Goal: Task Accomplishment & Management: Manage account settings

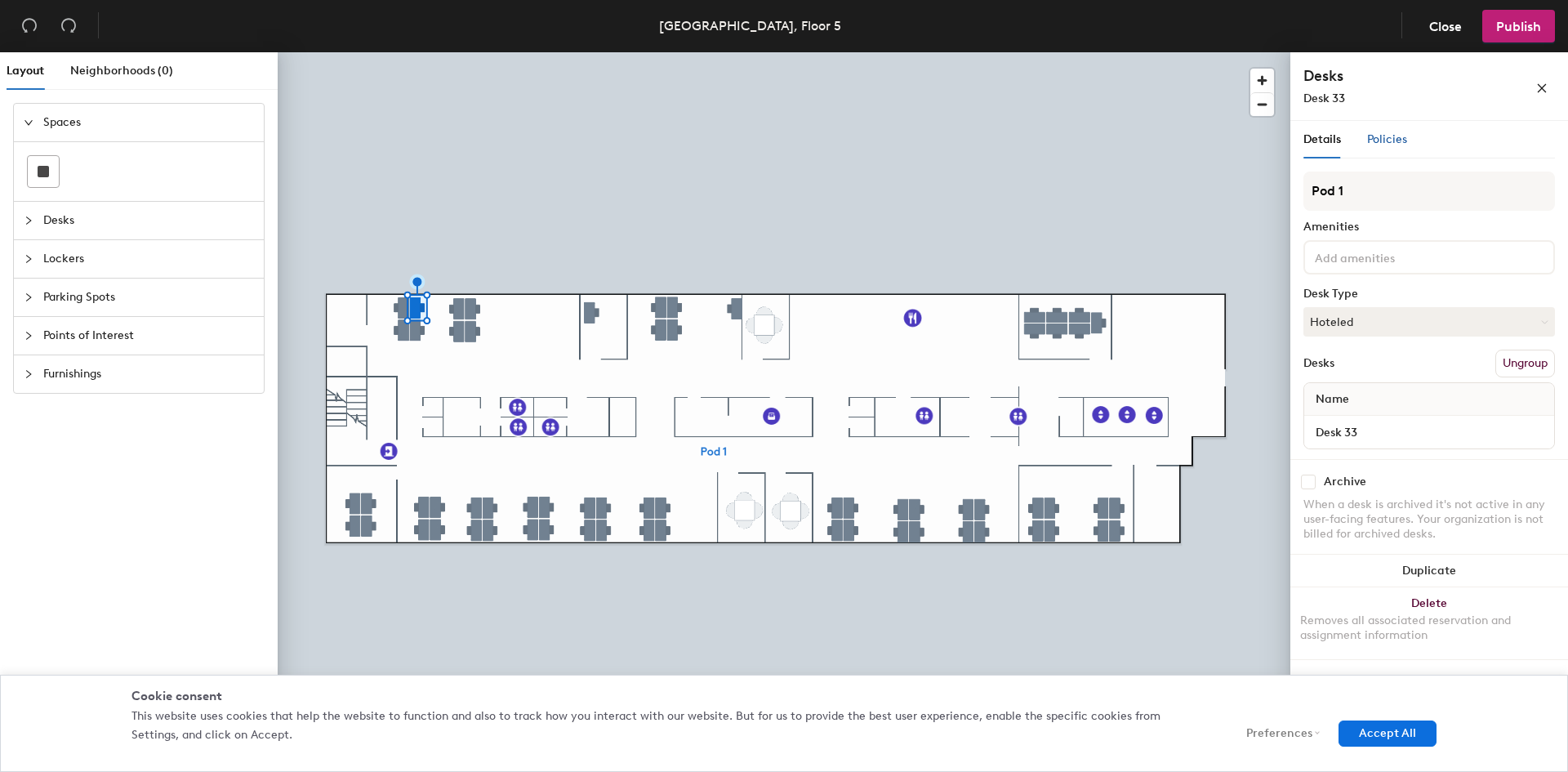
click at [1371, 143] on span "Policies" at bounding box center [1386, 139] width 40 height 14
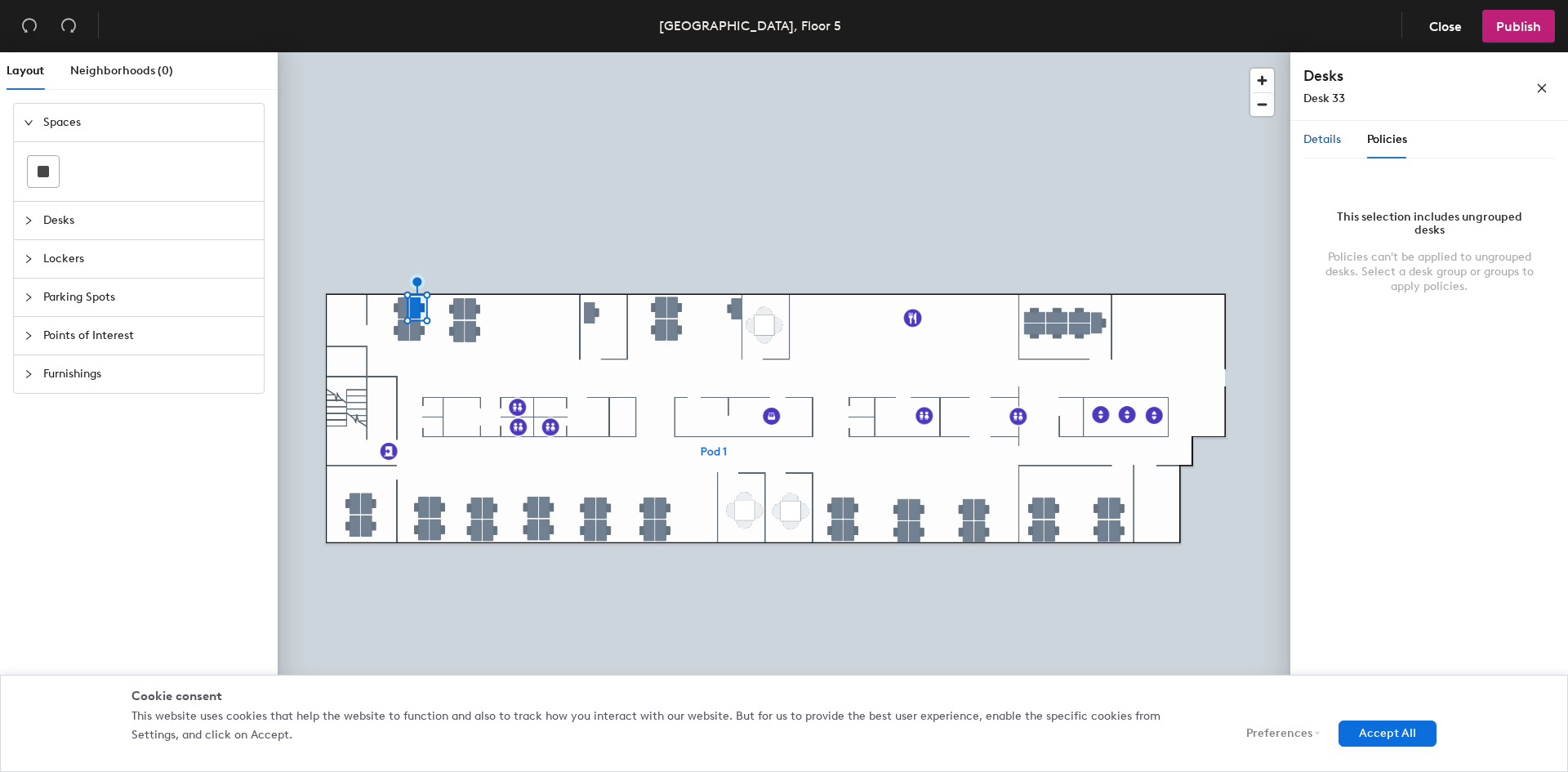
click at [1322, 145] on span "Details" at bounding box center [1322, 139] width 38 height 14
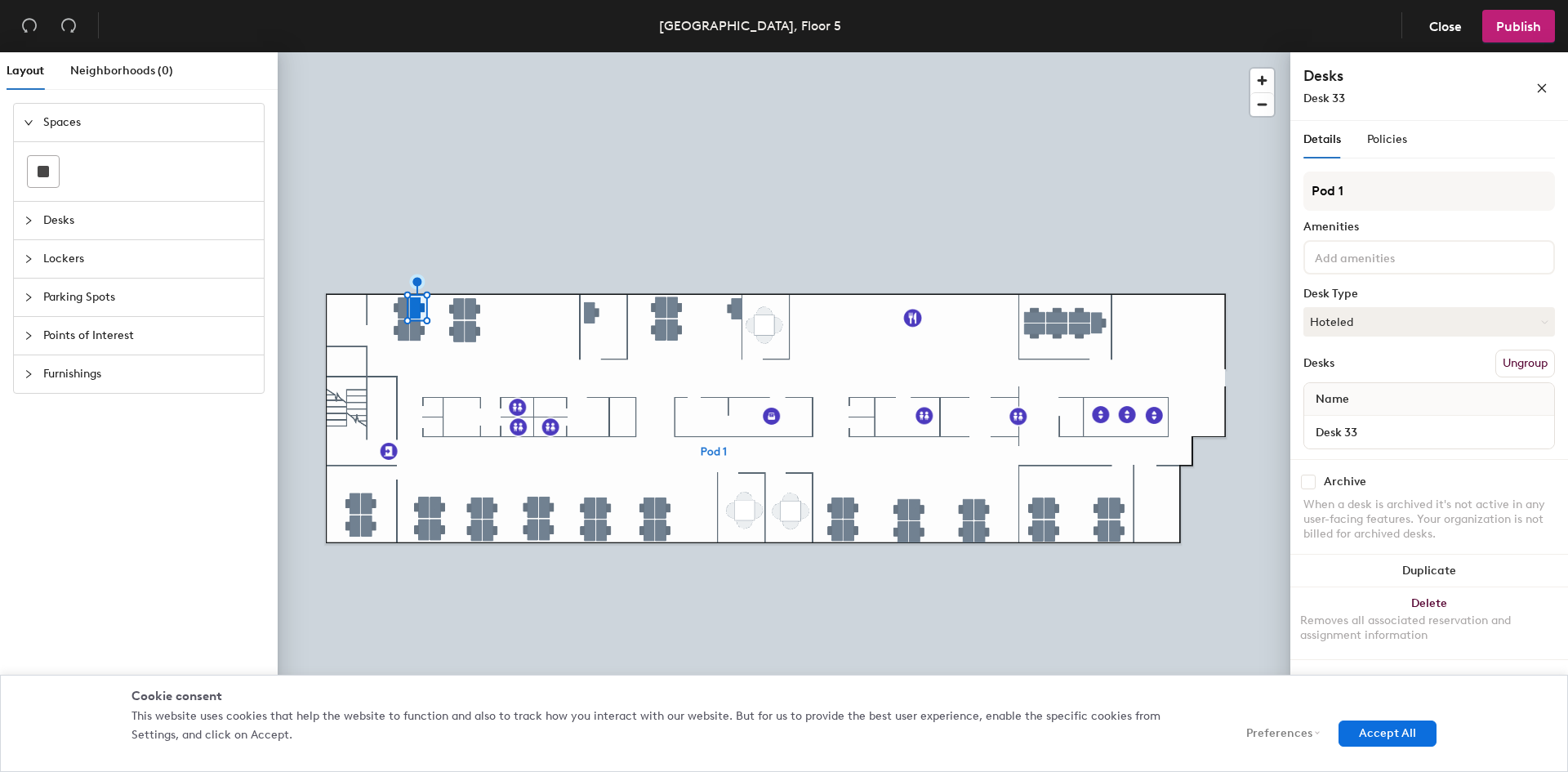
click at [63, 220] on span "Desks" at bounding box center [148, 221] width 211 height 38
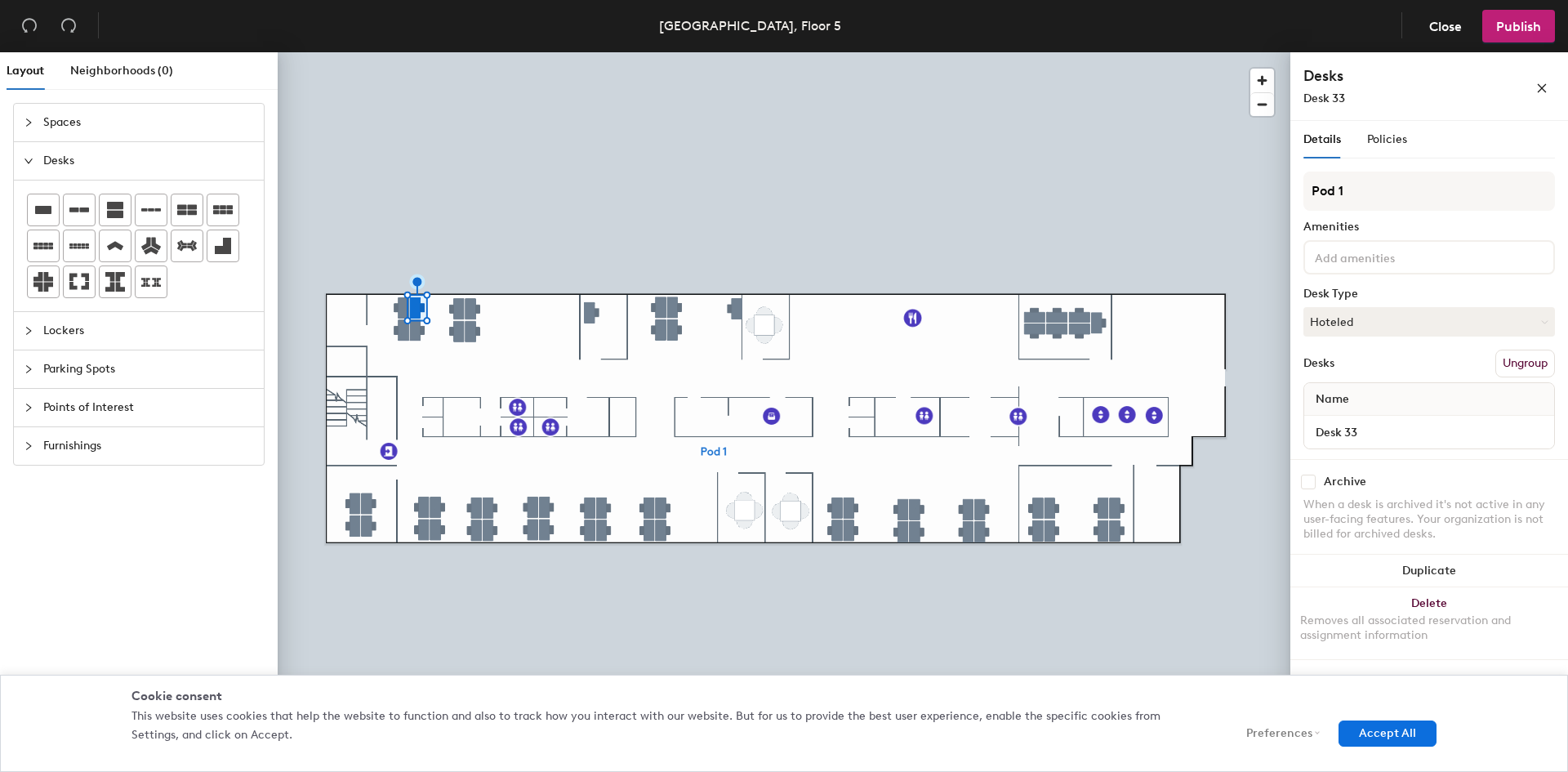
click at [105, 444] on span "Furnishings" at bounding box center [148, 446] width 211 height 38
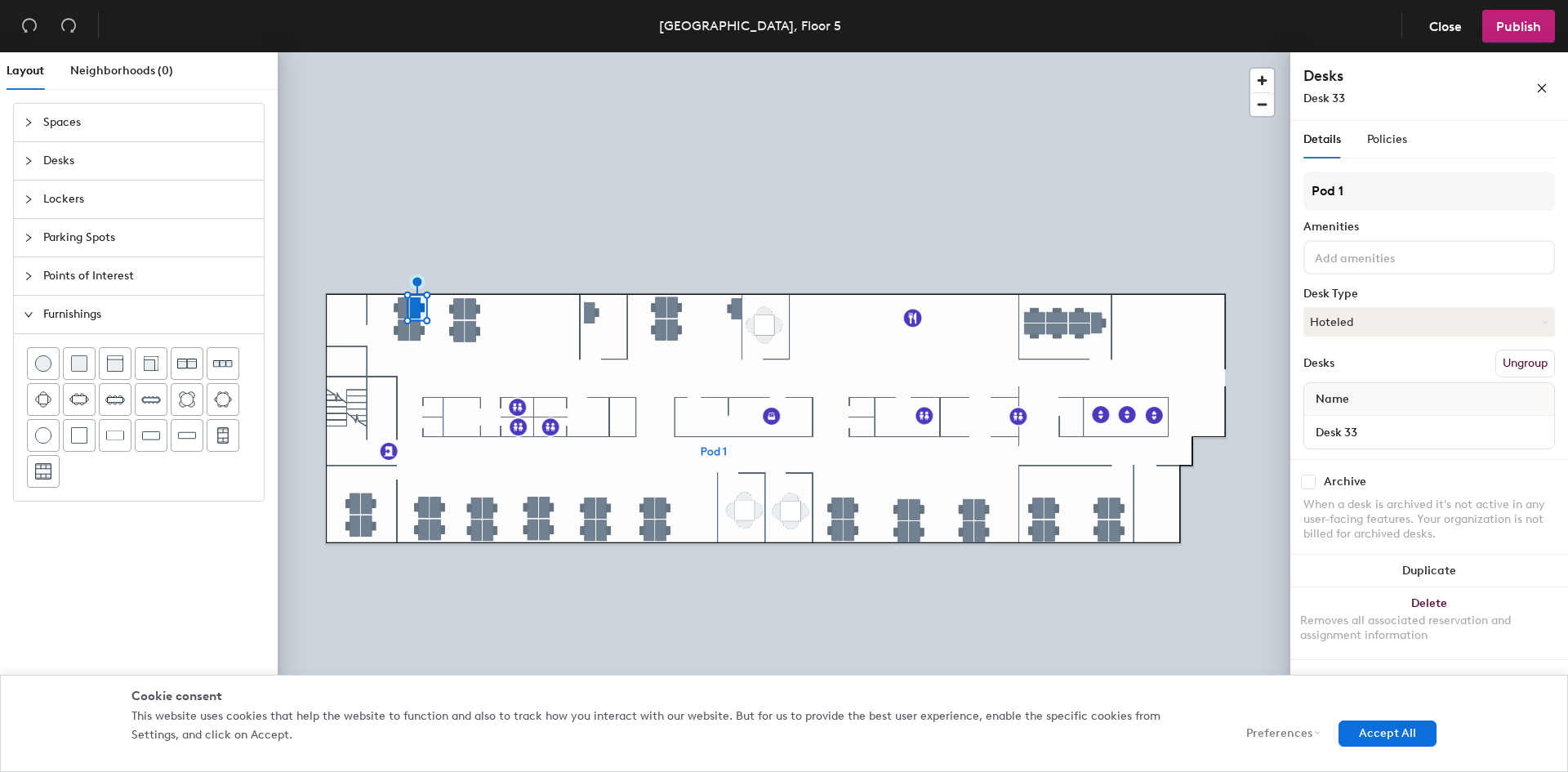
click at [65, 262] on span "Points of Interest" at bounding box center [148, 276] width 211 height 38
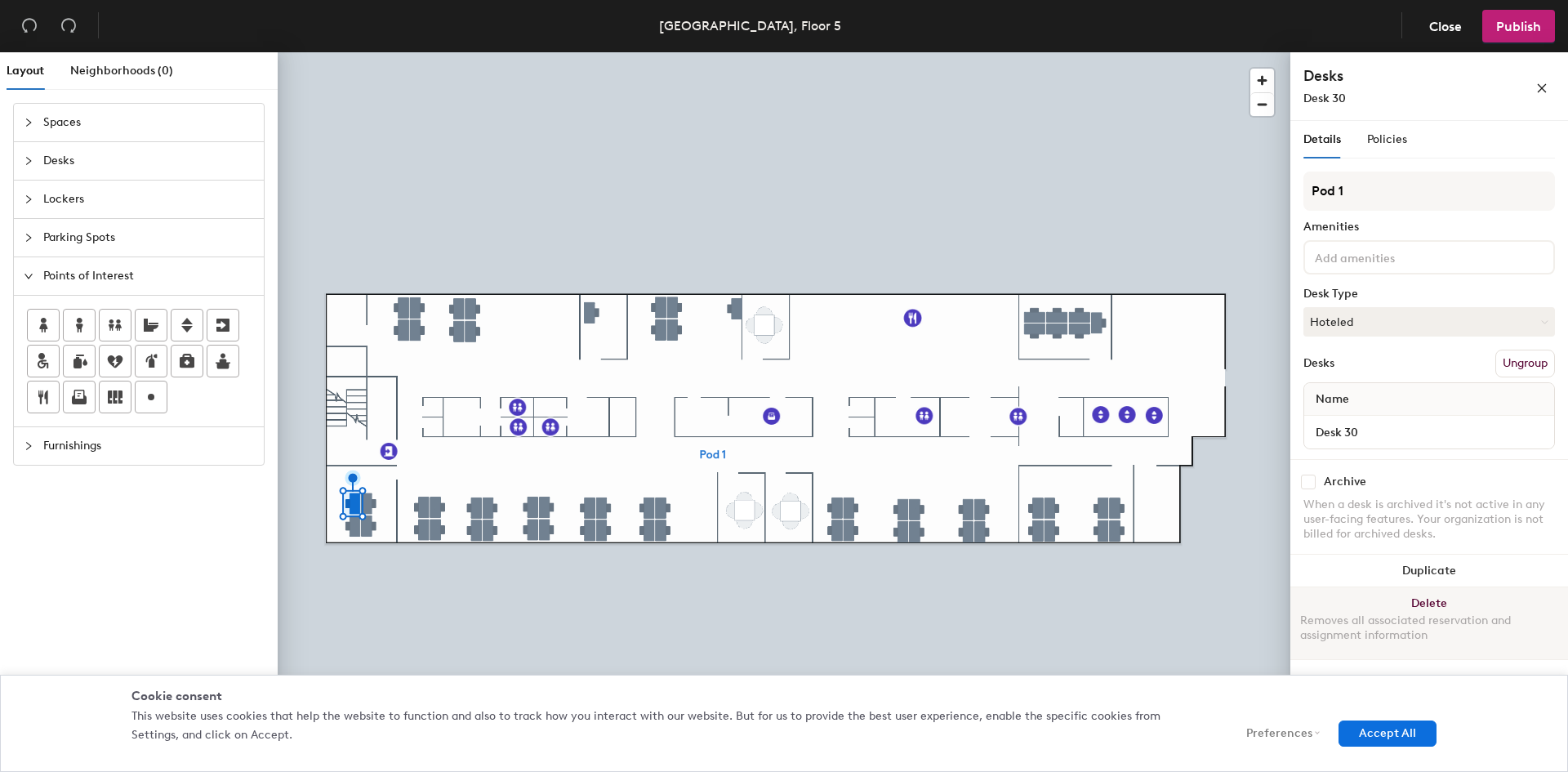
click at [1410, 608] on button "Delete Removes all associated reservation and assignment information" at bounding box center [1429, 623] width 278 height 71
click at [1408, 619] on div "Removes all associated reservation and assignment information" at bounding box center [1429, 627] width 258 height 29
click at [1378, 625] on div "Removes all associated reservation and assignment information" at bounding box center [1429, 627] width 258 height 29
click at [1370, 617] on div "Removes all associated reservation and assignment information" at bounding box center [1429, 627] width 258 height 29
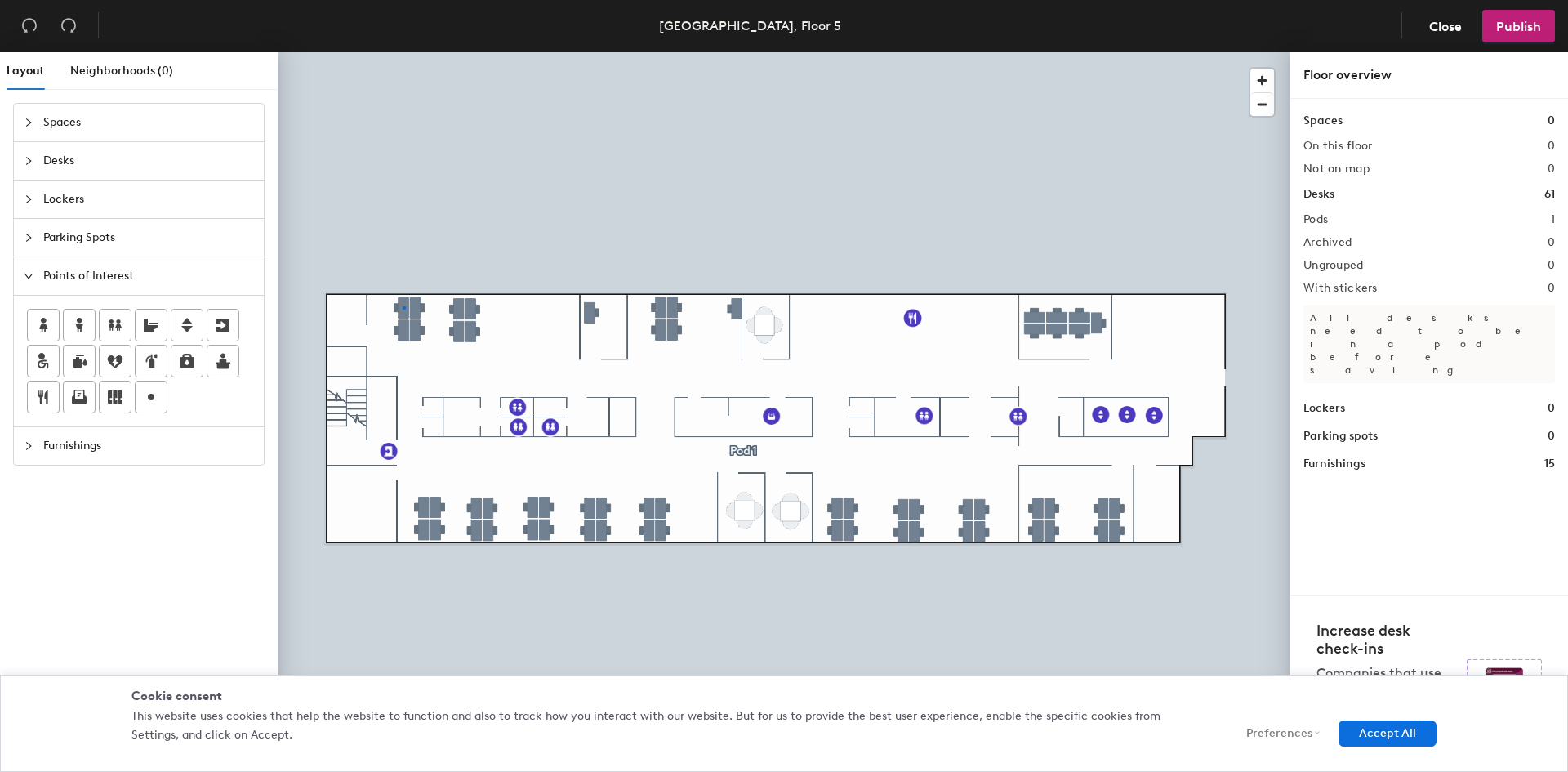
click at [403, 52] on div at bounding box center [784, 52] width 1012 height 0
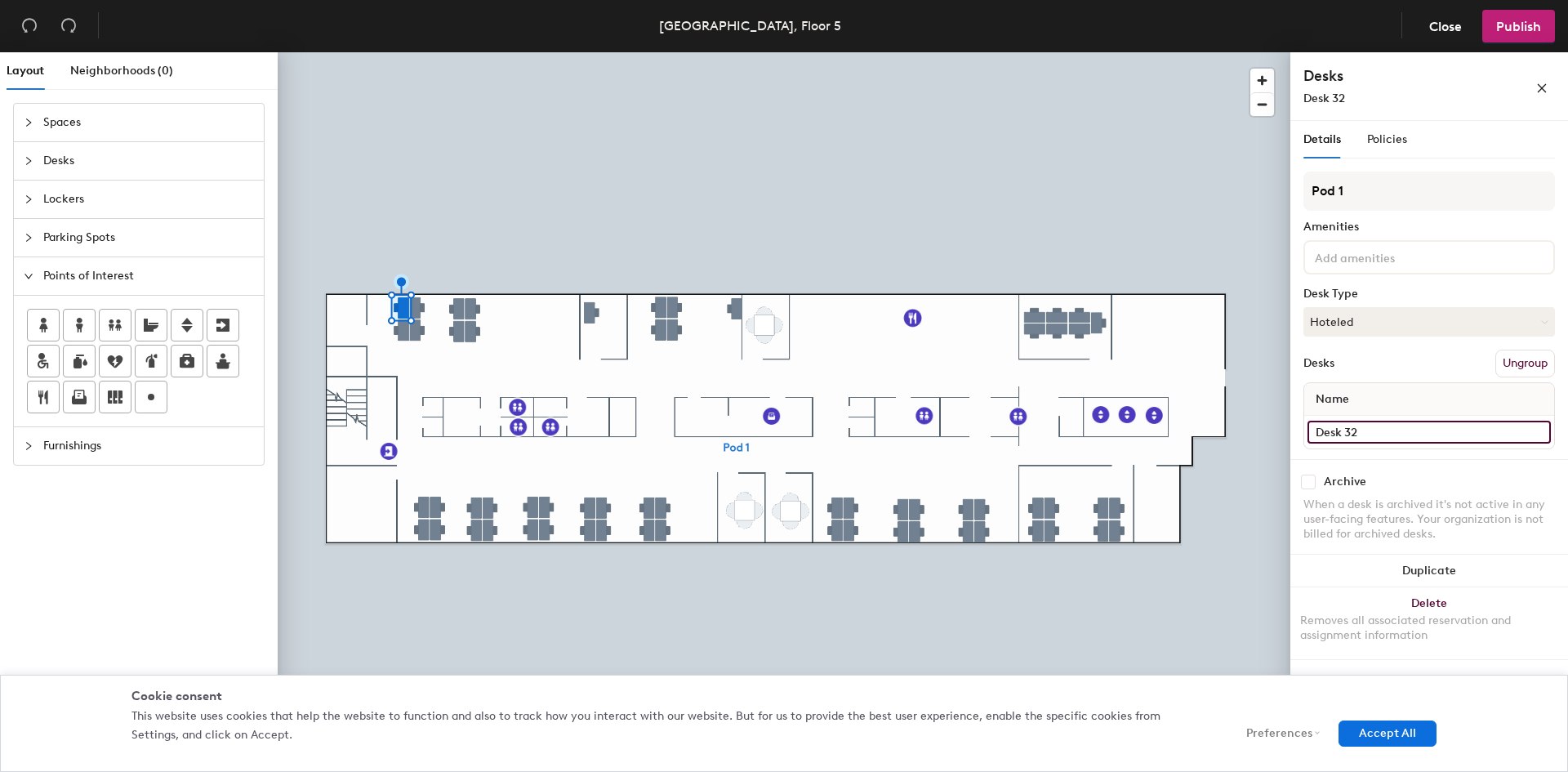
click at [1361, 431] on input "Desk 32" at bounding box center [1430, 432] width 243 height 23
type input "Desk 1"
click at [1393, 433] on input "Desk 31" at bounding box center [1430, 432] width 243 height 23
type input "Desk 2"
click at [1390, 431] on input "Desk 33" at bounding box center [1430, 432] width 243 height 23
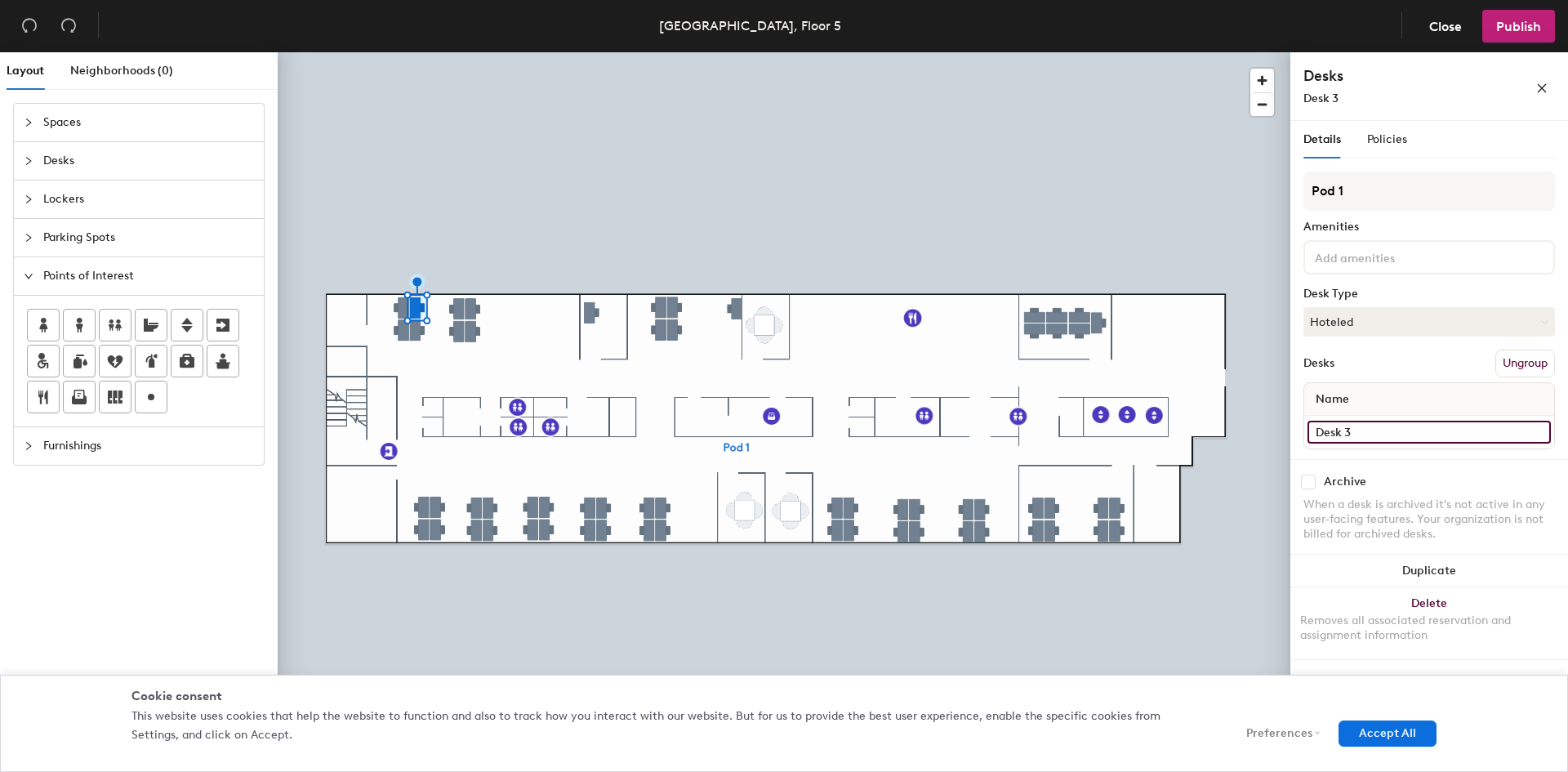
type input "Desk 3"
click at [1357, 429] on input "Desk 34" at bounding box center [1430, 432] width 243 height 23
type input "Desk 4"
click at [1397, 437] on input "Desk 36" at bounding box center [1430, 432] width 243 height 23
type input "Desk 5"
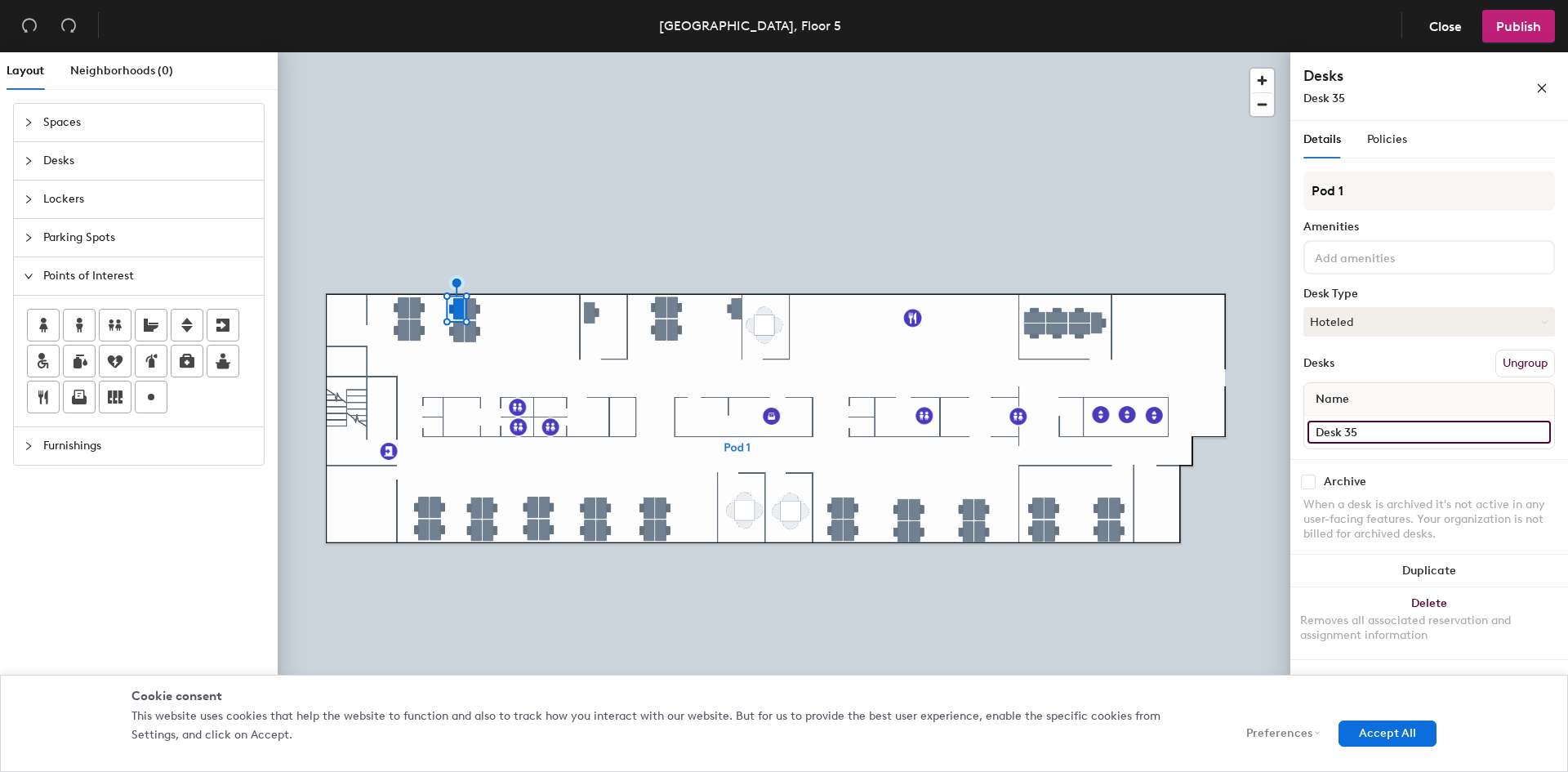
click at [1391, 437] on input "Desk 35" at bounding box center [1430, 432] width 243 height 23
type input "Desk 6"
click at [1387, 432] on input "Desk 37" at bounding box center [1430, 432] width 243 height 23
type input "Desk 7"
click at [1383, 423] on input "Desk 38" at bounding box center [1430, 432] width 243 height 23
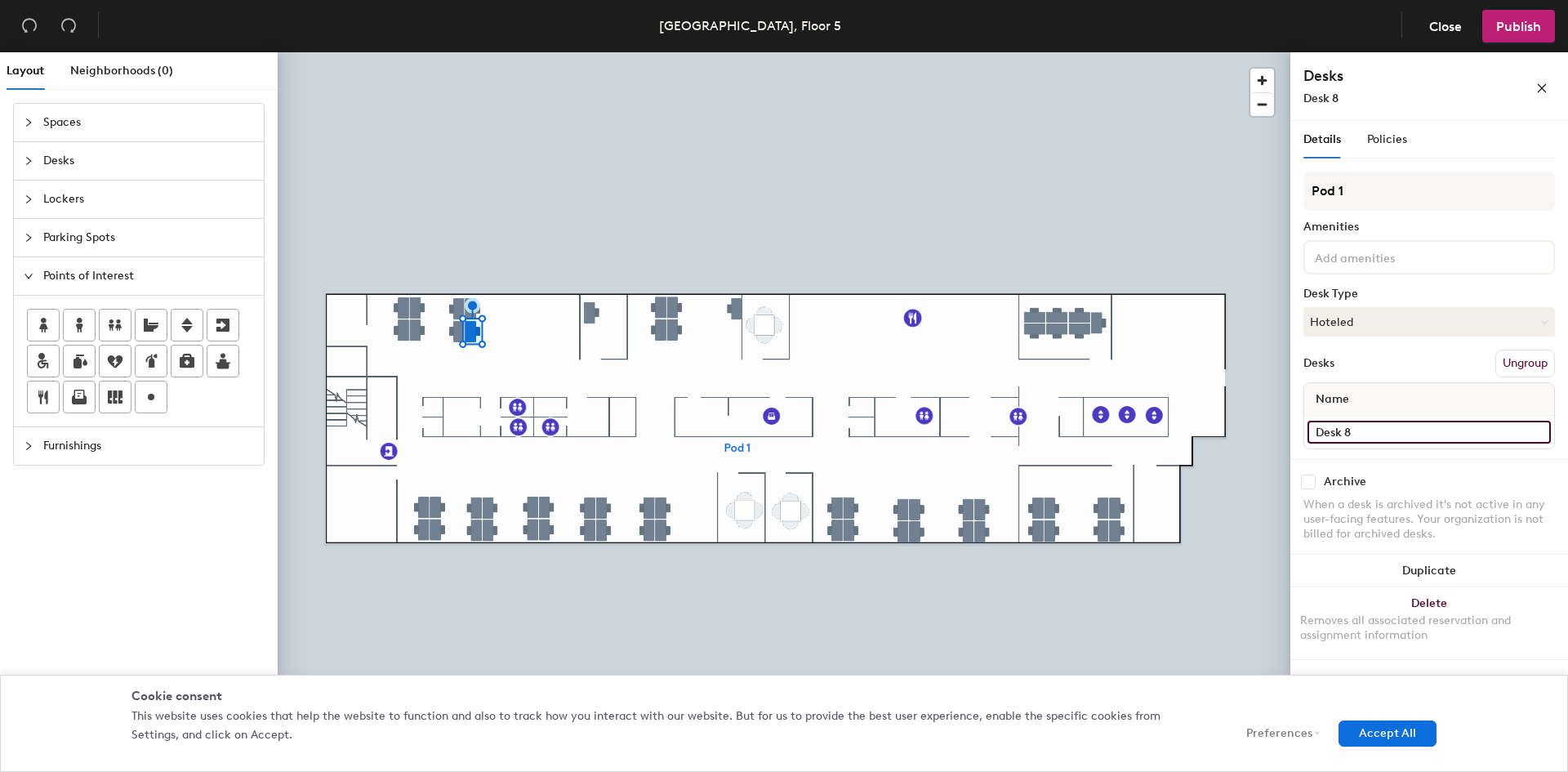
type input "Desk 8"
click at [105, 127] on span "Spaces" at bounding box center [148, 123] width 211 height 38
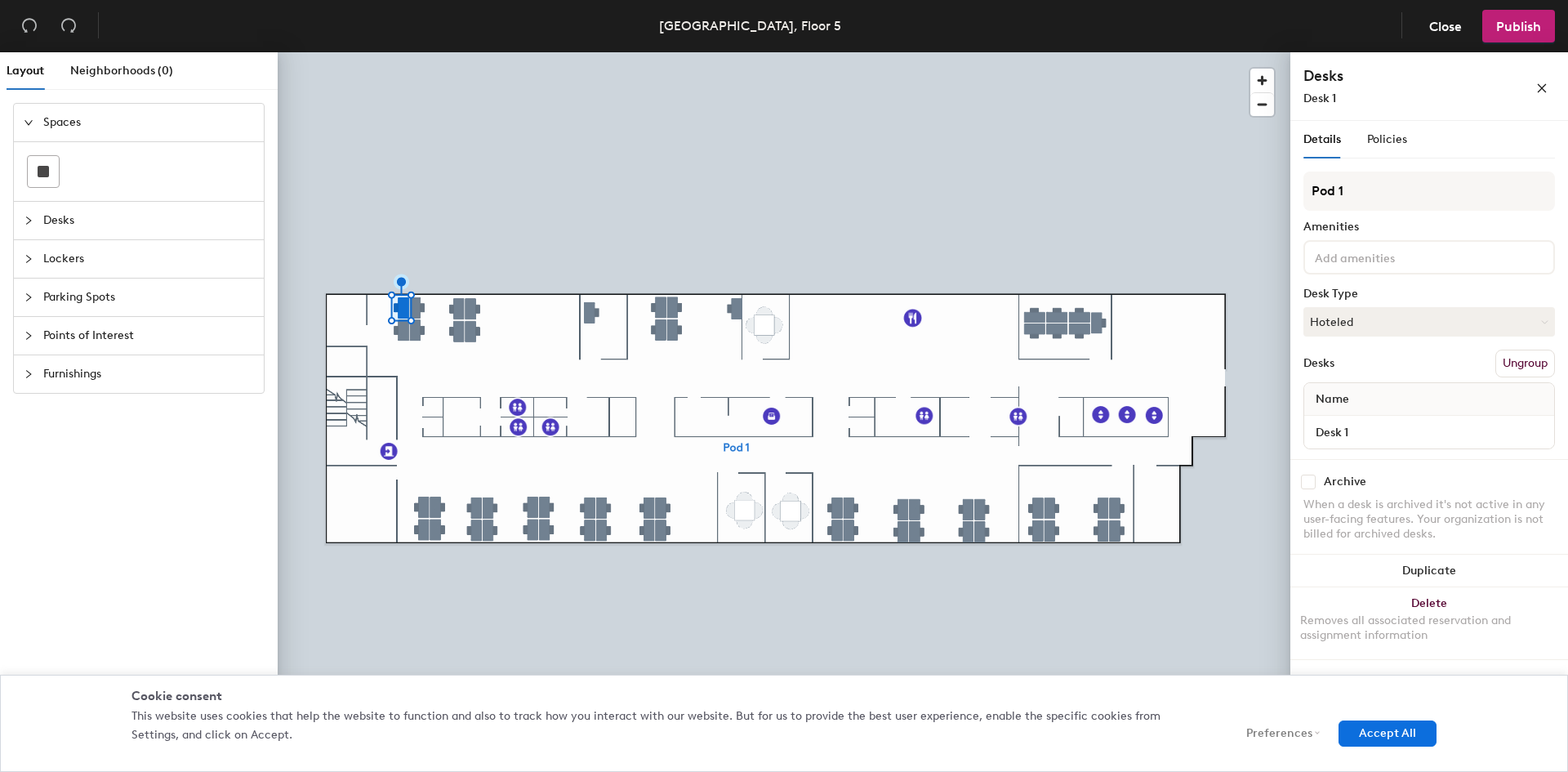
click at [99, 131] on span "Spaces" at bounding box center [148, 123] width 211 height 38
click at [98, 159] on span "Desks" at bounding box center [148, 161] width 211 height 38
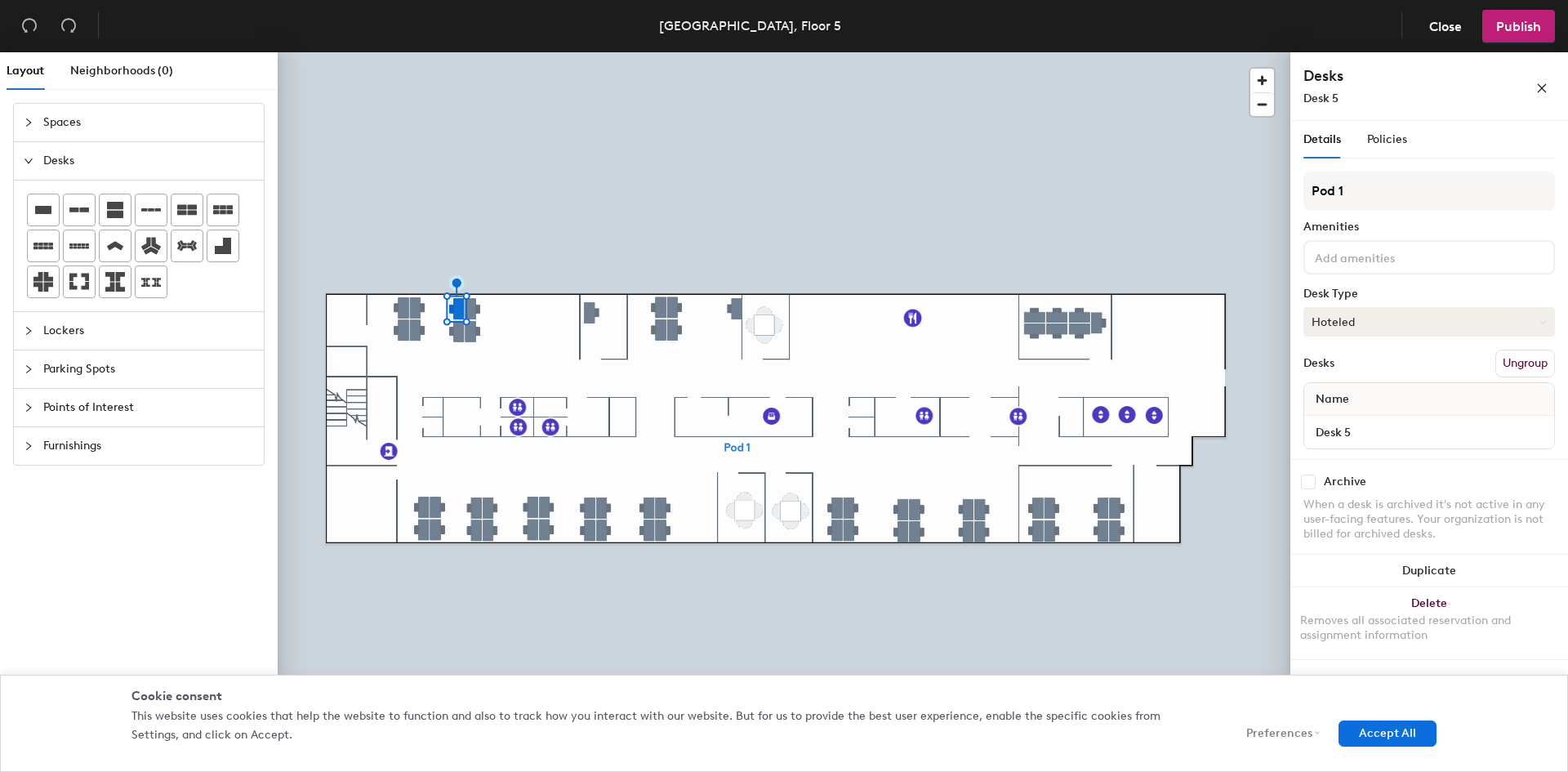
click at [1366, 326] on button "Hoteled" at bounding box center [1429, 321] width 251 height 29
click at [1376, 361] on div "Desks Ungroup" at bounding box center [1429, 363] width 251 height 27
click at [1375, 563] on button "Duplicate" at bounding box center [1429, 571] width 278 height 33
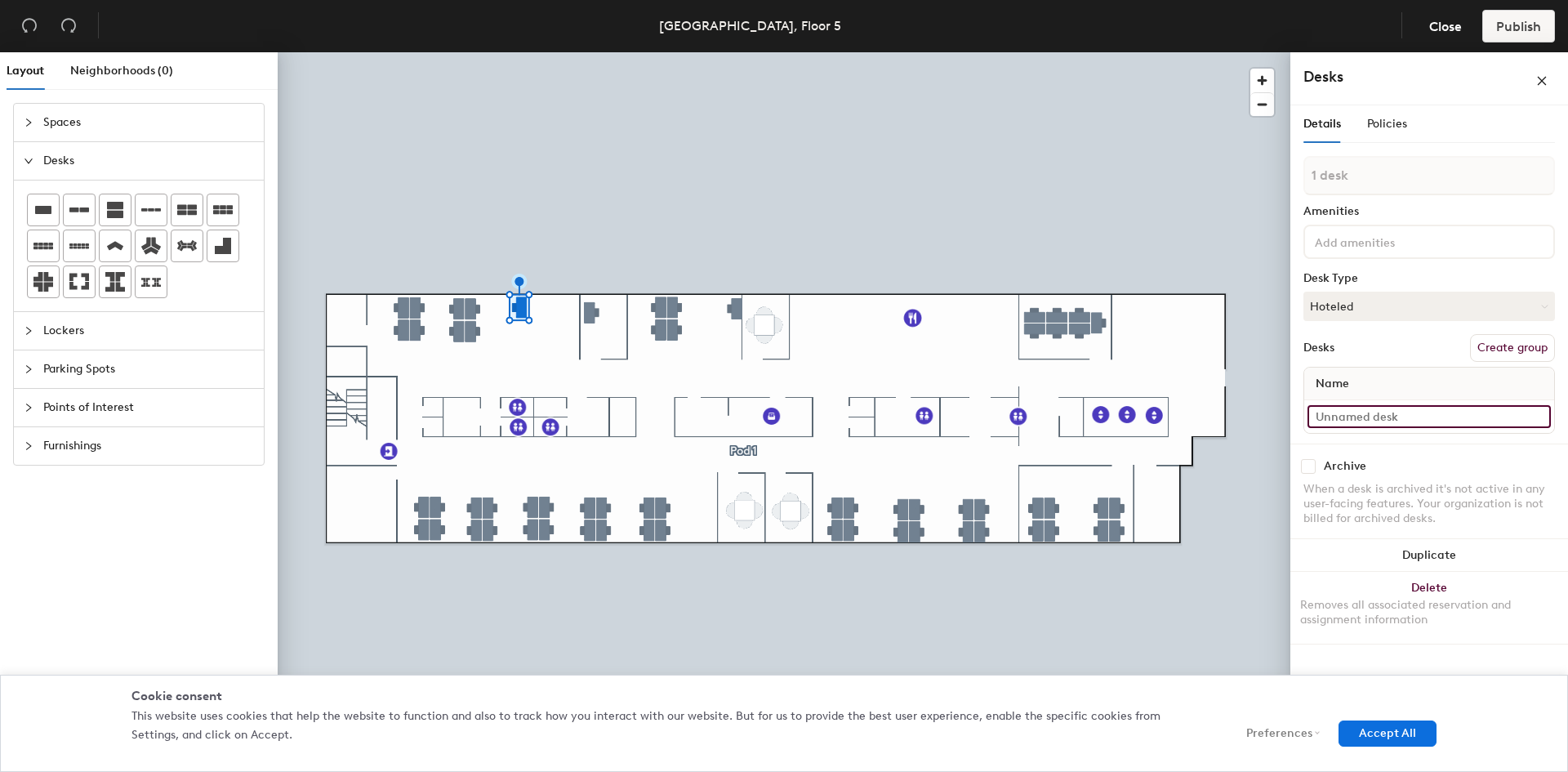
click at [1411, 416] on input at bounding box center [1430, 416] width 243 height 23
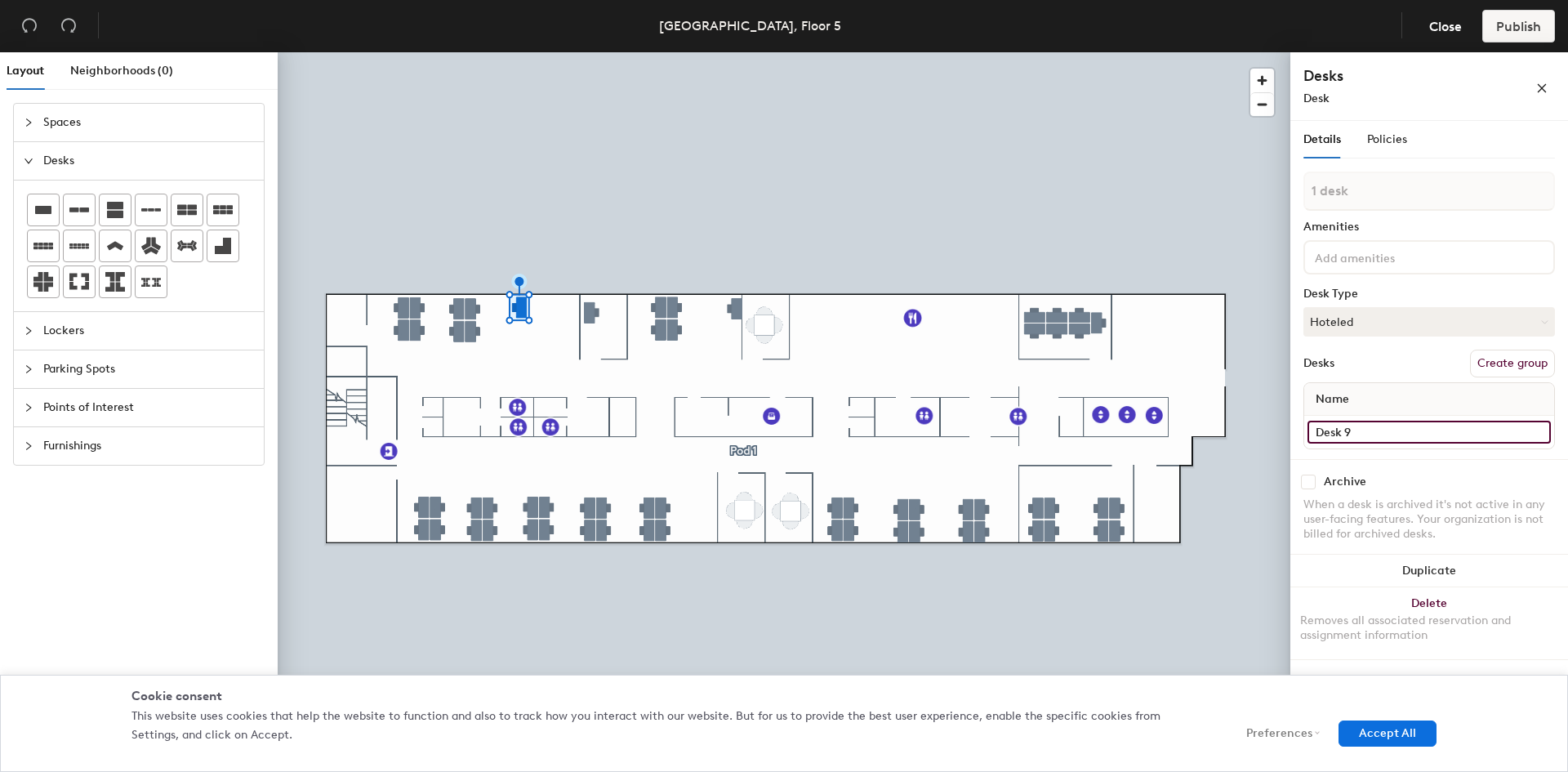
type input "Desk 9"
click at [1393, 173] on div "Details Policies 1 desk Amenities Desk Type Hoteled Desks Create group Name Des…" at bounding box center [1429, 390] width 251 height 538
click at [1484, 370] on button "Create group" at bounding box center [1512, 363] width 85 height 27
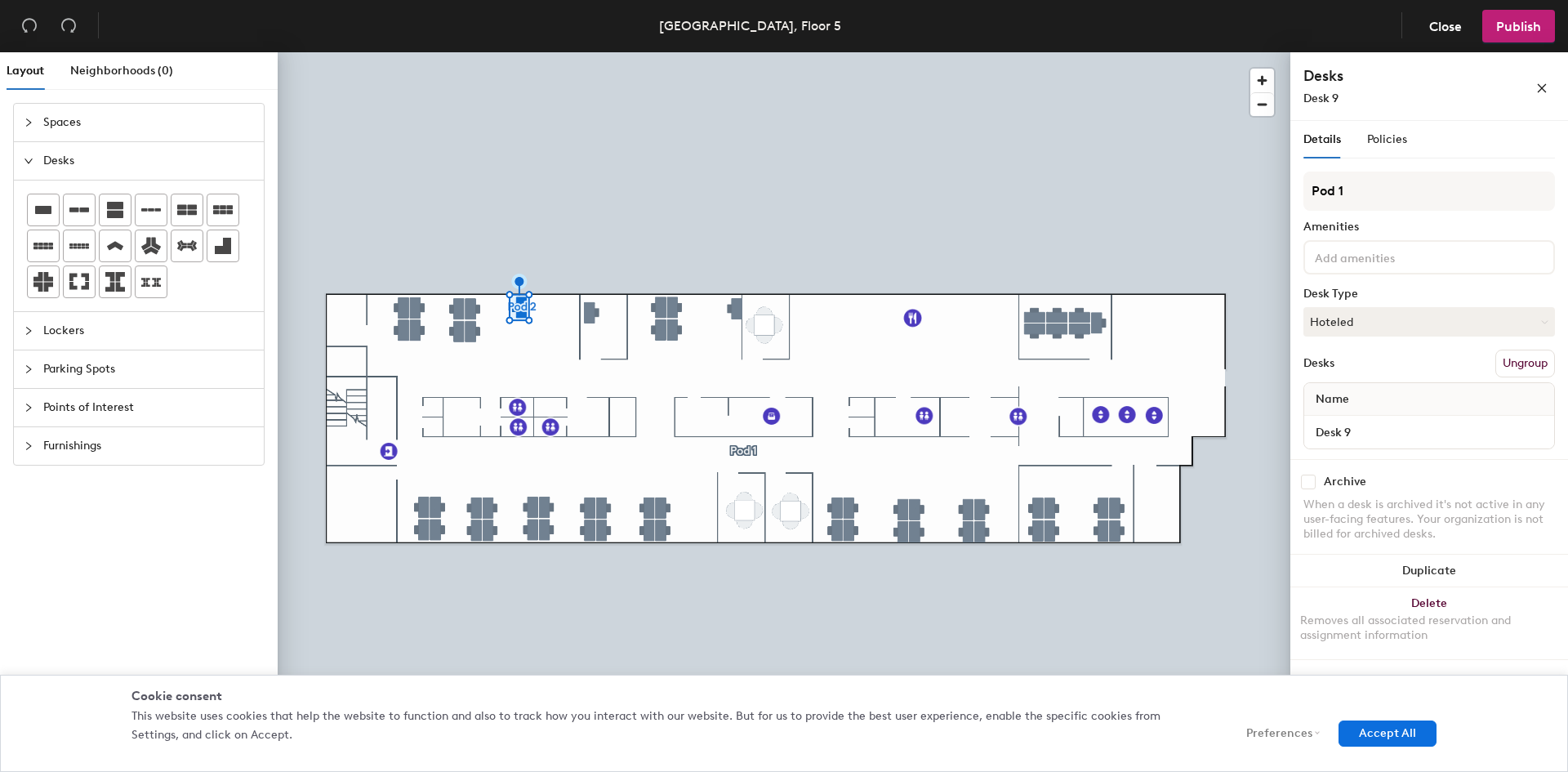
type input "Pod 1"
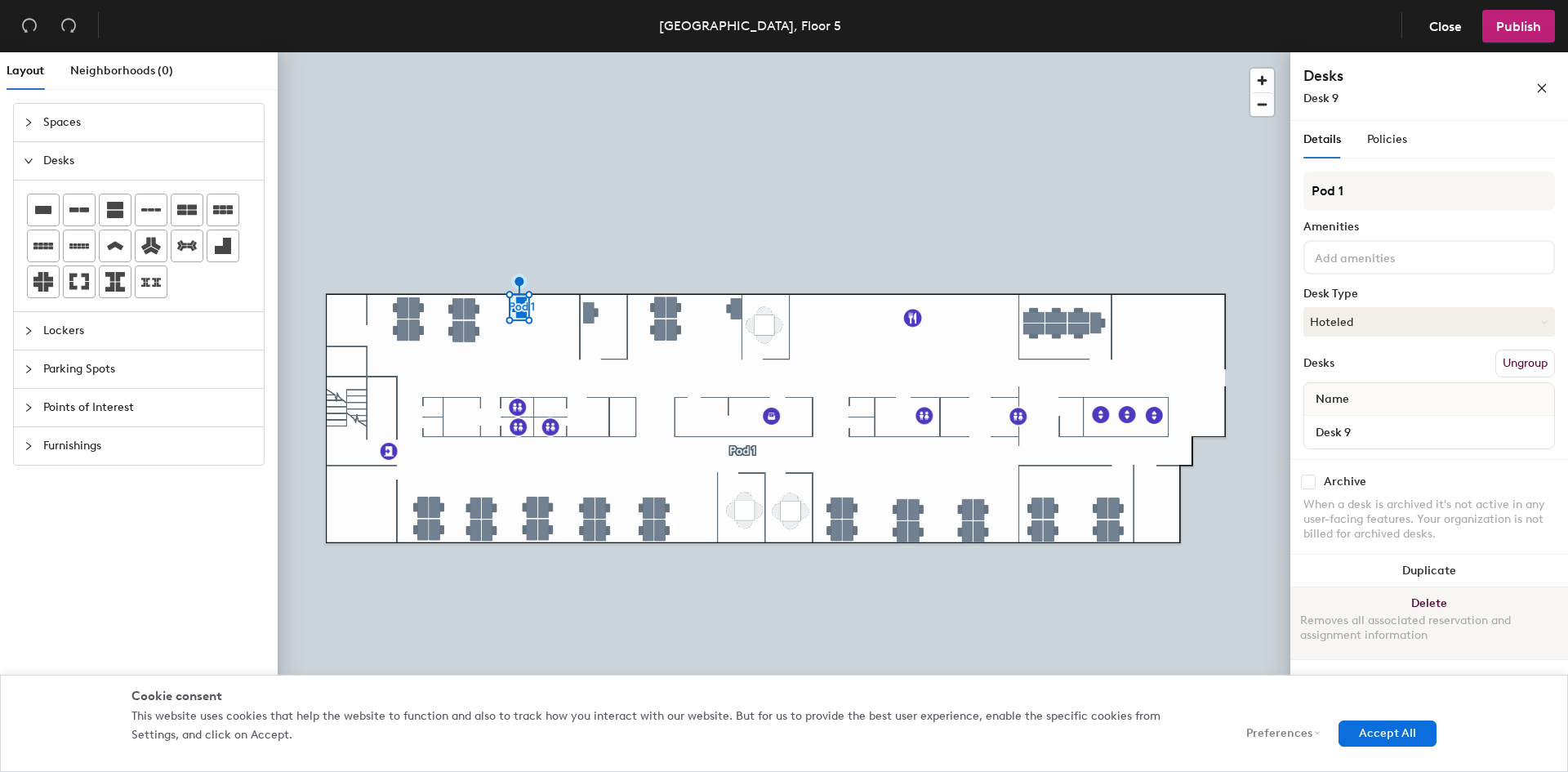
click at [1407, 613] on button "Delete Removes all associated reservation and assignment information" at bounding box center [1429, 623] width 278 height 71
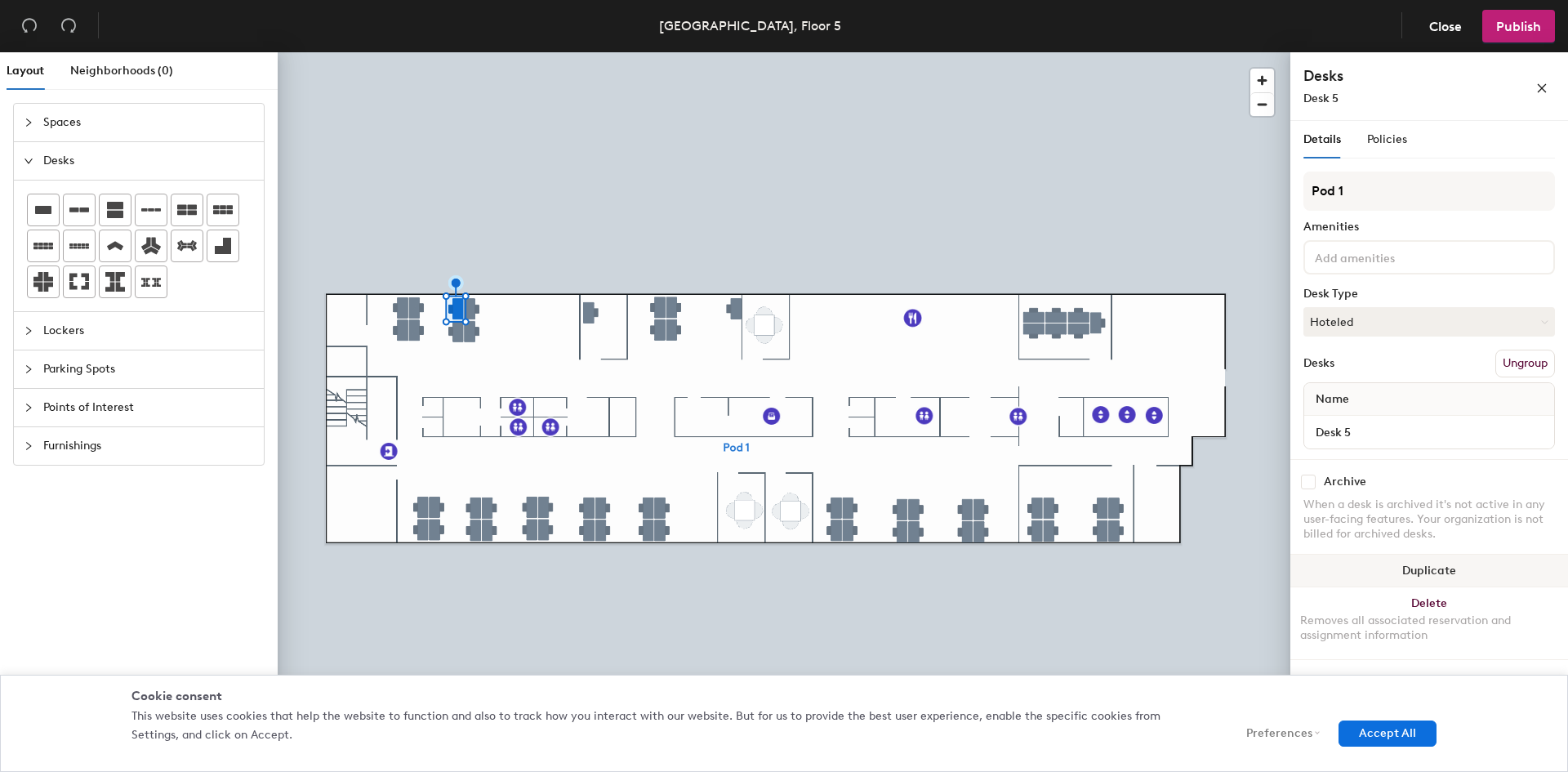
click at [1422, 571] on button "Duplicate" at bounding box center [1429, 571] width 278 height 33
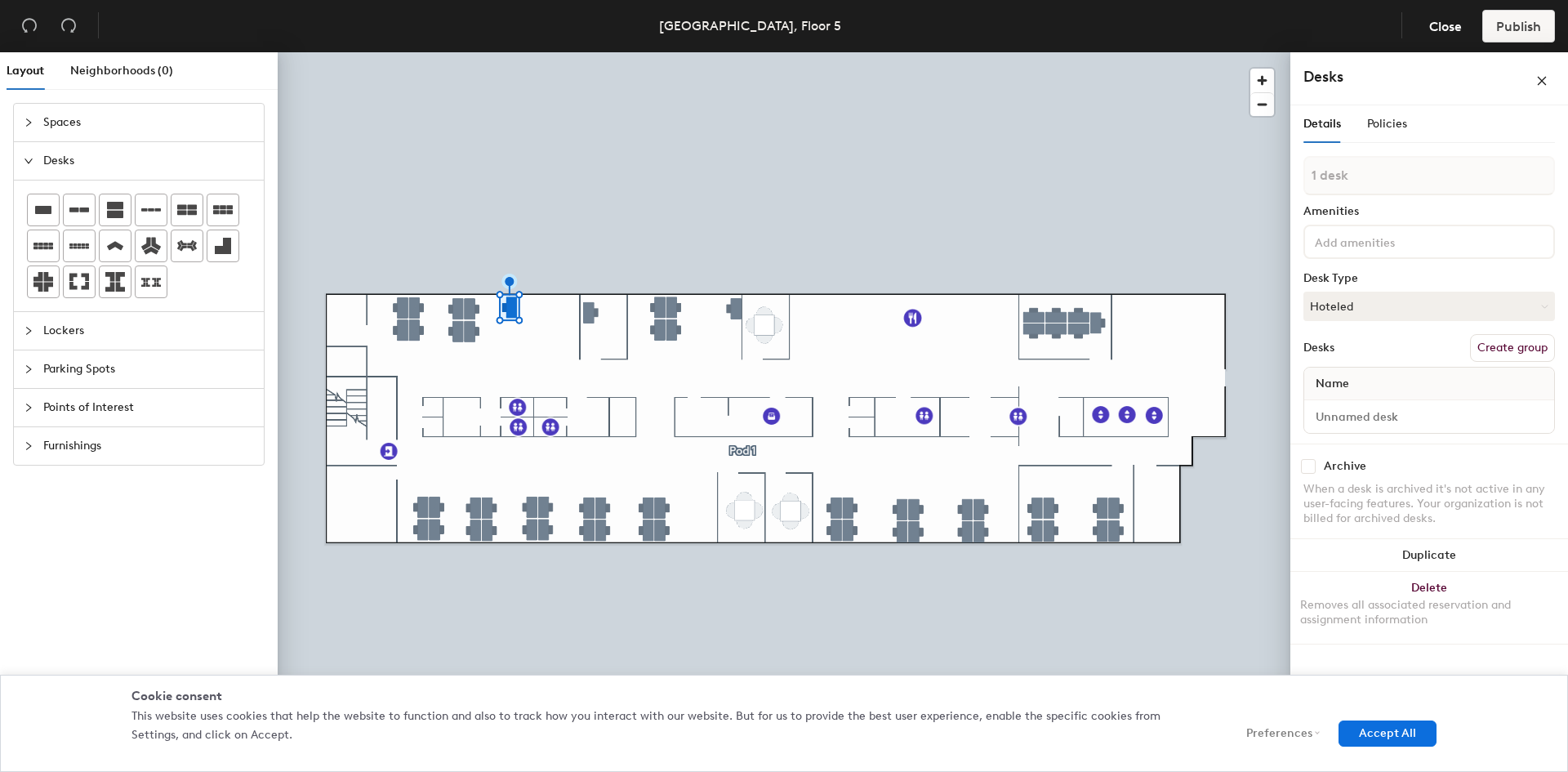
click at [1341, 195] on div "1 desk Amenities Desk Type Hoteled Desks Create group Name" at bounding box center [1429, 300] width 251 height 288
click at [1398, 413] on input at bounding box center [1430, 416] width 243 height 23
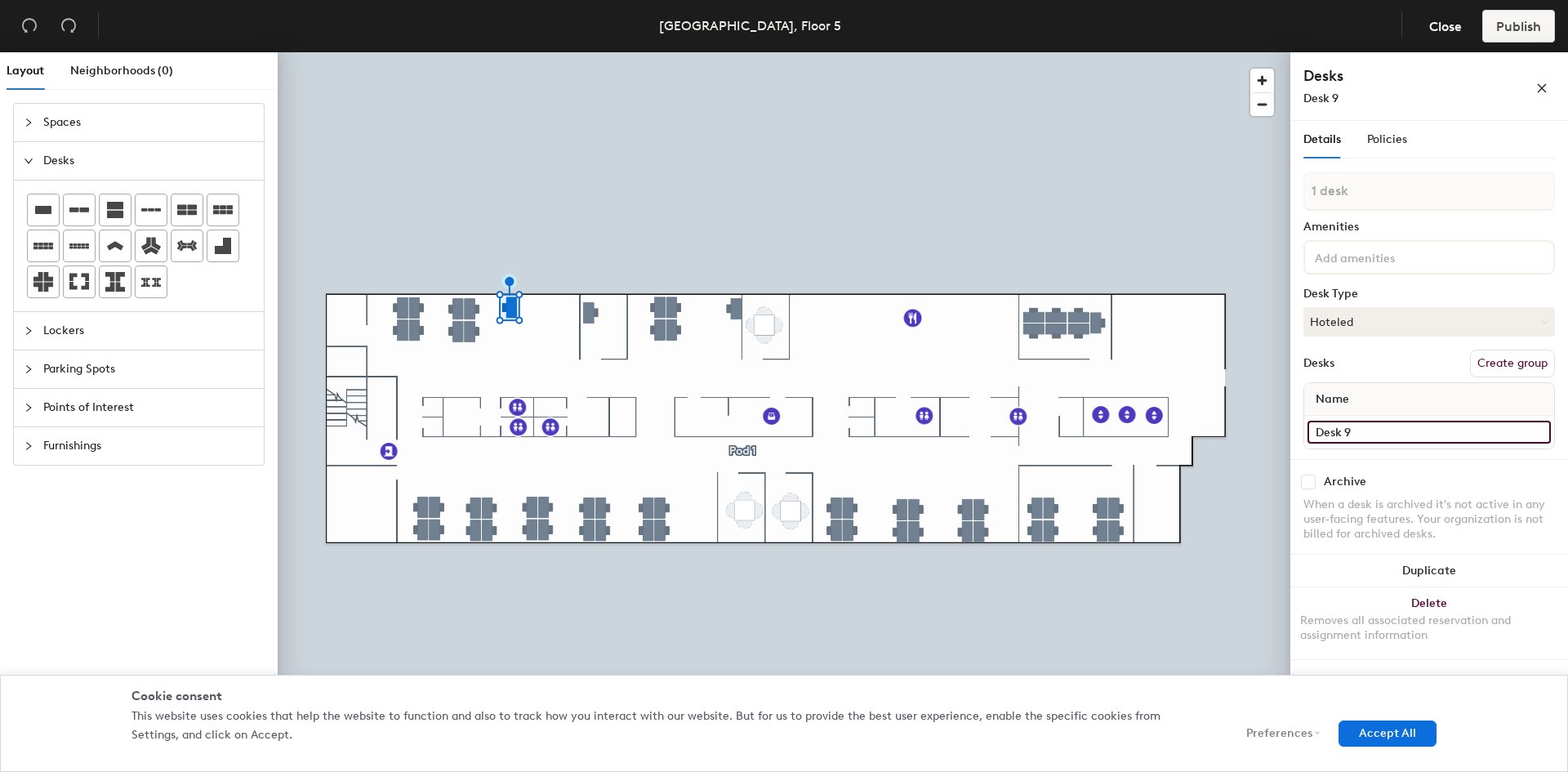
type input "Desk 9"
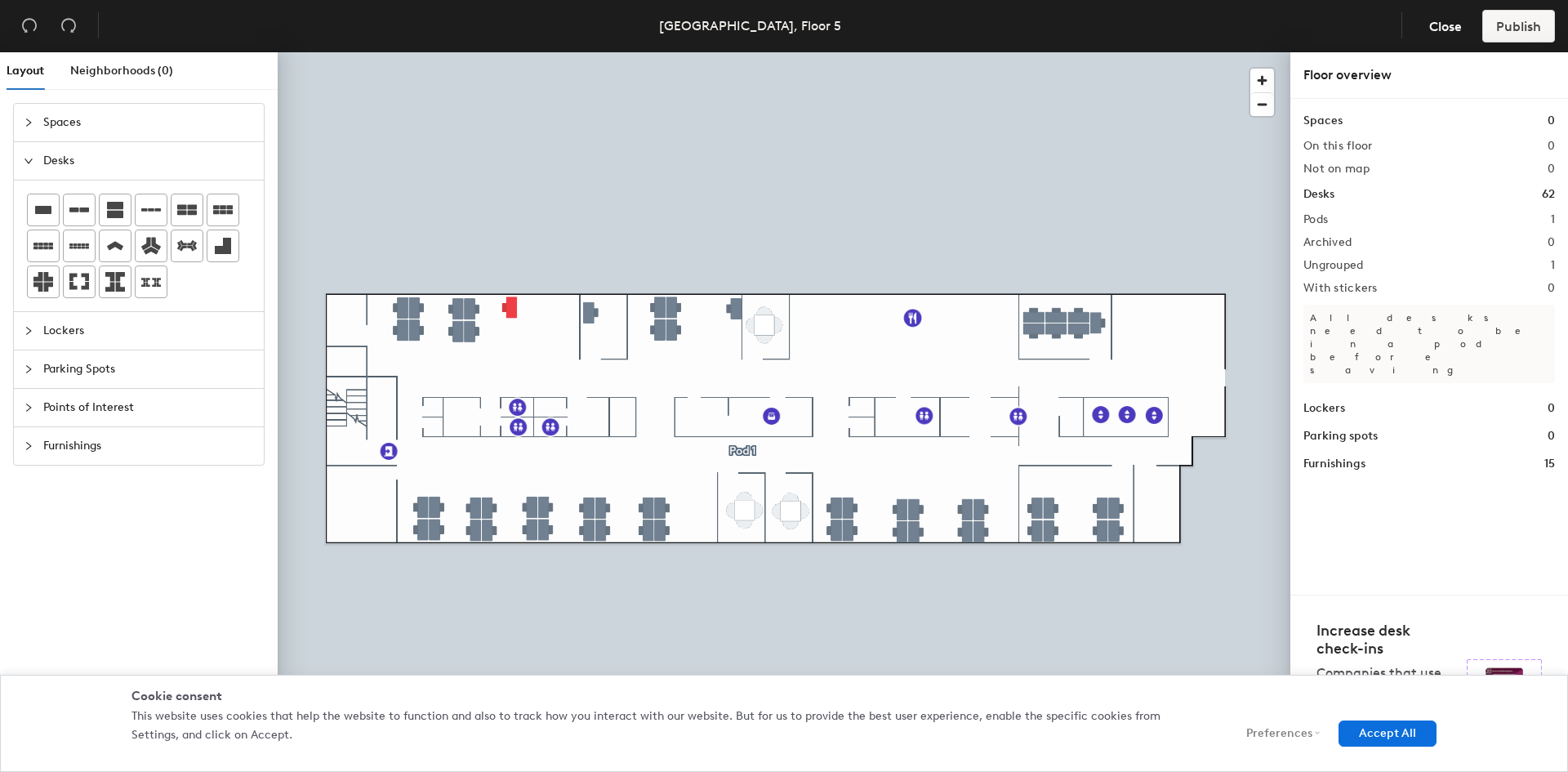
click at [1512, 262] on div "Ungrouped 1" at bounding box center [1429, 266] width 251 height 13
click at [1527, 267] on div "Ungrouped 1" at bounding box center [1429, 266] width 251 height 13
click at [1364, 268] on h2 "Ungrouped" at bounding box center [1333, 266] width 61 height 13
click at [1351, 264] on h2 "Ungrouped" at bounding box center [1333, 266] width 61 height 13
click at [1343, 259] on h2 "Ungrouped" at bounding box center [1333, 266] width 61 height 13
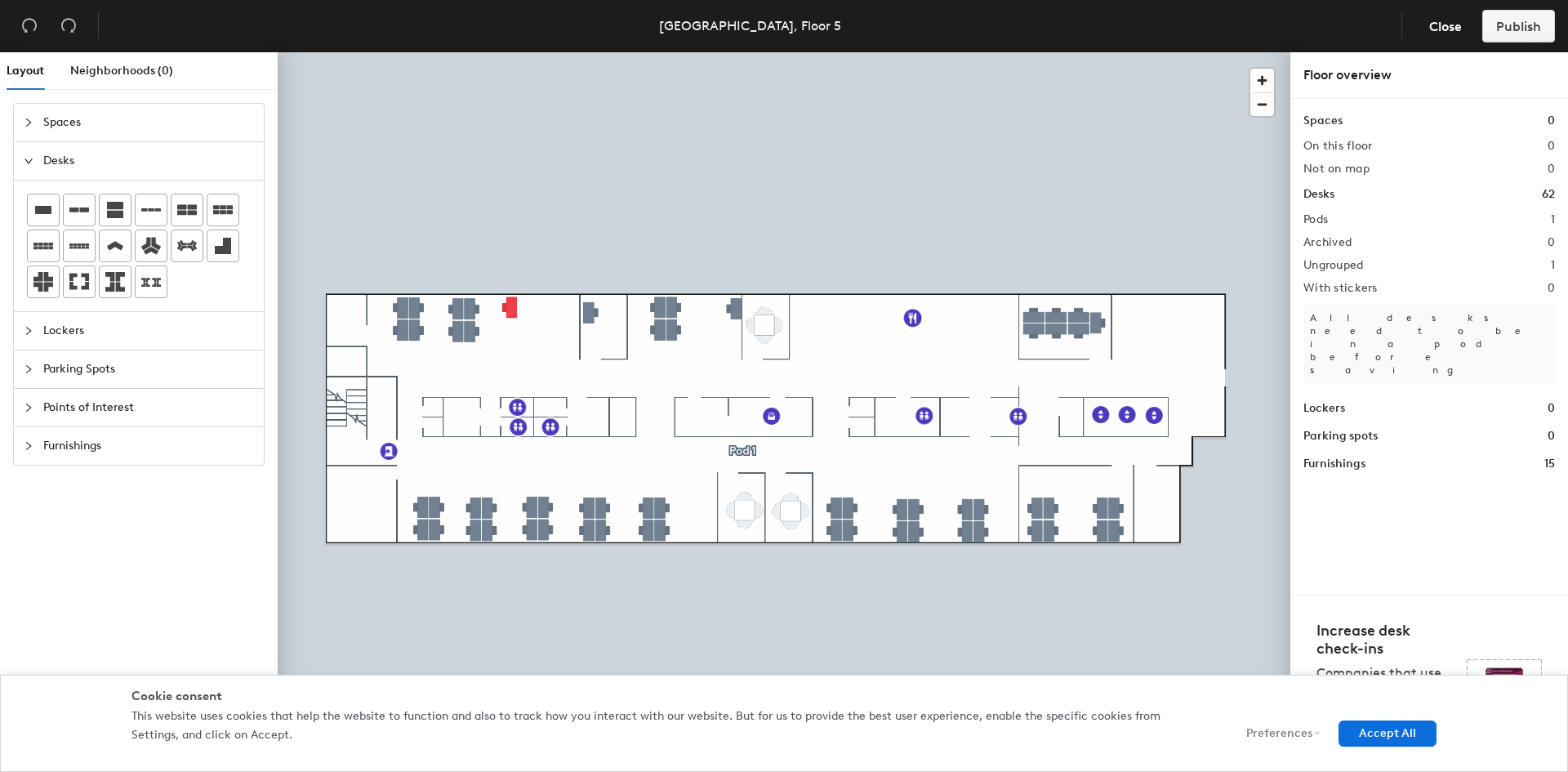
click at [1330, 222] on div "Pods 1" at bounding box center [1429, 220] width 251 height 13
click at [1330, 265] on h2 "Ungrouped" at bounding box center [1333, 266] width 61 height 13
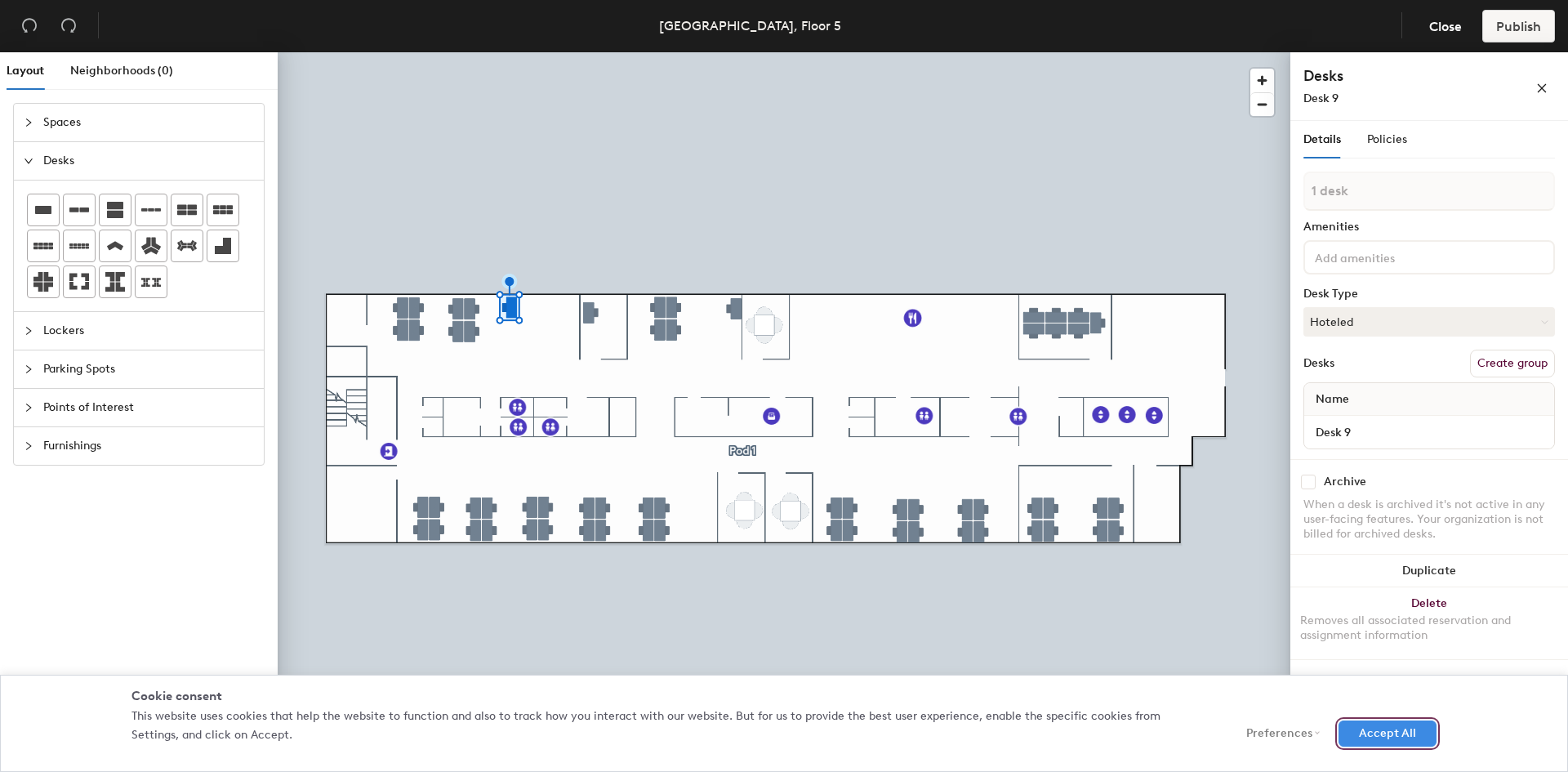
click at [1386, 735] on button "Accept All" at bounding box center [1387, 734] width 98 height 26
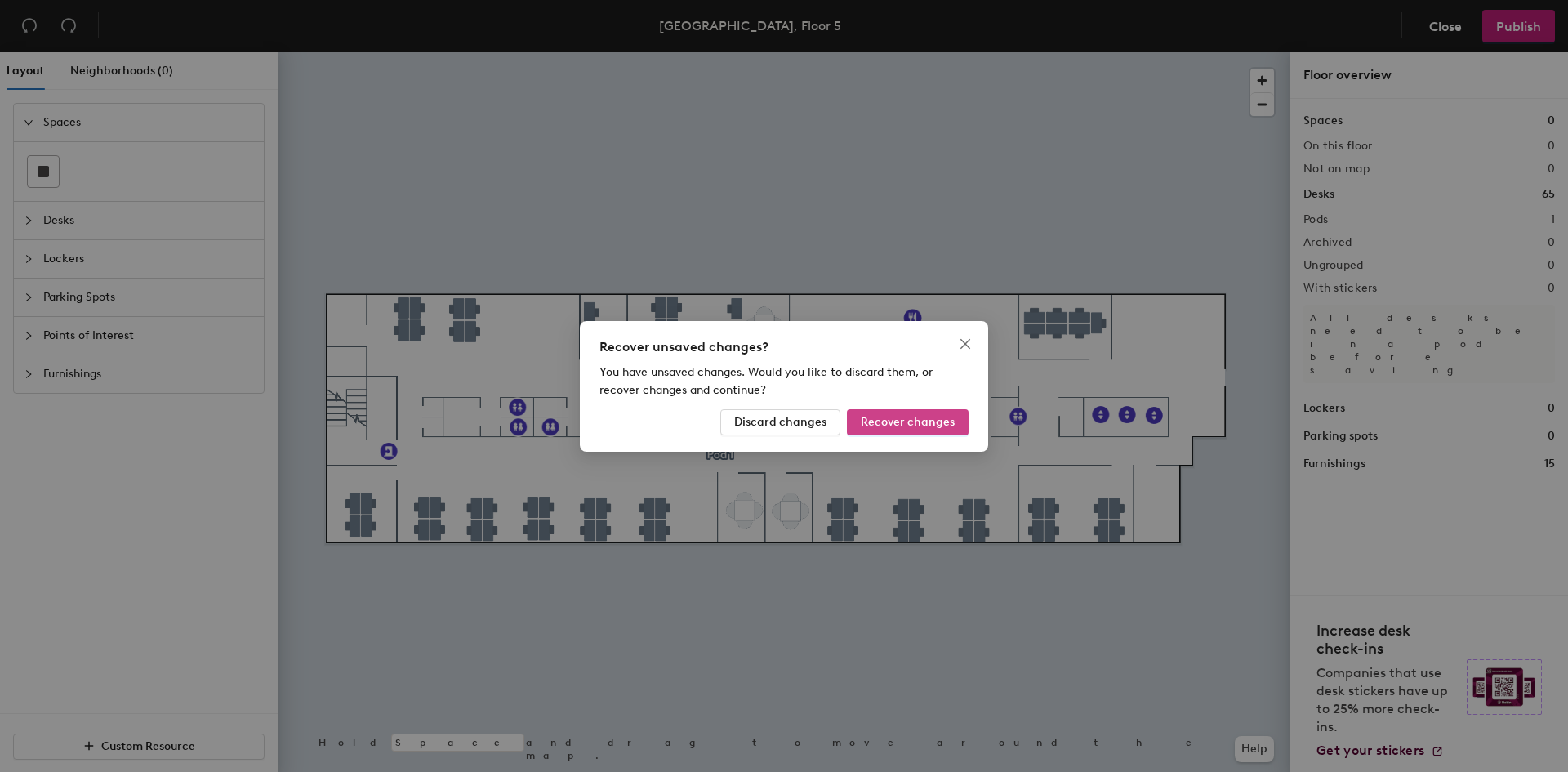
click at [894, 421] on span "Recover changes" at bounding box center [907, 422] width 93 height 14
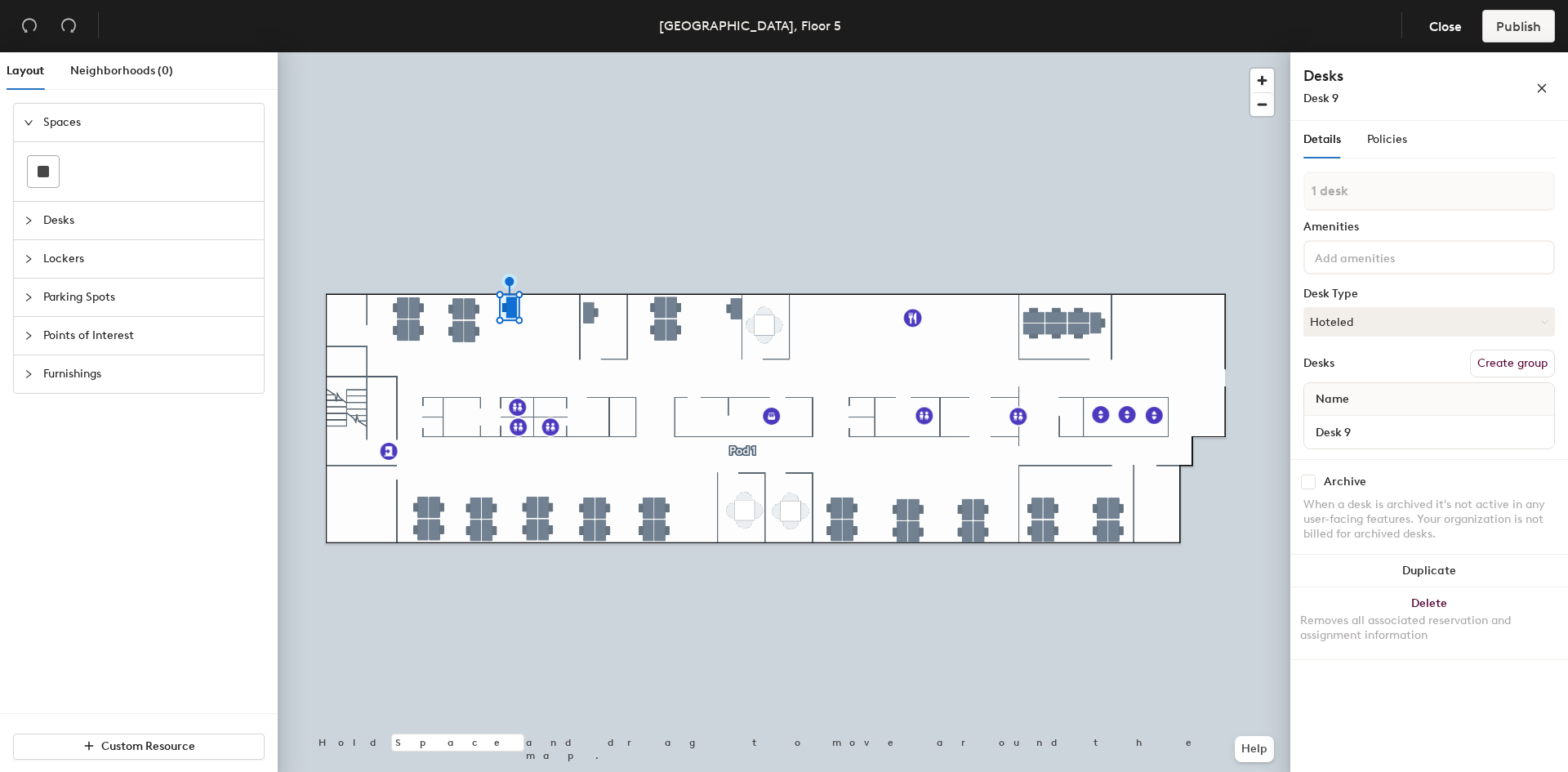
click at [747, 52] on div at bounding box center [784, 52] width 1012 height 0
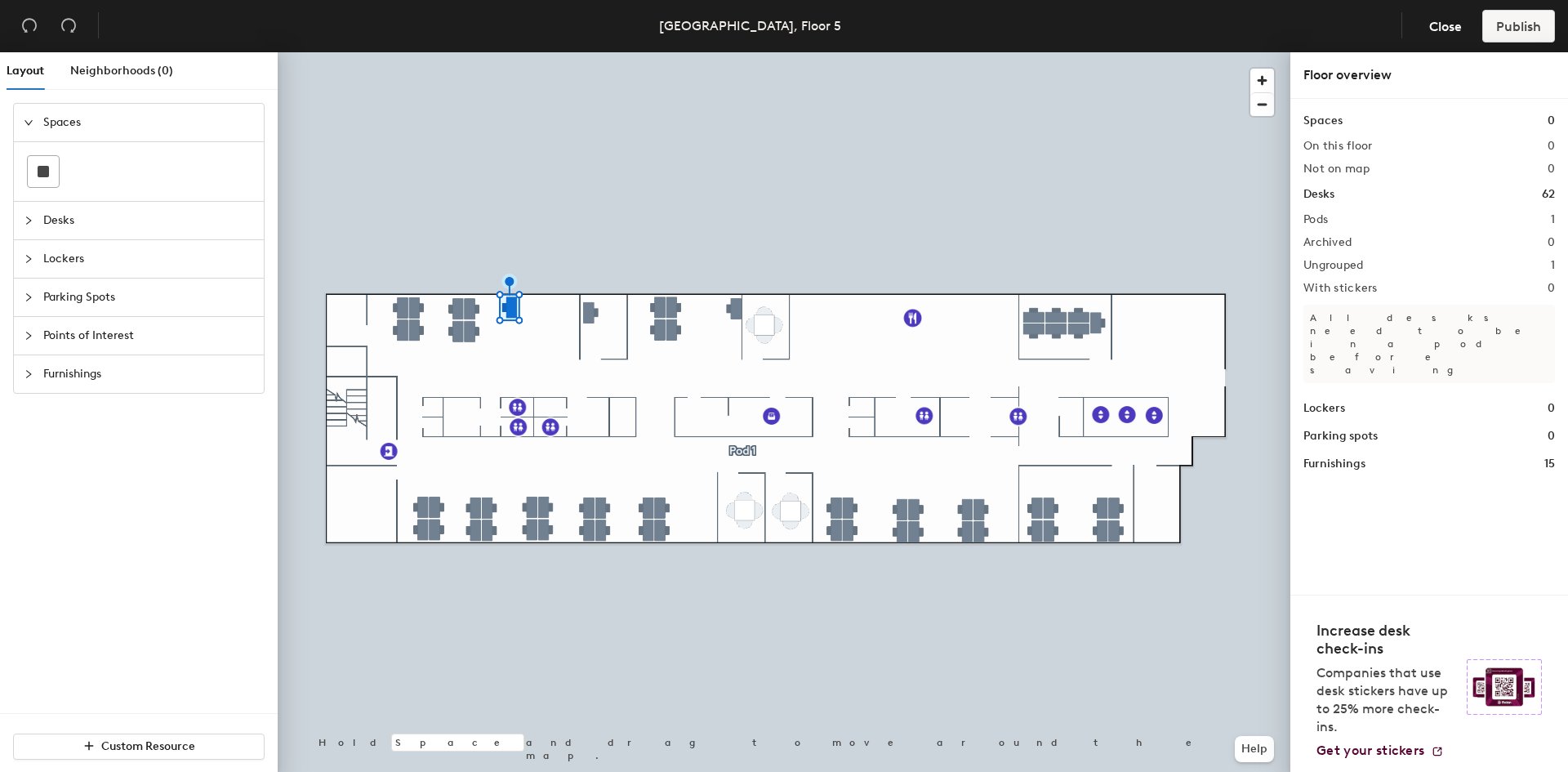
drag, startPoint x: 1322, startPoint y: 366, endPoint x: 1314, endPoint y: 365, distance: 8.1
click at [1322, 365] on div "Spaces 0 On this floor 0 Not on map 0 Desks 62 Pods 1 Archived 0 Ungrouped 1 Wi…" at bounding box center [1429, 292] width 251 height 361
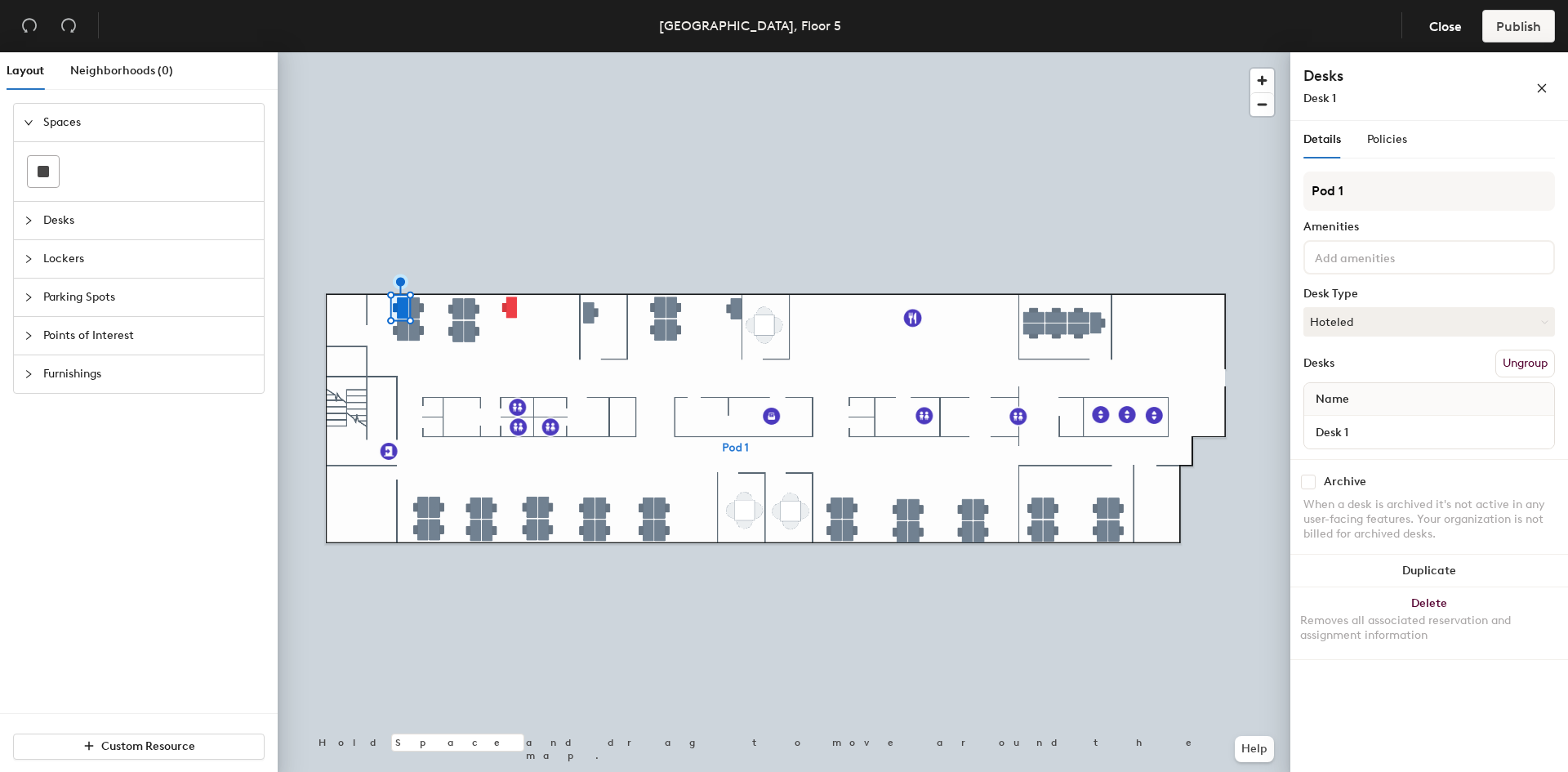
click at [1308, 481] on input "checkbox" at bounding box center [1308, 482] width 15 height 15
checkbox input "true"
click at [1314, 483] on input "checkbox" at bounding box center [1308, 482] width 15 height 15
checkbox input "true"
click at [1309, 484] on input "checkbox" at bounding box center [1308, 482] width 15 height 15
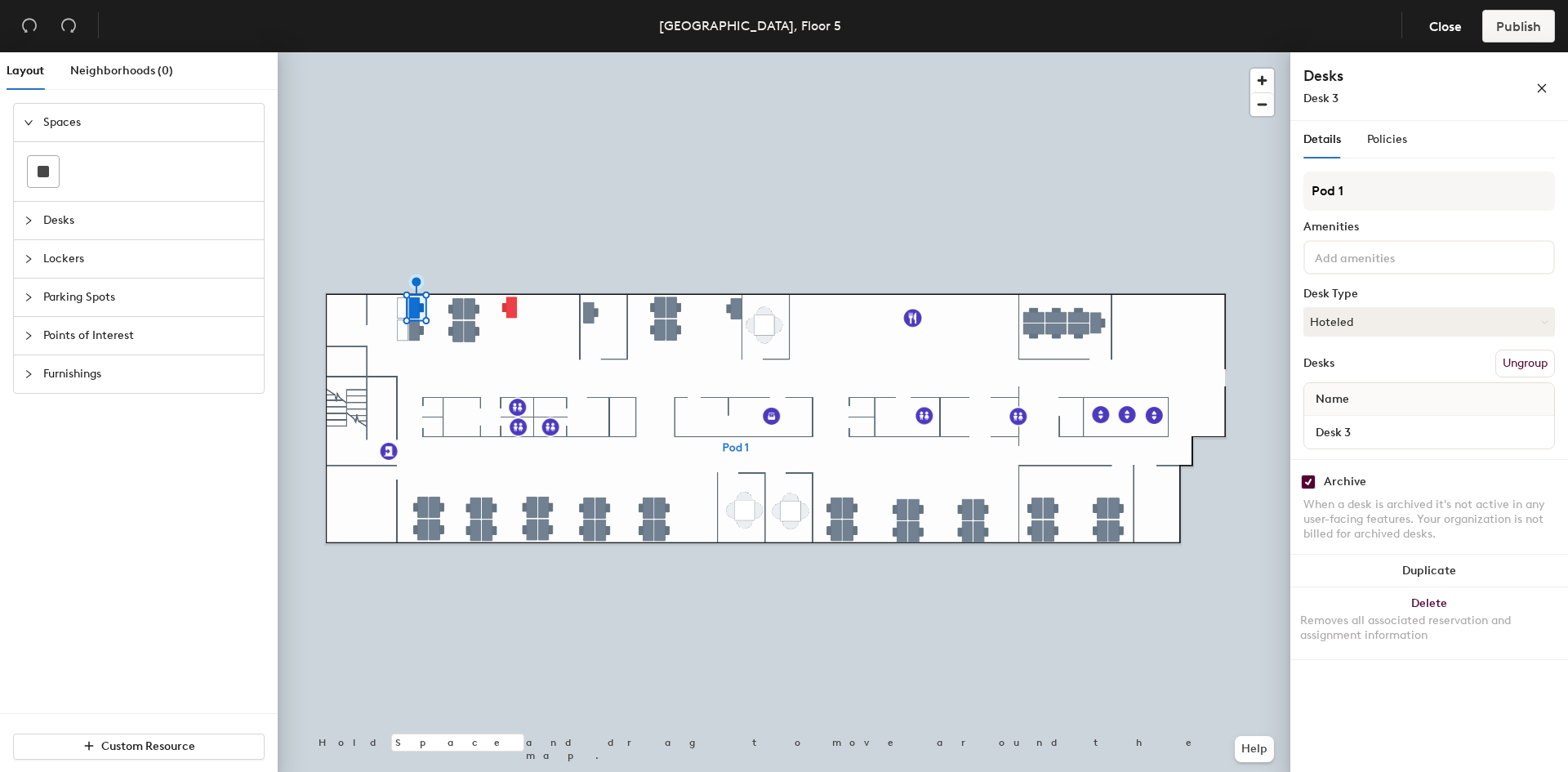
checkbox input "true"
click at [1365, 326] on button "Hoteled" at bounding box center [1429, 321] width 251 height 29
click at [1312, 485] on input "checkbox" at bounding box center [1308, 482] width 15 height 15
checkbox input "true"
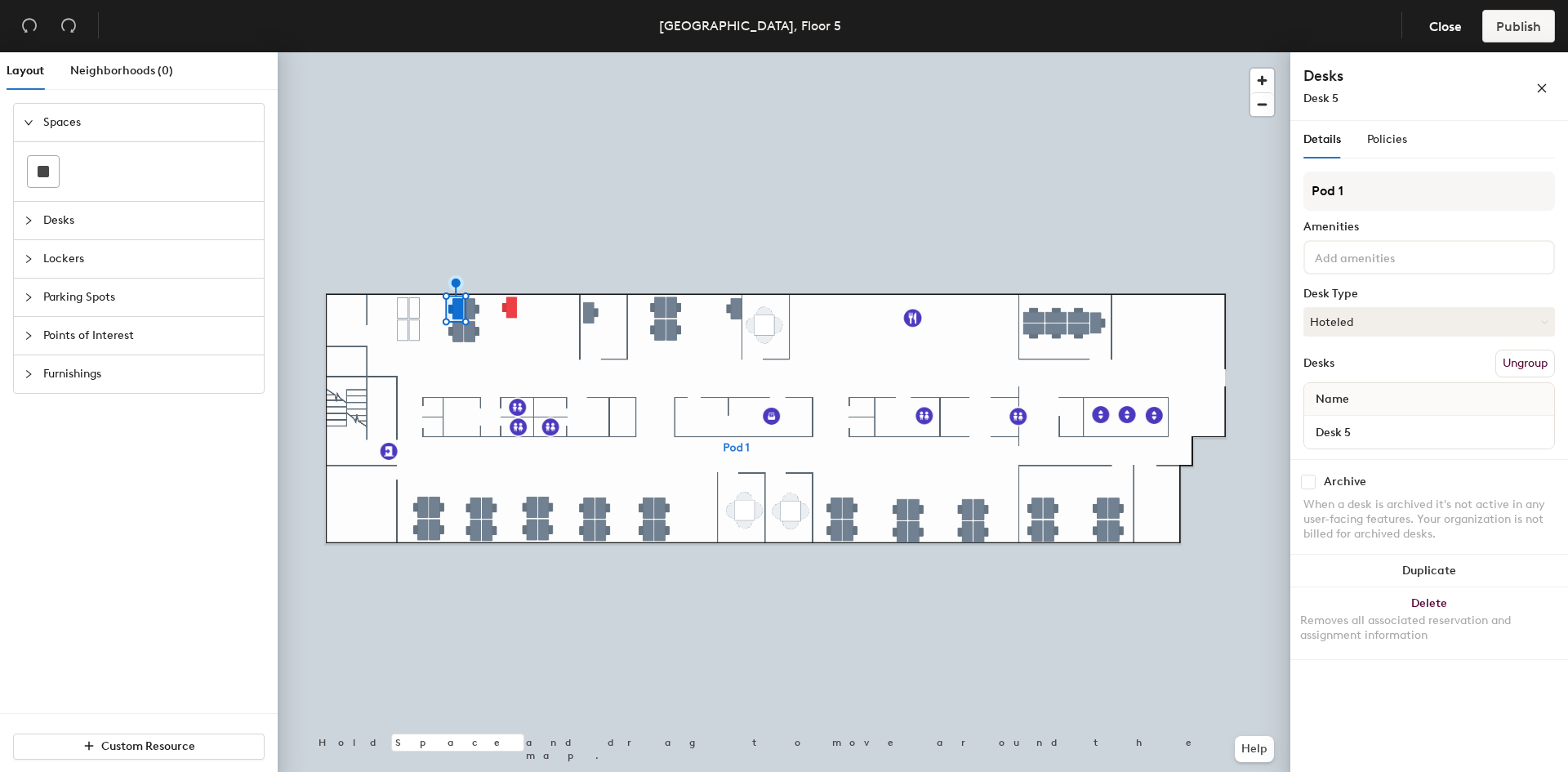
click at [1314, 483] on input "checkbox" at bounding box center [1308, 482] width 15 height 15
checkbox input "true"
click at [1309, 491] on div "Archive When a desk is archived it's not active in any user-facing features. Yo…" at bounding box center [1429, 510] width 278 height 102
click at [1308, 481] on input "checkbox" at bounding box center [1308, 482] width 15 height 15
checkbox input "true"
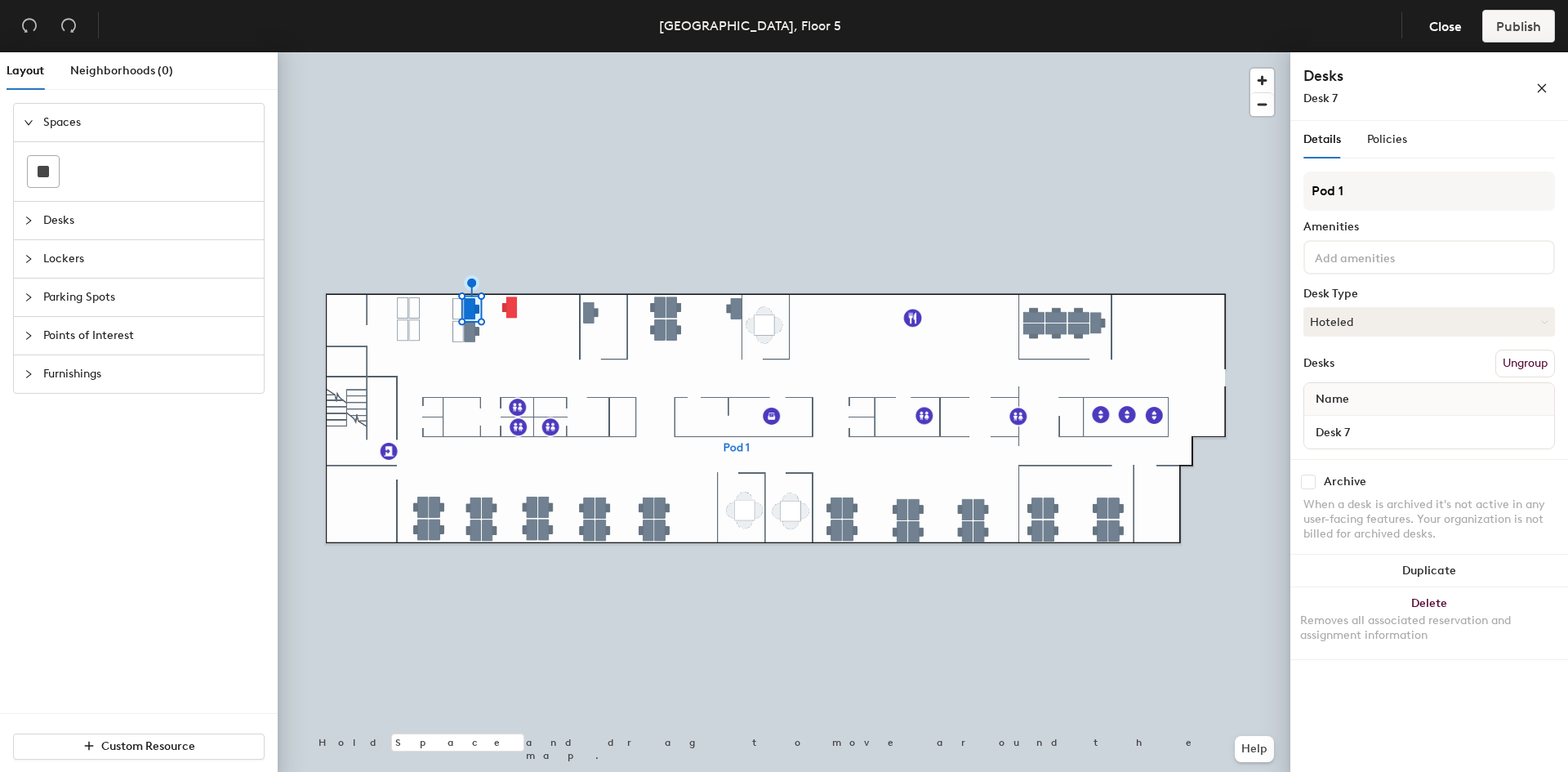
click at [1309, 487] on input "checkbox" at bounding box center [1308, 482] width 15 height 15
checkbox input "true"
click at [1319, 485] on div "Archive" at bounding box center [1429, 482] width 251 height 15
click at [1311, 487] on input "checkbox" at bounding box center [1308, 482] width 15 height 15
checkbox input "true"
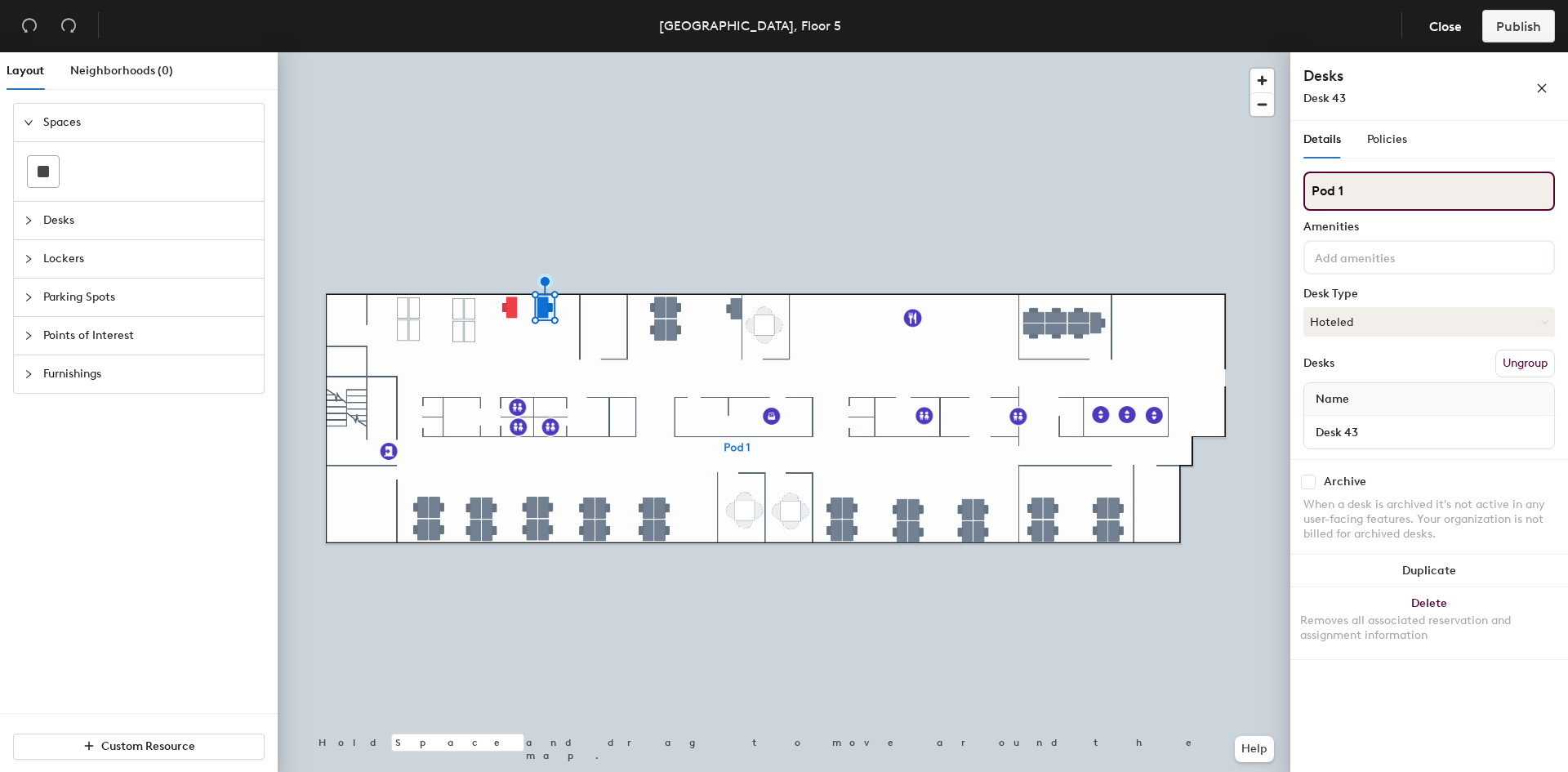
click at [1347, 199] on input "Pod 1" at bounding box center [1429, 191] width 251 height 39
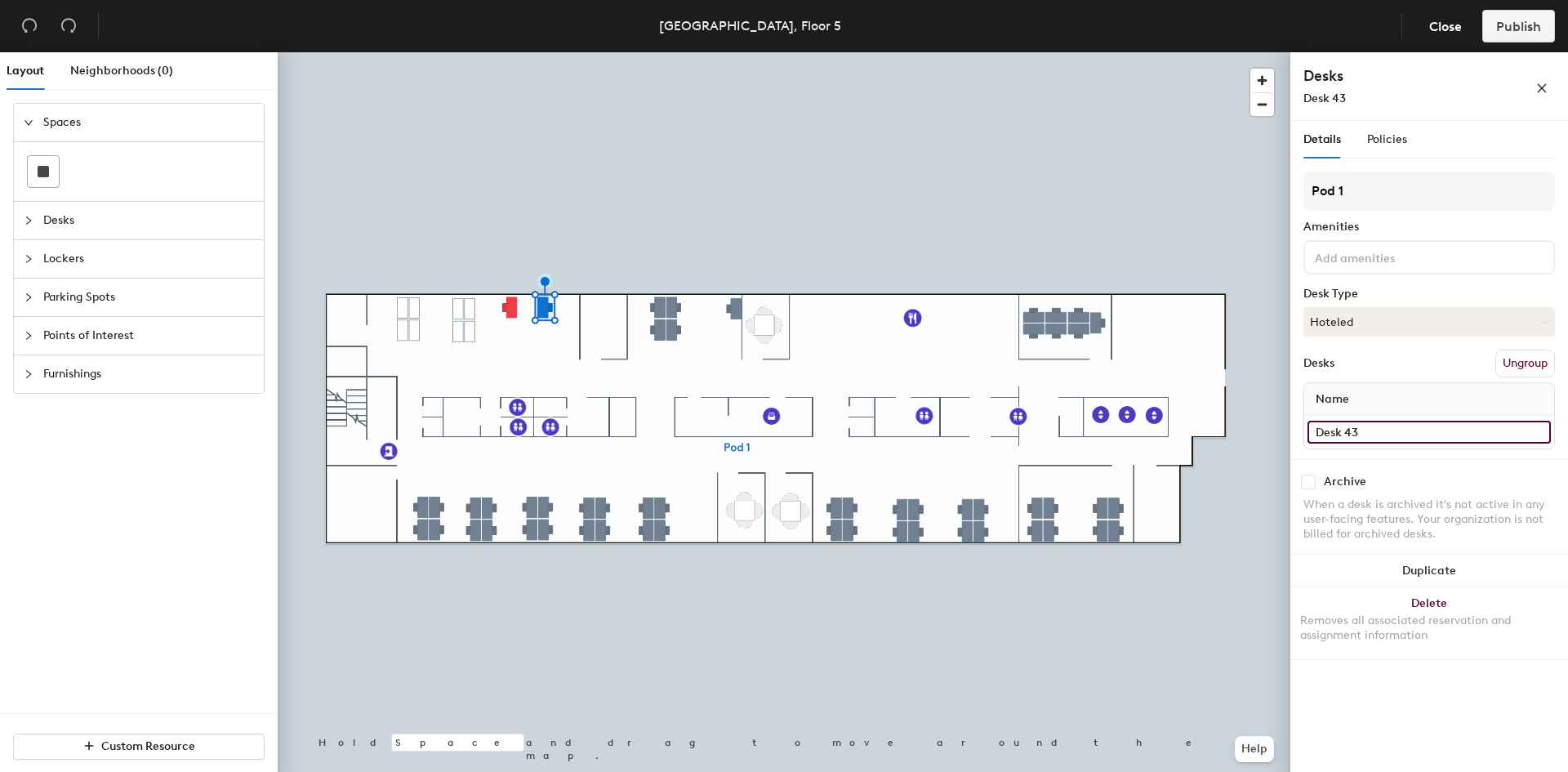
click at [1368, 436] on input "Desk 43" at bounding box center [1430, 432] width 243 height 23
type input "D"
type input "Desk 11"
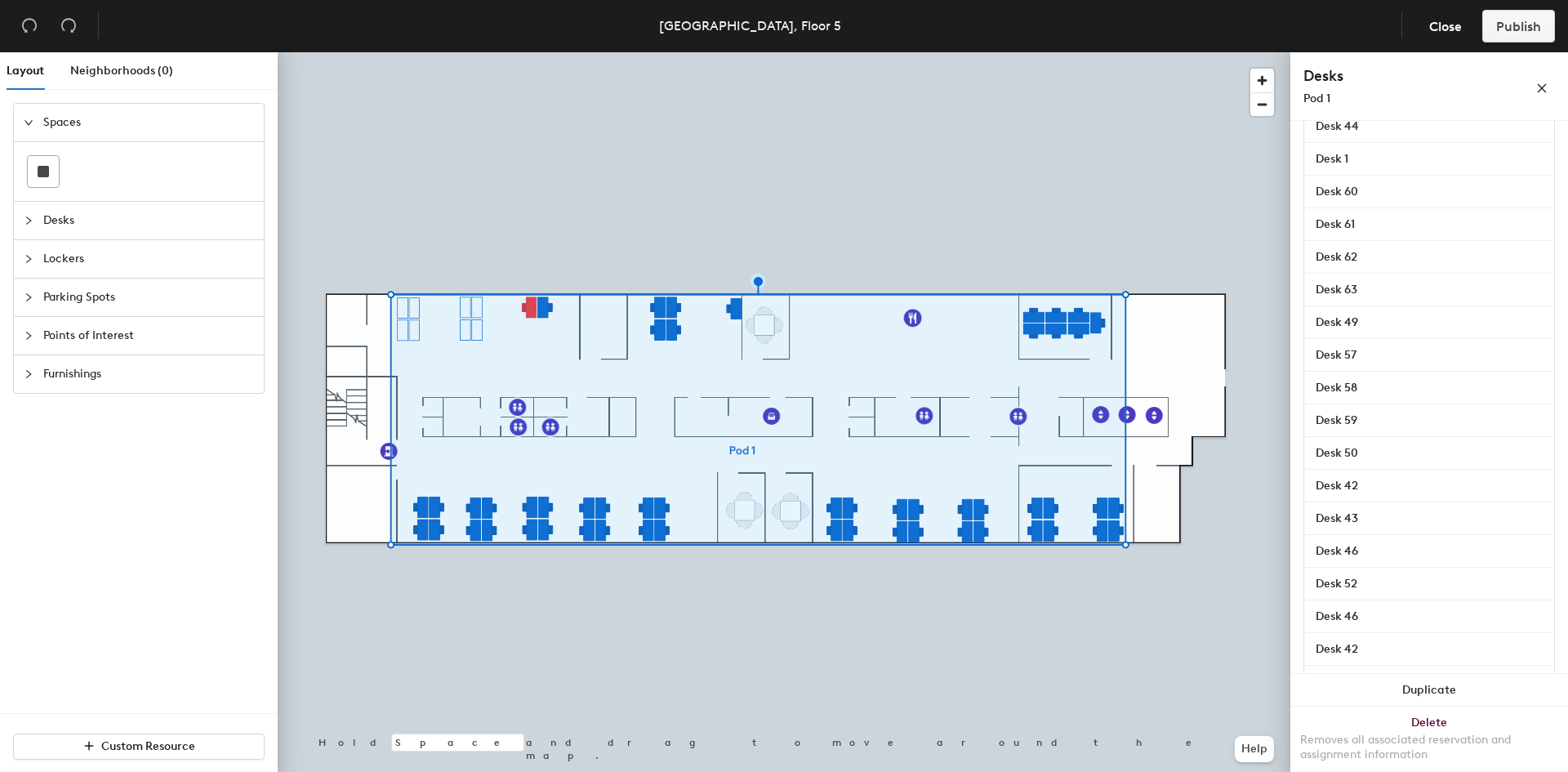
scroll to position [1432, 0]
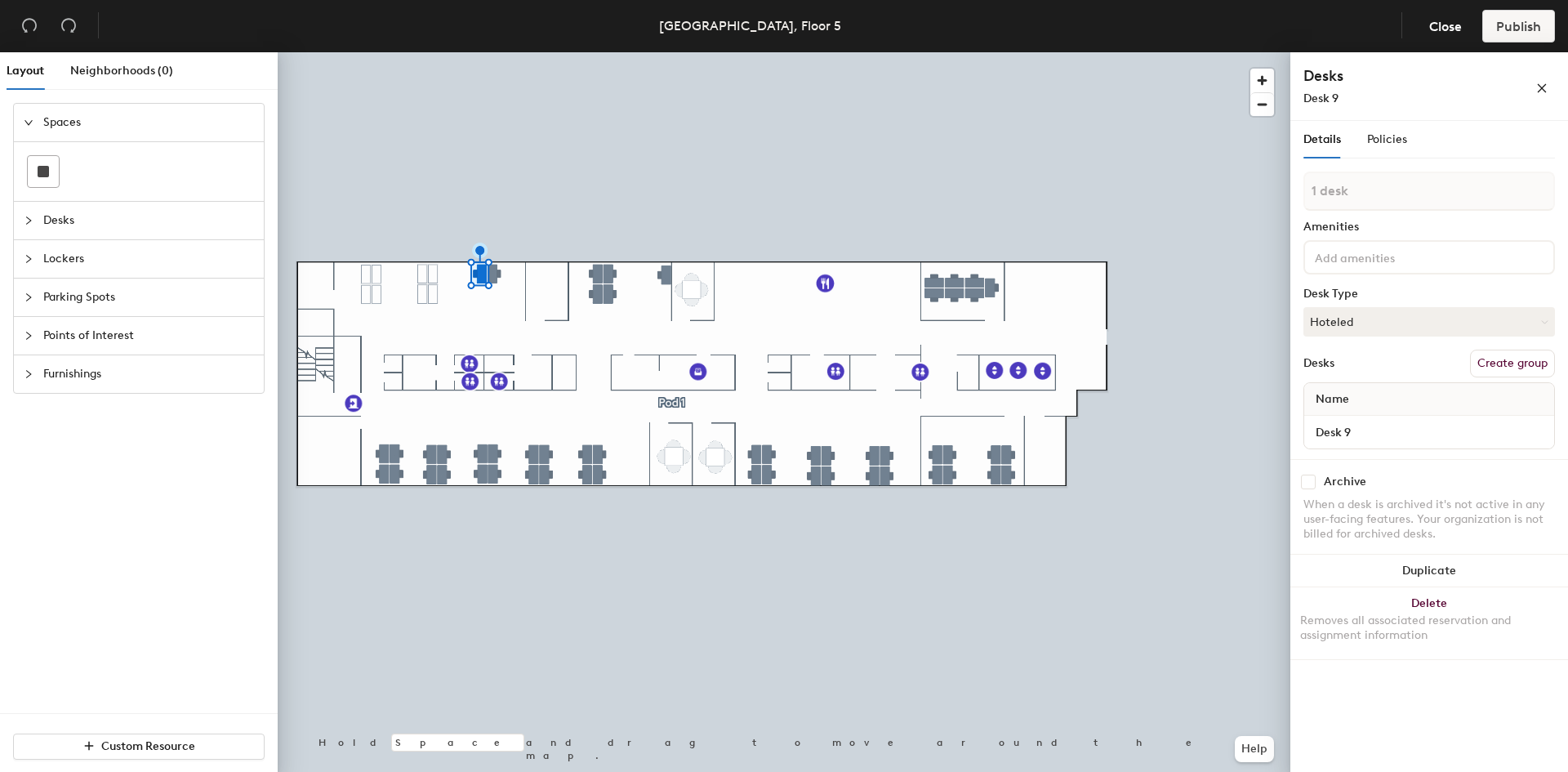
click at [1309, 356] on div "Desks Create group" at bounding box center [1429, 363] width 251 height 27
drag, startPoint x: 1361, startPoint y: 408, endPoint x: 1355, endPoint y: 400, distance: 10.0
click at [1362, 408] on div "Name" at bounding box center [1429, 399] width 250 height 33
click at [1378, 143] on span "Policies" at bounding box center [1386, 139] width 40 height 14
click at [1384, 139] on span "Policies" at bounding box center [1386, 139] width 40 height 14
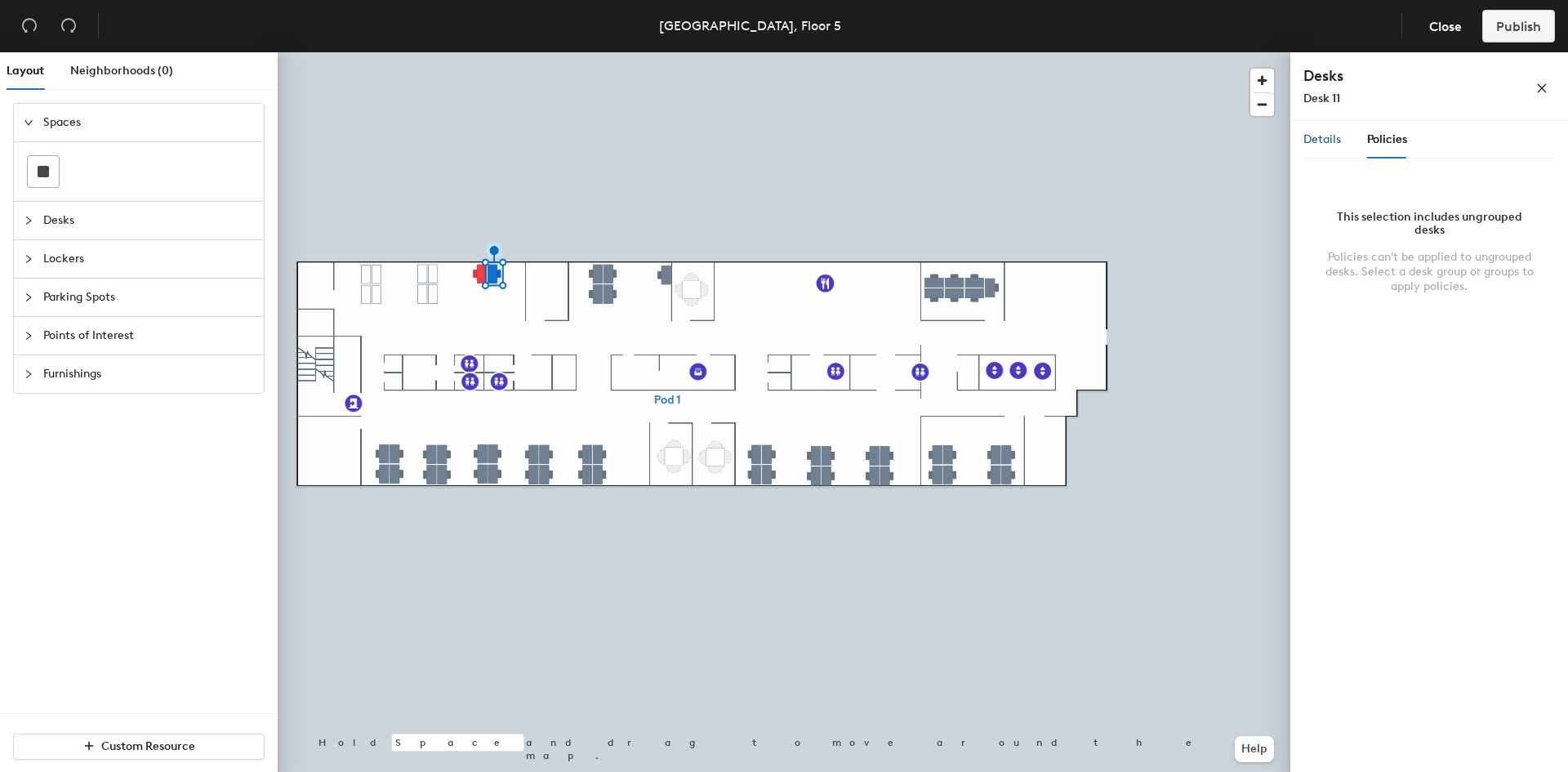
click at [1328, 139] on span "Details" at bounding box center [1322, 139] width 38 height 14
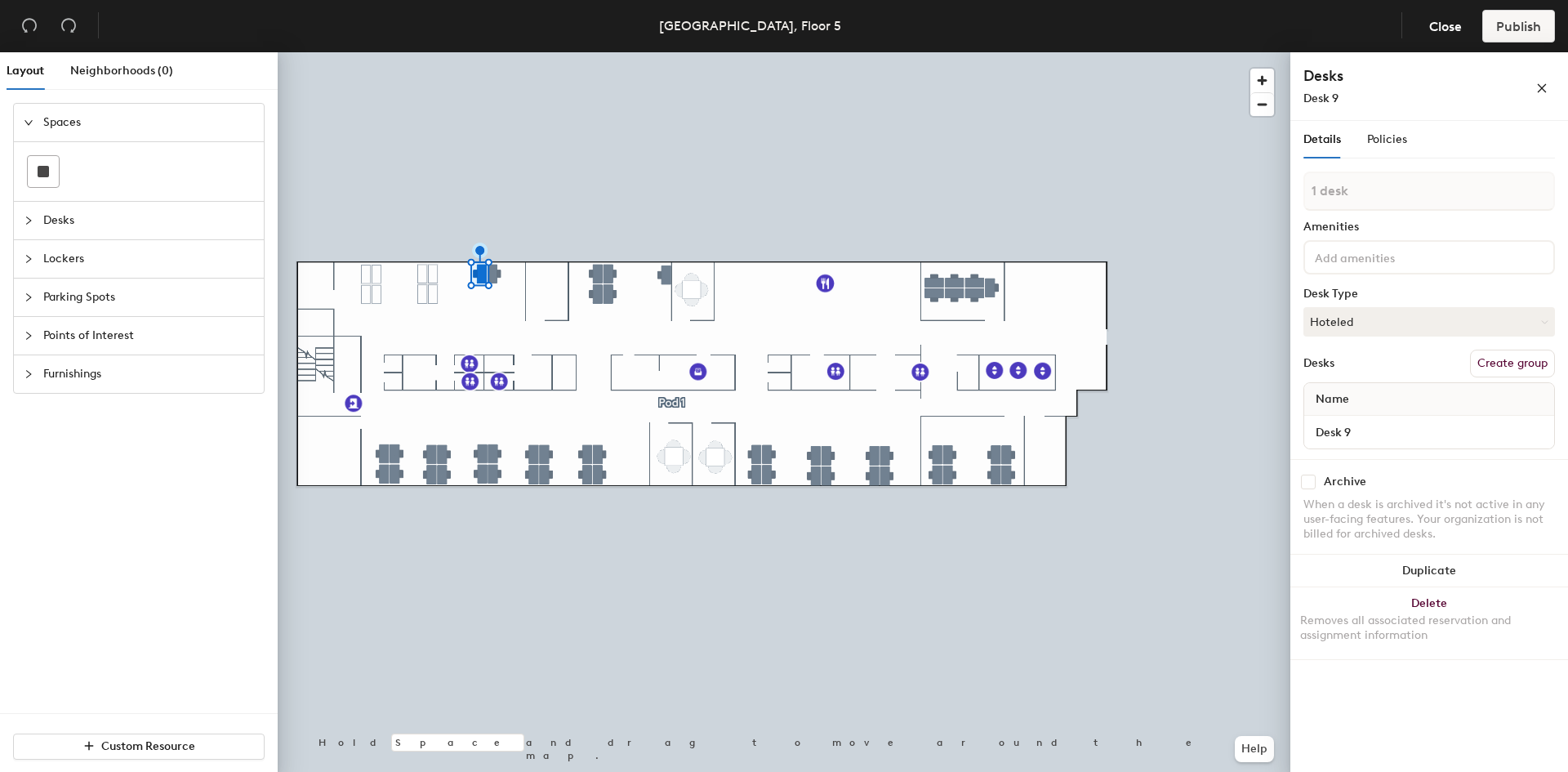
click at [1515, 371] on button "Create group" at bounding box center [1512, 363] width 85 height 27
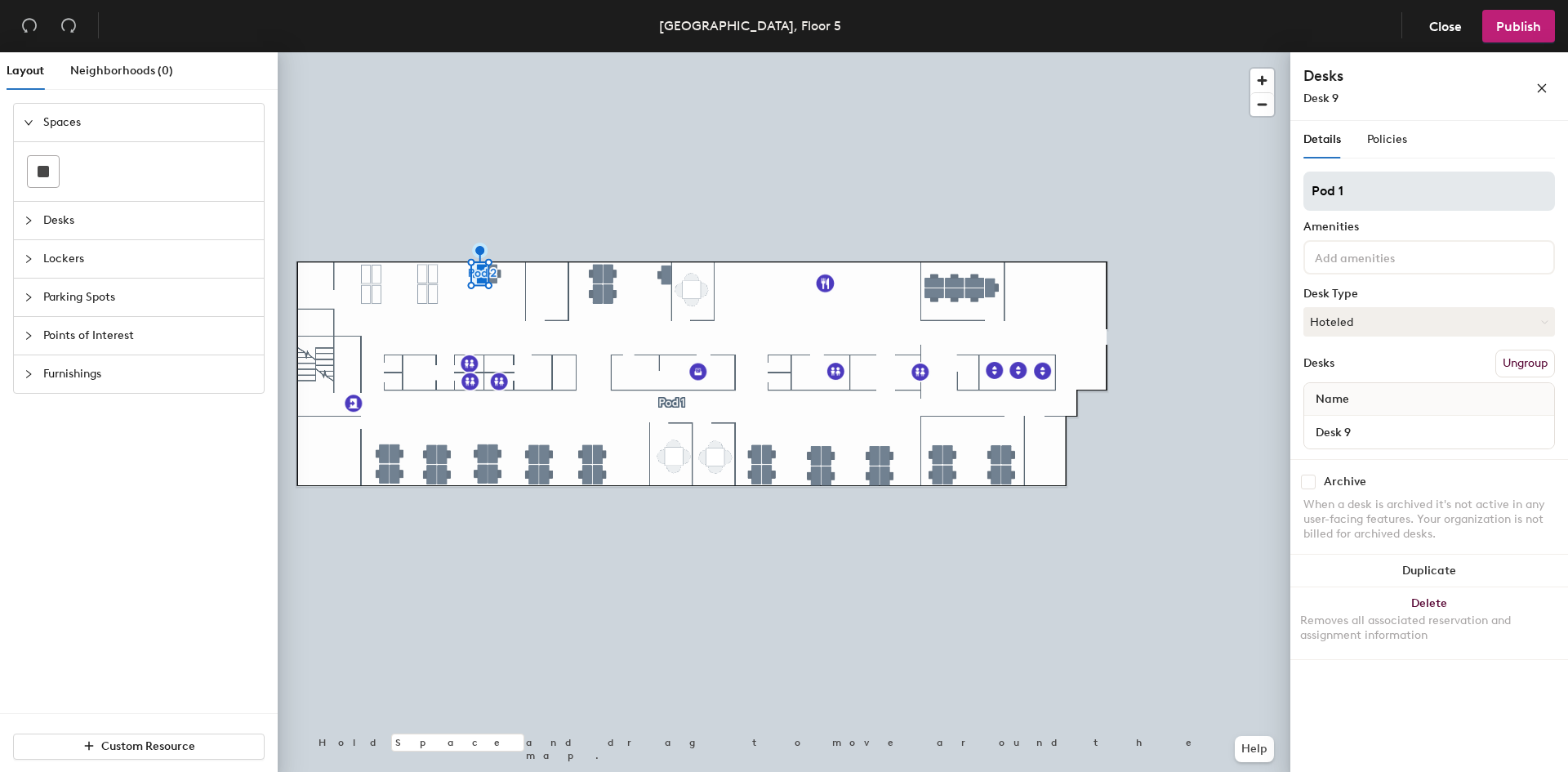
type input "Pod 1"
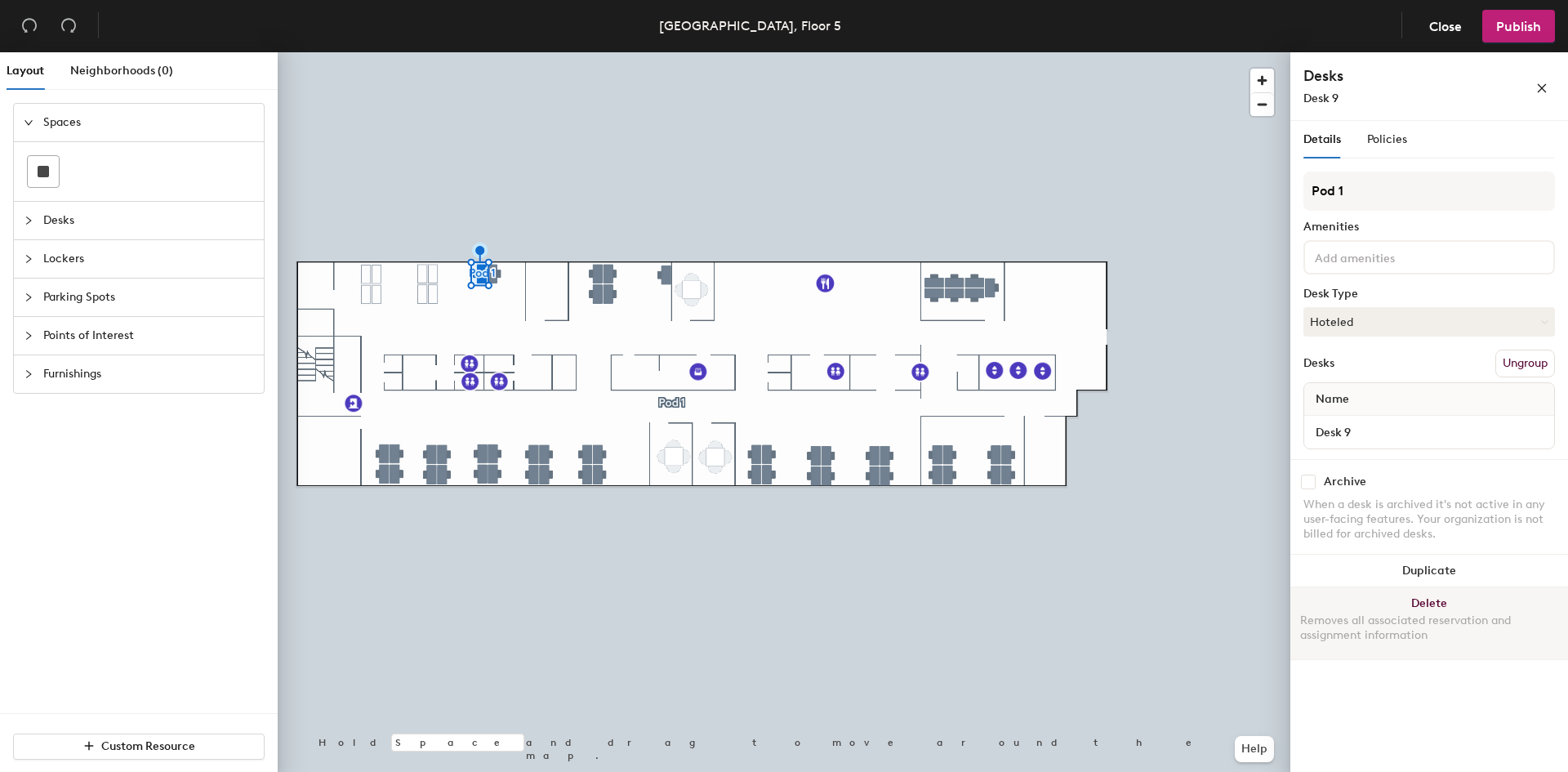
click at [1426, 604] on button "Delete Removes all associated reservation and assignment information" at bounding box center [1429, 623] width 278 height 71
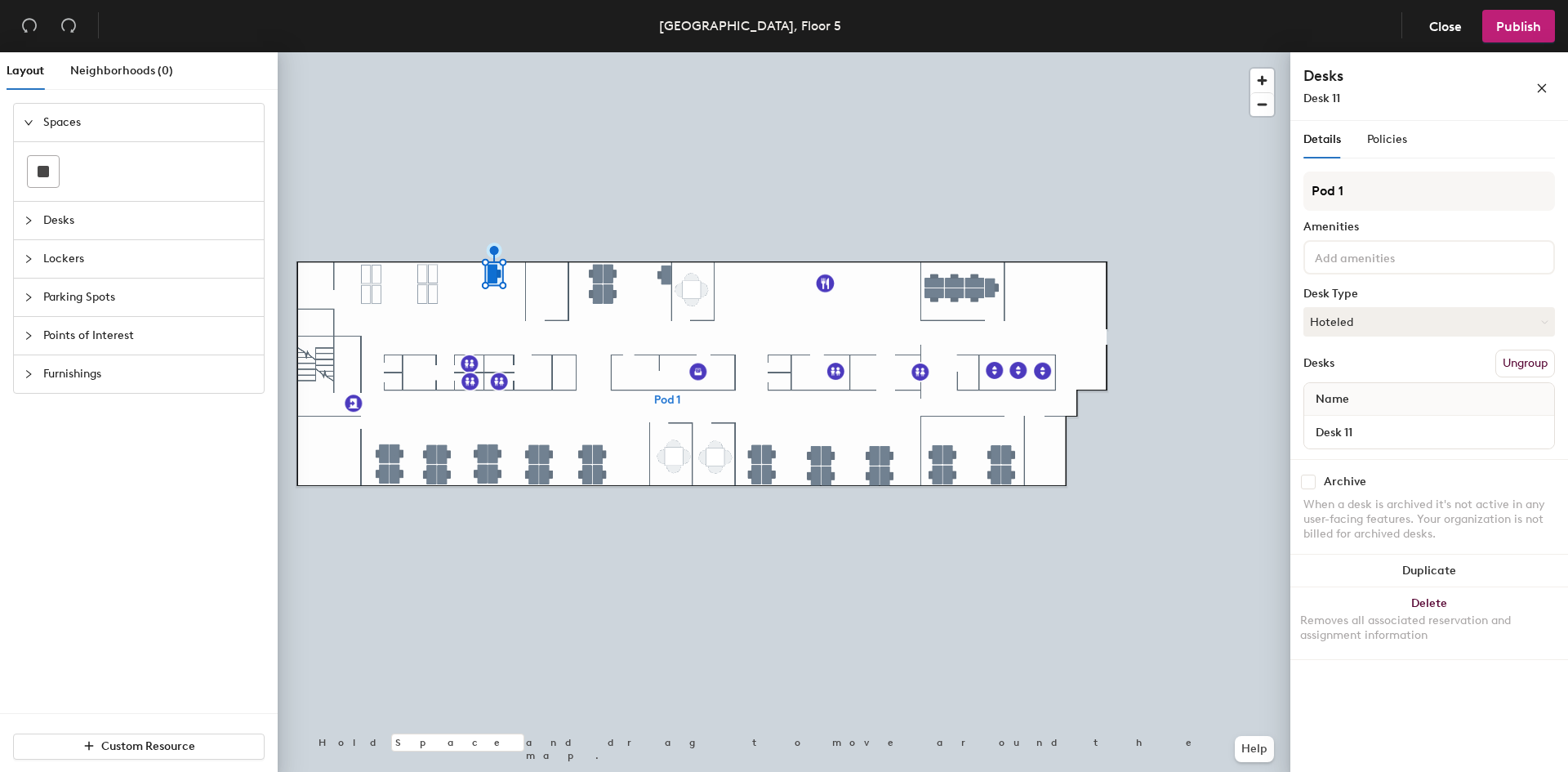
click at [1317, 477] on div "Archive" at bounding box center [1429, 482] width 251 height 15
click at [1310, 480] on input "checkbox" at bounding box center [1308, 482] width 15 height 15
checkbox input "true"
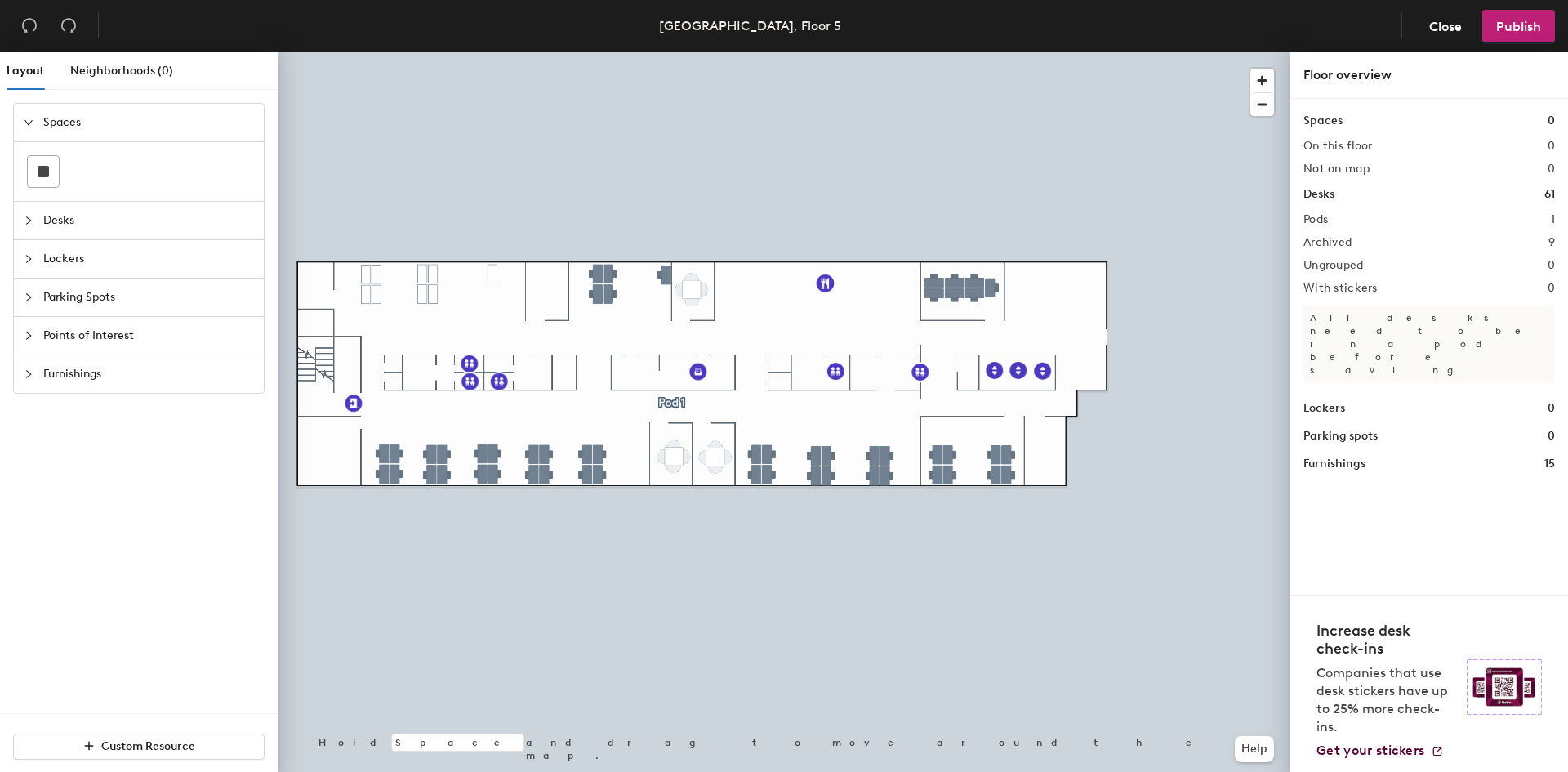
click at [1322, 219] on h2 "Pods" at bounding box center [1316, 220] width 25 height 13
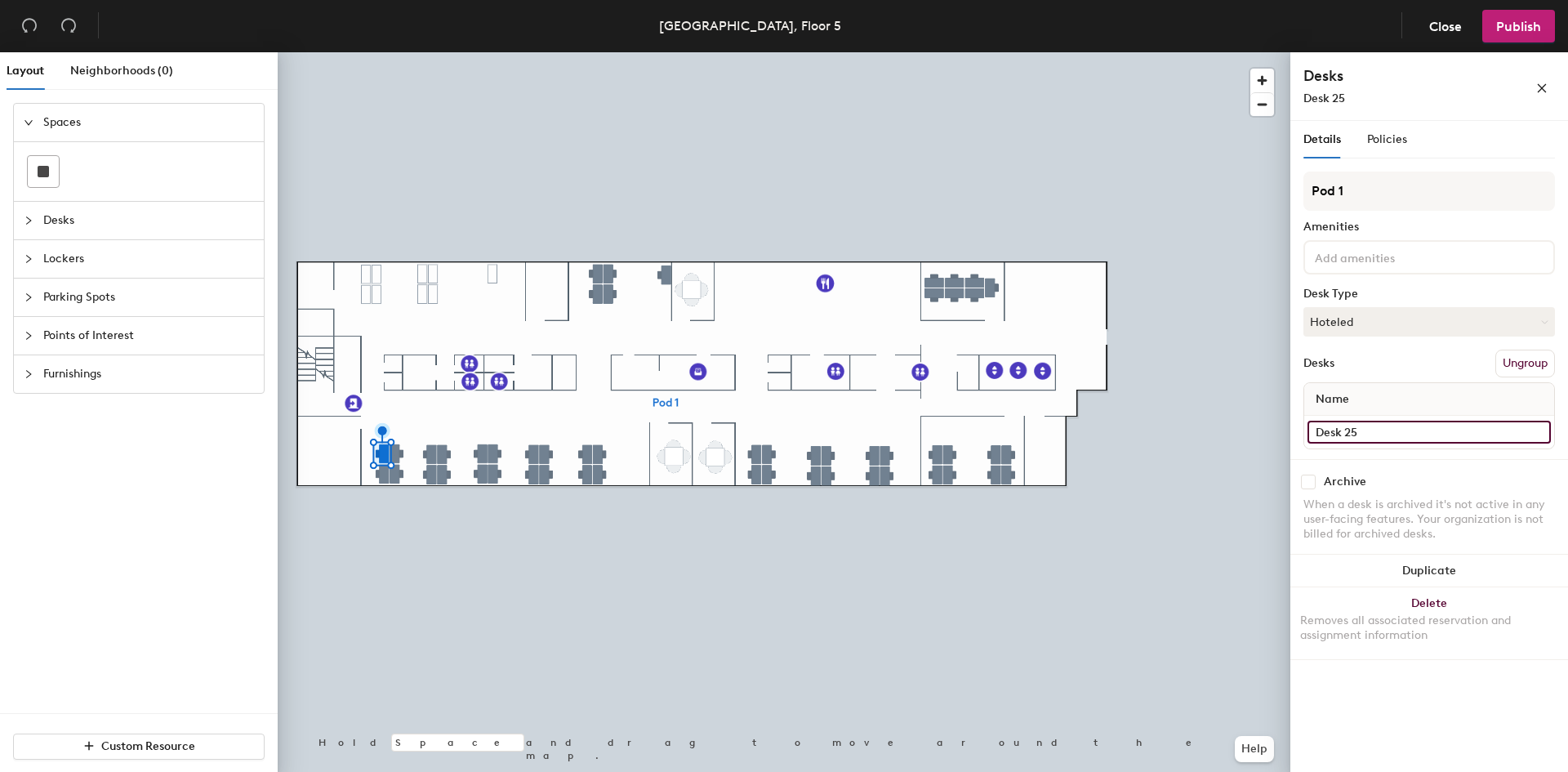
click at [1388, 431] on input "Desk 25" at bounding box center [1430, 432] width 243 height 23
type input "Desk 18"
click at [1406, 435] on input "Desk 28" at bounding box center [1430, 432] width 243 height 23
type input "Desk 19"
click at [1378, 432] on input "Desk 21" at bounding box center [1430, 432] width 243 height 23
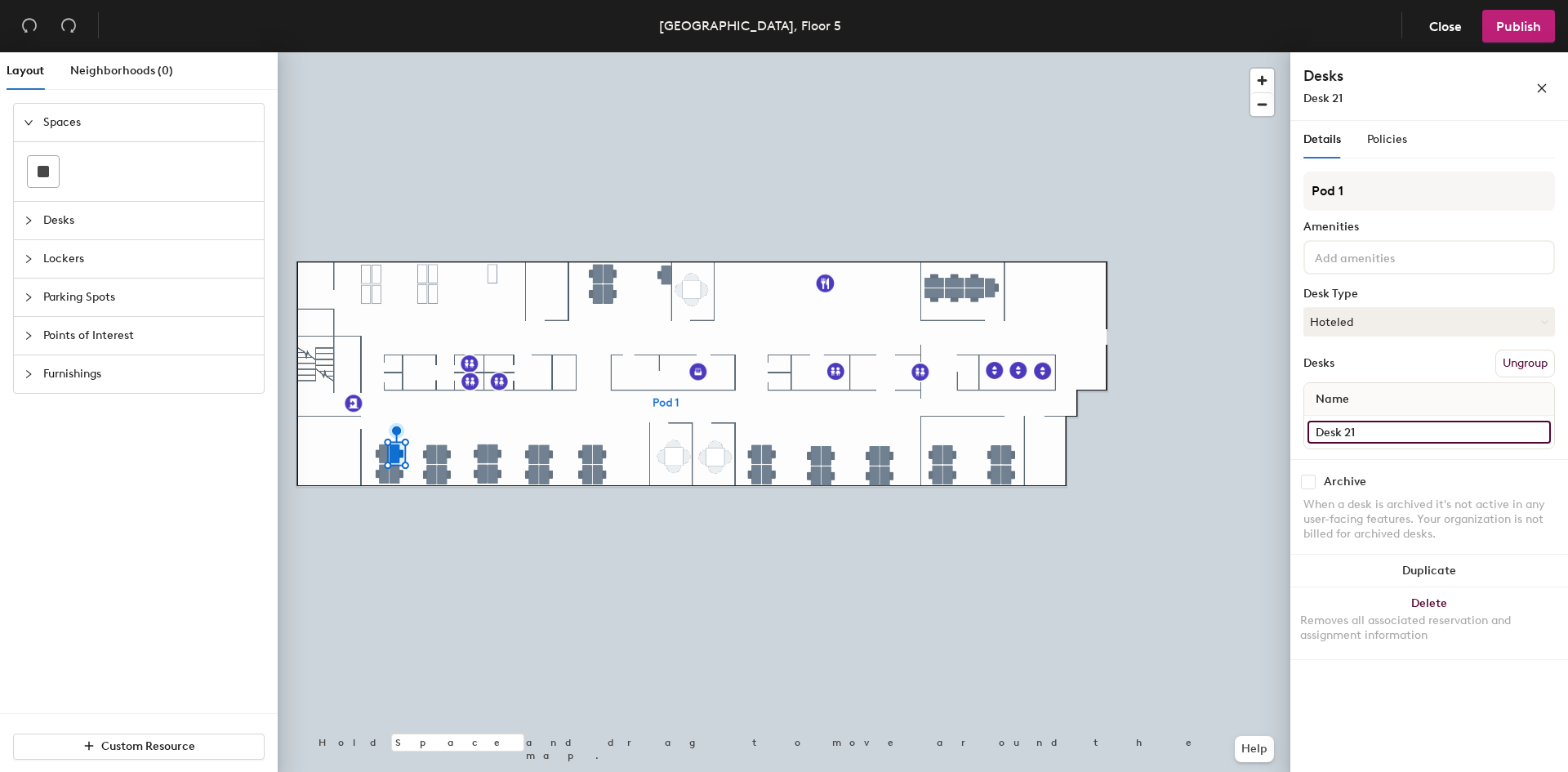
click at [1385, 431] on input "Desk 21" at bounding box center [1430, 432] width 243 height 23
type input "Desk 20"
click at [1410, 431] on input "Desk 22" at bounding box center [1430, 432] width 243 height 23
type input "Desk 21"
click at [1438, 431] on input "Desk 24" at bounding box center [1430, 432] width 243 height 23
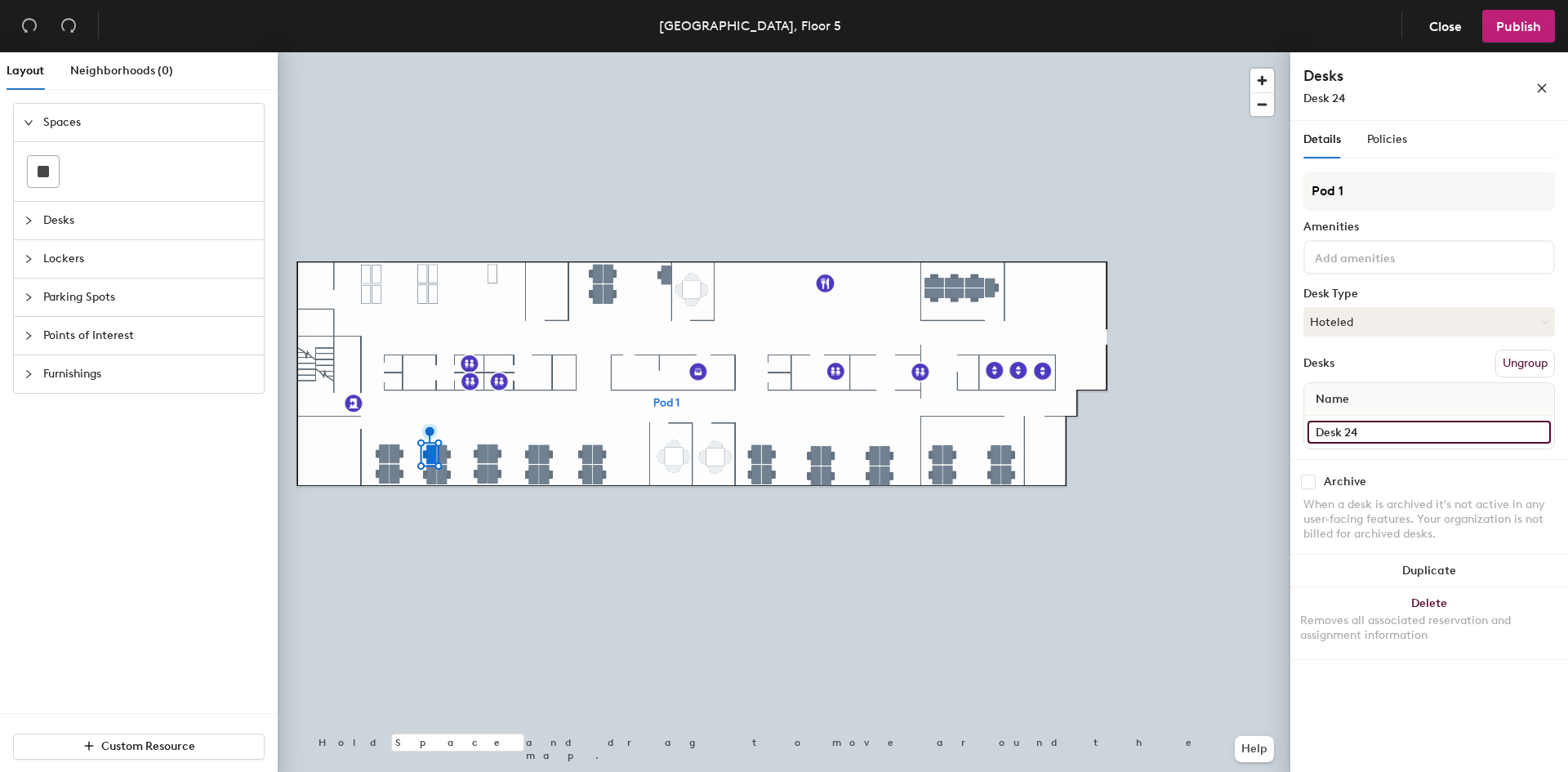
click at [1426, 434] on input "Desk 24" at bounding box center [1430, 432] width 243 height 23
type input "Desk 22"
click at [1395, 426] on input "Desk 23" at bounding box center [1430, 432] width 243 height 23
click at [1372, 431] on input "Desk 23" at bounding box center [1430, 432] width 243 height 23
type input "Desk 23"
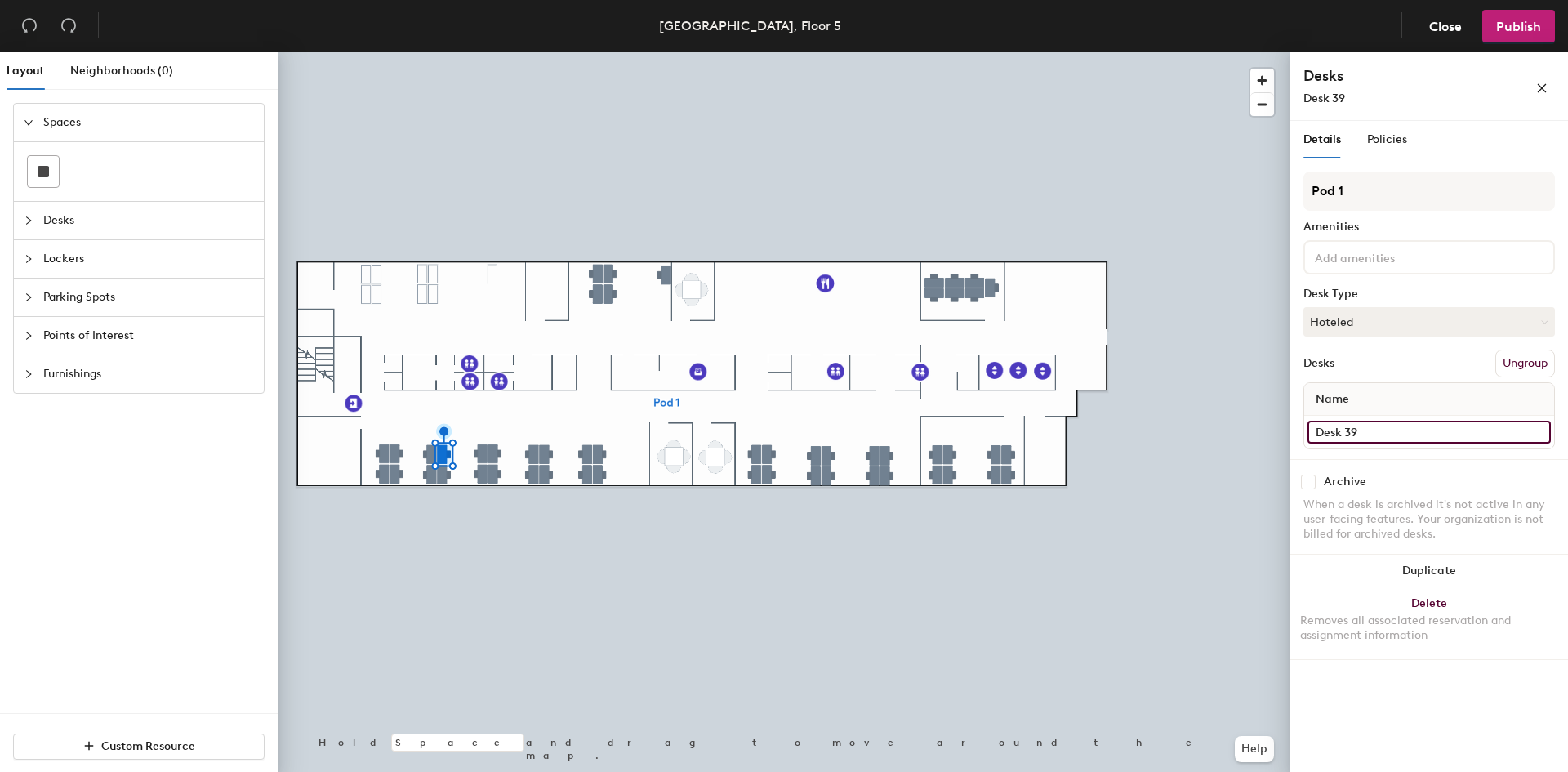
click at [1370, 431] on input "Desk 39" at bounding box center [1430, 432] width 243 height 23
click at [1378, 429] on input "Desk 39" at bounding box center [1430, 432] width 243 height 23
type input "Desk 24"
click at [1393, 426] on input "Desk 40" at bounding box center [1430, 432] width 243 height 23
click at [1400, 440] on input "Desk 40" at bounding box center [1430, 432] width 243 height 23
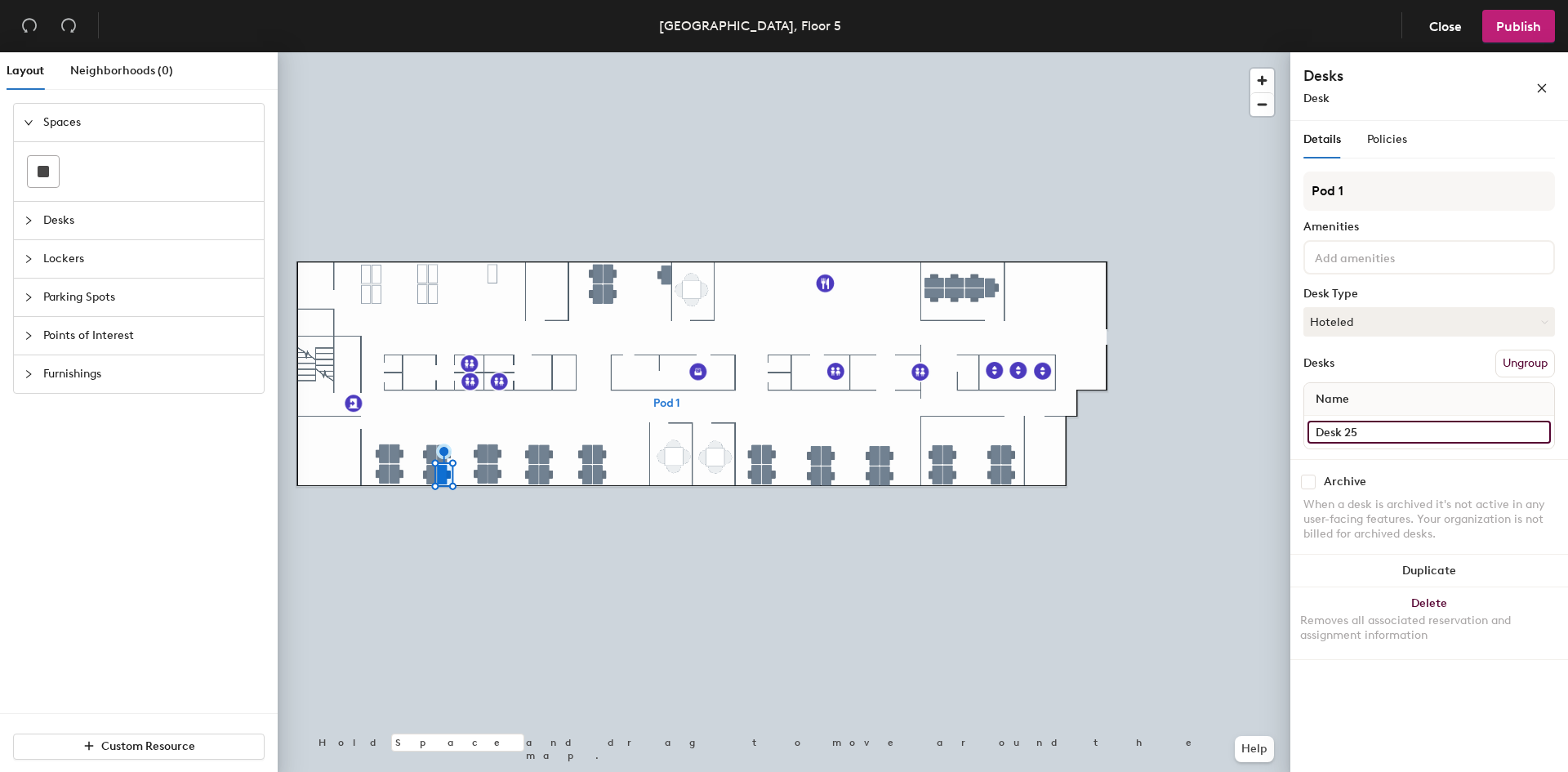
type input "Desk 25"
click at [1423, 439] on input "Desk 20" at bounding box center [1430, 432] width 243 height 23
click at [1428, 437] on input "Desk 20" at bounding box center [1430, 432] width 243 height 23
type input "Desk 26"
click at [1379, 437] on input "Desk 42" at bounding box center [1430, 432] width 243 height 23
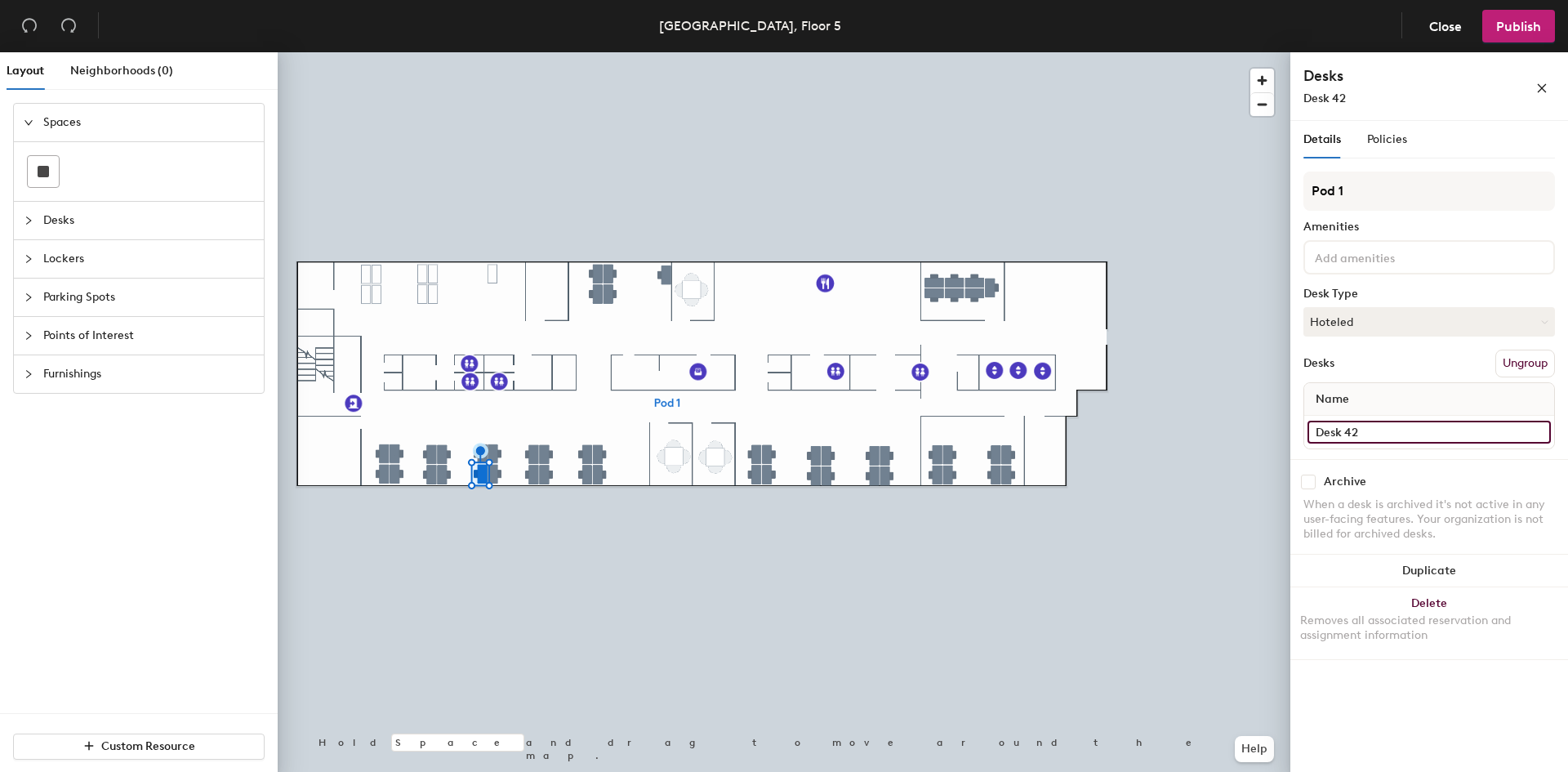
click at [1396, 434] on input "Desk 42" at bounding box center [1430, 432] width 243 height 23
type input "Desk 27"
click at [1429, 441] on input "Desk 16" at bounding box center [1430, 432] width 243 height 23
click at [1427, 437] on input "Desk 16" at bounding box center [1430, 432] width 243 height 23
type input "Desk 28"
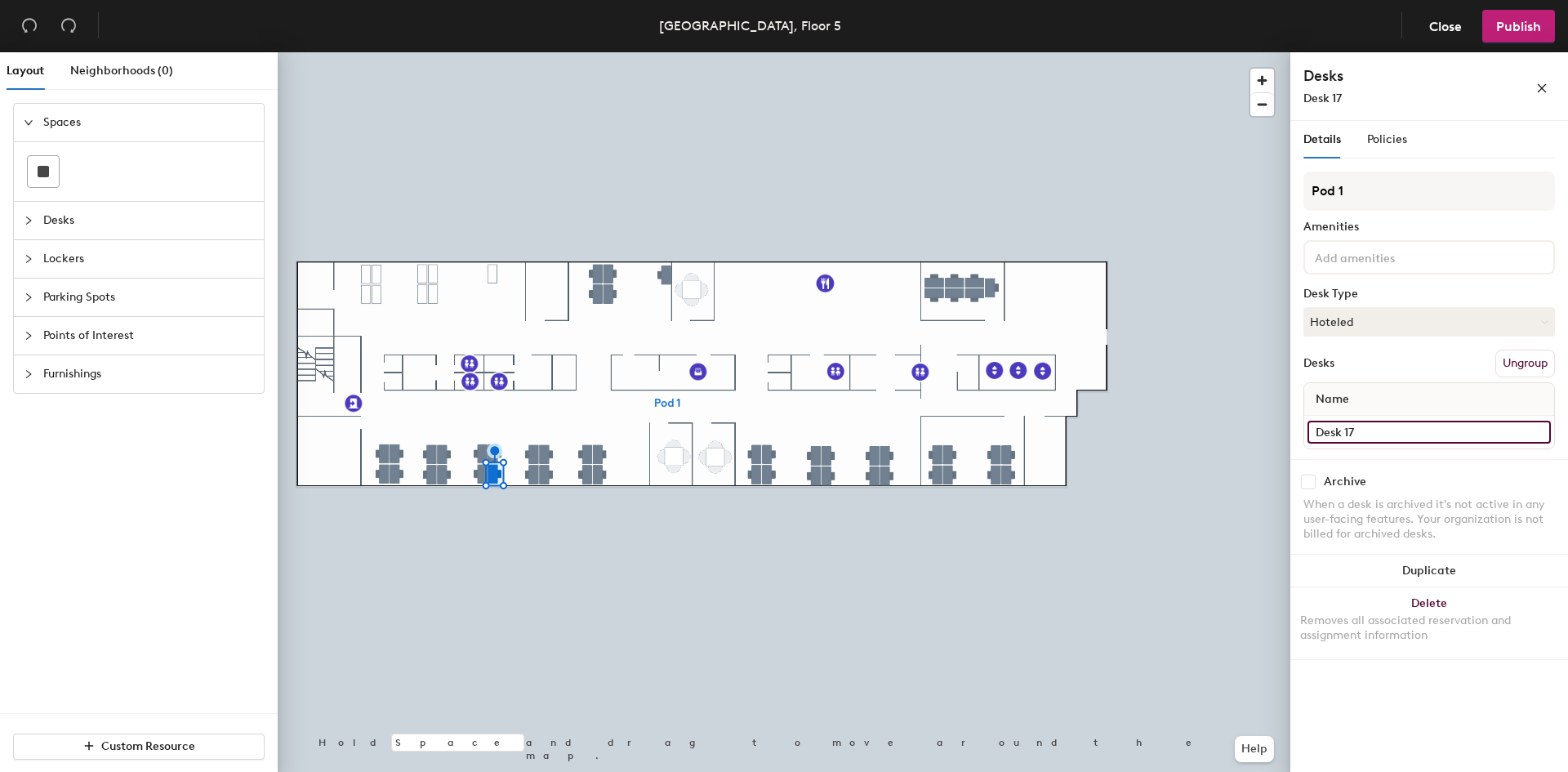
click at [1382, 436] on input "Desk 17" at bounding box center [1430, 432] width 243 height 23
click at [1386, 437] on input "Desk 17" at bounding box center [1430, 432] width 243 height 23
type input "Desk 29"
click at [1447, 438] on input "Desk 19" at bounding box center [1430, 432] width 243 height 23
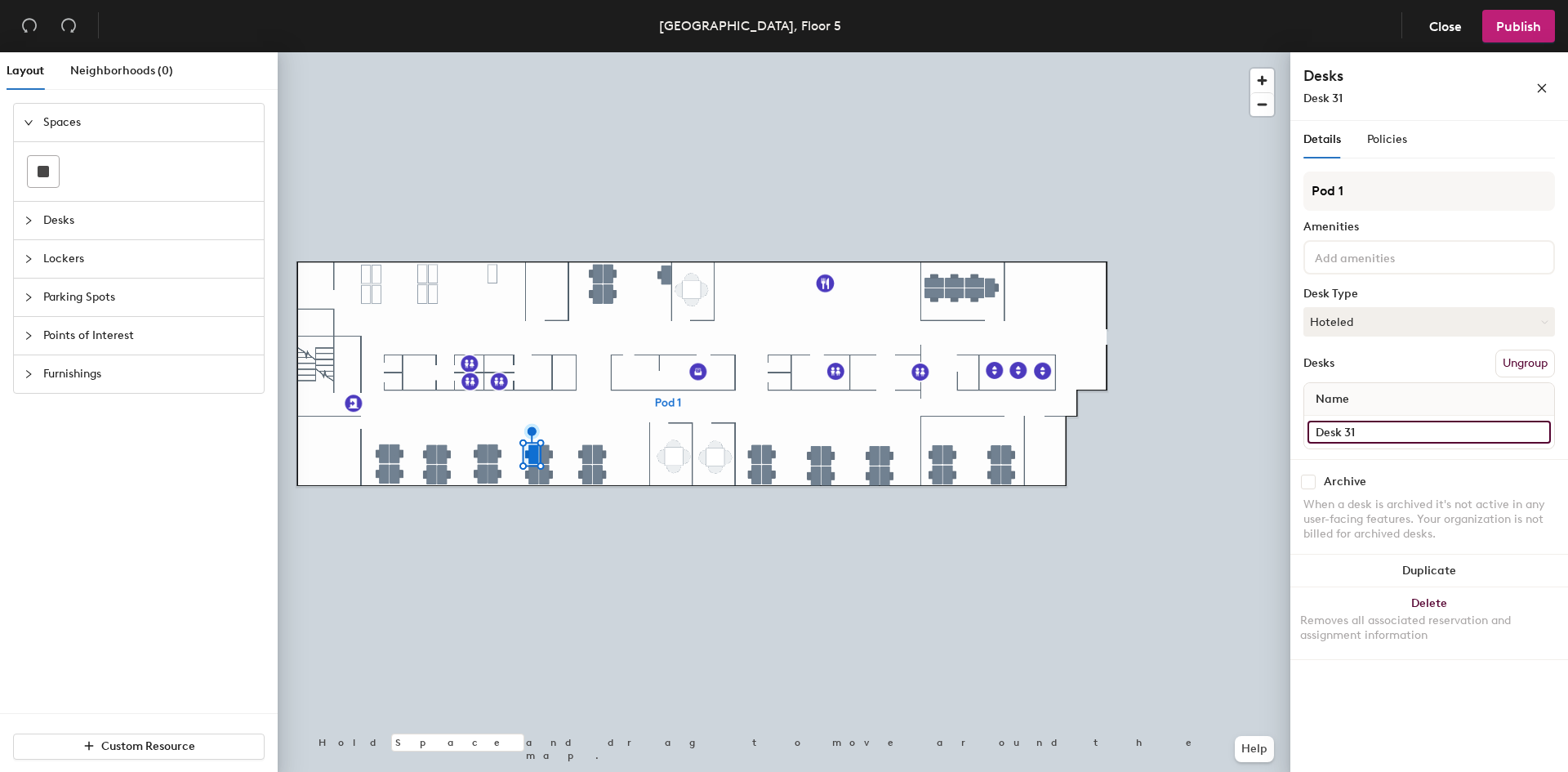
click at [1398, 432] on input "Desk 31" at bounding box center [1430, 432] width 243 height 23
click at [1407, 435] on input "Desk 31" at bounding box center [1430, 432] width 243 height 23
type input "Desk 30"
click at [1398, 431] on input "Desk 18" at bounding box center [1430, 432] width 243 height 23
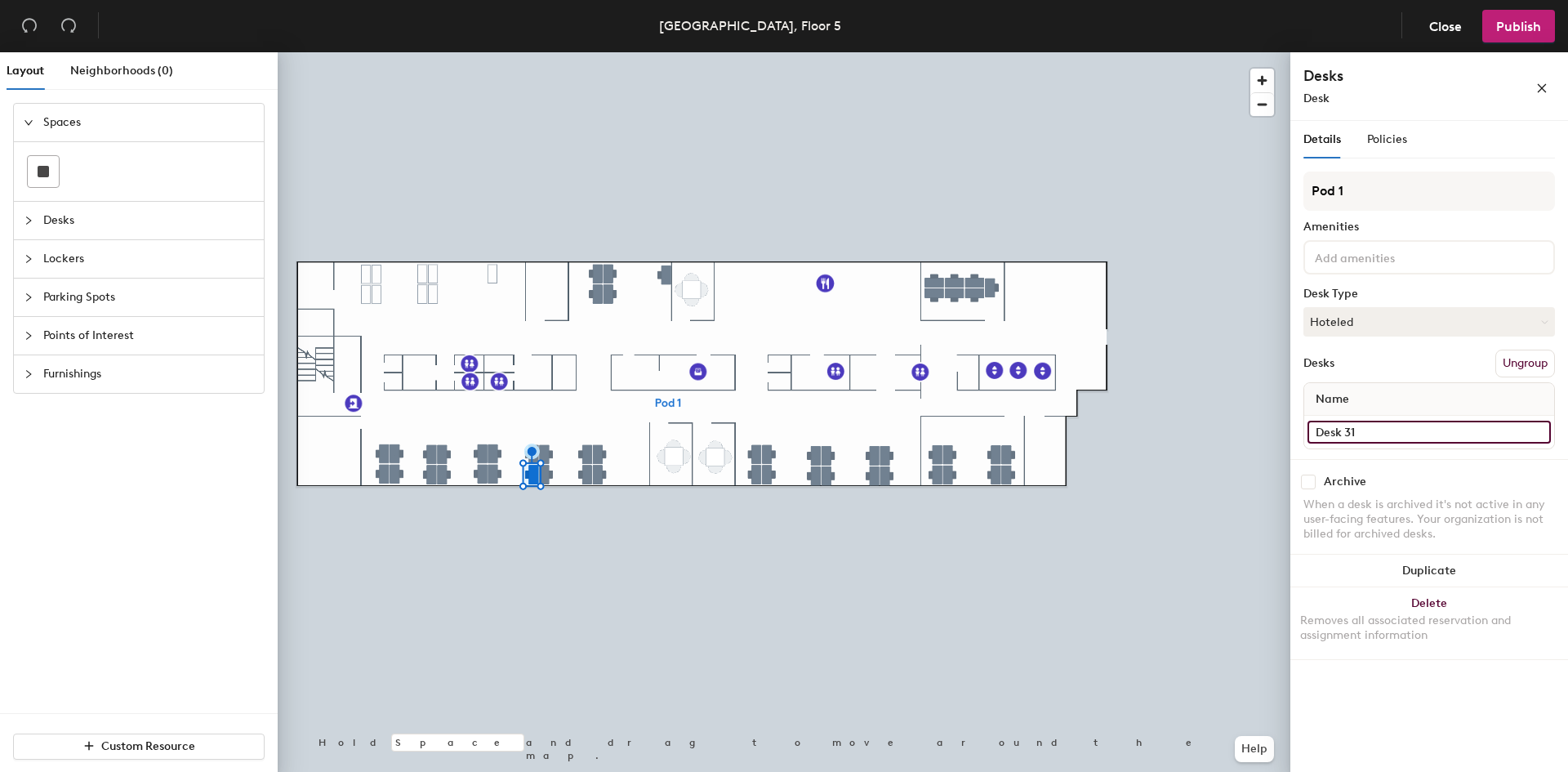
type input "Desk 31"
click at [1397, 425] on input "Desk 46" at bounding box center [1430, 432] width 243 height 23
click at [1408, 431] on input "Desk 46" at bounding box center [1430, 432] width 243 height 23
type input "Desk 32"
click at [1413, 438] on input "Desk 41" at bounding box center [1430, 432] width 243 height 23
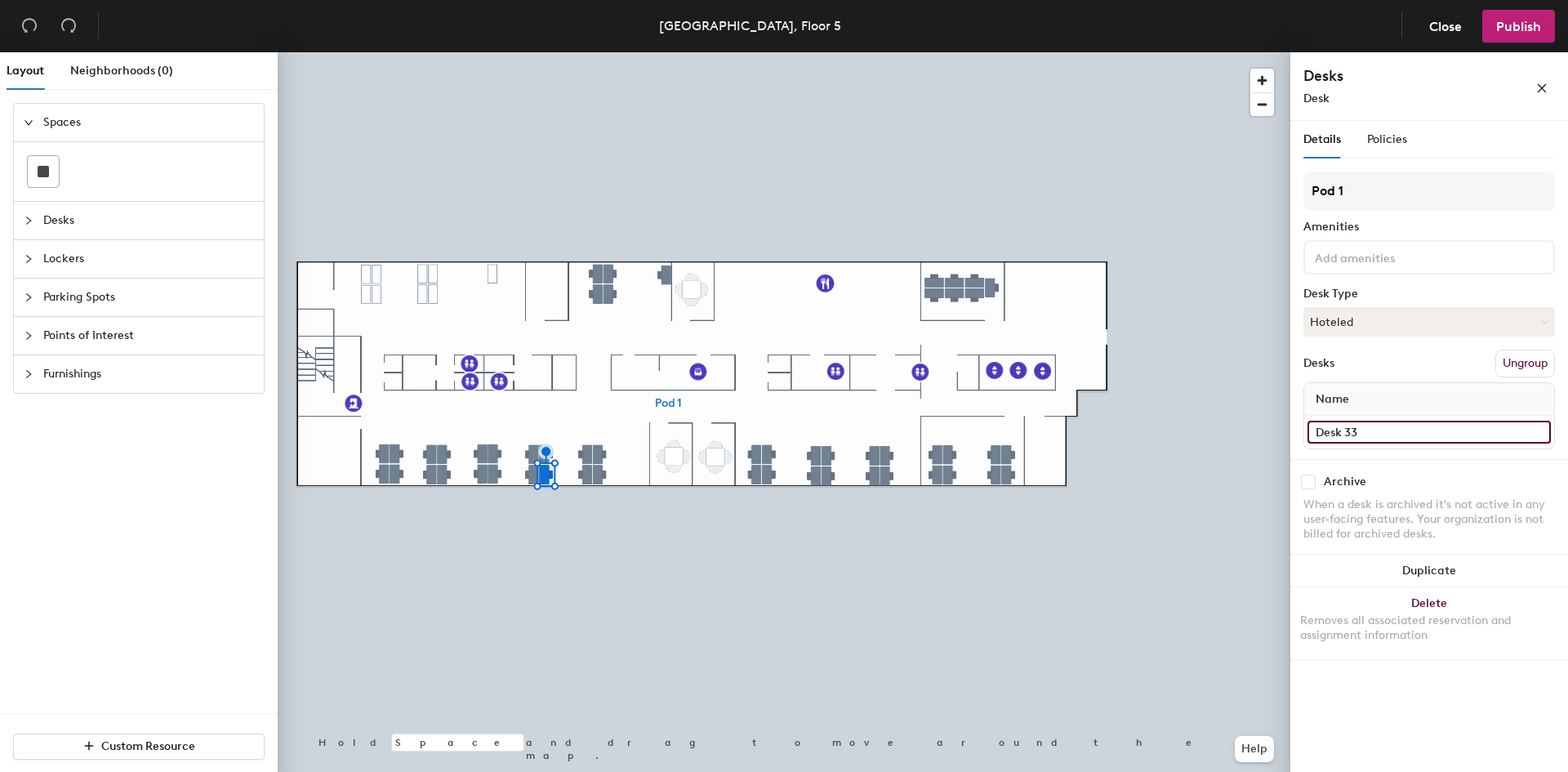
type input "Desk 33"
click at [1426, 429] on input "Desk 15" at bounding box center [1430, 432] width 243 height 23
type input "Desk 34"
click at [1397, 432] on input "Desk 47" at bounding box center [1430, 432] width 243 height 23
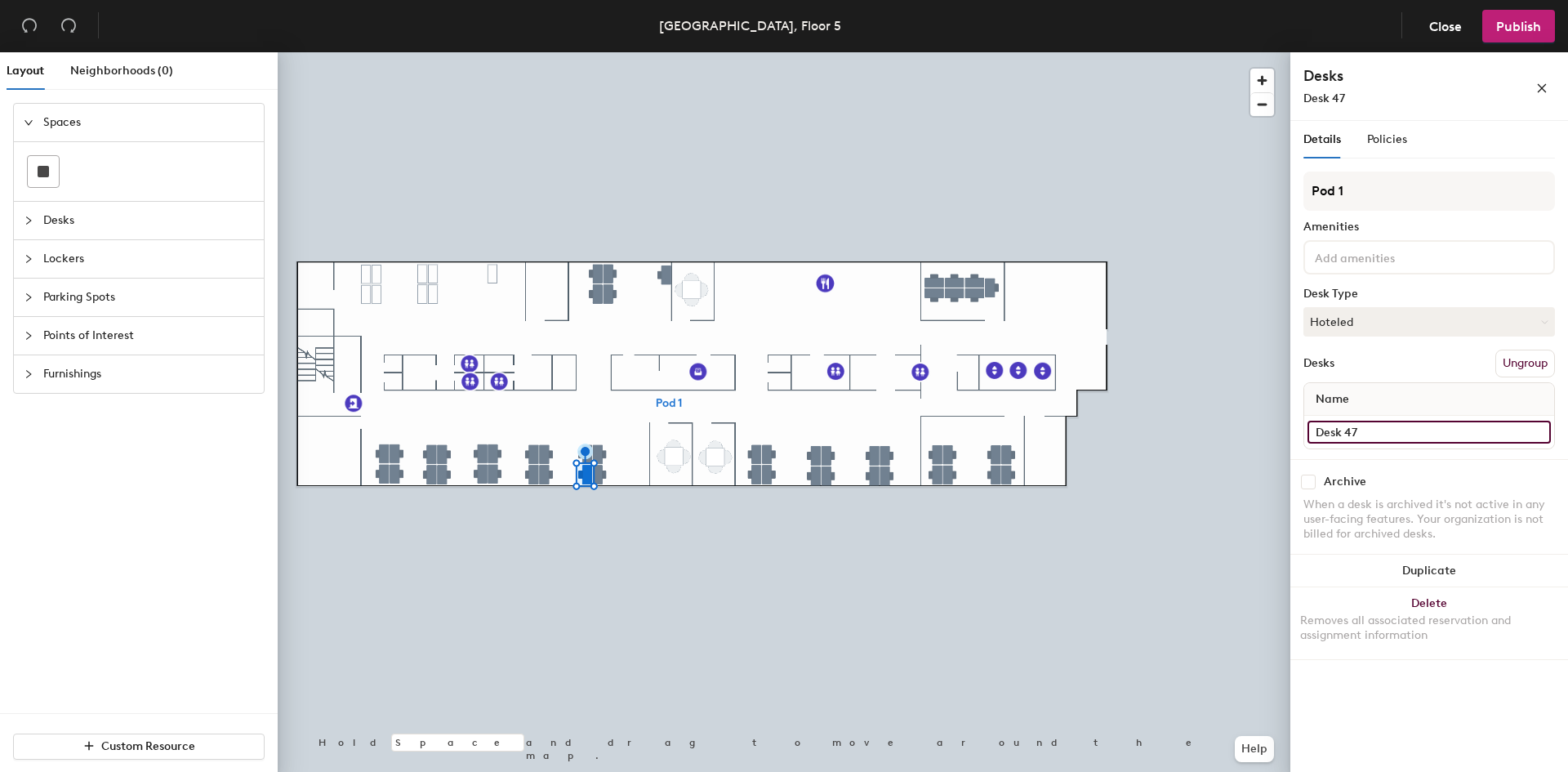
click at [1397, 432] on input "Desk 47" at bounding box center [1430, 432] width 243 height 23
type input "Desk 35"
click at [1384, 432] on input "Desk 4" at bounding box center [1430, 432] width 243 height 23
type input "Desk 36"
click at [1440, 438] on input "Desk 5" at bounding box center [1430, 432] width 243 height 23
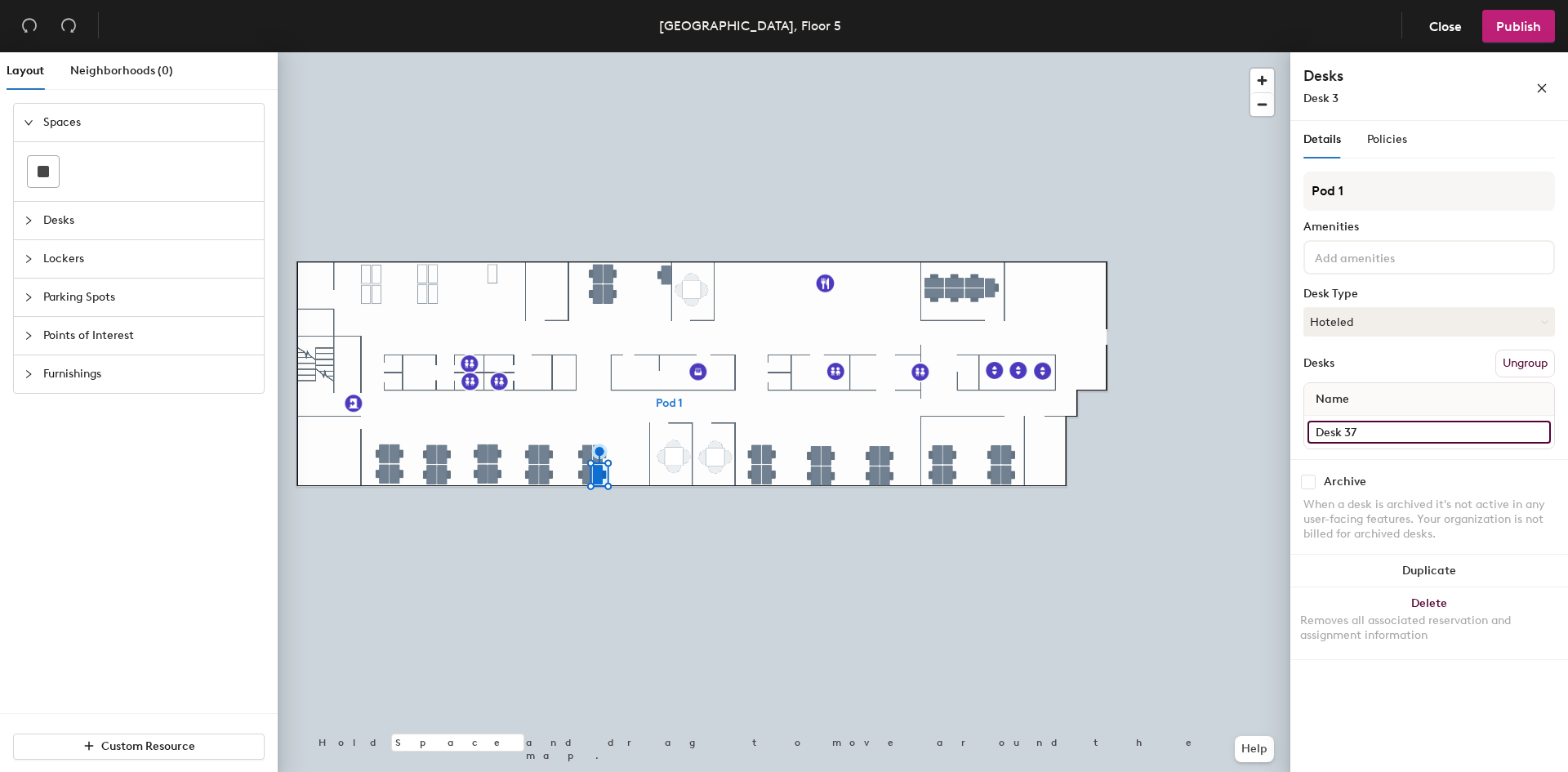
type input "Desk 37"
click at [1310, 481] on input "checkbox" at bounding box center [1308, 482] width 15 height 15
checkbox input "true"
click at [1312, 480] on input "checkbox" at bounding box center [1308, 482] width 15 height 15
checkbox input "true"
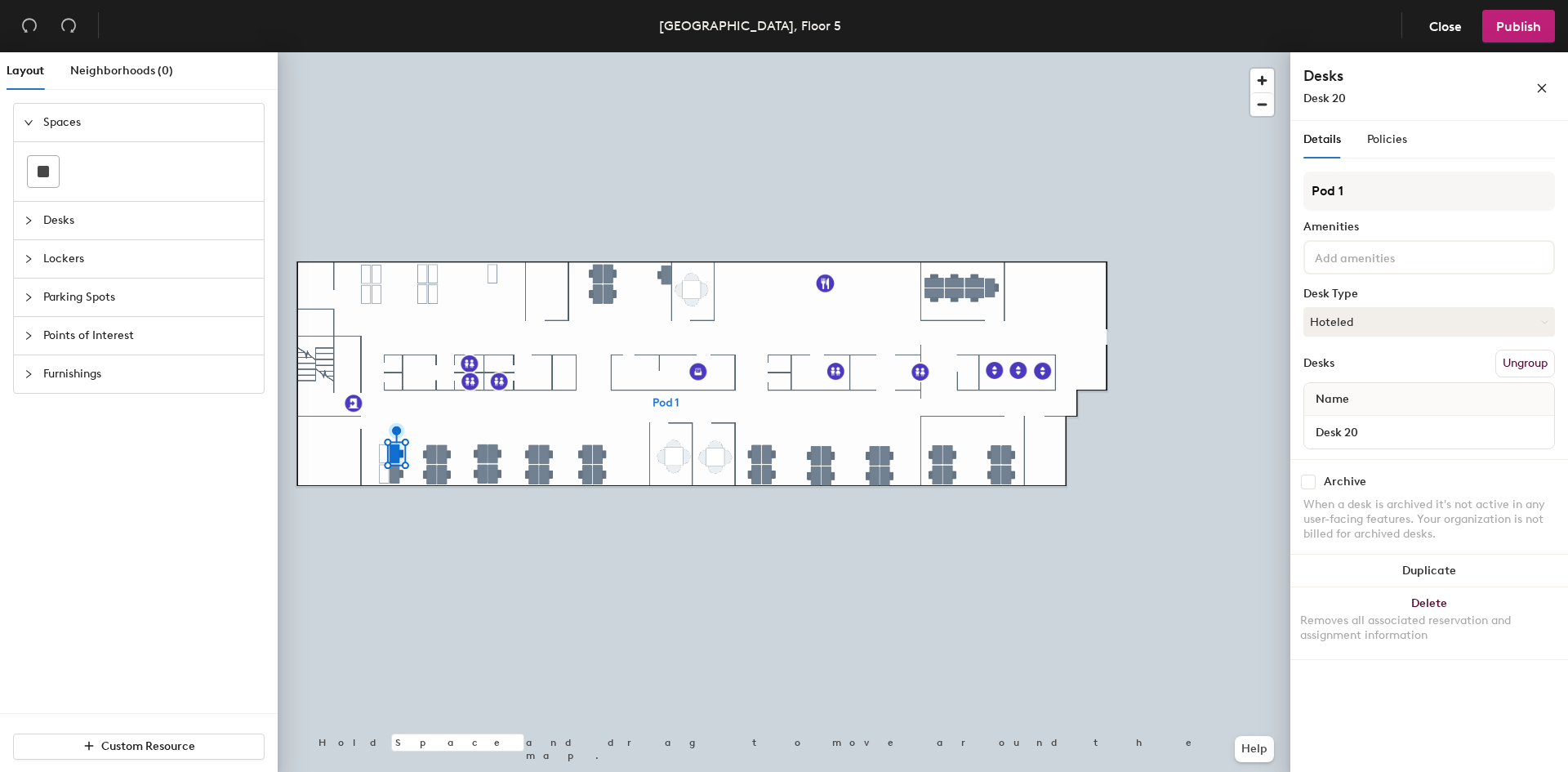
click at [1306, 480] on input "checkbox" at bounding box center [1308, 482] width 15 height 15
checkbox input "true"
click at [1309, 483] on input "checkbox" at bounding box center [1308, 482] width 15 height 15
checkbox input "true"
click at [1310, 482] on input "checkbox" at bounding box center [1308, 482] width 15 height 15
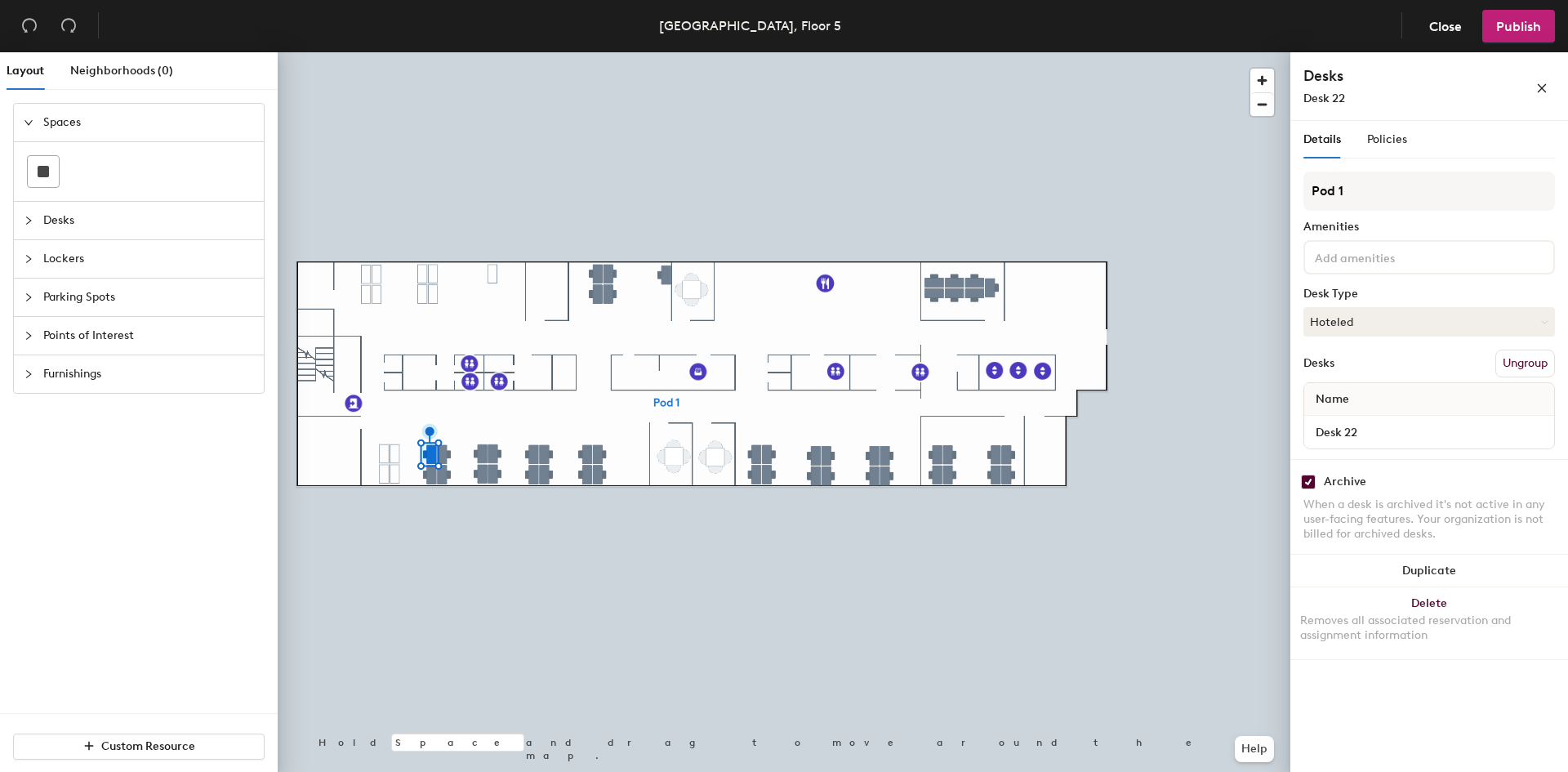
checkbox input "true"
click at [1306, 481] on input "checkbox" at bounding box center [1308, 482] width 15 height 15
checkbox input "true"
click at [1302, 481] on input "checkbox" at bounding box center [1308, 482] width 15 height 15
checkbox input "true"
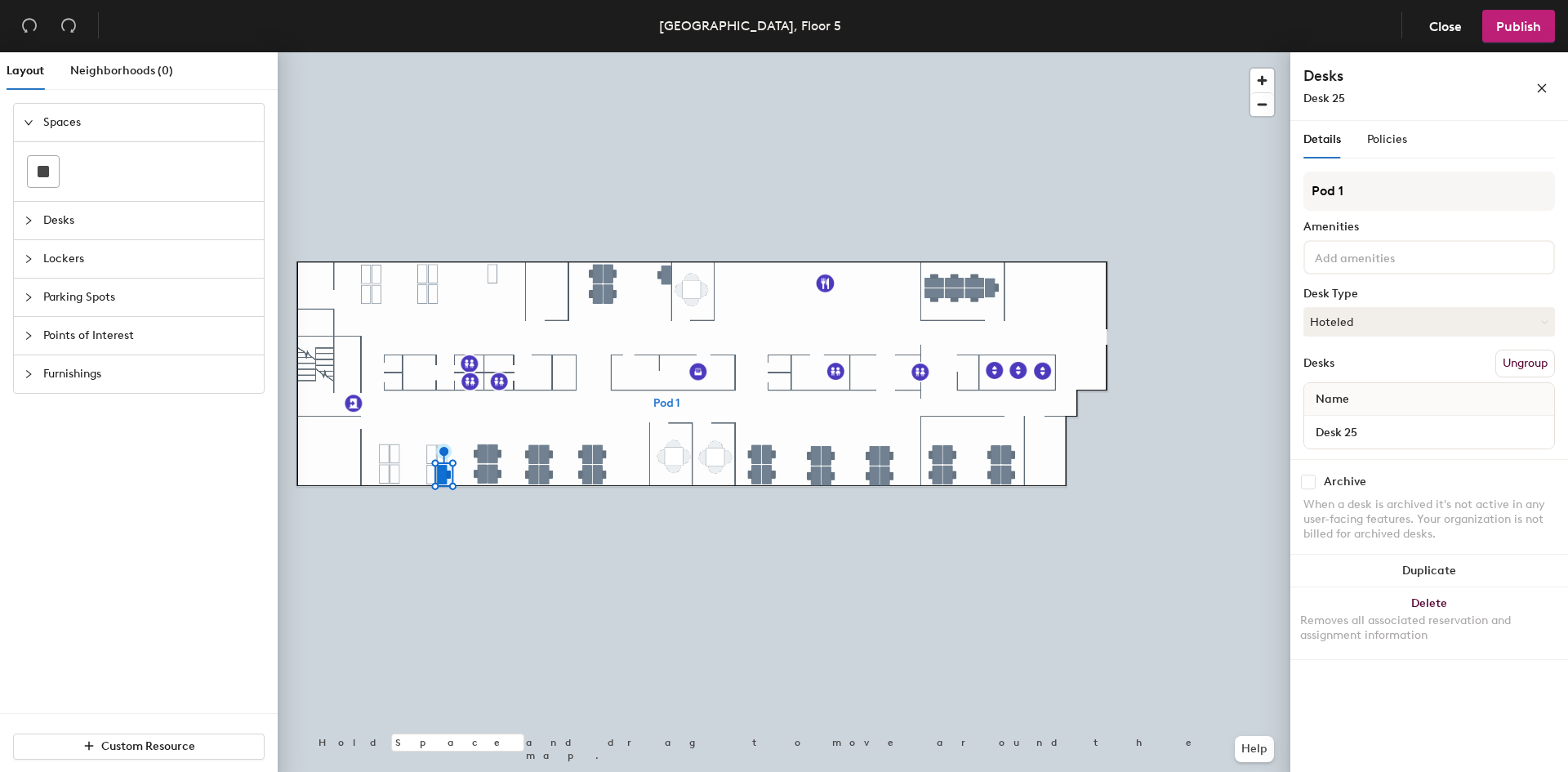
click at [1309, 487] on input "checkbox" at bounding box center [1308, 482] width 15 height 15
checkbox input "true"
click at [1311, 487] on input "checkbox" at bounding box center [1308, 482] width 15 height 15
checkbox input "true"
click at [1313, 483] on input "checkbox" at bounding box center [1308, 482] width 15 height 15
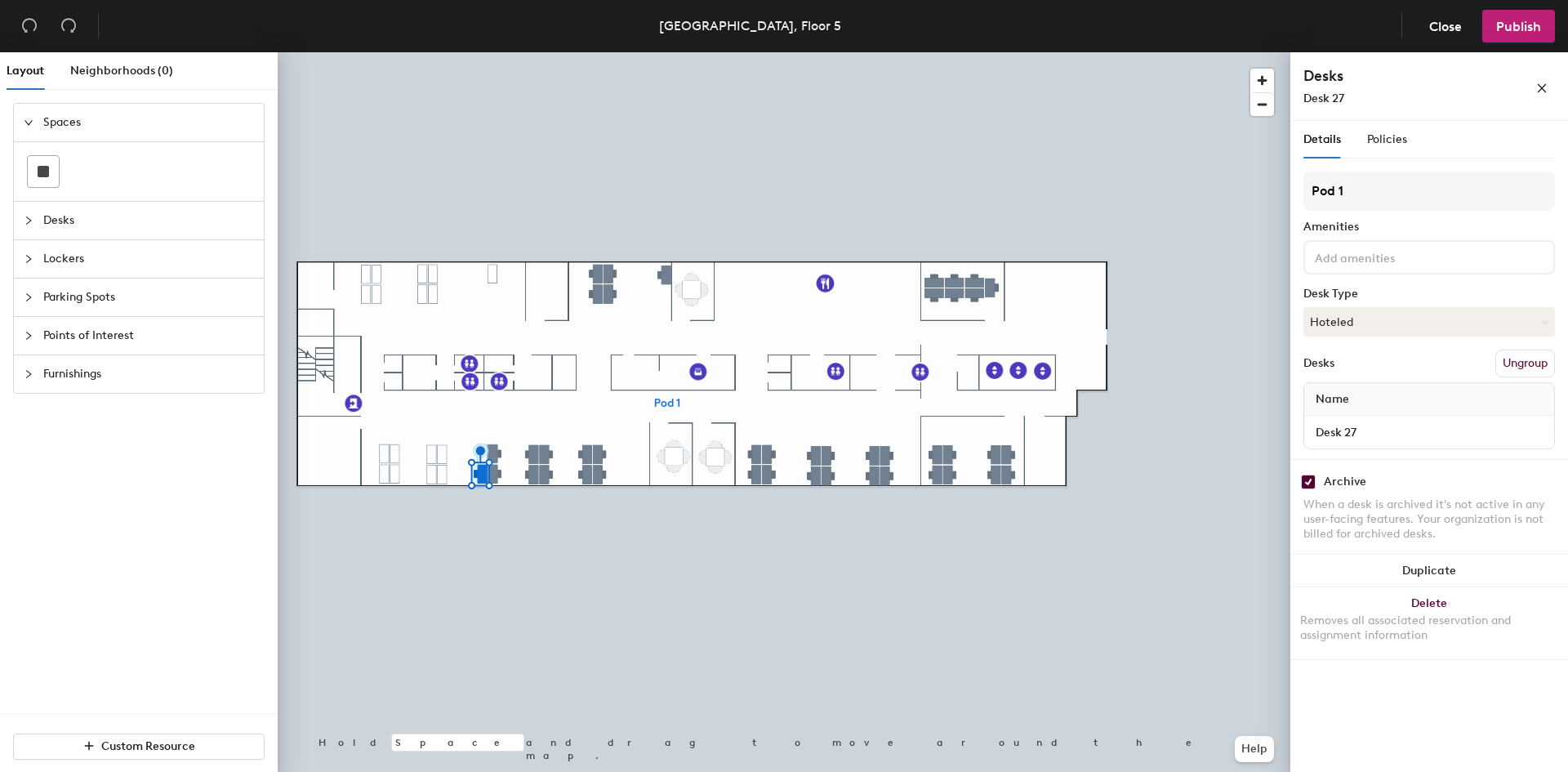
checkbox input "true"
click at [1307, 481] on input "checkbox" at bounding box center [1308, 482] width 15 height 15
checkbox input "true"
click at [1304, 476] on input "checkbox" at bounding box center [1308, 482] width 15 height 15
checkbox input "true"
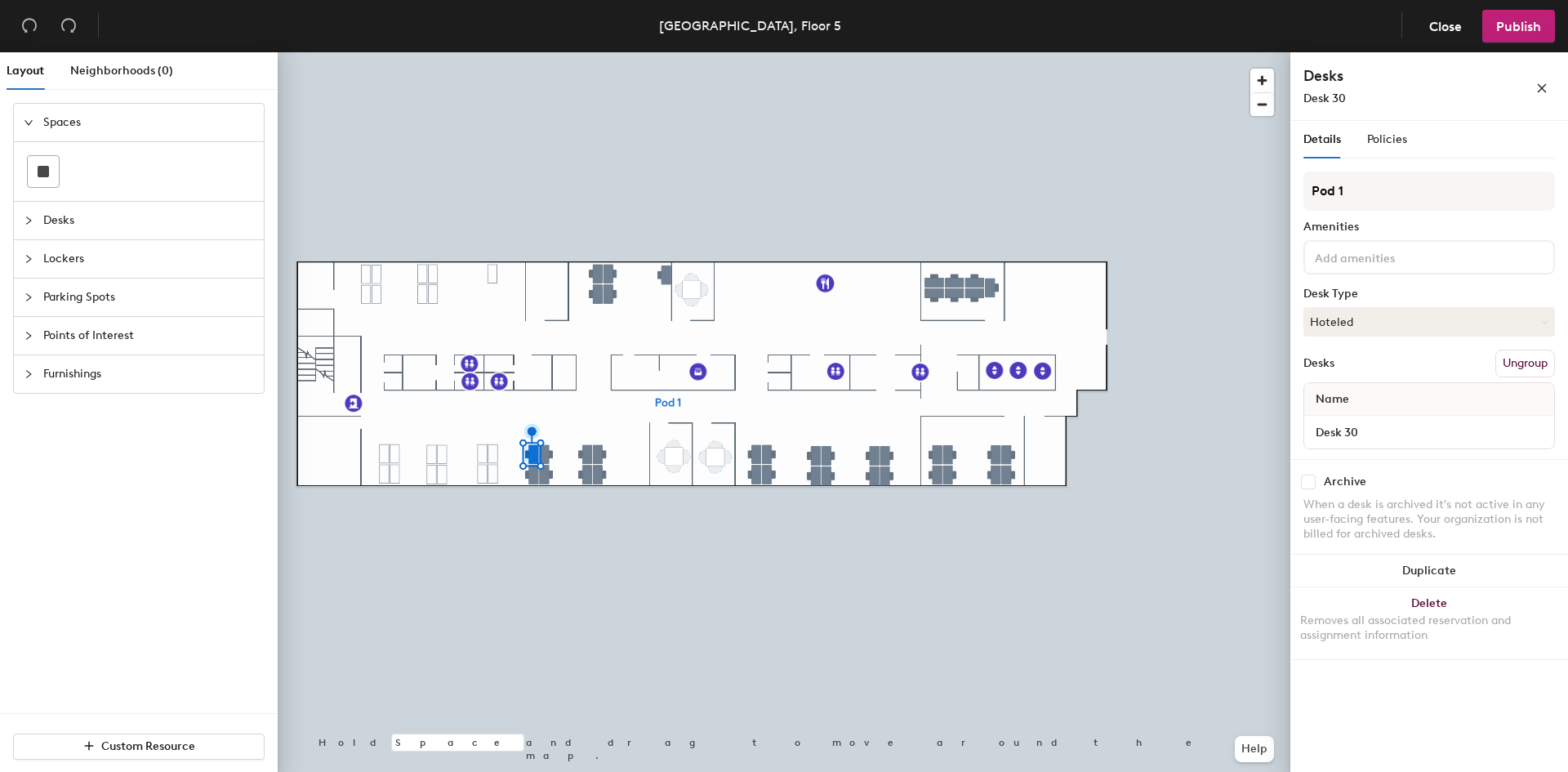
click at [1303, 481] on input "checkbox" at bounding box center [1308, 482] width 15 height 15
checkbox input "true"
click at [1303, 481] on input "checkbox" at bounding box center [1308, 482] width 15 height 15
checkbox input "true"
click at [1313, 488] on input "checkbox" at bounding box center [1308, 482] width 15 height 15
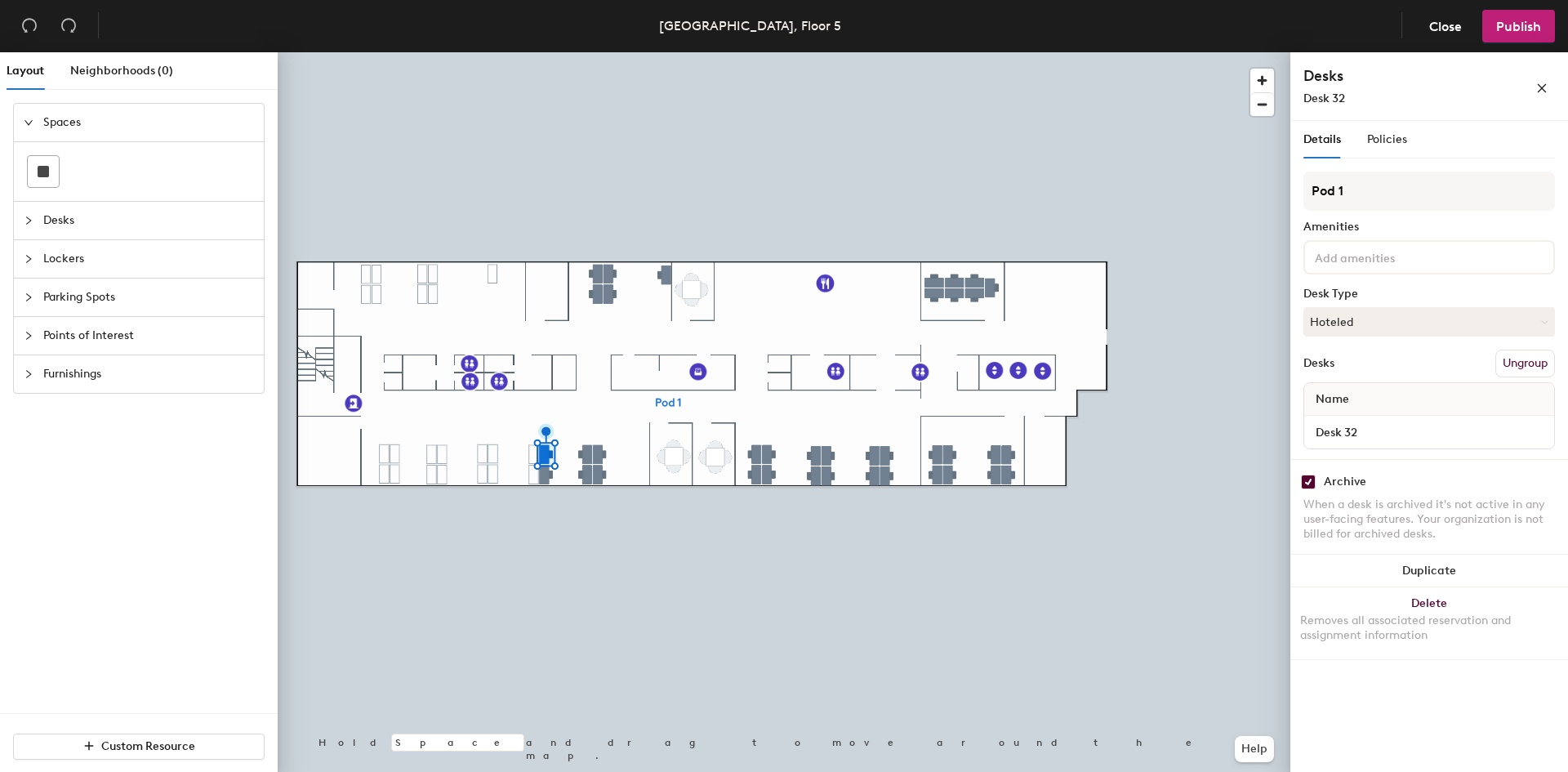
checkbox input "true"
click at [1312, 483] on input "checkbox" at bounding box center [1308, 482] width 15 height 15
checkbox input "true"
click at [1310, 478] on input "checkbox" at bounding box center [1308, 482] width 15 height 15
checkbox input "true"
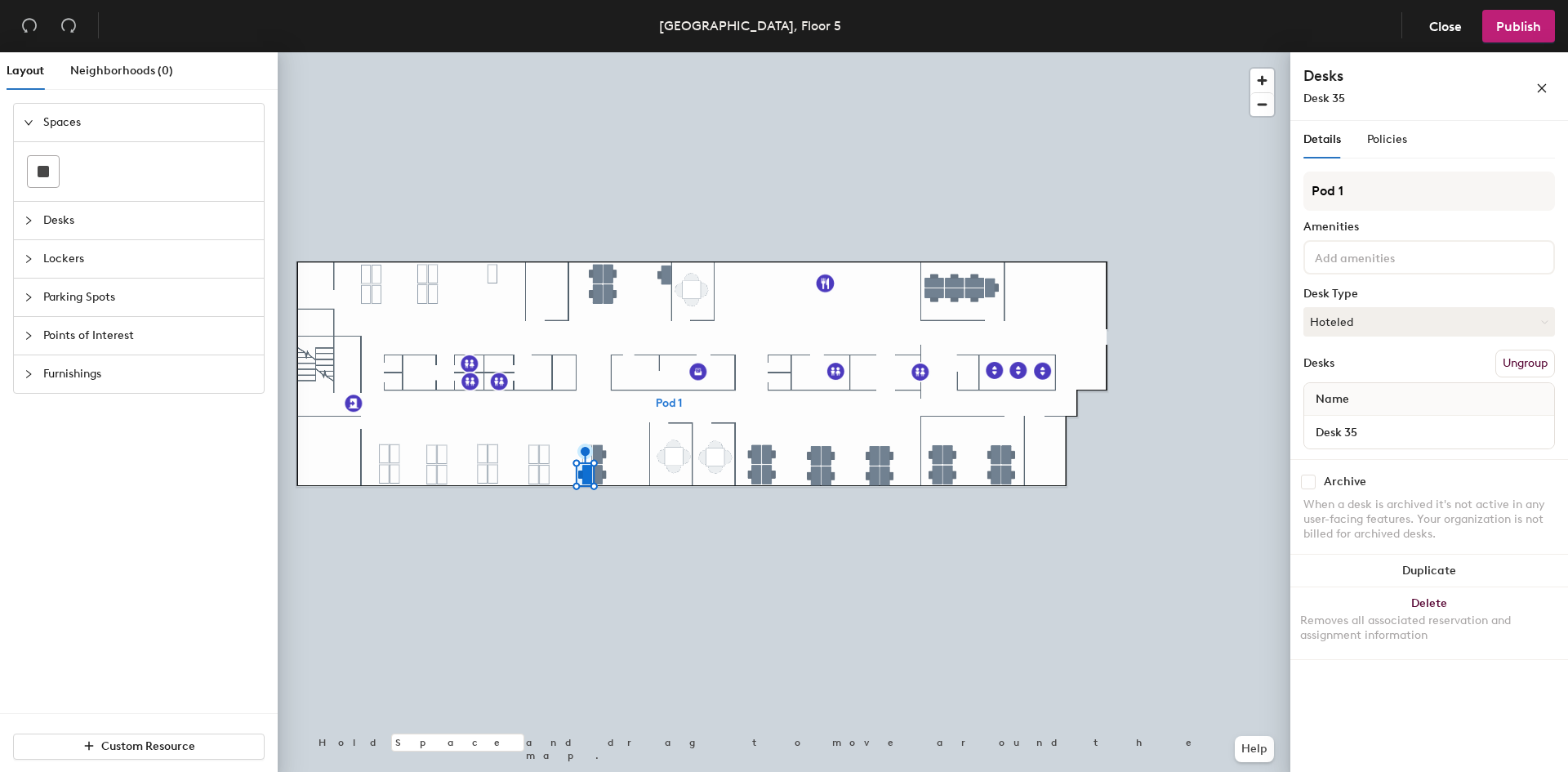
click at [1308, 483] on input "checkbox" at bounding box center [1308, 482] width 15 height 15
checkbox input "true"
click at [1311, 489] on input "checkbox" at bounding box center [1308, 482] width 15 height 15
checkbox input "true"
click at [1306, 482] on input "checkbox" at bounding box center [1308, 482] width 15 height 15
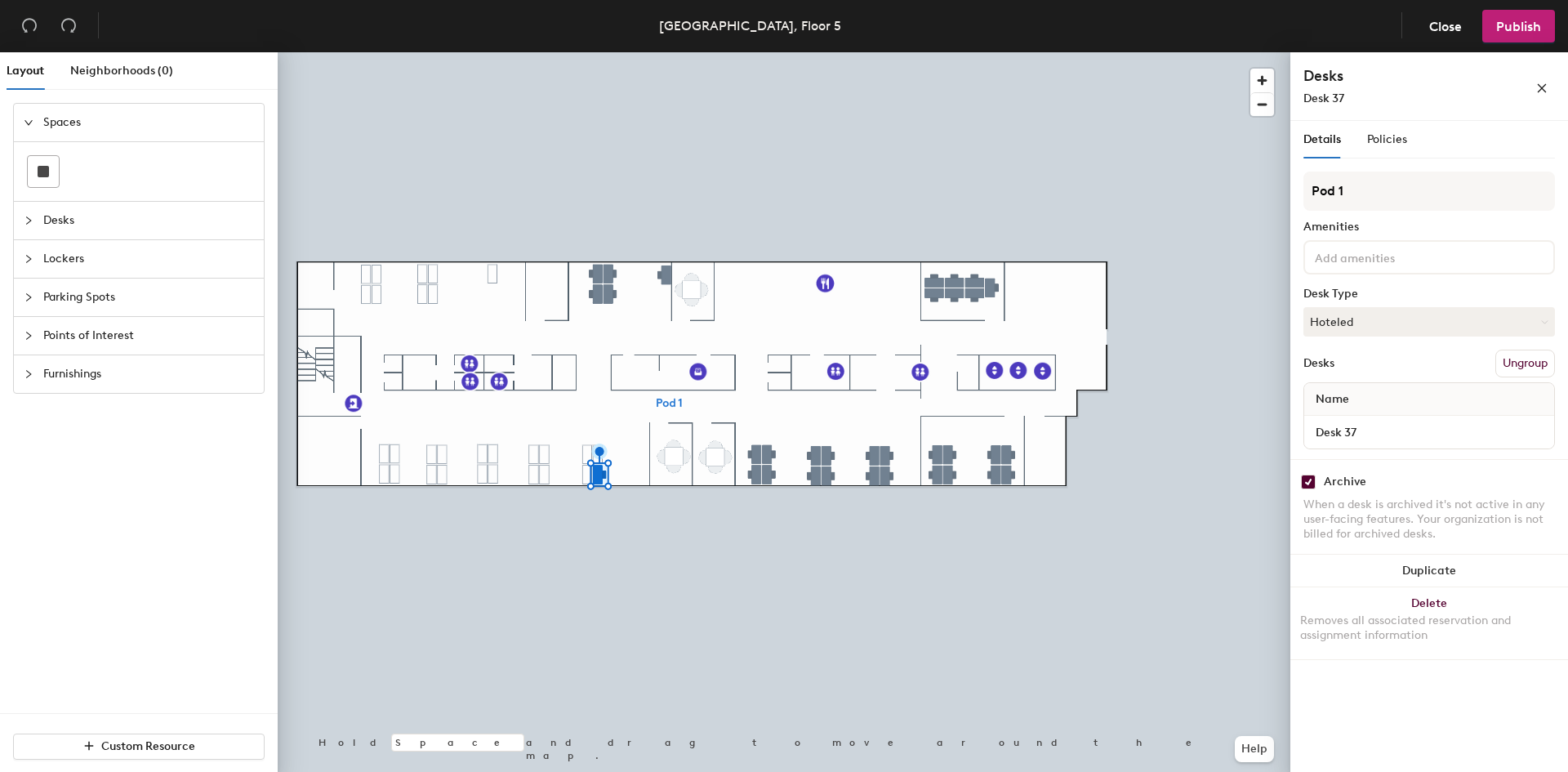
checkbox input "true"
click at [1411, 444] on div "Desk 1" at bounding box center [1429, 431] width 250 height 33
click at [1411, 436] on input "Desk 1" at bounding box center [1430, 432] width 243 height 23
type input "Desk 12"
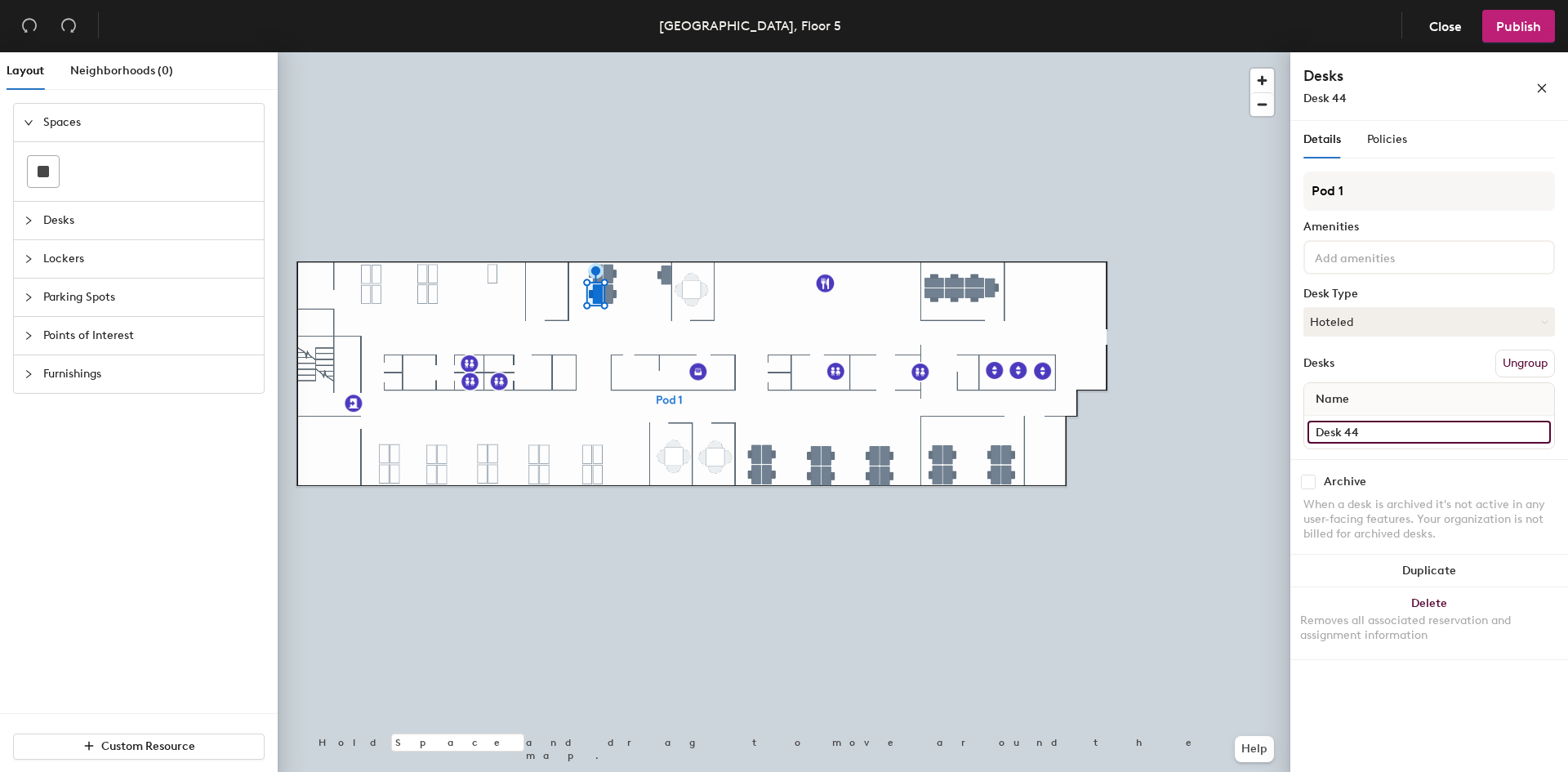
click at [1402, 432] on input "Desk 44" at bounding box center [1430, 432] width 243 height 23
type input "Desk 13"
click at [1374, 430] on input "Desk 2" at bounding box center [1430, 432] width 243 height 23
click at [1393, 431] on input "Desk 2" at bounding box center [1430, 432] width 243 height 23
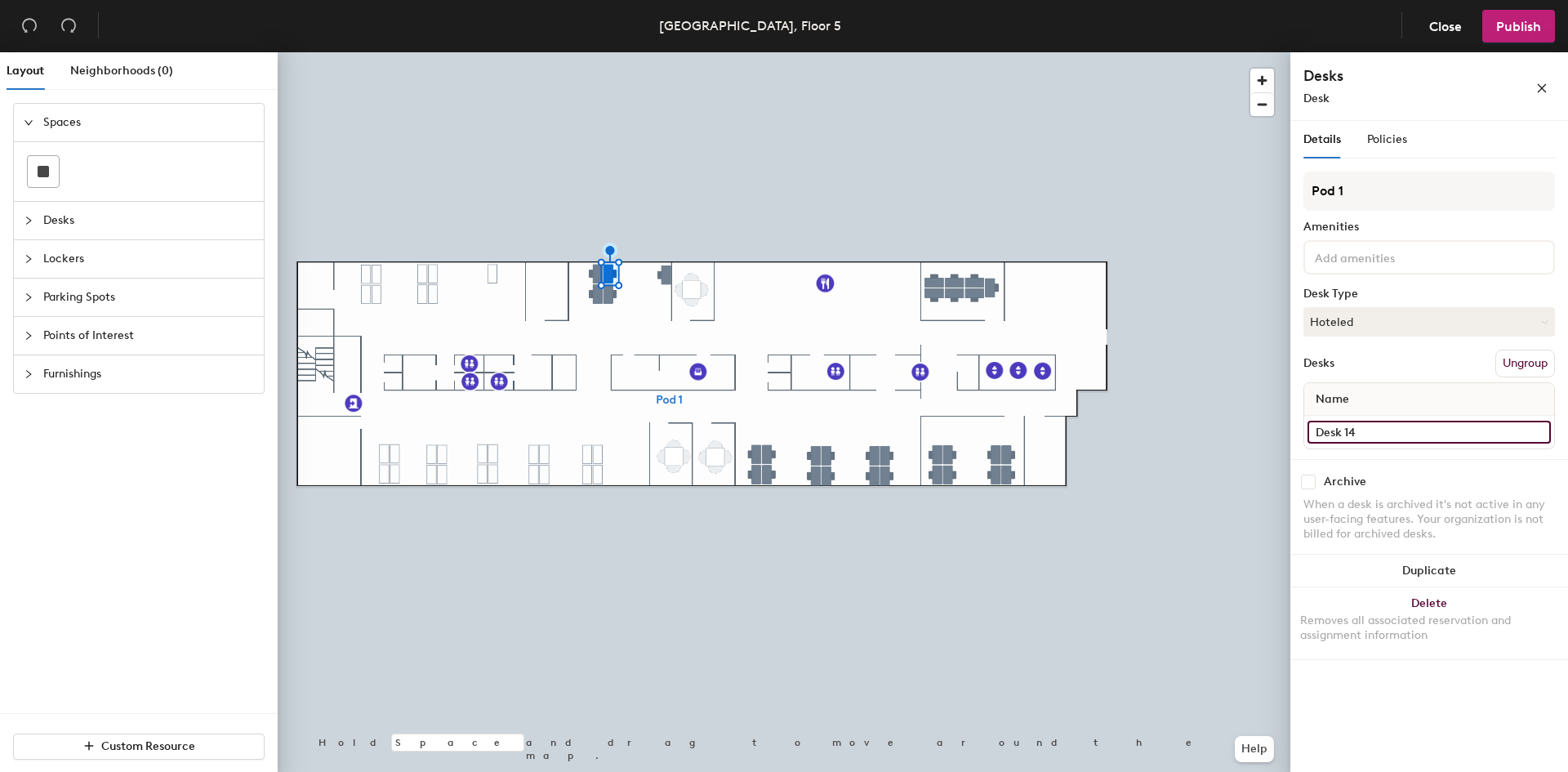
type input "Desk 14"
click at [1375, 432] on input "Desk 3" at bounding box center [1430, 432] width 243 height 23
type input "Desk 15"
click at [1309, 481] on input "checkbox" at bounding box center [1308, 482] width 15 height 15
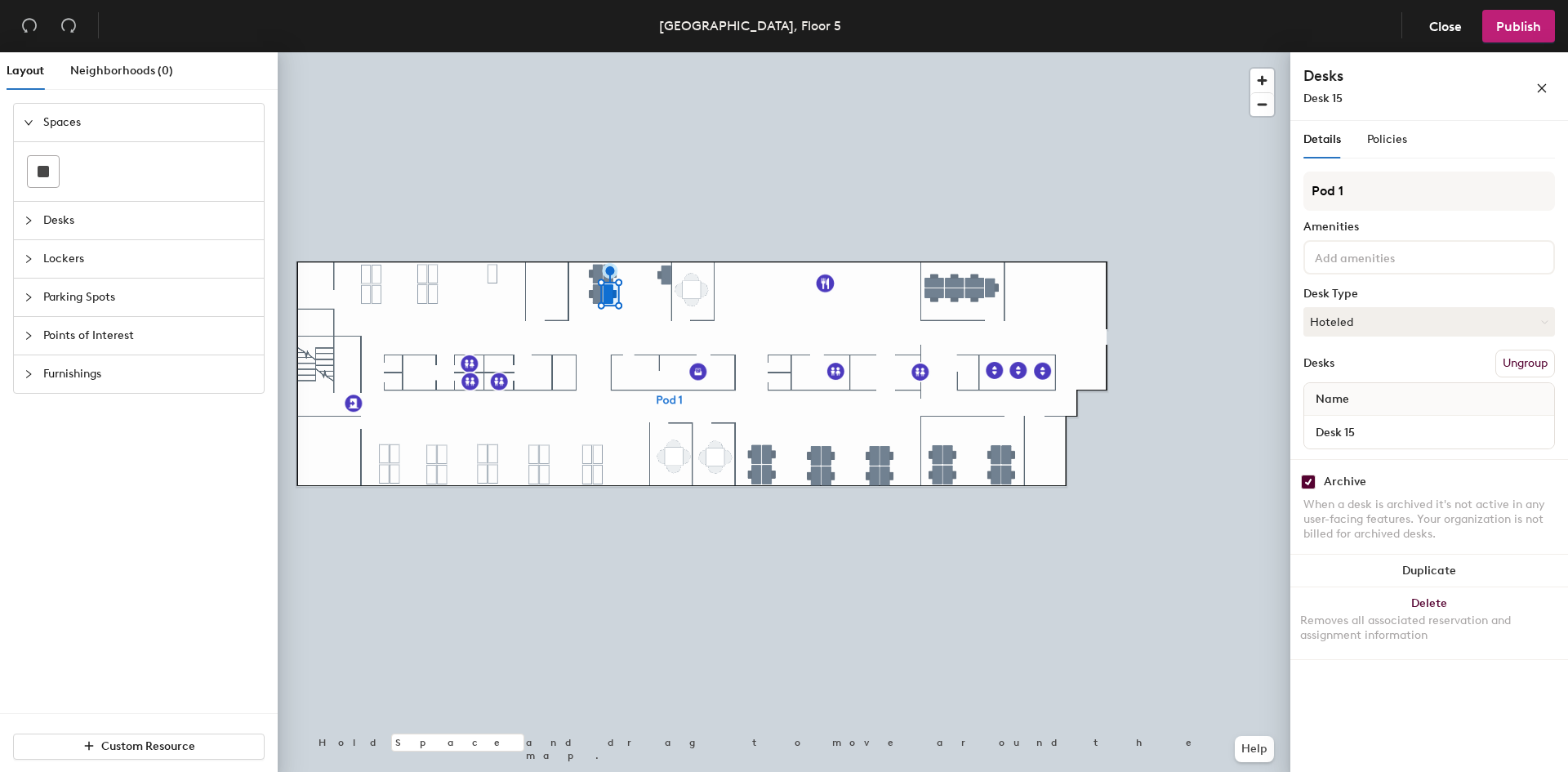
checkbox input "true"
click at [1307, 483] on input "checkbox" at bounding box center [1308, 482] width 15 height 15
checkbox input "true"
click at [1307, 486] on input "checkbox" at bounding box center [1308, 482] width 15 height 15
checkbox input "true"
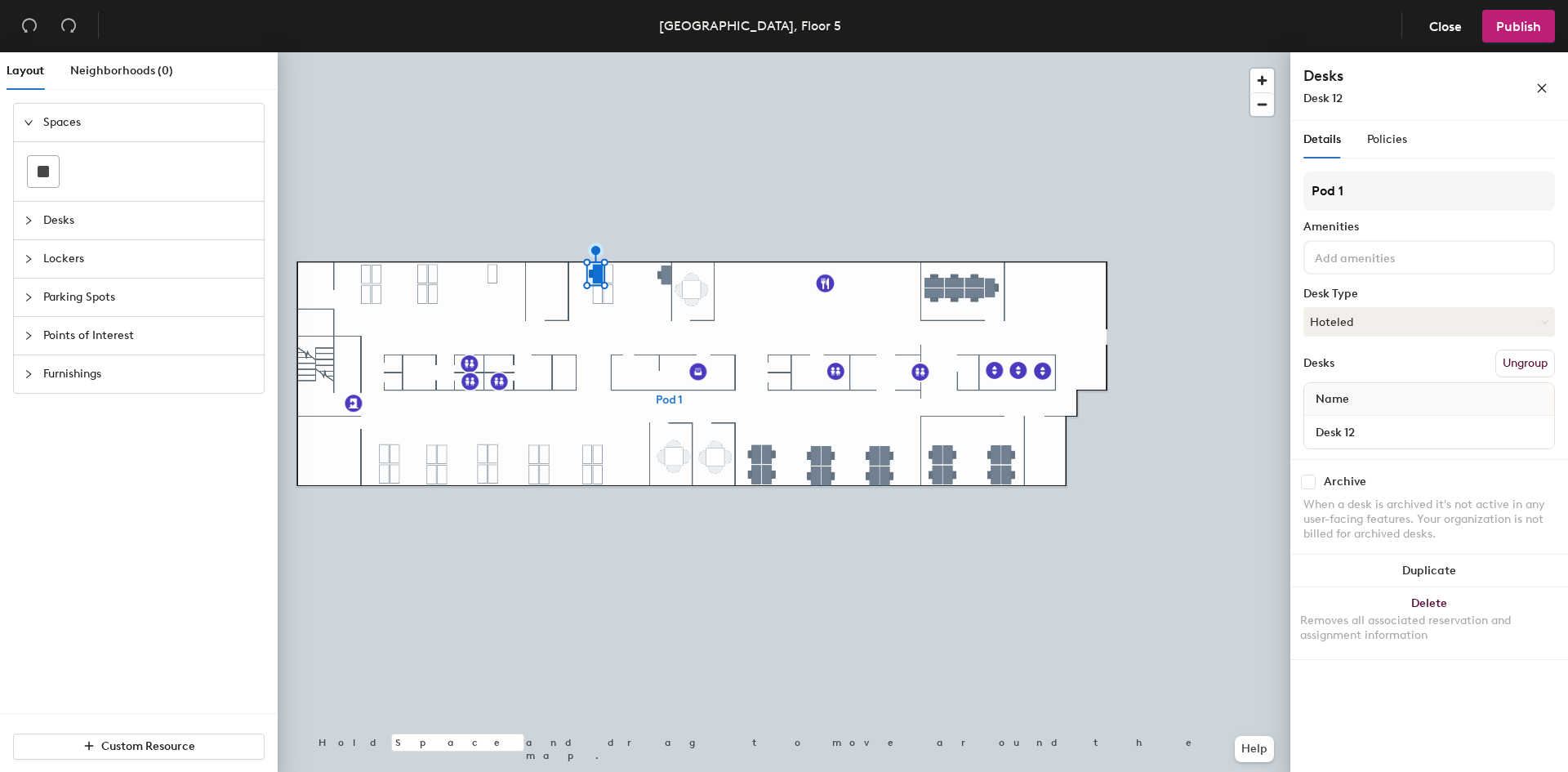
click at [1309, 472] on div "Archive When a desk is archived it's not active in any user-facing features. Yo…" at bounding box center [1429, 510] width 278 height 102
click at [1309, 486] on input "checkbox" at bounding box center [1308, 482] width 15 height 15
checkbox input "true"
click at [1372, 432] on input "Desk 61" at bounding box center [1430, 432] width 243 height 23
click at [1386, 431] on input "Desk 61" at bounding box center [1430, 432] width 243 height 23
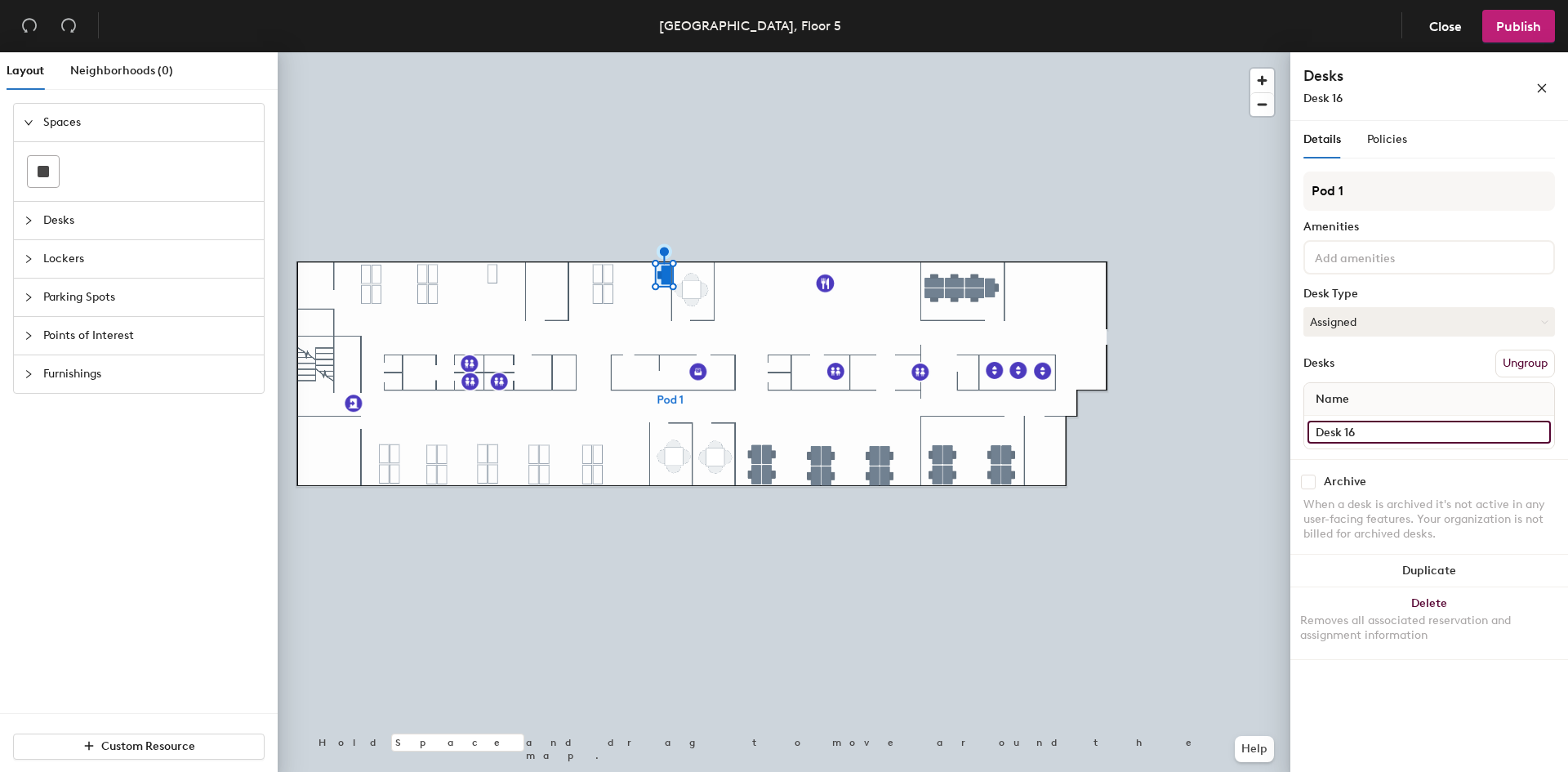
type input "Desk 16"
click at [1308, 482] on input "checkbox" at bounding box center [1308, 482] width 15 height 15
checkbox input "true"
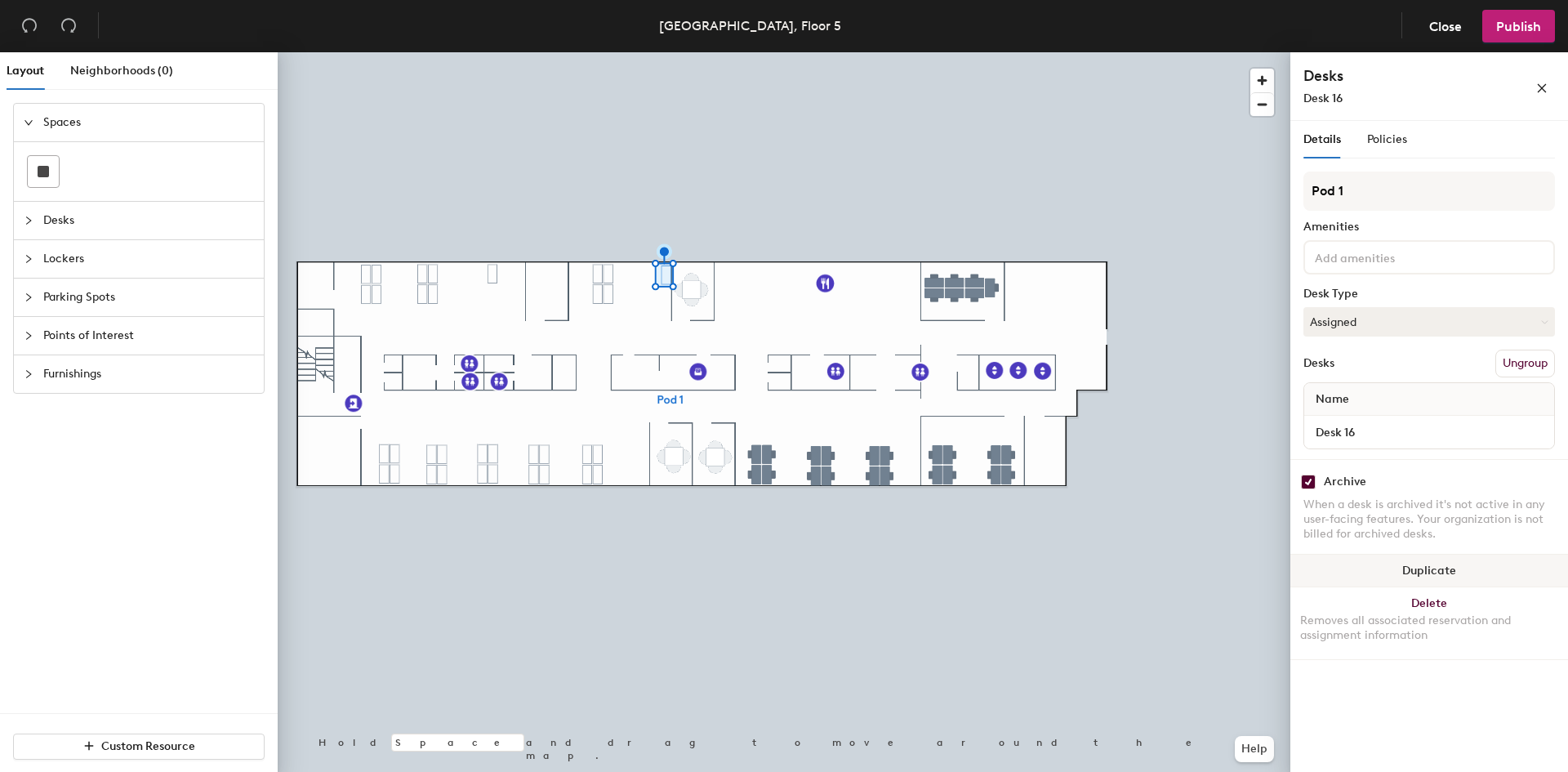
click at [1439, 565] on button "Duplicate" at bounding box center [1429, 571] width 278 height 33
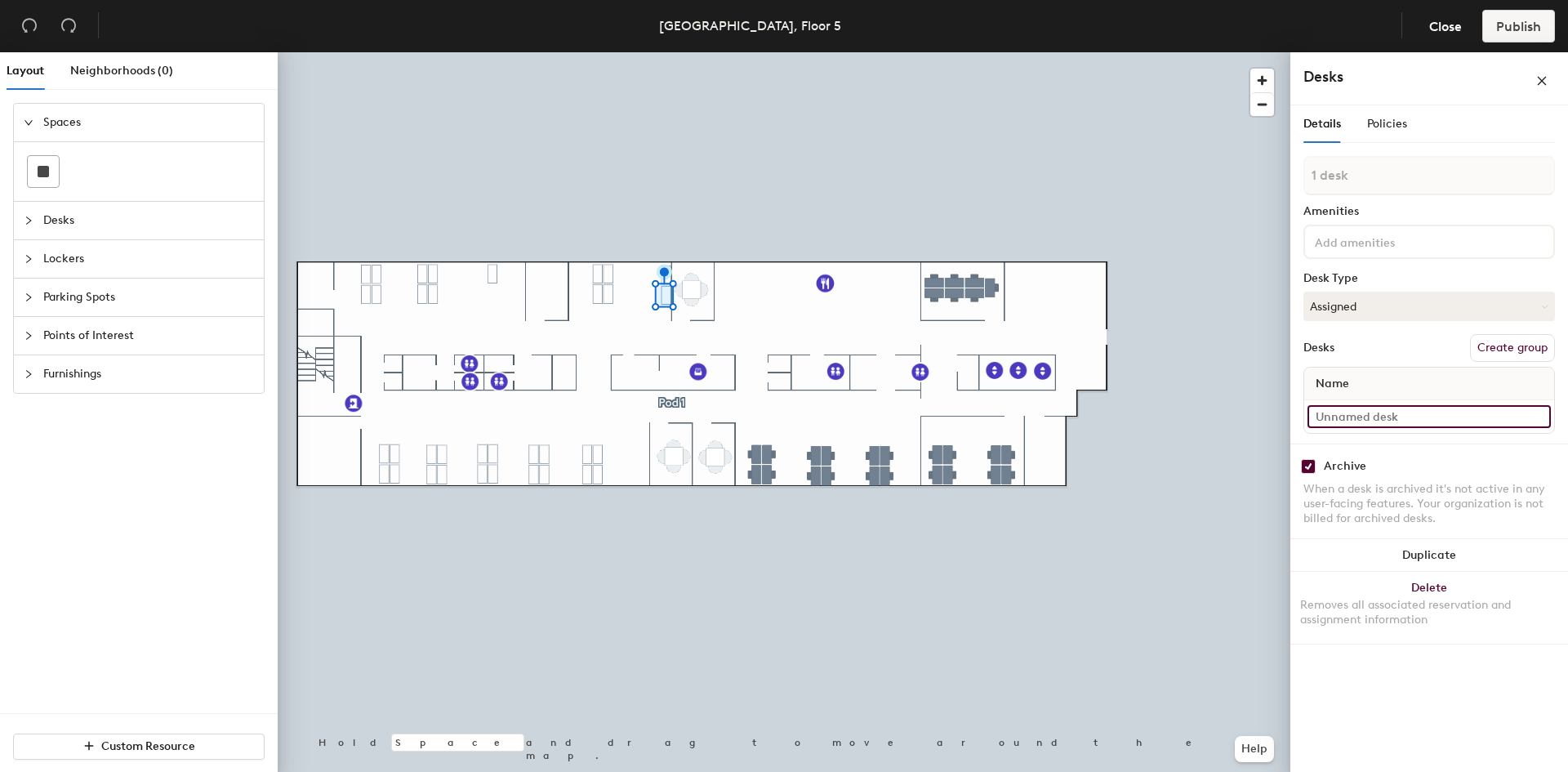
click at [1364, 423] on input at bounding box center [1430, 416] width 243 height 23
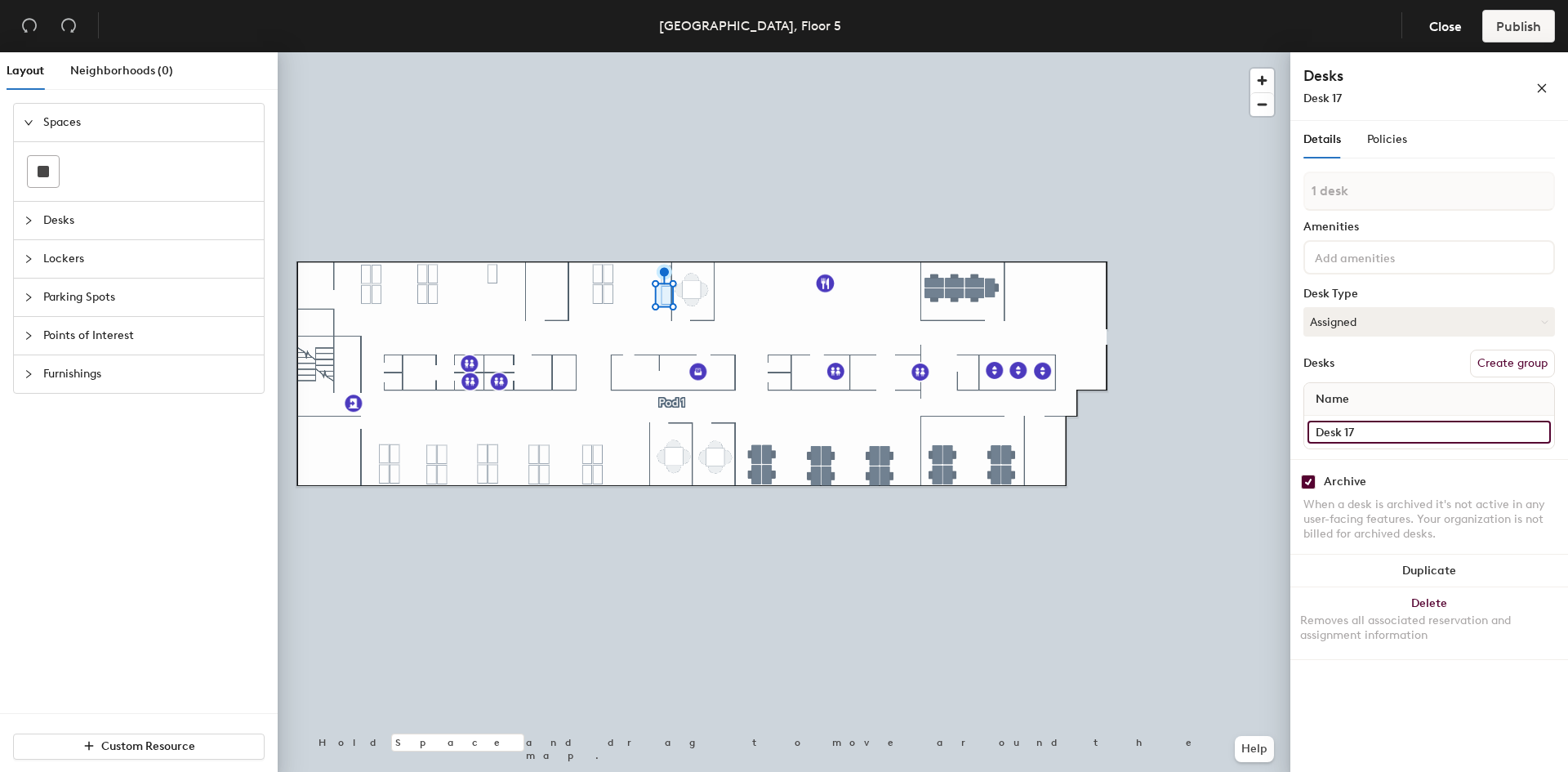
type input "Desk 17"
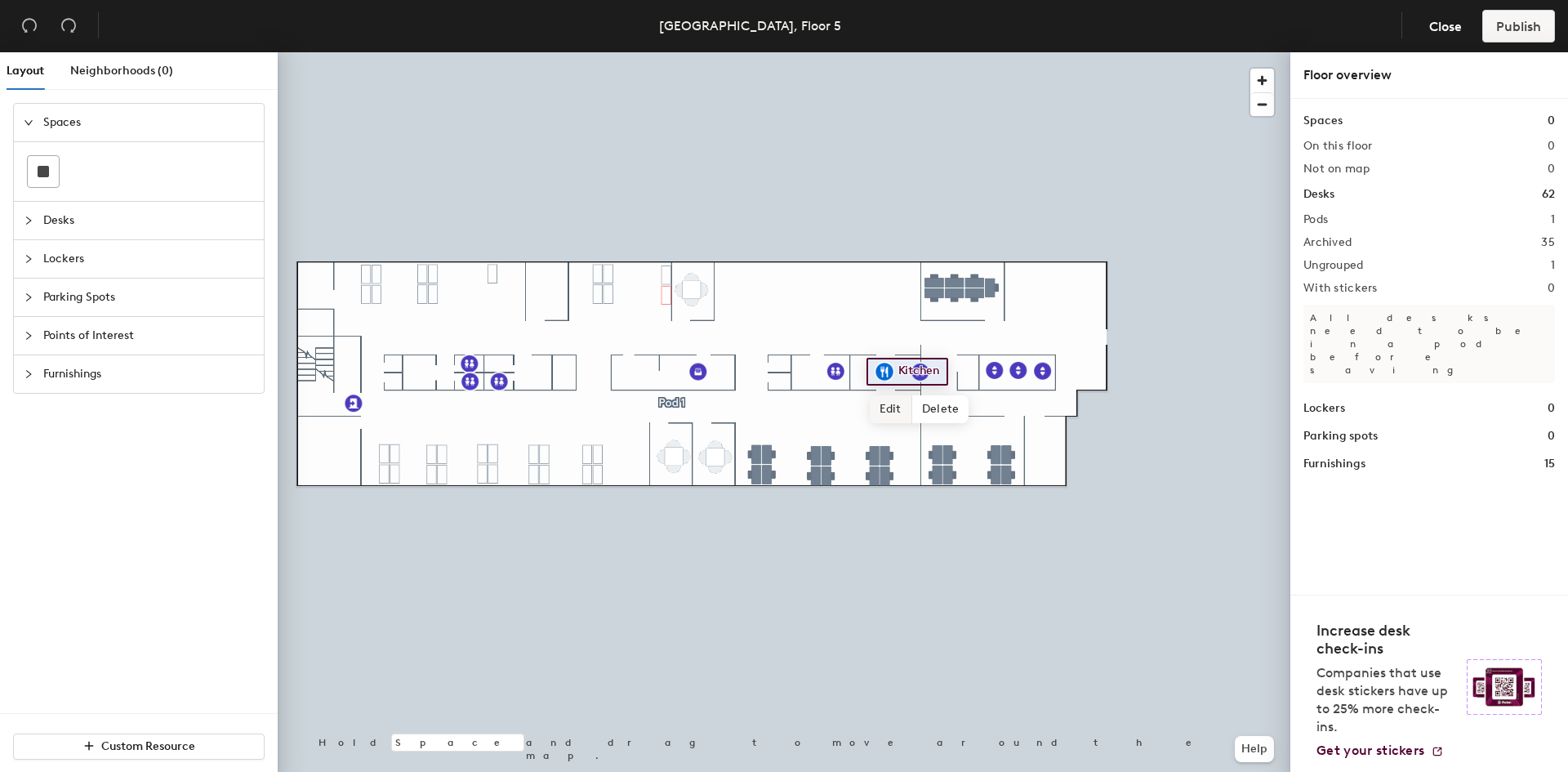
click at [895, 406] on span "Edit" at bounding box center [891, 408] width 42 height 27
click at [911, 411] on span "Done" at bounding box center [912, 408] width 49 height 27
click at [101, 334] on span "Points of Interest" at bounding box center [148, 335] width 211 height 38
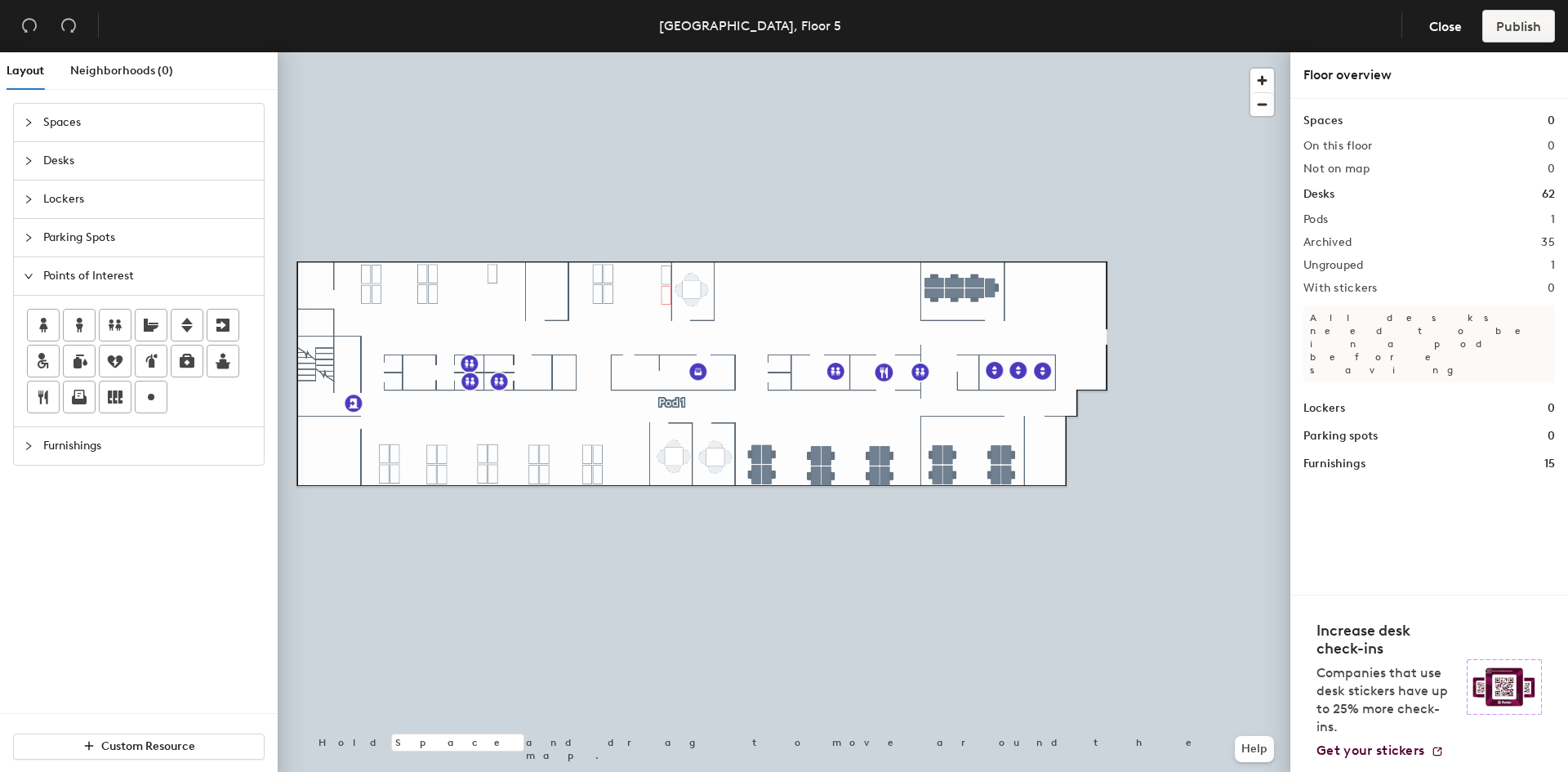
click at [153, 448] on span "Furnishings" at bounding box center [148, 446] width 211 height 38
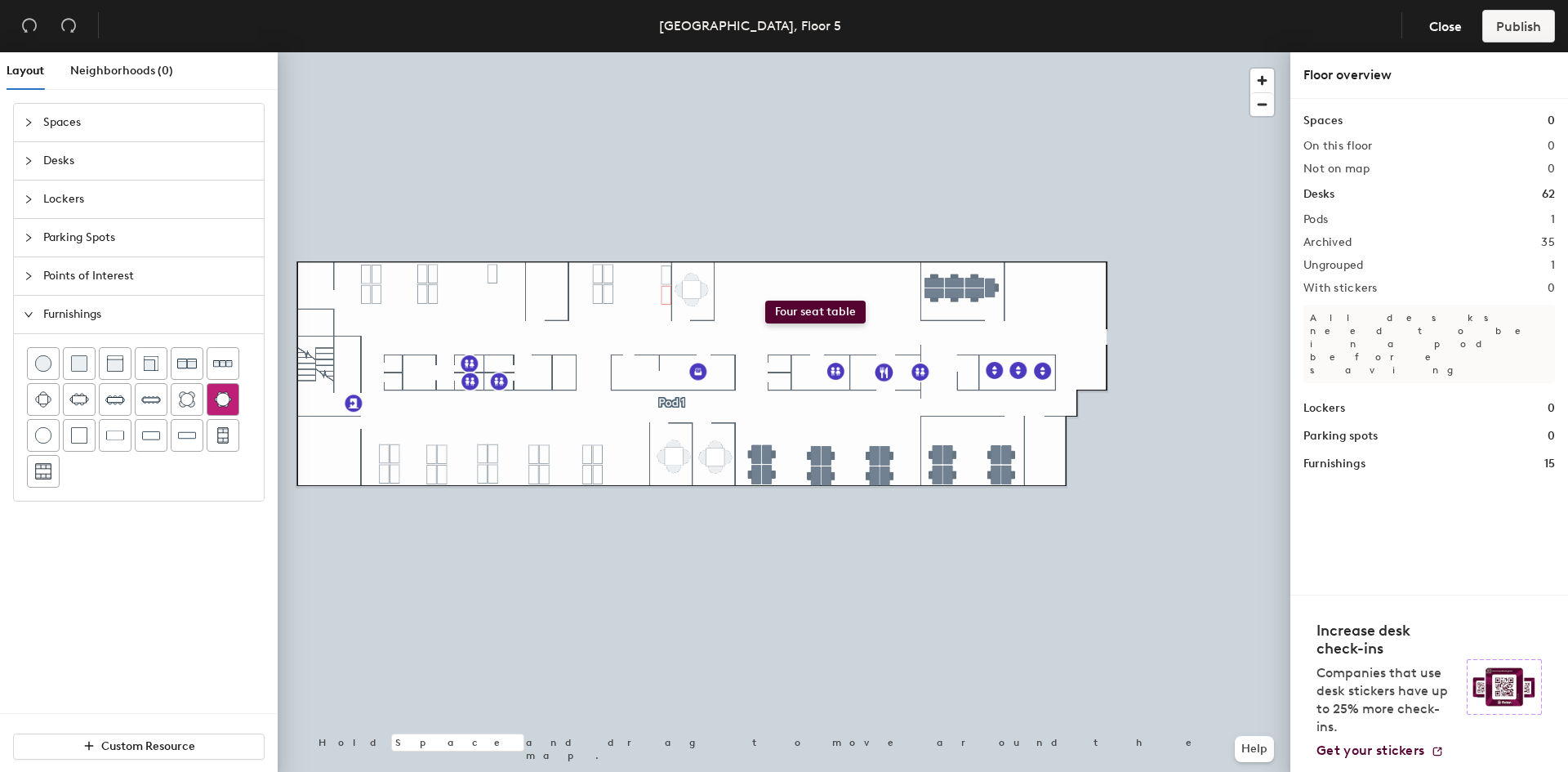
click at [765, 301] on div "Layout Neighborhoods (0) Spaces Desks Lockers Parking Spots Points of Interest …" at bounding box center [784, 415] width 1568 height 726
click at [97, 549] on div "Spaces Desks Lockers Parking Spots Points of Interest Furnishings" at bounding box center [138, 408] width 278 height 611
click at [532, 358] on div "Layout Neighborhoods (0) Spaces Desks Lockers Parking Spots Points of Interest …" at bounding box center [784, 415] width 1568 height 726
click at [698, 321] on span "Delete" at bounding box center [692, 327] width 57 height 27
click at [682, 326] on span "Delete" at bounding box center [683, 326] width 57 height 27
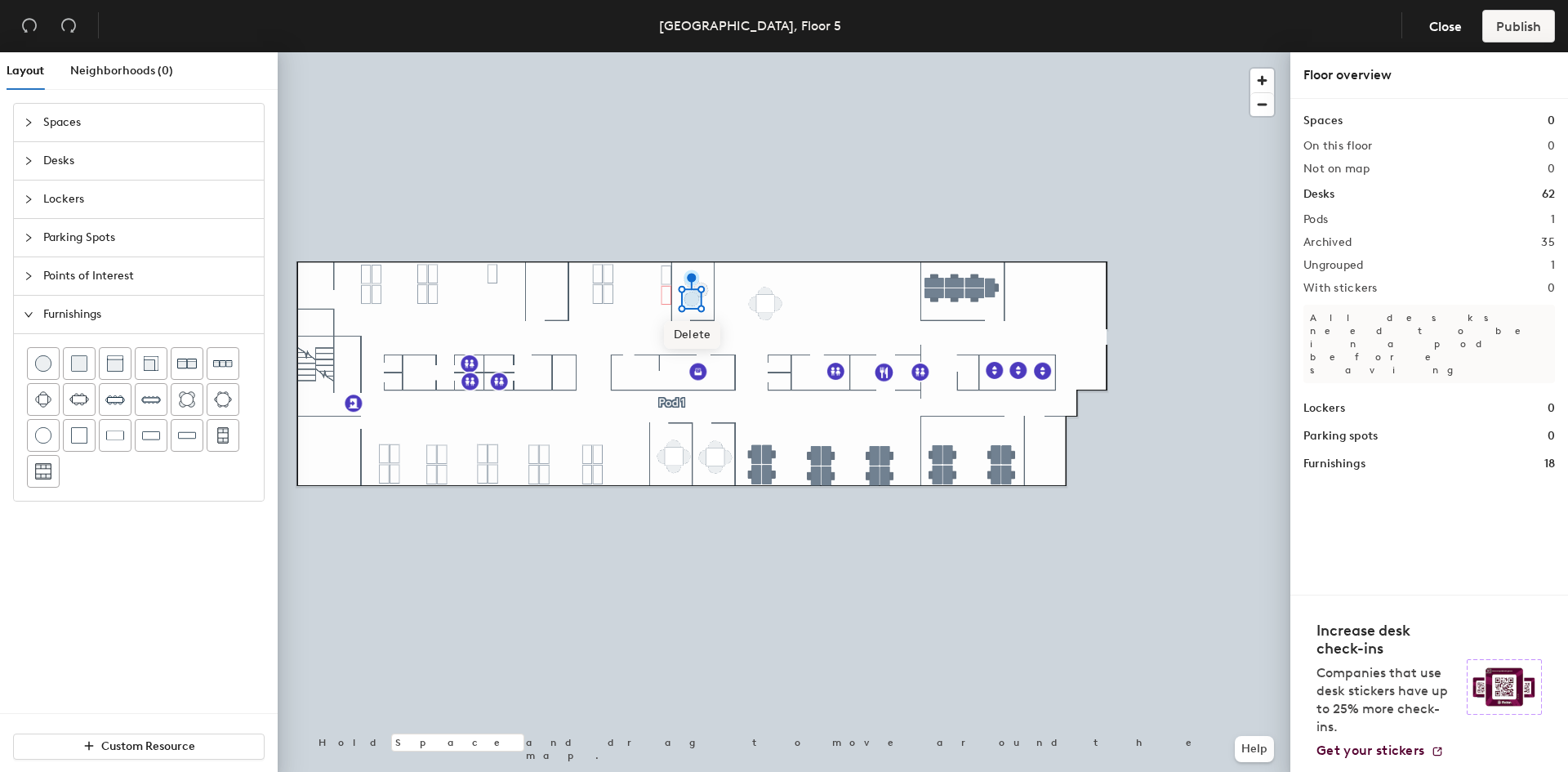
click at [696, 326] on span "Delete" at bounding box center [692, 334] width 57 height 27
click at [704, 319] on span "Delete" at bounding box center [701, 326] width 57 height 27
click at [704, 52] on div at bounding box center [784, 52] width 1012 height 0
click at [691, 315] on span "Delete" at bounding box center [692, 316] width 57 height 27
click at [814, 300] on div "Layout Neighborhoods (0) Spaces Desks Lockers Parking Spots Points of Interest …" at bounding box center [784, 415] width 1568 height 726
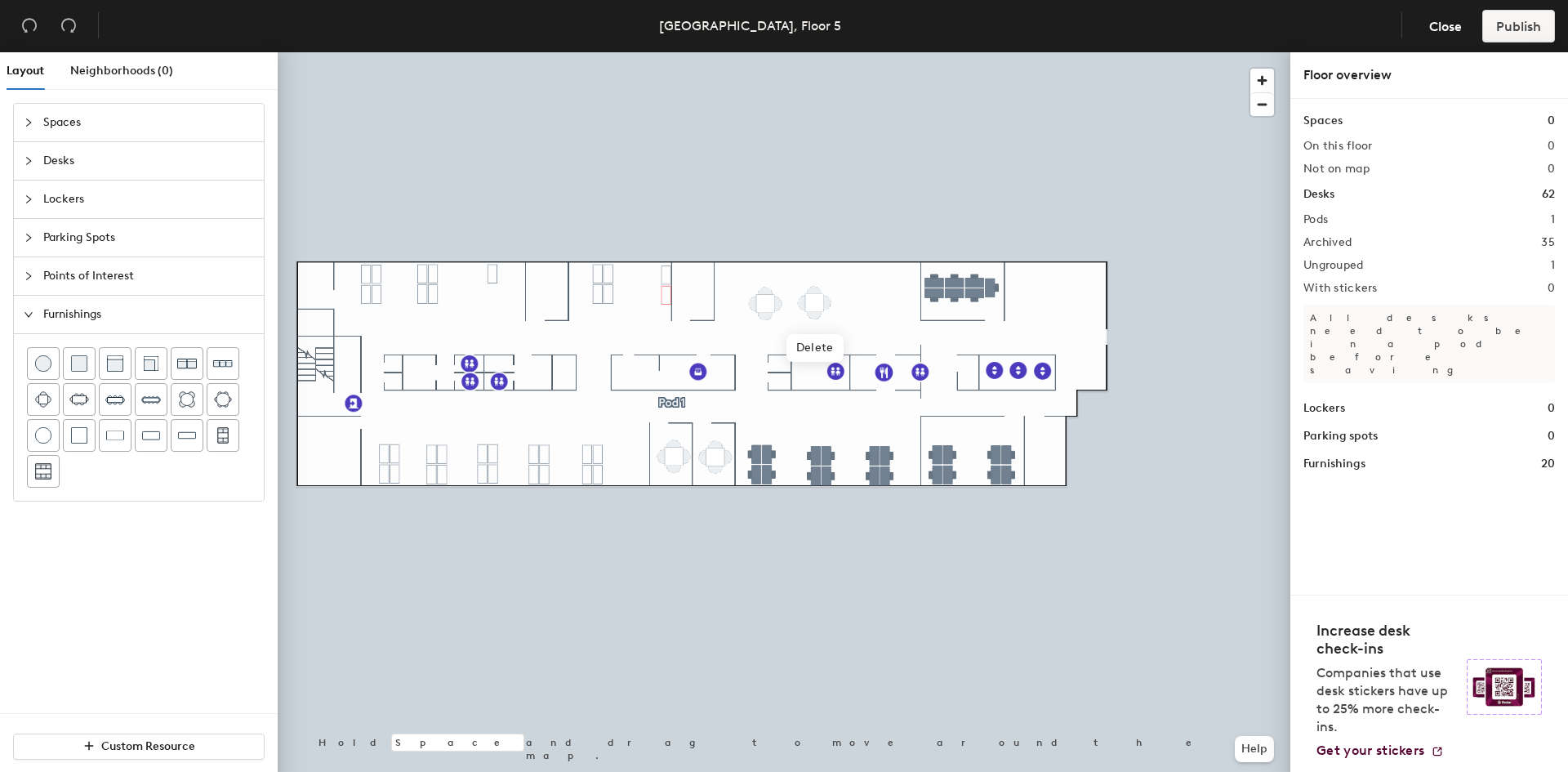
click at [113, 555] on div "Spaces Desks Lockers Parking Spots Points of Interest Furnishings" at bounding box center [138, 408] width 278 height 611
drag, startPoint x: 49, startPoint y: 398, endPoint x: 71, endPoint y: 495, distance: 99.5
click at [71, 495] on div at bounding box center [138, 417] width 250 height 167
drag, startPoint x: 35, startPoint y: 392, endPoint x: 97, endPoint y: 611, distance: 227.6
click at [97, 611] on div "Spaces Desks Lockers Parking Spots Points of Interest Furnishings" at bounding box center [138, 408] width 278 height 611
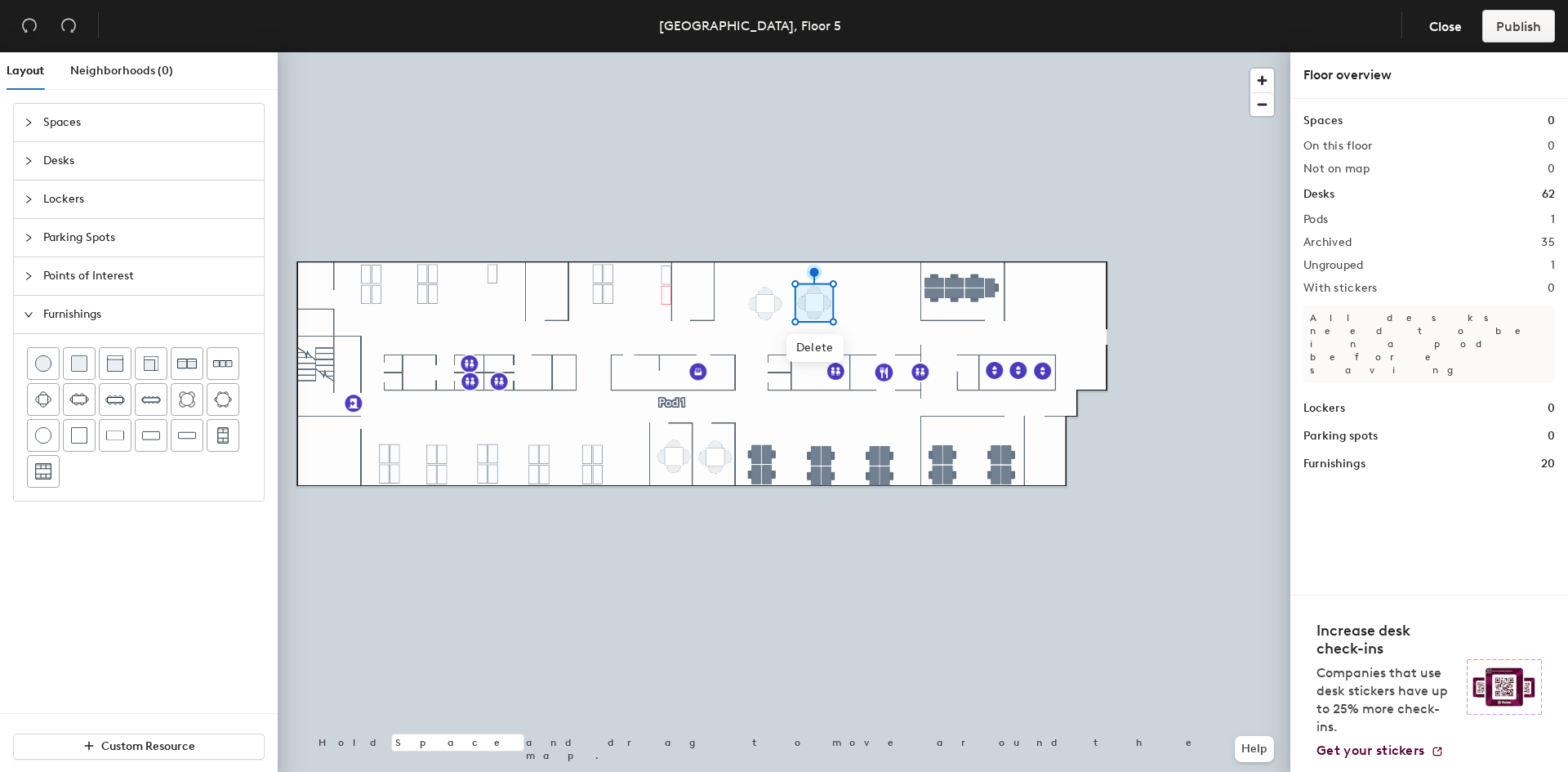
click at [97, 611] on div "Spaces Desks Lockers Parking Spots Points of Interest Furnishings" at bounding box center [138, 408] width 278 height 611
click at [108, 520] on div "Spaces Desks Lockers Parking Spots Points of Interest Furnishings" at bounding box center [138, 408] width 278 height 611
click at [871, 300] on div "Layout Neighborhoods (0) Spaces Desks Lockers Parking Spots Points of Interest …" at bounding box center [784, 415] width 1568 height 726
drag, startPoint x: 39, startPoint y: 403, endPoint x: 5, endPoint y: 403, distance: 34.0
click at [5, 403] on div "Spaces Desks Lockers Parking Spots Points of Interest Furnishings" at bounding box center [138, 303] width 278 height 425
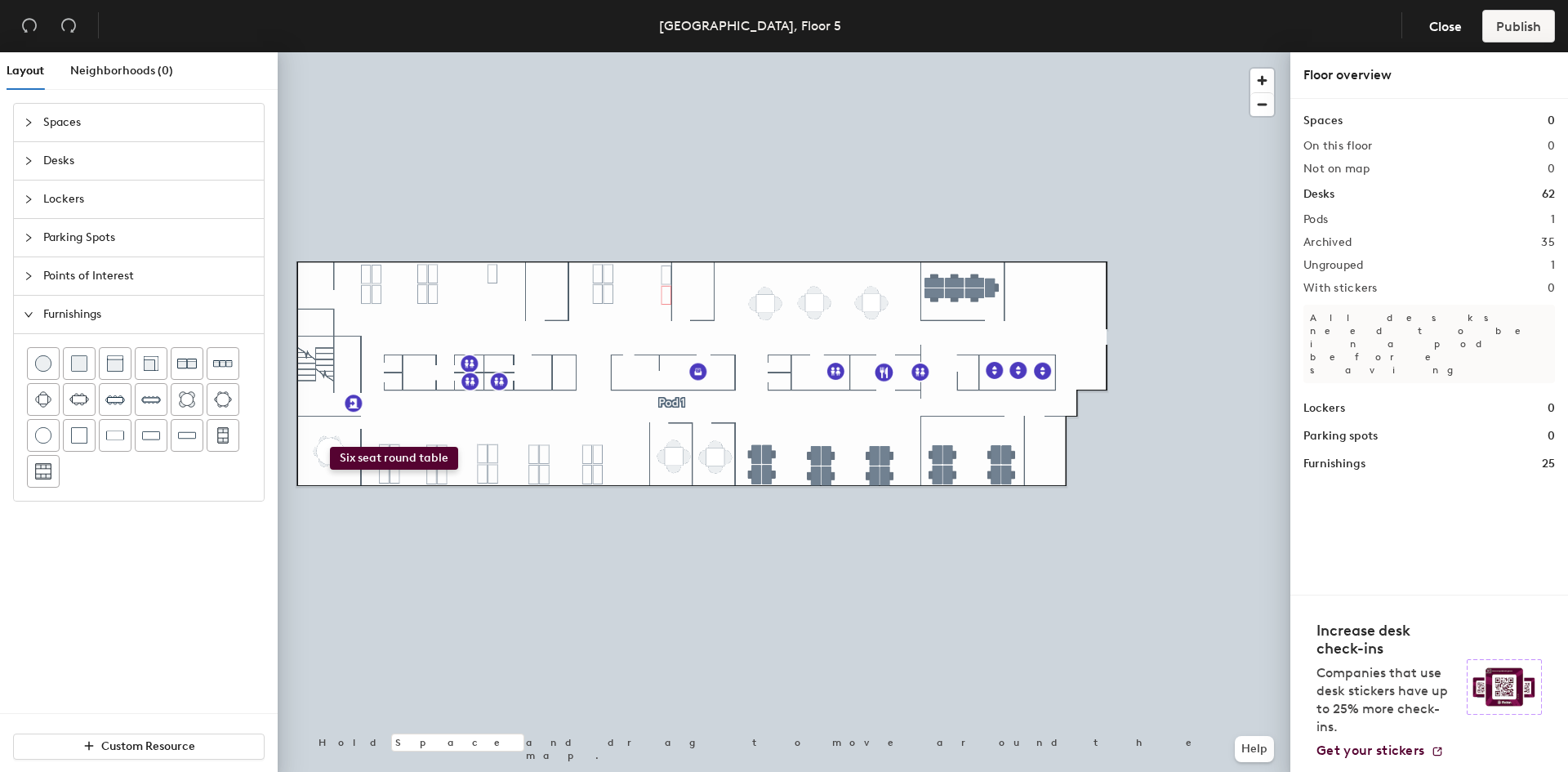
click at [330, 447] on div "Layout Neighborhoods (0) Spaces Desks Lockers Parking Spots Points of Interest …" at bounding box center [784, 415] width 1568 height 726
drag, startPoint x: 43, startPoint y: 404, endPoint x: 54, endPoint y: 416, distance: 16.3
click at [54, 416] on div at bounding box center [139, 417] width 224 height 140
drag, startPoint x: 45, startPoint y: 401, endPoint x: 0, endPoint y: 403, distance: 45.0
click at [0, 403] on div "Spaces Desks Lockers Parking Spots Points of Interest Furnishings" at bounding box center [138, 303] width 278 height 425
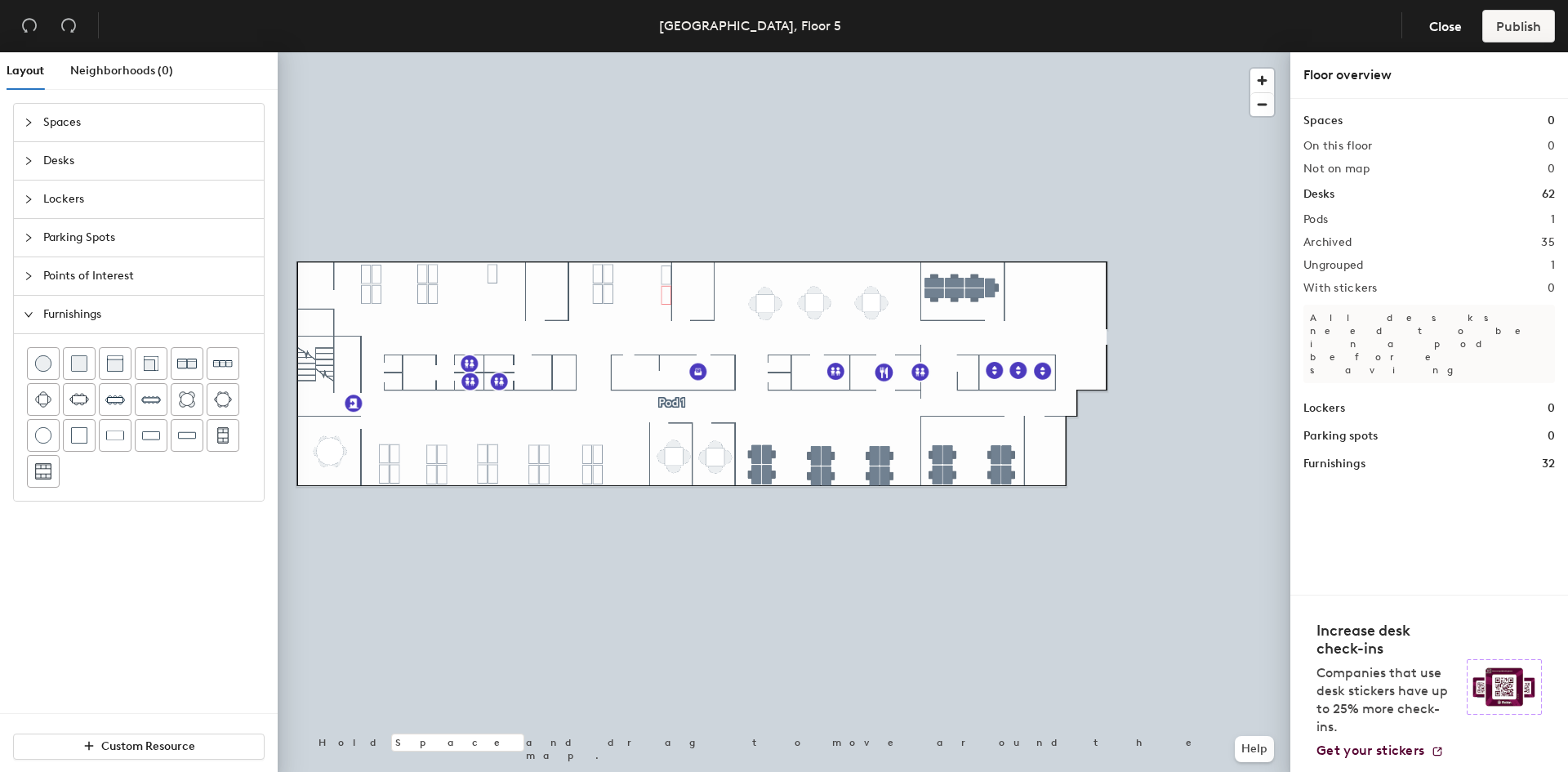
drag, startPoint x: 55, startPoint y: 393, endPoint x: 152, endPoint y: 497, distance: 142.2
click at [152, 497] on div at bounding box center [138, 417] width 250 height 167
click at [67, 408] on div at bounding box center [78, 399] width 31 height 31
click at [46, 401] on img at bounding box center [43, 400] width 17 height 17
click at [547, 288] on div "Layout Neighborhoods (0) Spaces Desks Lockers Parking Spots Points of Interest …" at bounding box center [784, 415] width 1568 height 726
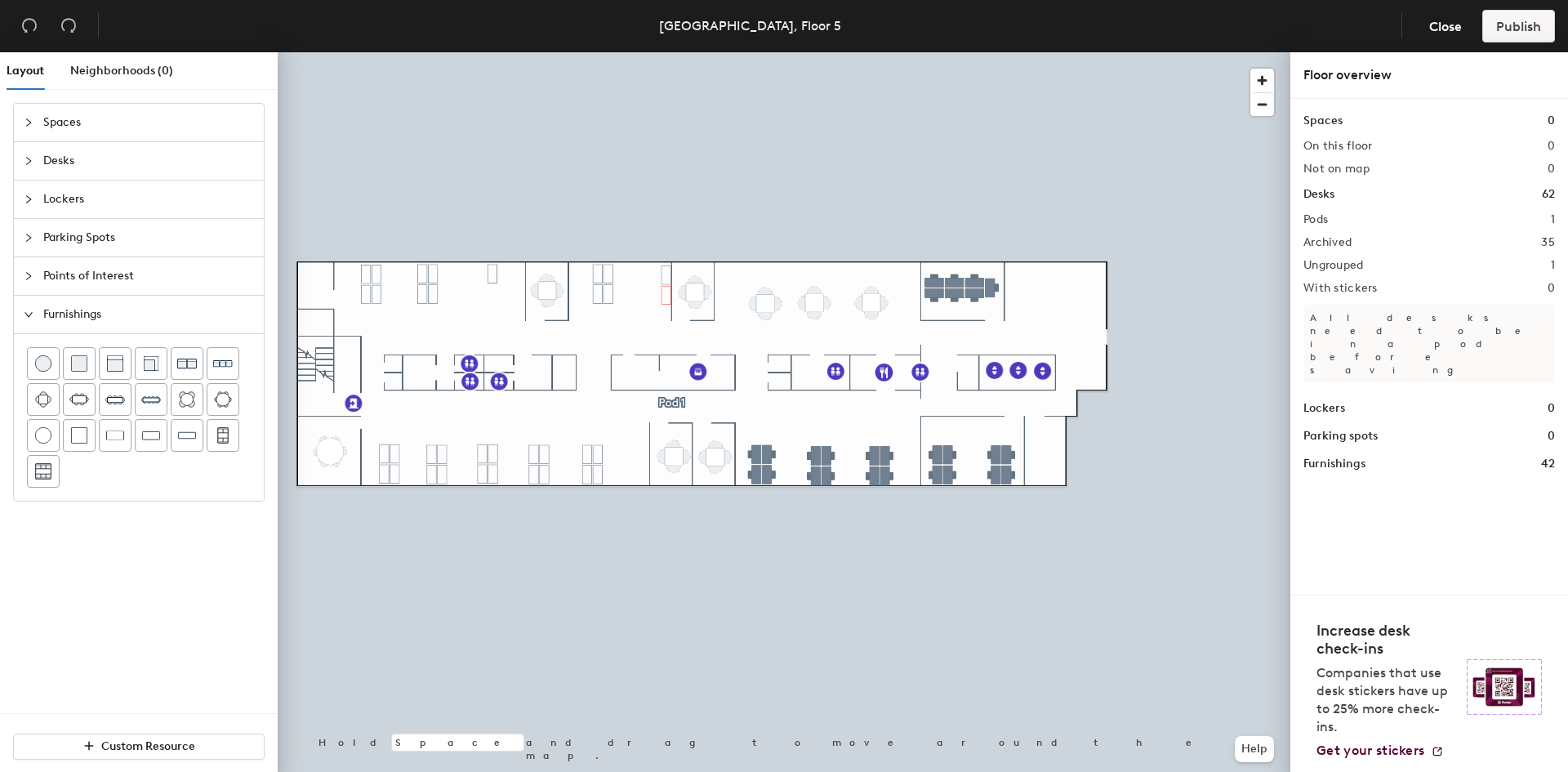
click at [78, 275] on span "Points of Interest" at bounding box center [148, 276] width 211 height 38
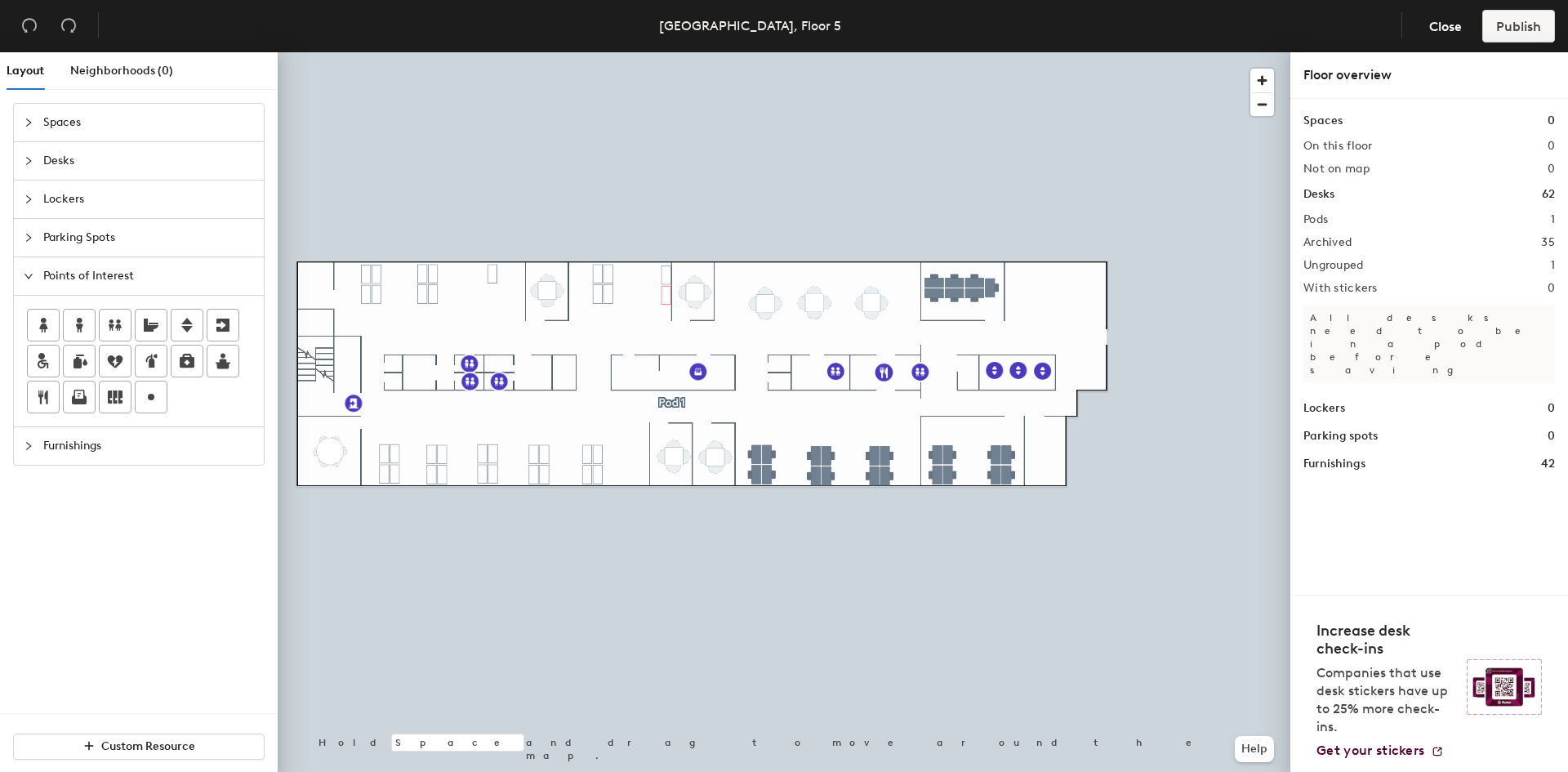
drag, startPoint x: 49, startPoint y: 392, endPoint x: 64, endPoint y: 426, distance: 37.2
click at [64, 426] on div "Points of Interest" at bounding box center [138, 342] width 250 height 170
click at [812, 304] on div "Layout Neighborhoods (0) Spaces Desks Lockers Parking Spots Points of Interest …" at bounding box center [784, 415] width 1568 height 726
type input "Lunch Room"
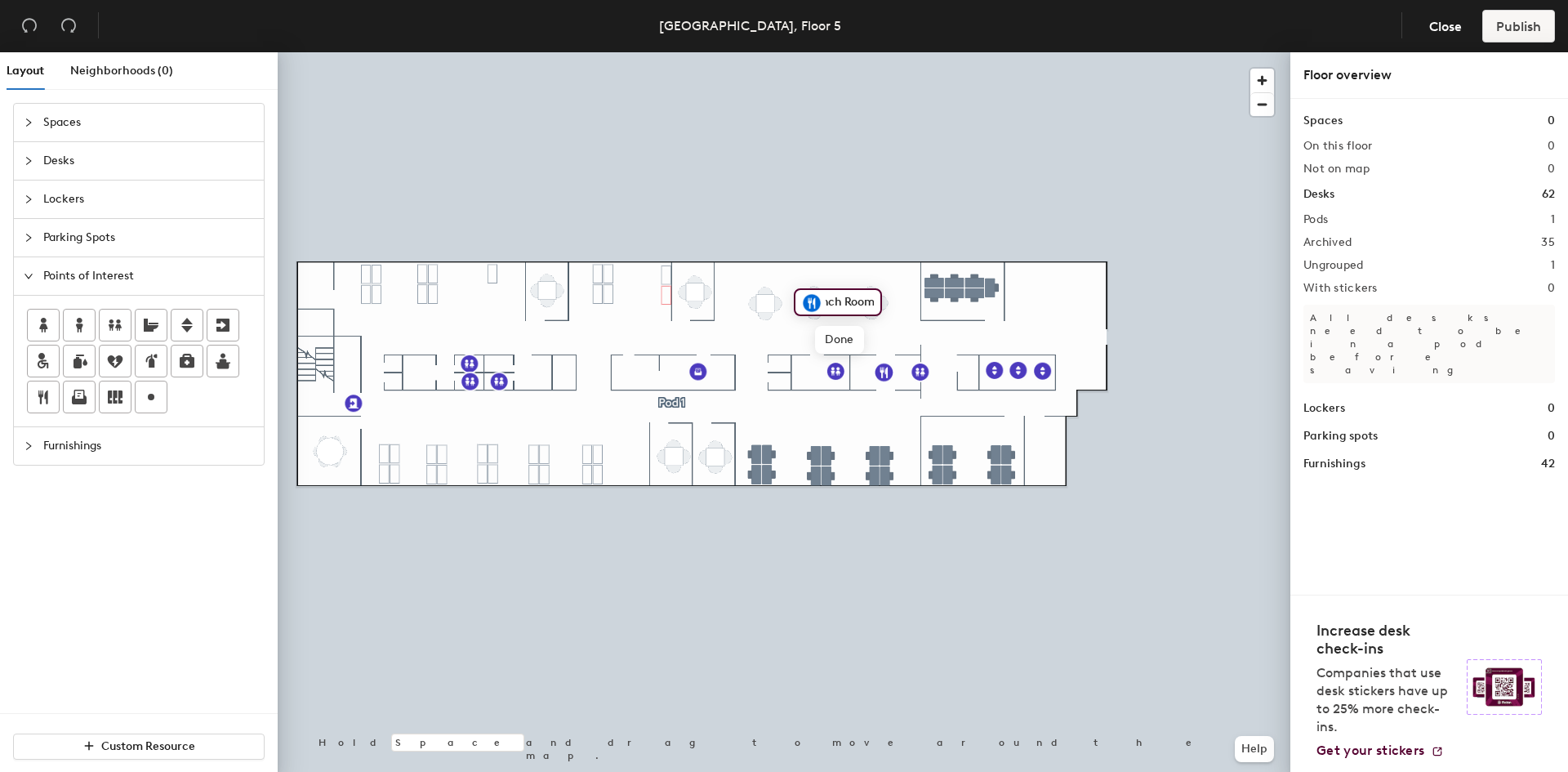
scroll to position [0, 0]
click at [1048, 403] on span "Delete" at bounding box center [1050, 406] width 57 height 27
click at [1072, 404] on span "Delete" at bounding box center [1074, 406] width 57 height 27
click at [1089, 403] on span "Delete" at bounding box center [1099, 407] width 57 height 27
click at [190, 539] on div "Spaces Desks Lockers Parking Spots Points of Interest Furnishings" at bounding box center [138, 408] width 278 height 611
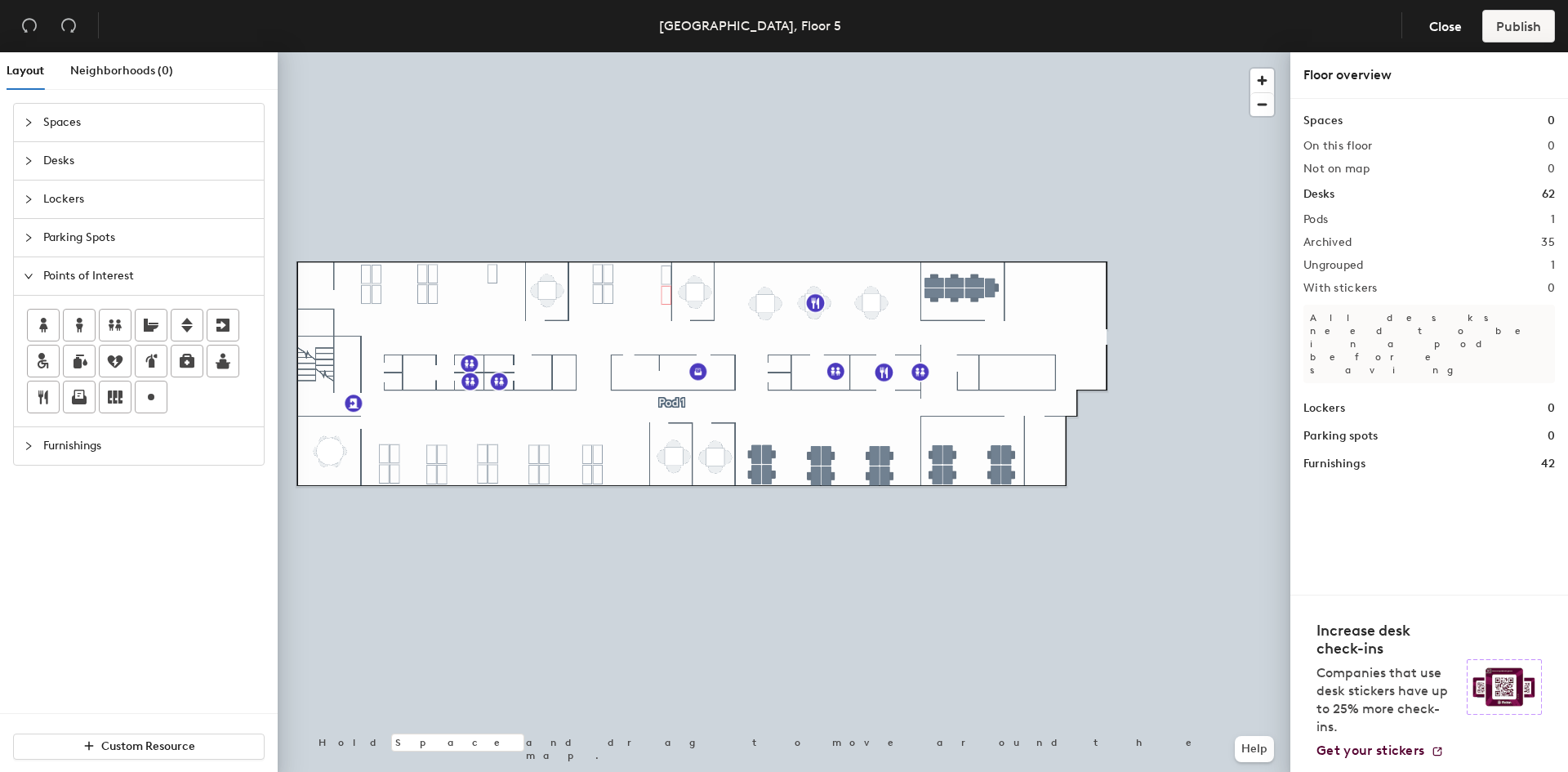
click at [498, 362] on div "Layout Neighborhoods (0) Spaces Desks Lockers Parking Spots Points of Interest …" at bounding box center [784, 415] width 1568 height 726
type input "Shower"
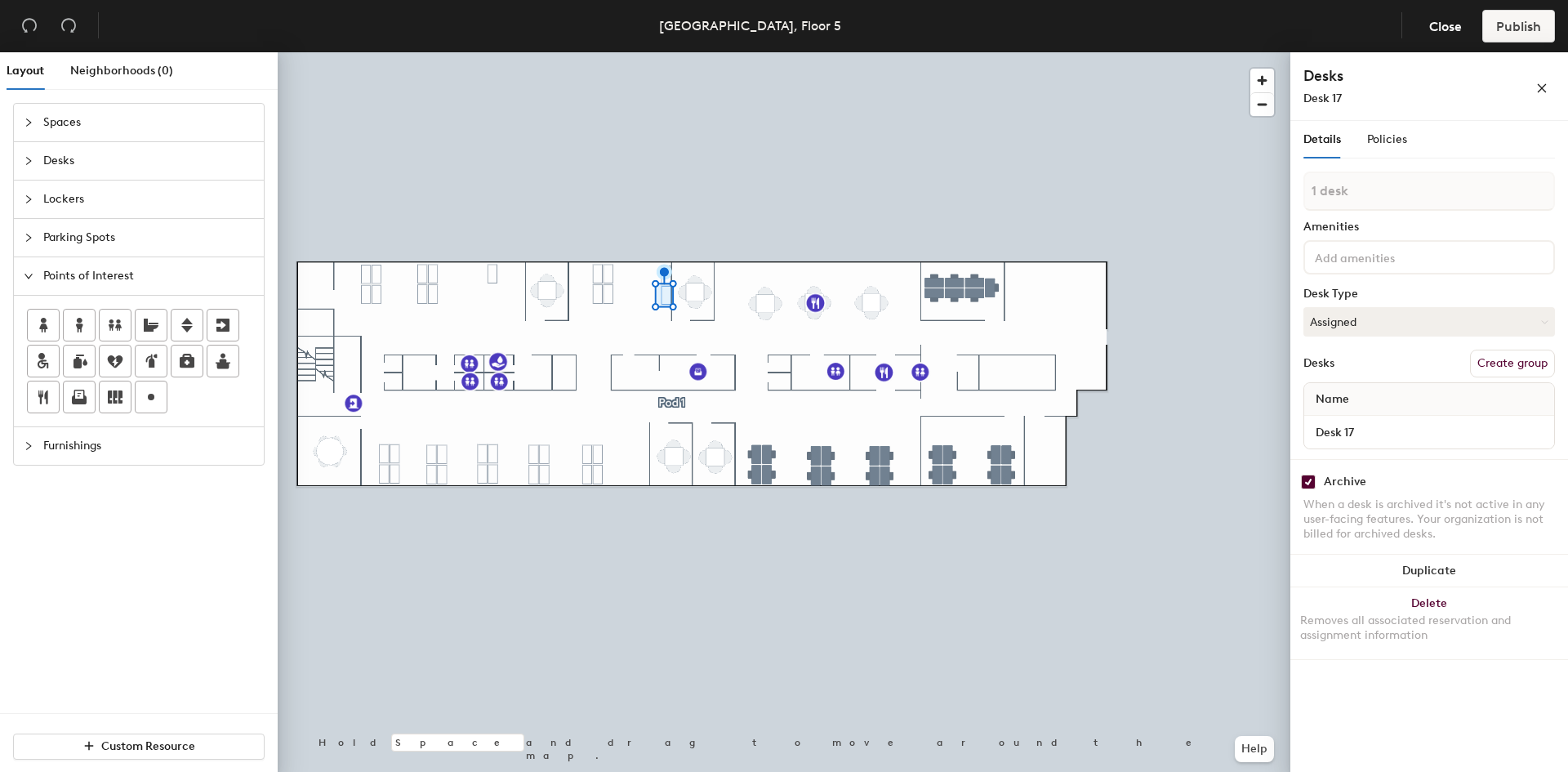
click at [621, 52] on div at bounding box center [784, 52] width 1012 height 0
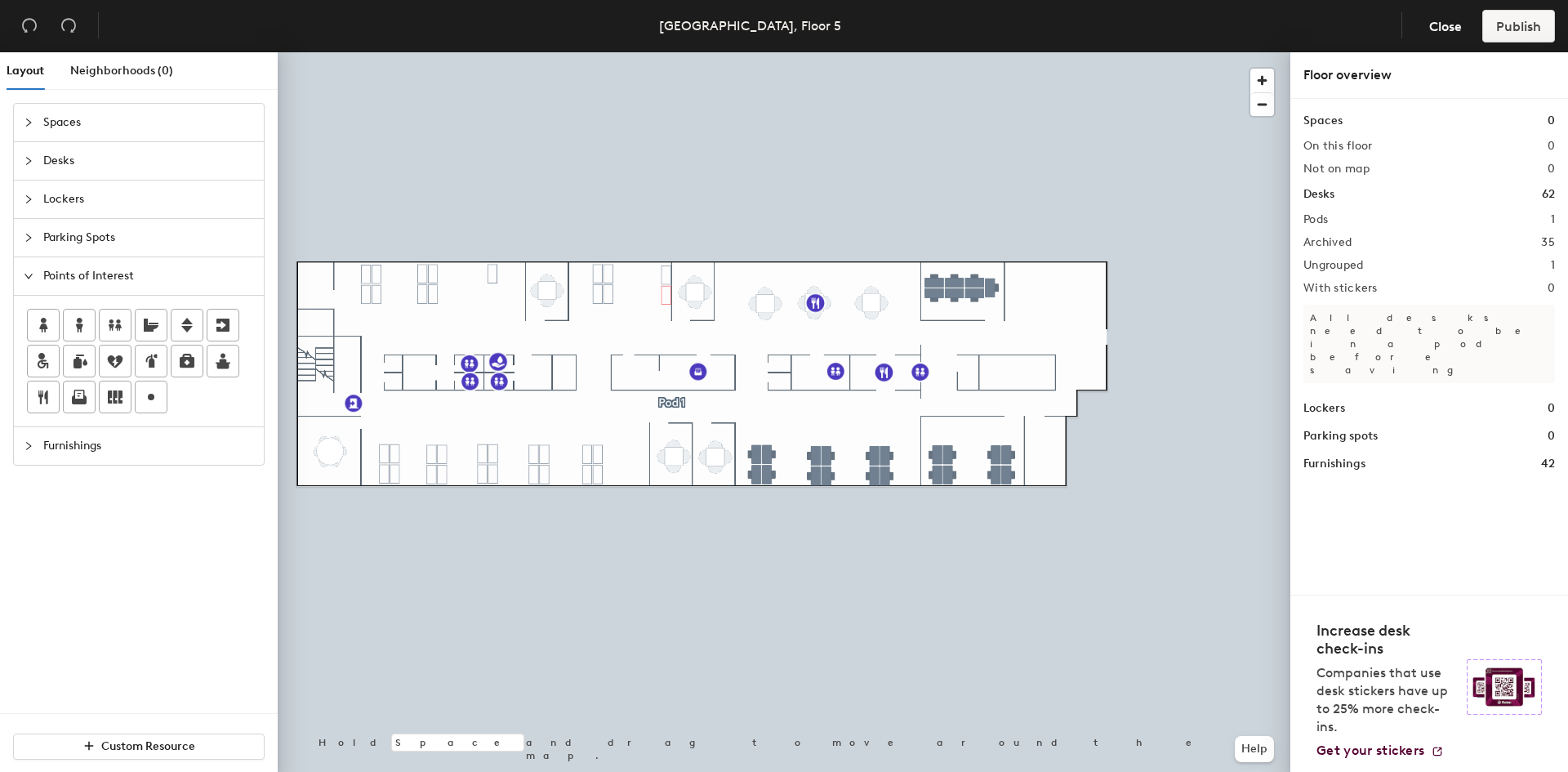
click at [93, 641] on div "Spaces Desks Lockers Parking Spots Points of Interest Furnishings" at bounding box center [138, 408] width 278 height 611
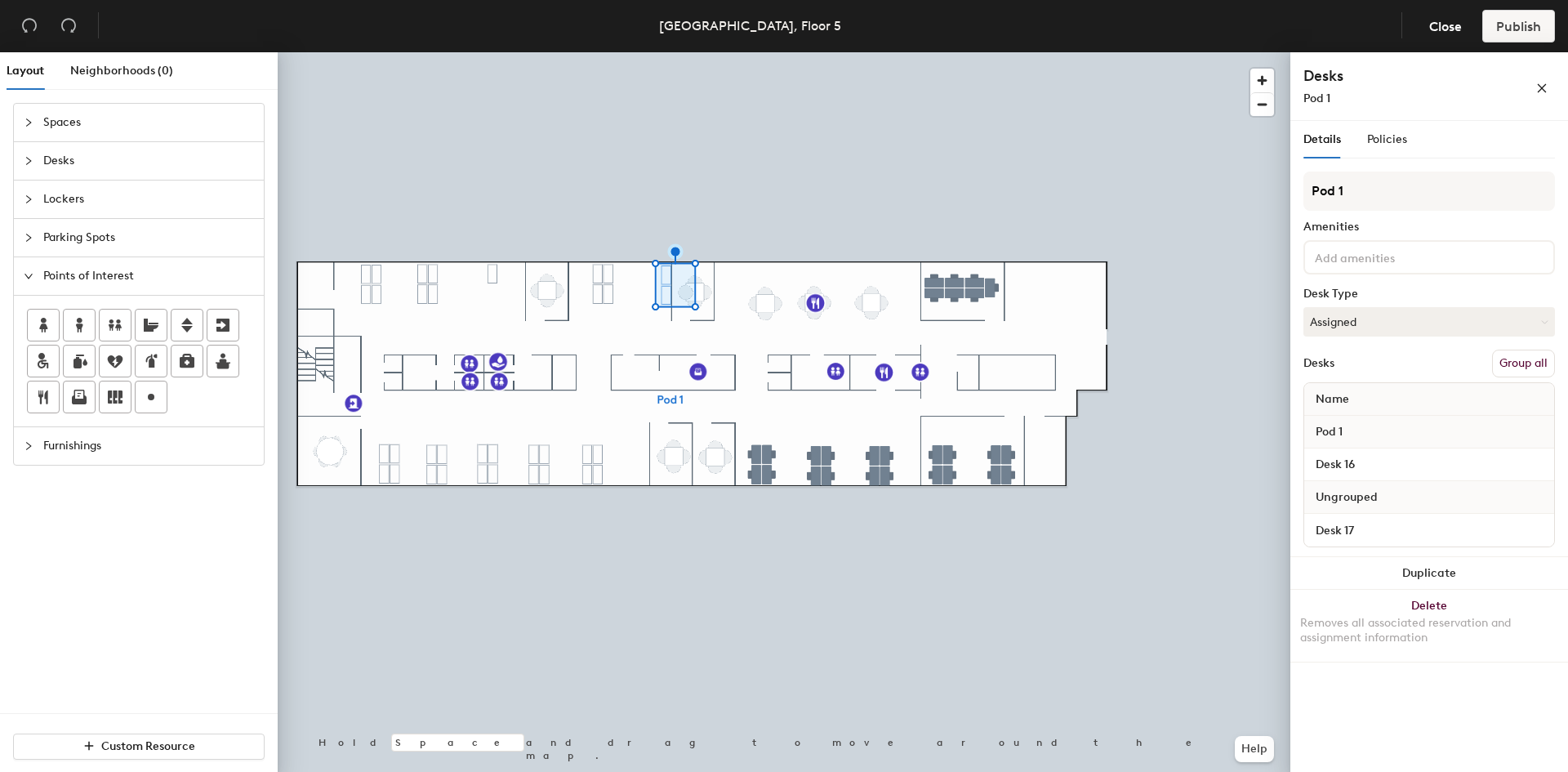
click at [1511, 364] on button "Group all" at bounding box center [1523, 363] width 63 height 27
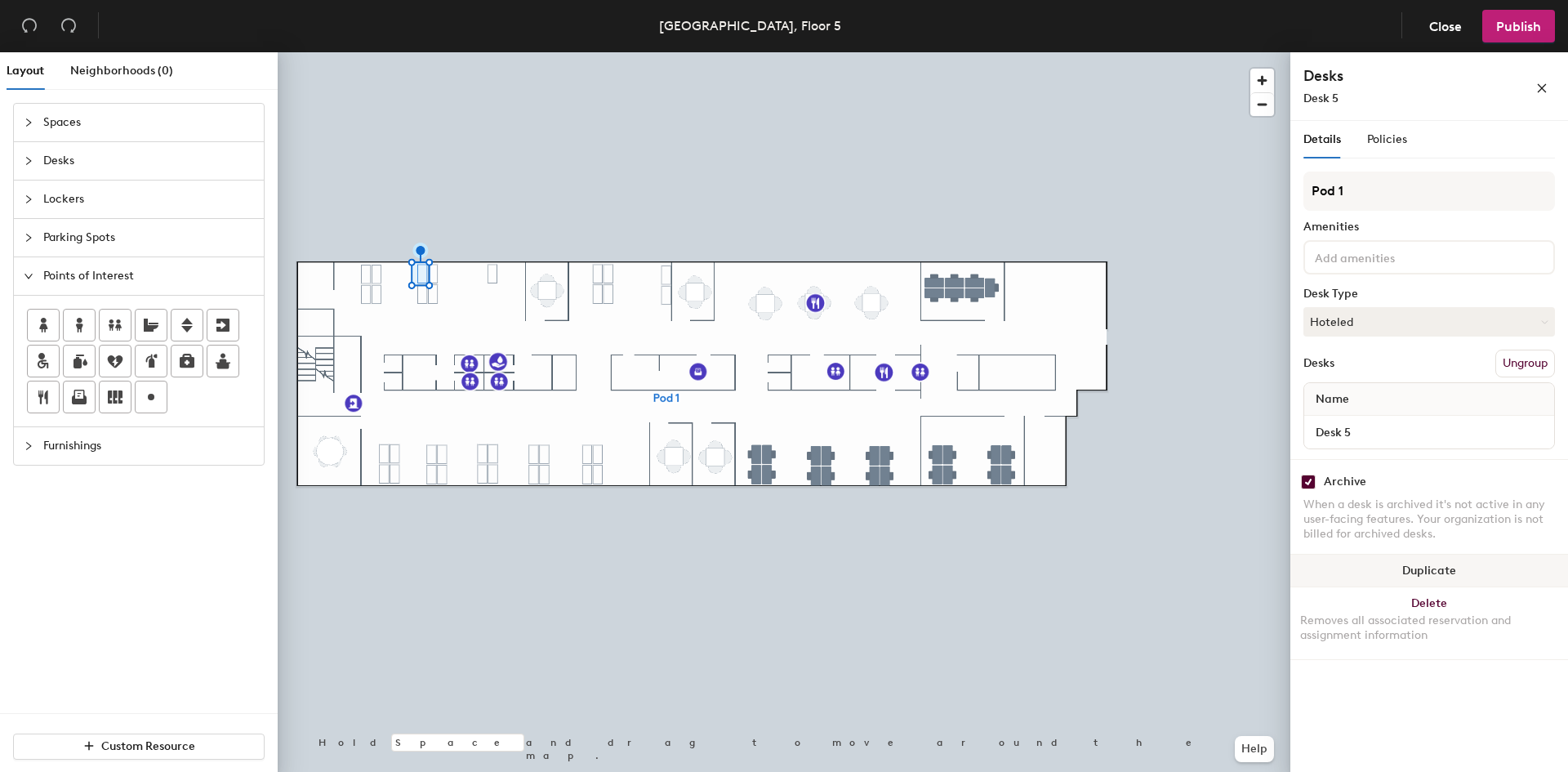
click at [1392, 566] on button "Duplicate" at bounding box center [1429, 571] width 278 height 33
click at [1405, 566] on button "Duplicate" at bounding box center [1429, 571] width 278 height 33
click at [1390, 568] on button "Duplicate" at bounding box center [1429, 571] width 278 height 33
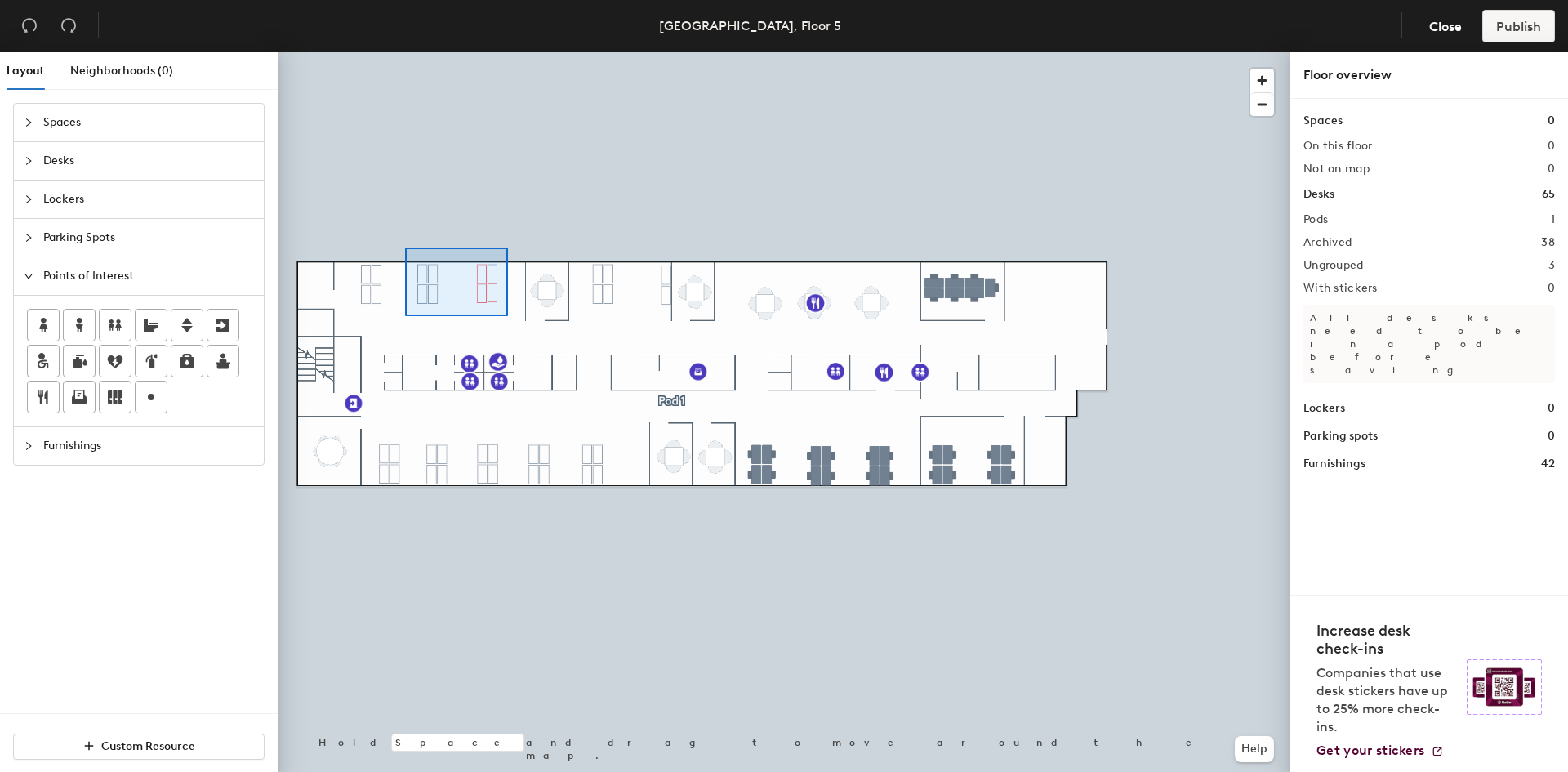
click at [399, 52] on div at bounding box center [784, 52] width 1012 height 0
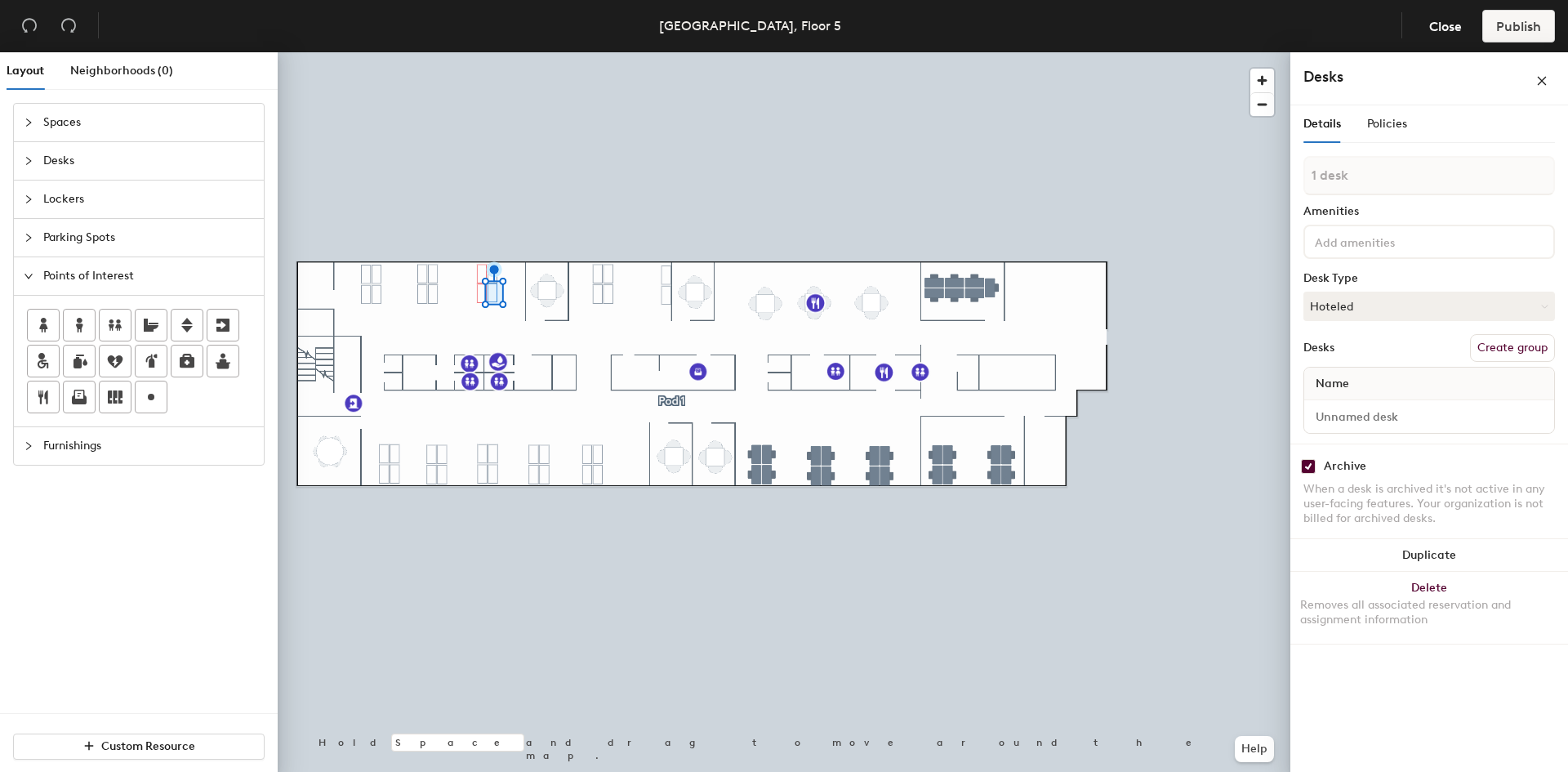
type input "2 desks"
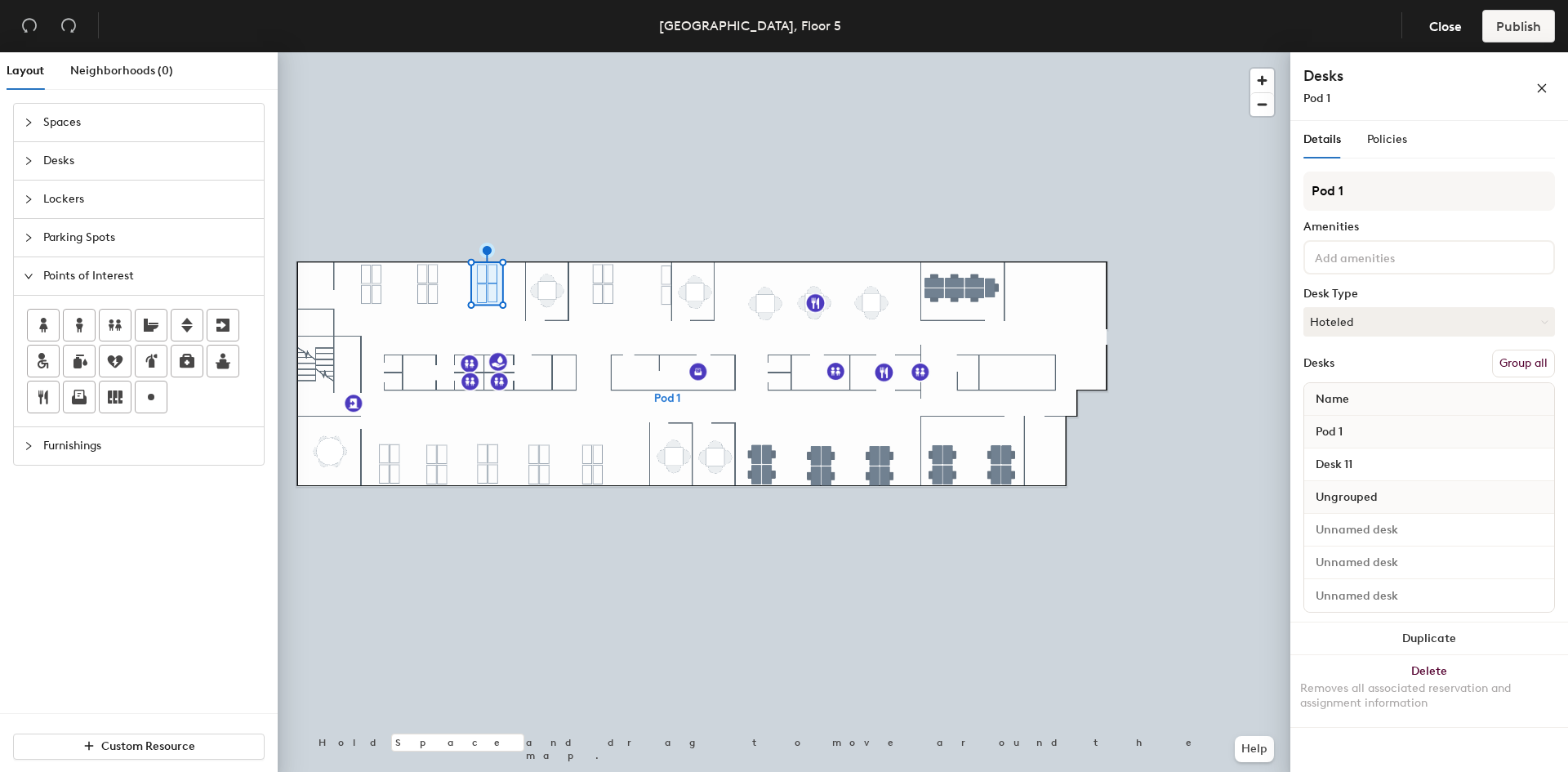
click at [1534, 376] on button "Group all" at bounding box center [1523, 363] width 63 height 27
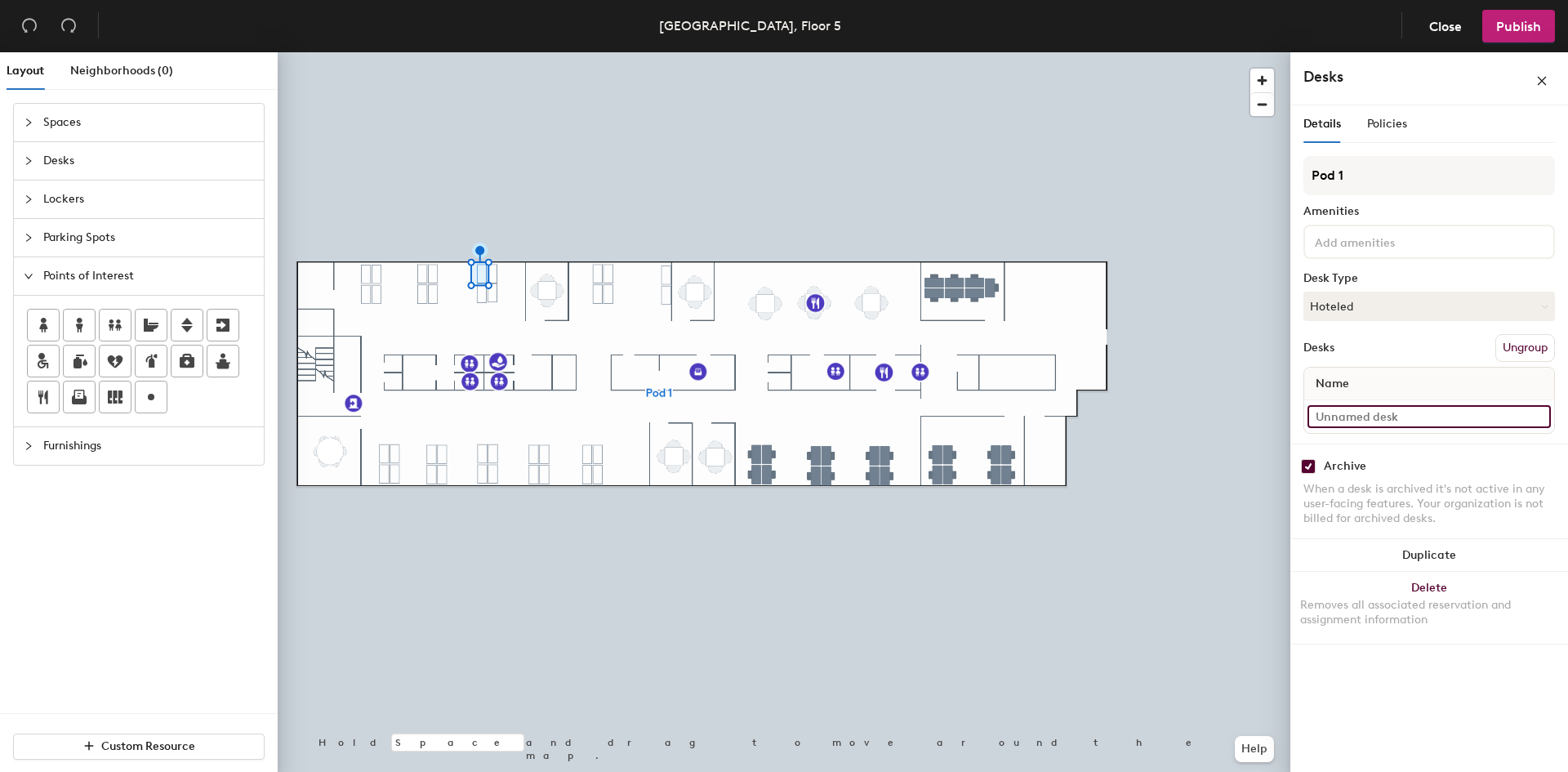
click at [1363, 416] on input at bounding box center [1430, 416] width 243 height 23
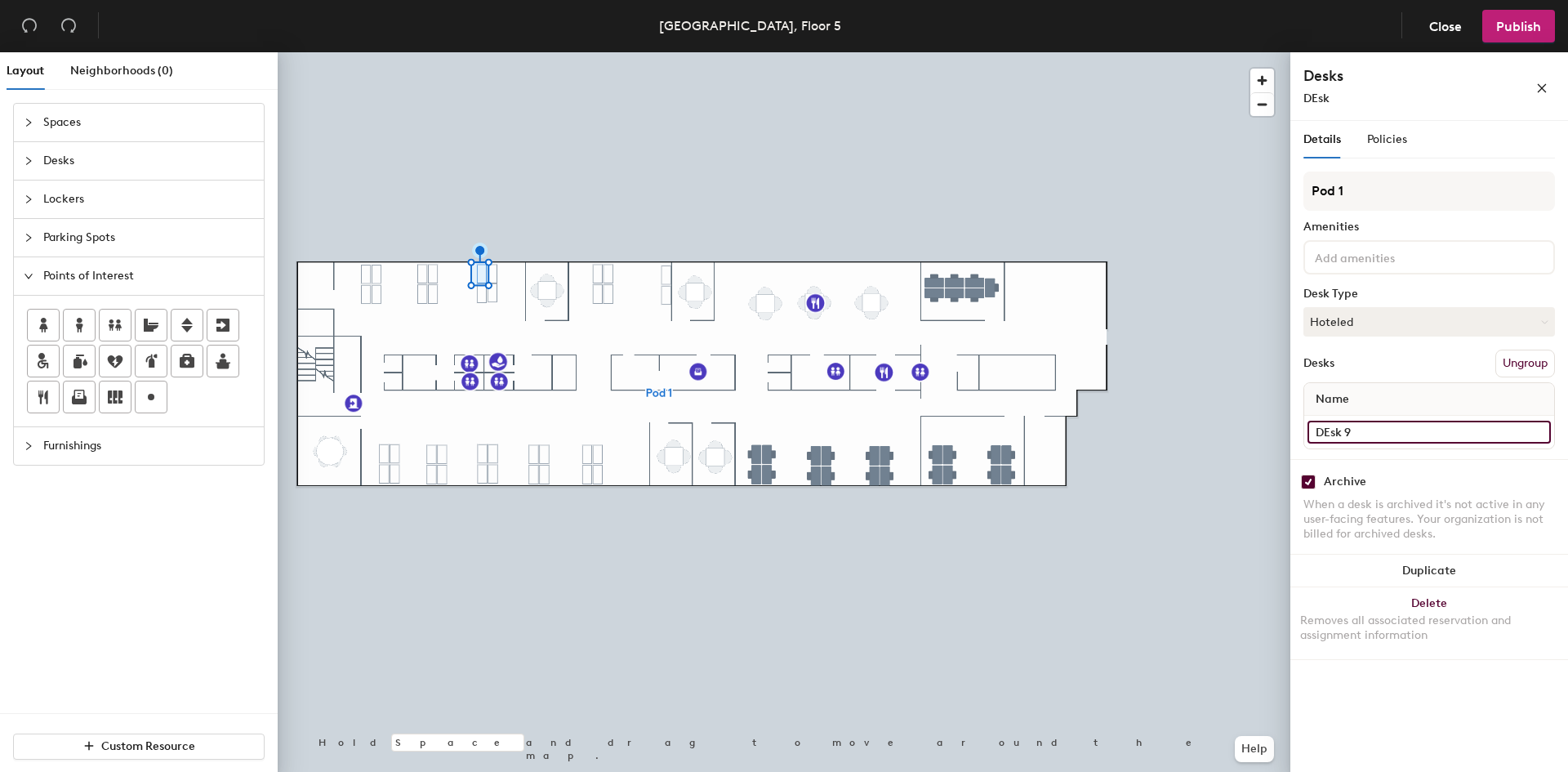
type input "DEsk 9"
click at [1363, 433] on input "DEsk 9" at bounding box center [1430, 432] width 243 height 23
type input "Desk 9"
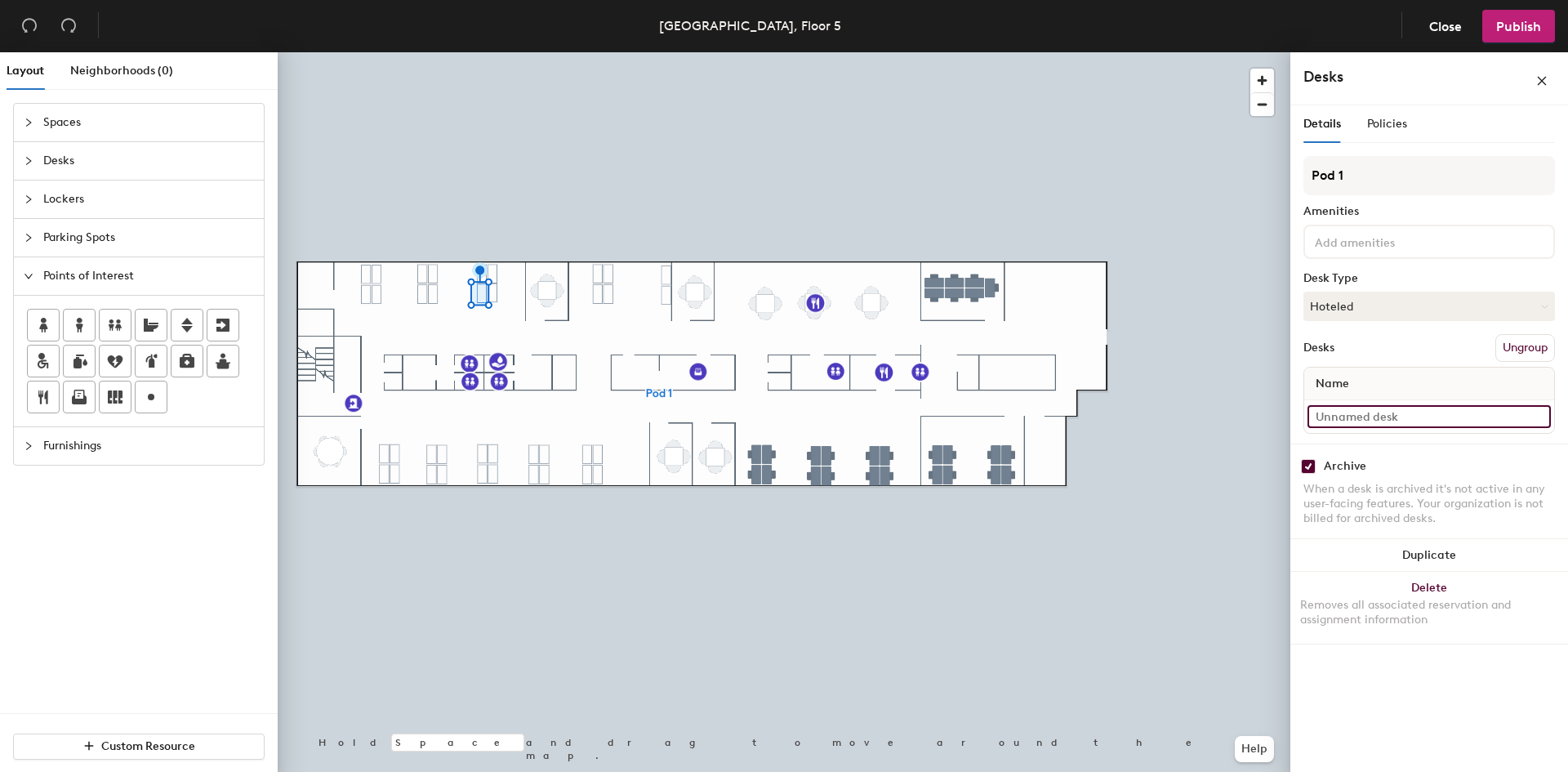
click at [1355, 419] on input at bounding box center [1430, 416] width 243 height 23
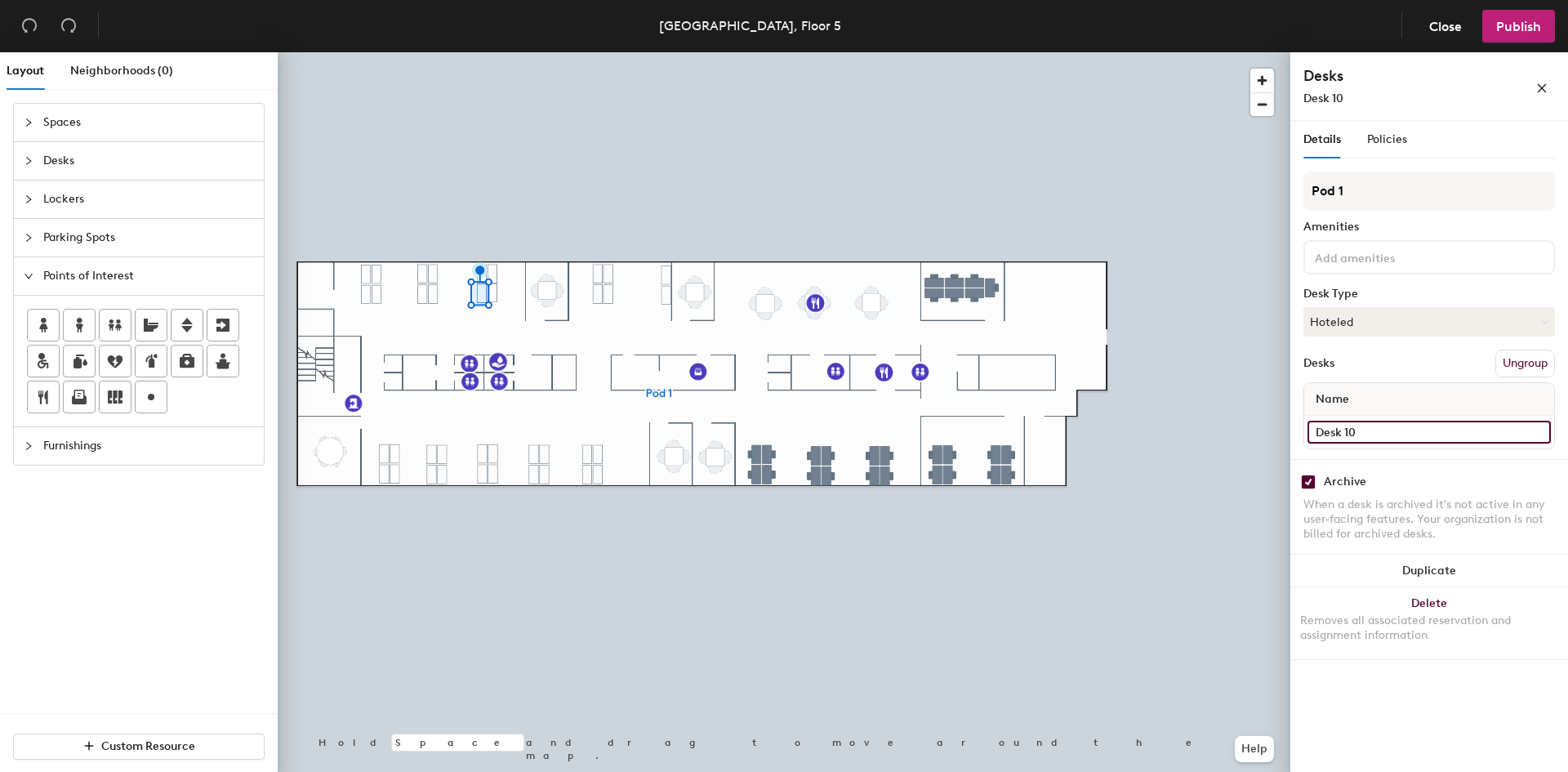
type input "Desk 10"
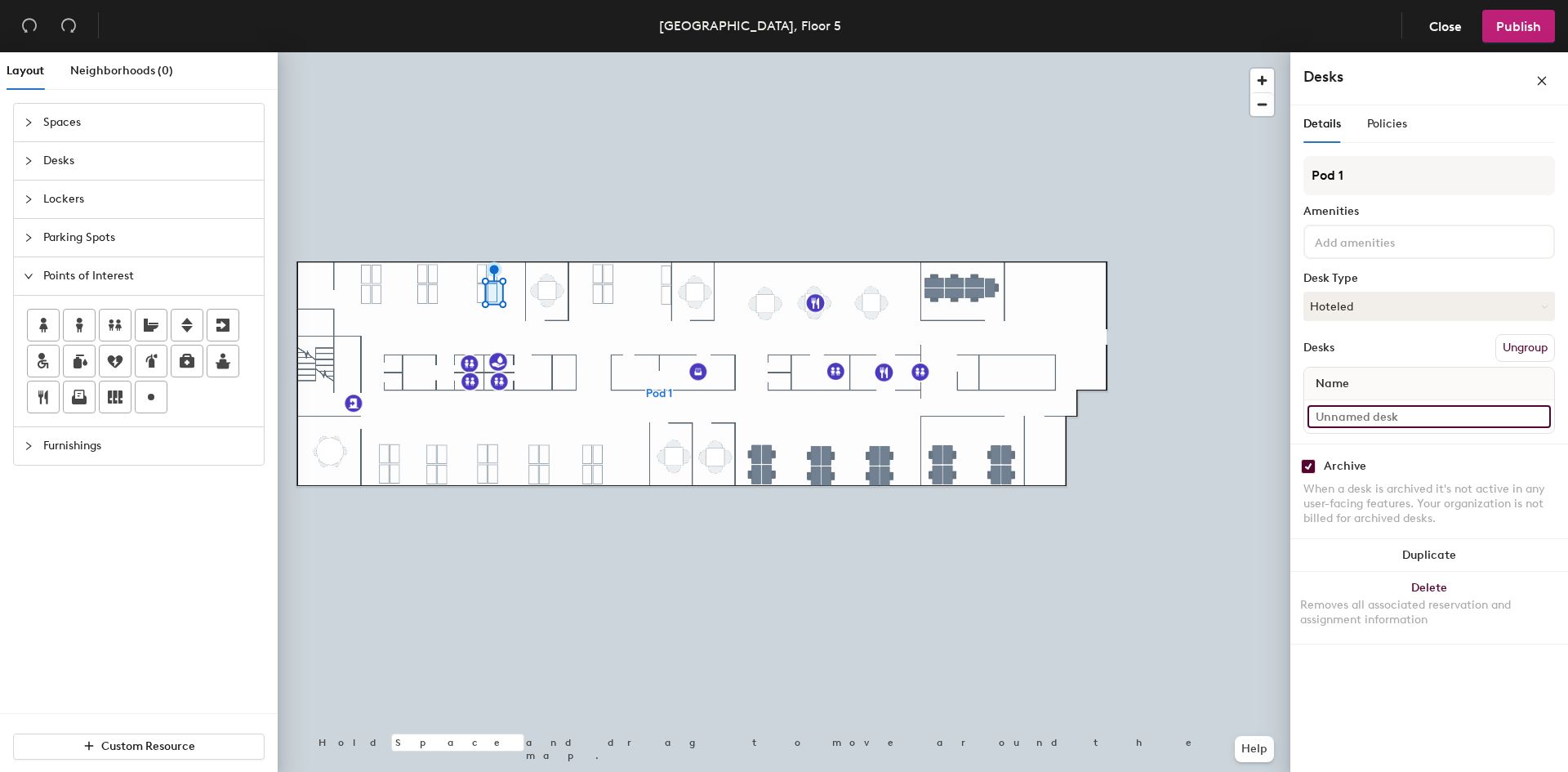
click at [1400, 423] on input at bounding box center [1430, 416] width 243 height 23
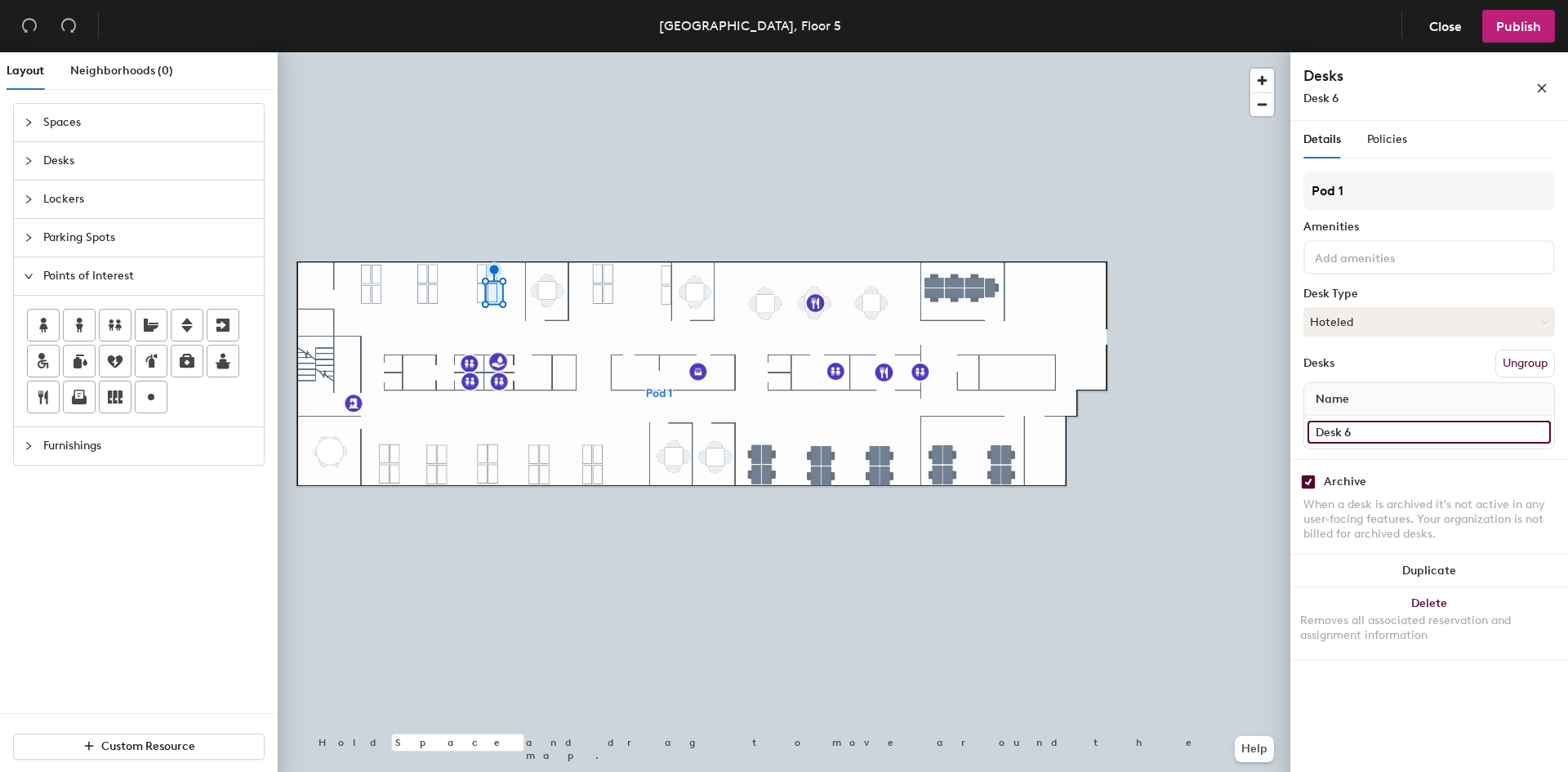
click at [1400, 423] on input "Desk 6" at bounding box center [1430, 432] width 243 height 23
click at [1419, 436] on input "Desk 6" at bounding box center [1430, 432] width 243 height 23
type input "Desk 66"
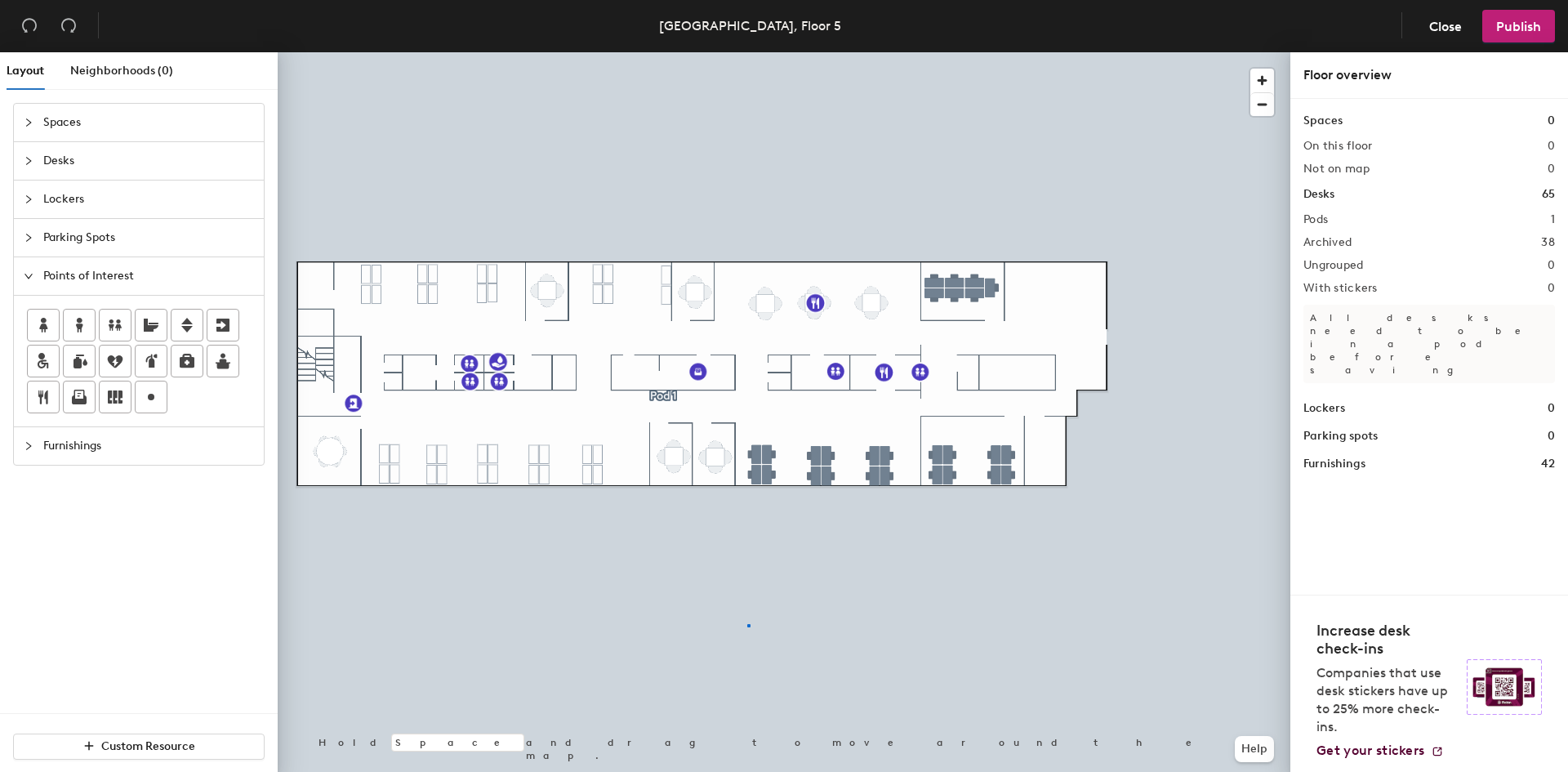
click at [747, 52] on div at bounding box center [784, 52] width 1012 height 0
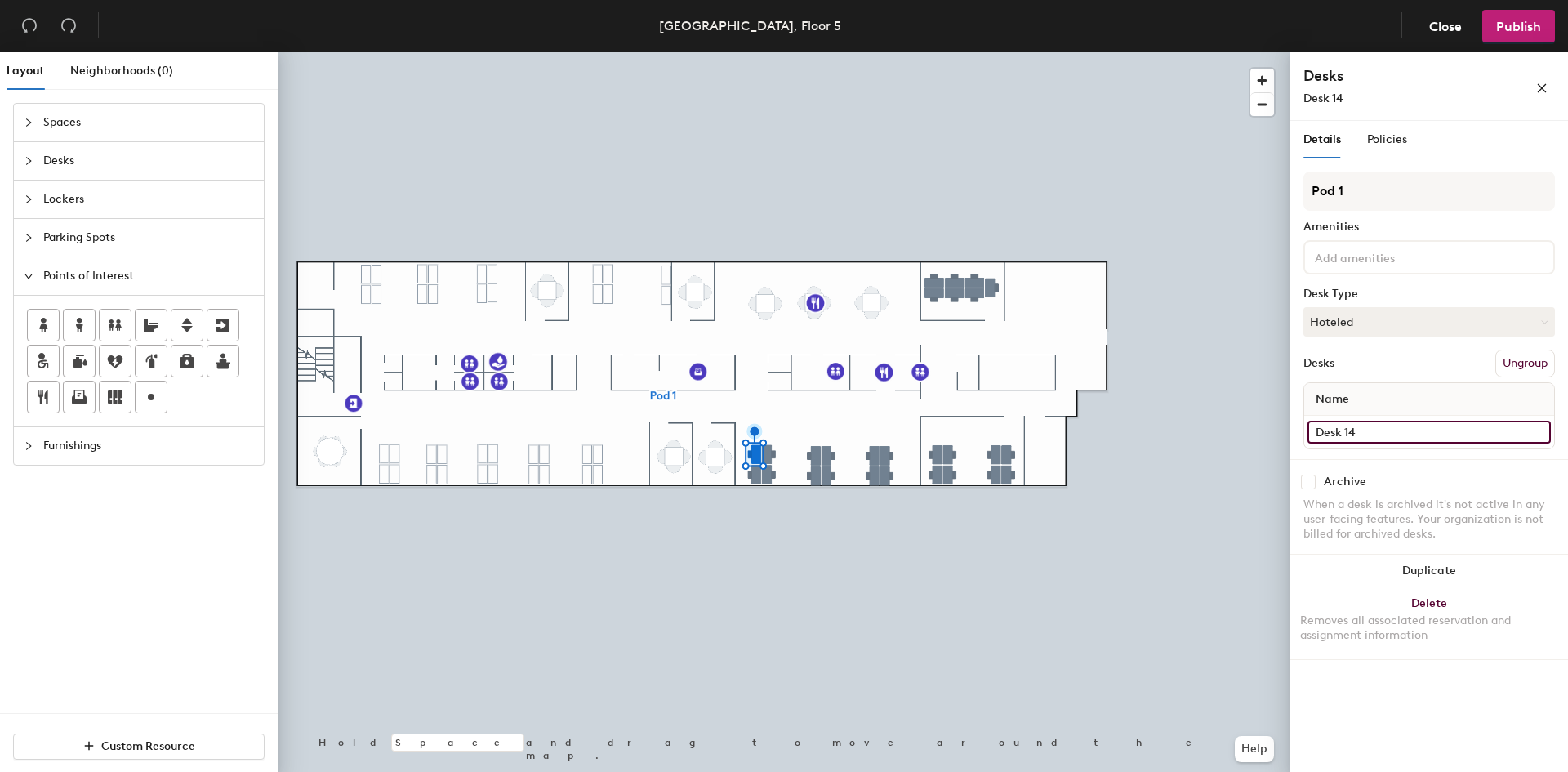
click at [1397, 443] on input "Desk 14" at bounding box center [1430, 432] width 243 height 23
type input "Desk 39"
click at [1389, 432] on input "Desk 48" at bounding box center [1430, 432] width 243 height 23
click at [1394, 434] on input "Desk 48" at bounding box center [1430, 432] width 243 height 23
type input "Desk 38"
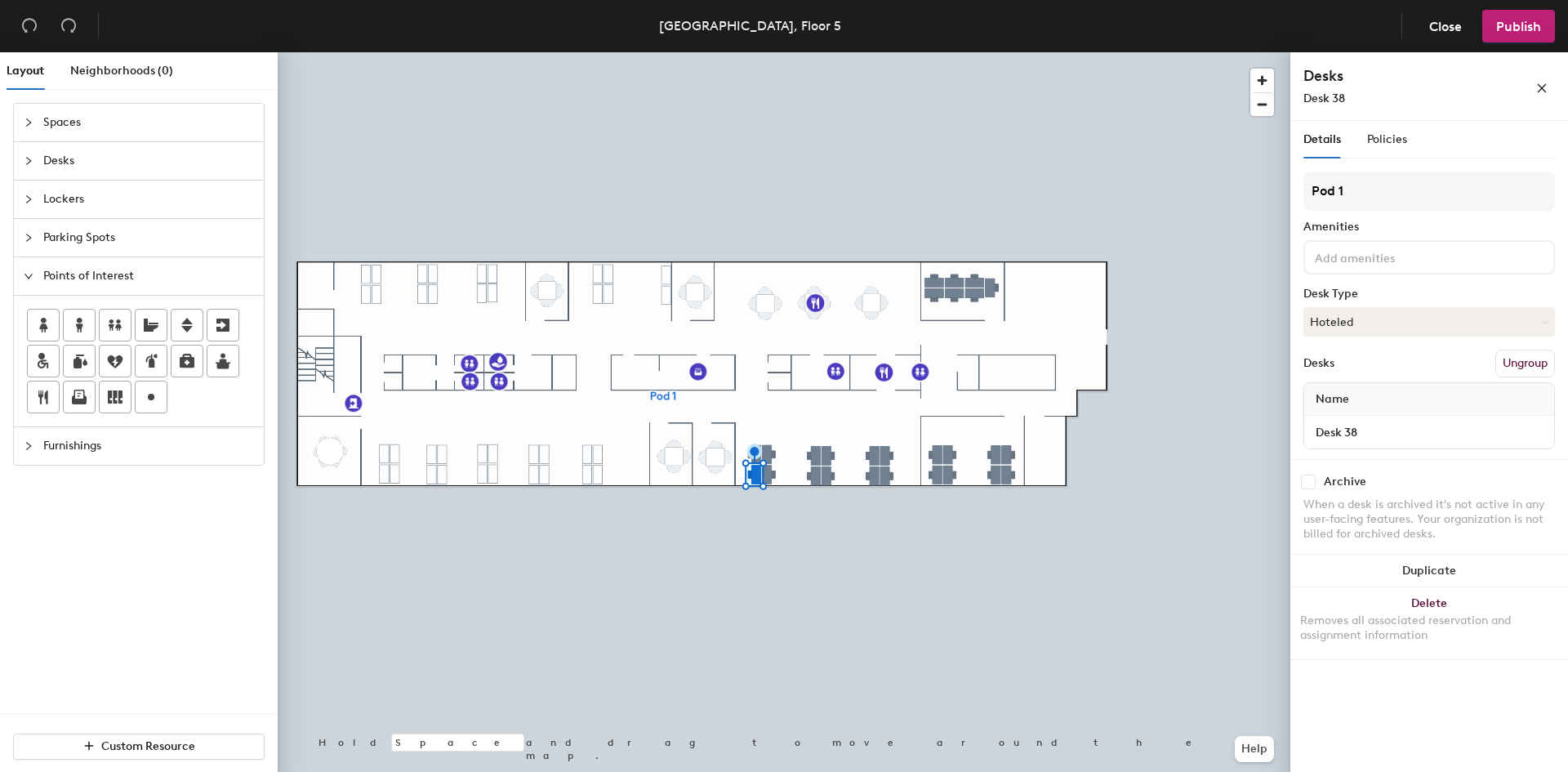
click at [1327, 480] on div "Archive" at bounding box center [1345, 482] width 42 height 13
click at [1316, 481] on div "Archive" at bounding box center [1429, 482] width 251 height 15
click at [1308, 483] on input "checkbox" at bounding box center [1308, 482] width 15 height 15
checkbox input "true"
click at [1370, 432] on input "Desk 8" at bounding box center [1430, 432] width 243 height 23
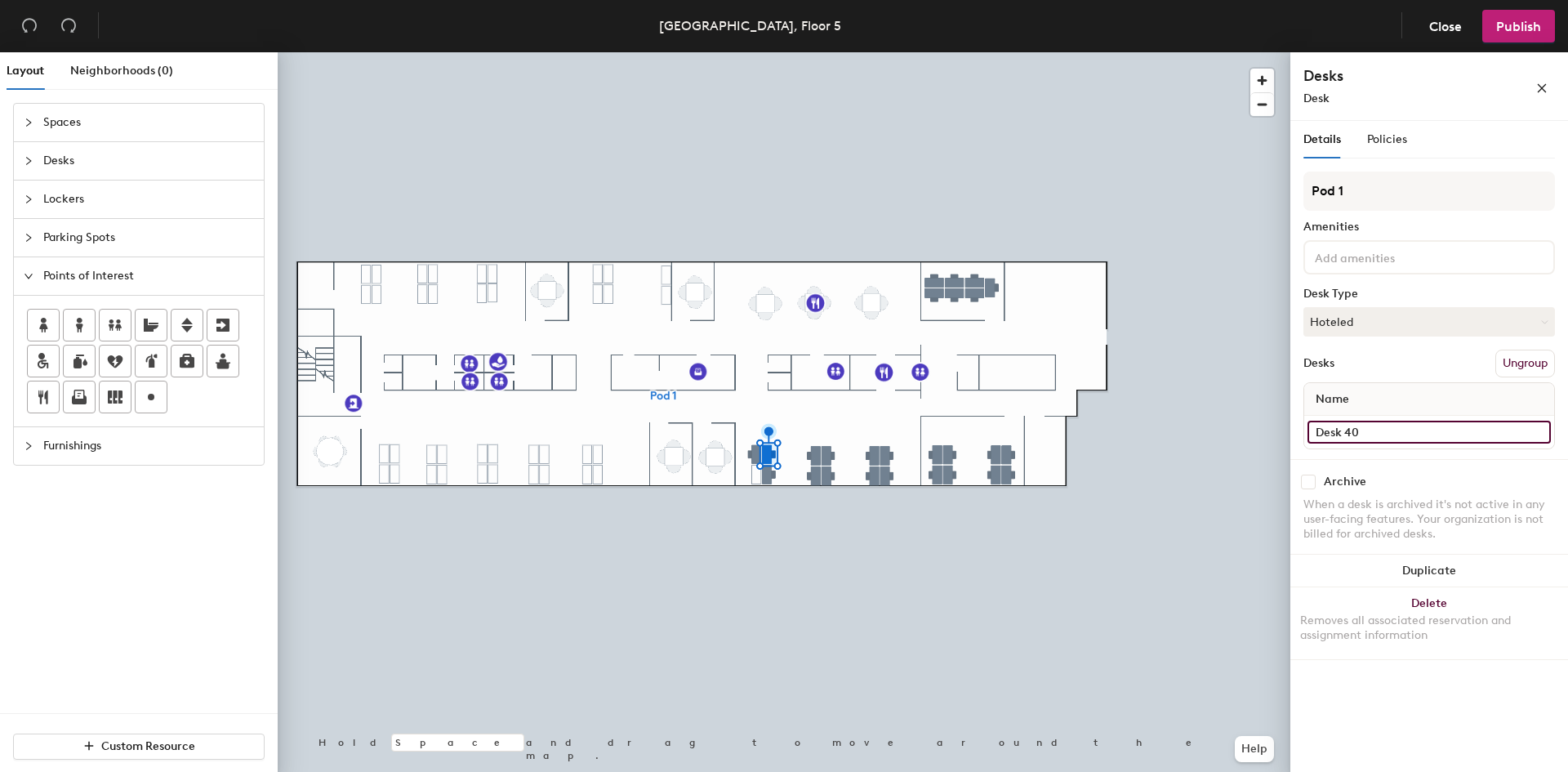
type input "Desk 40"
click at [1386, 425] on input "Desk 9" at bounding box center [1430, 432] width 243 height 23
click at [1407, 433] on input "Desk 9" at bounding box center [1430, 432] width 243 height 23
type input "Desk 41"
click at [1397, 446] on div "Desk 7" at bounding box center [1429, 431] width 250 height 33
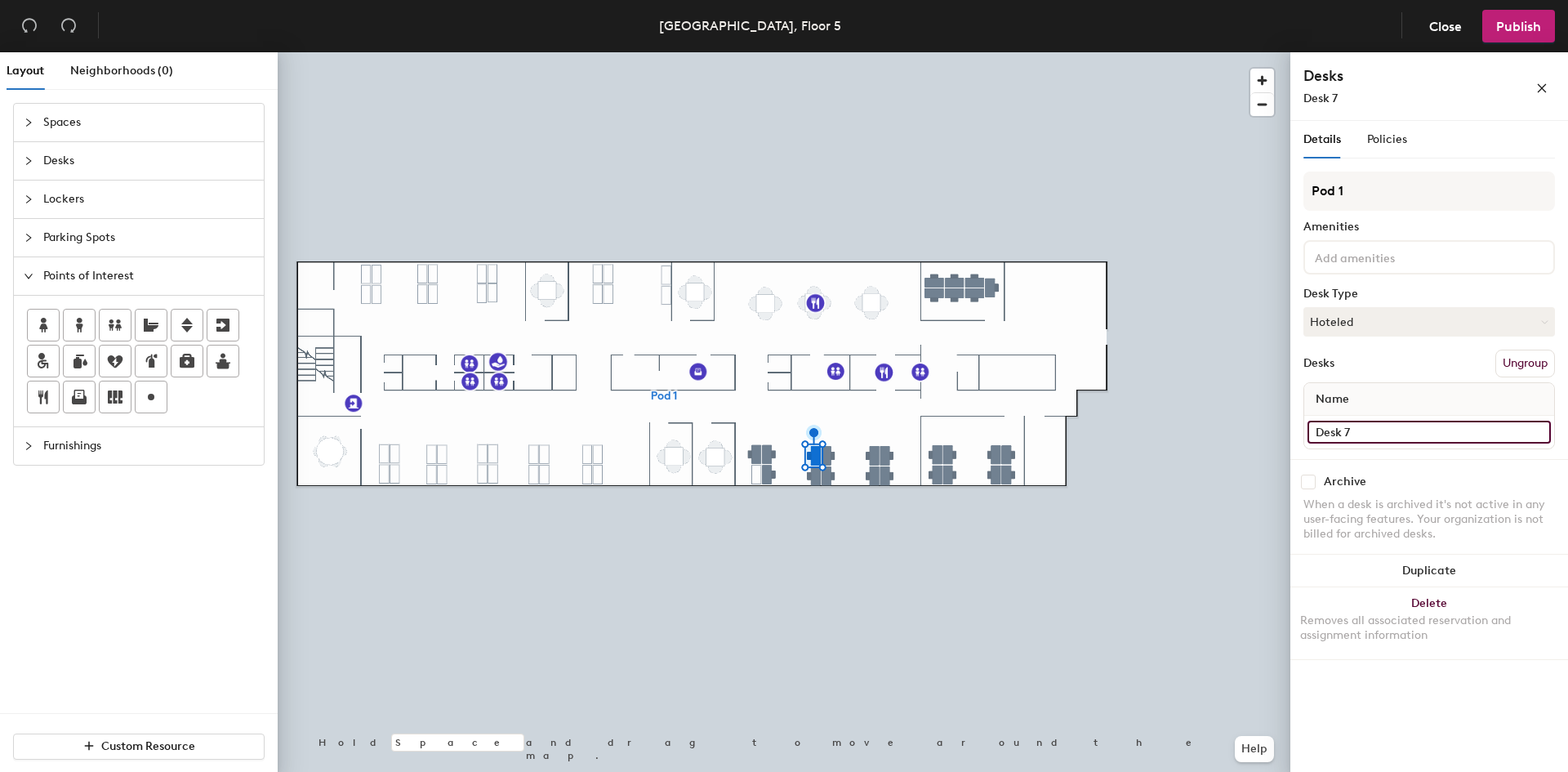
click at [1390, 435] on input "Desk 7" at bounding box center [1430, 432] width 243 height 23
click at [1396, 434] on input "Desk 7" at bounding box center [1430, 432] width 243 height 23
type input "Desk 42"
click at [1407, 435] on input "Desk 6" at bounding box center [1430, 432] width 243 height 23
type input "Desk 43"
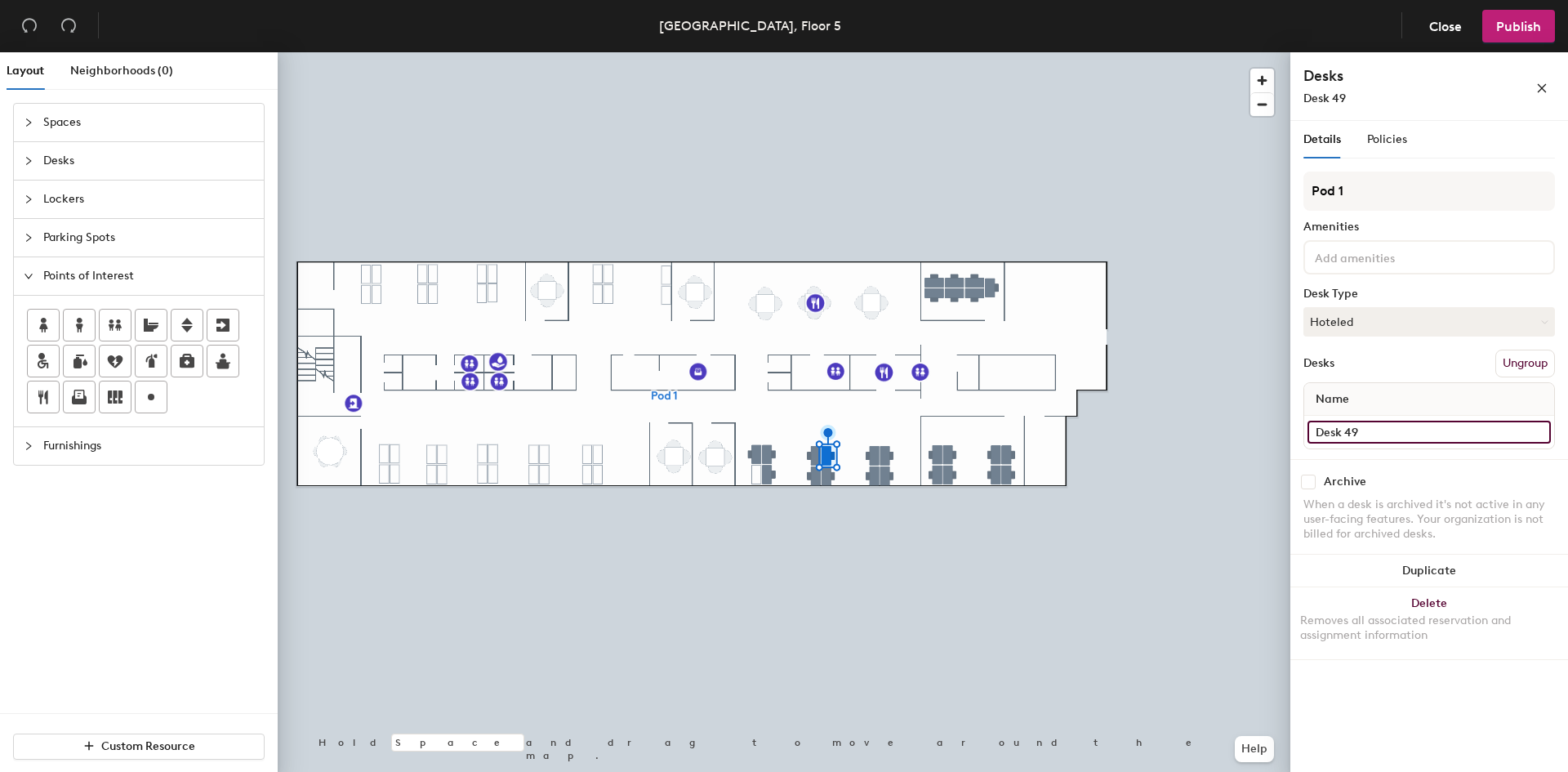
click at [1378, 426] on input "Desk 49" at bounding box center [1430, 432] width 243 height 23
click at [1378, 426] on input "Desk 4" at bounding box center [1430, 432] width 243 height 23
click at [1385, 430] on input "Desk 4" at bounding box center [1430, 432] width 243 height 23
type input "Desk 44"
click at [1306, 483] on input "checkbox" at bounding box center [1308, 482] width 15 height 15
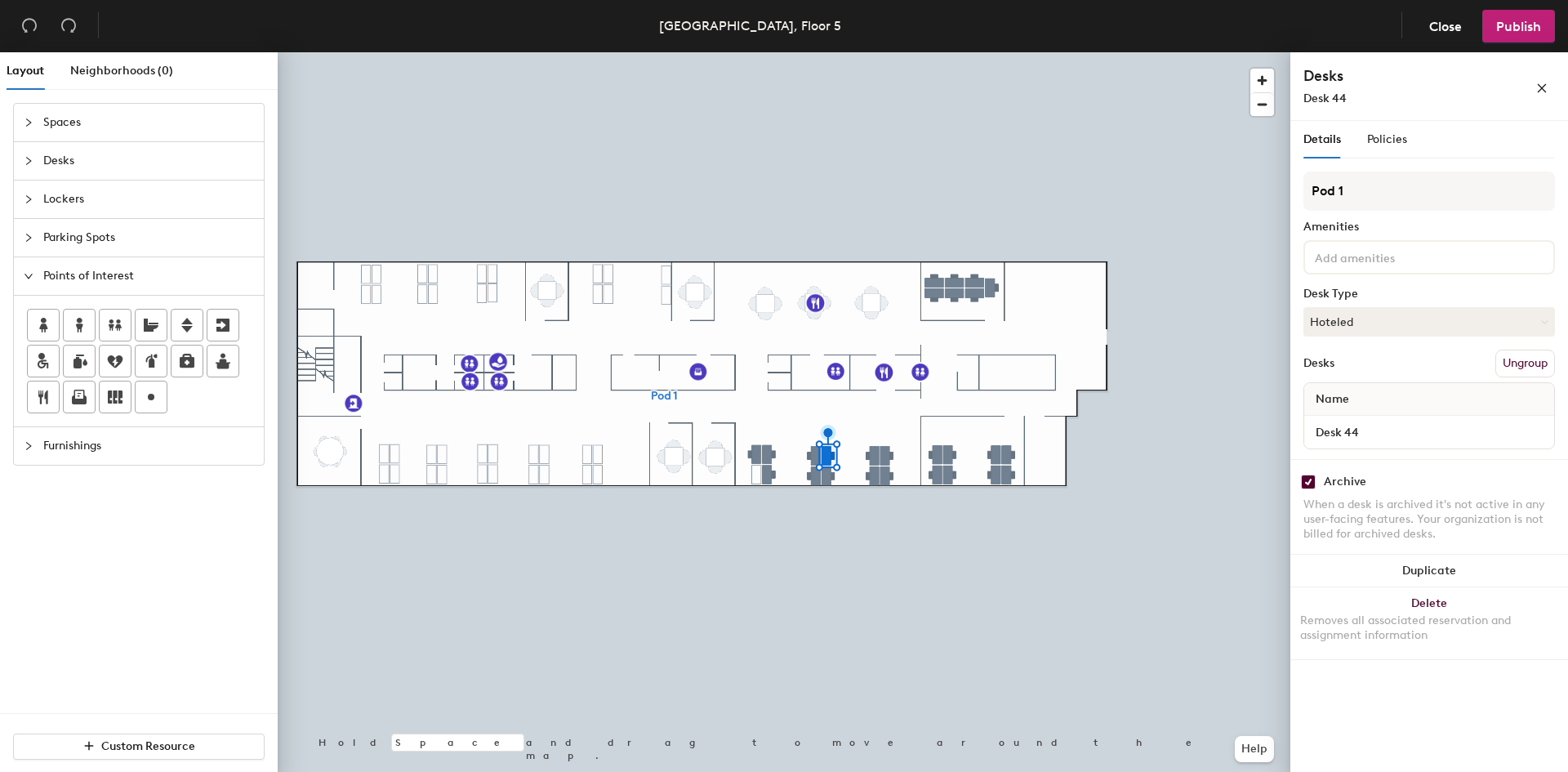
checkbox input "true"
click at [1378, 434] on input "Desk 10" at bounding box center [1430, 432] width 243 height 23
type input "Desk 45"
click at [1307, 486] on input "checkbox" at bounding box center [1308, 482] width 15 height 15
checkbox input "true"
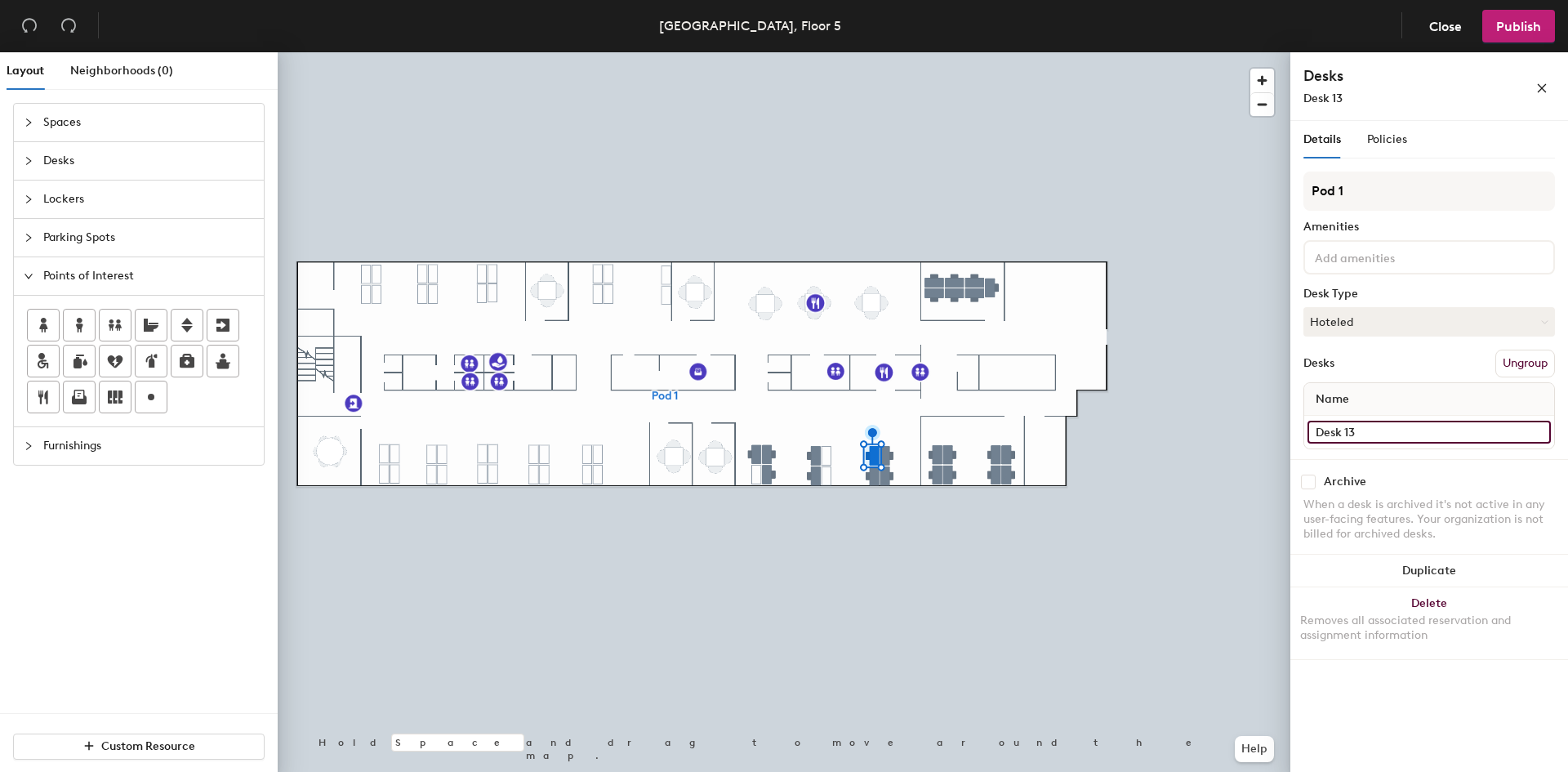
click at [1385, 430] on input "Desk 13" at bounding box center [1430, 432] width 243 height 23
type input "Desk 46"
click at [1309, 484] on input "checkbox" at bounding box center [1308, 482] width 15 height 15
checkbox input "true"
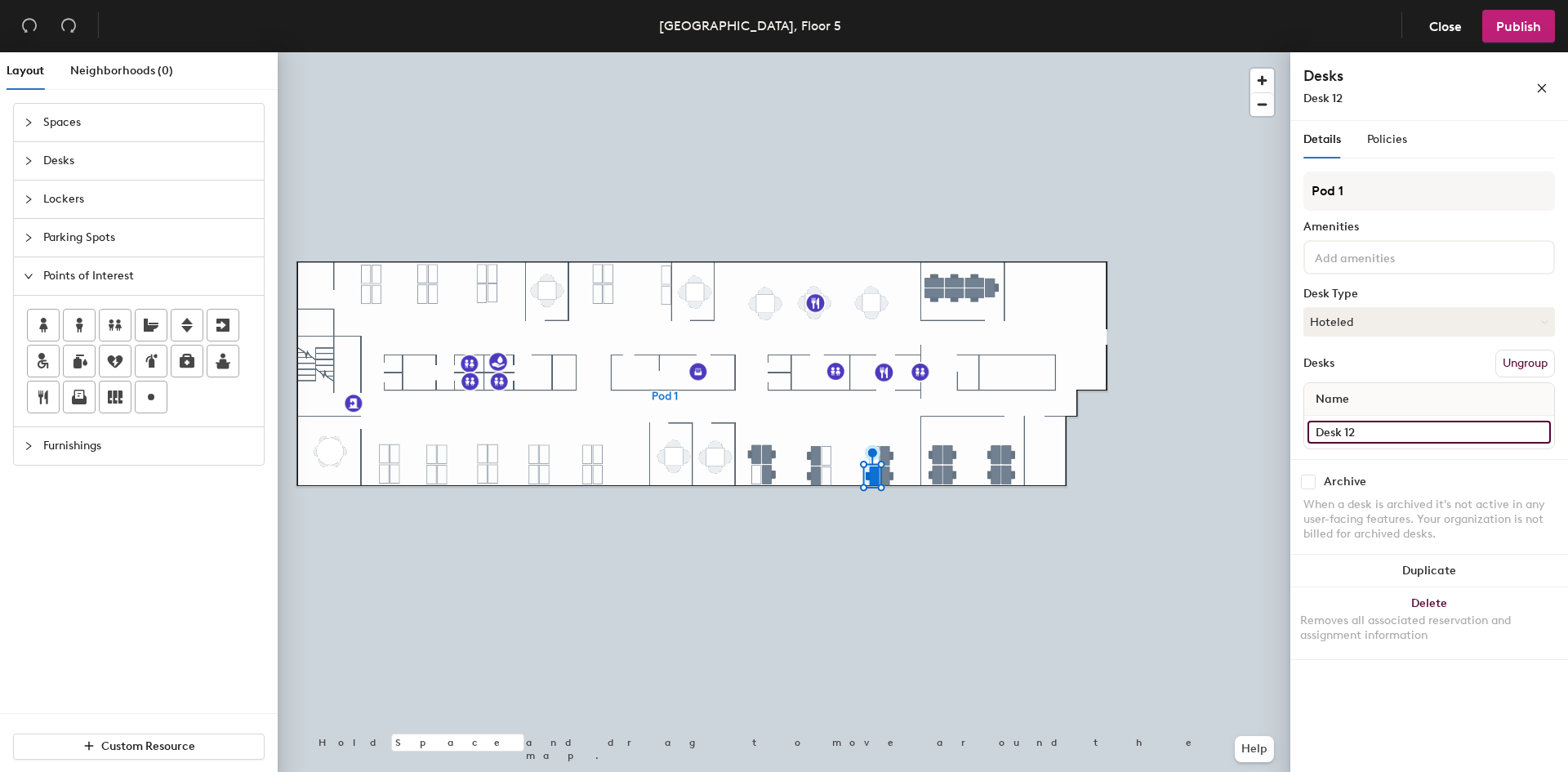
click at [1390, 434] on input "Desk 12" at bounding box center [1430, 432] width 243 height 23
type input "Desk 47"
click at [1305, 484] on input "checkbox" at bounding box center [1308, 482] width 15 height 15
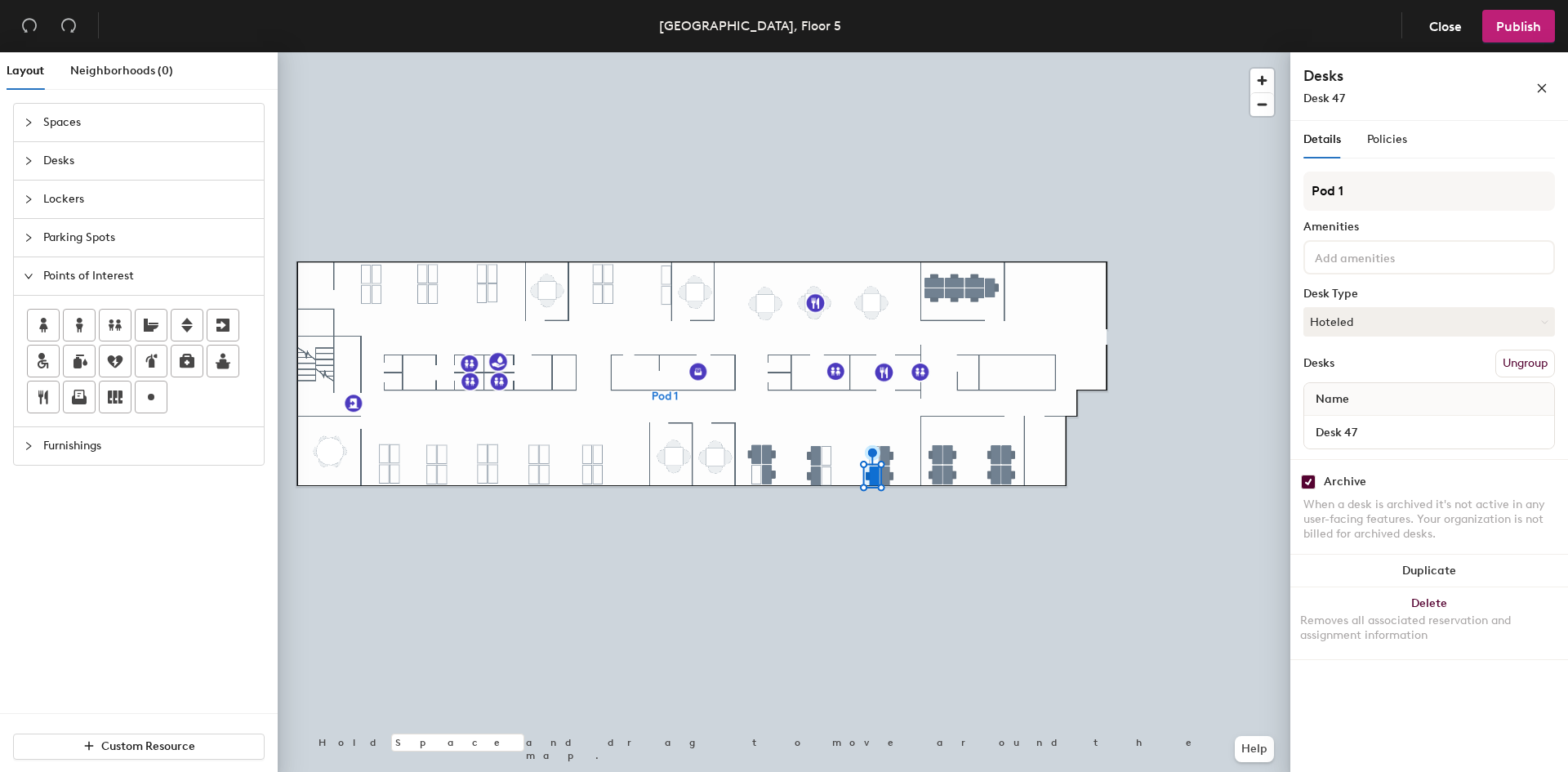
checkbox input "true"
click at [1404, 435] on input "Desk 50" at bounding box center [1430, 432] width 243 height 23
click at [1410, 435] on input "Desk 50" at bounding box center [1430, 432] width 243 height 23
type input "Desk 48"
click at [1327, 476] on div "Archive" at bounding box center [1345, 482] width 42 height 13
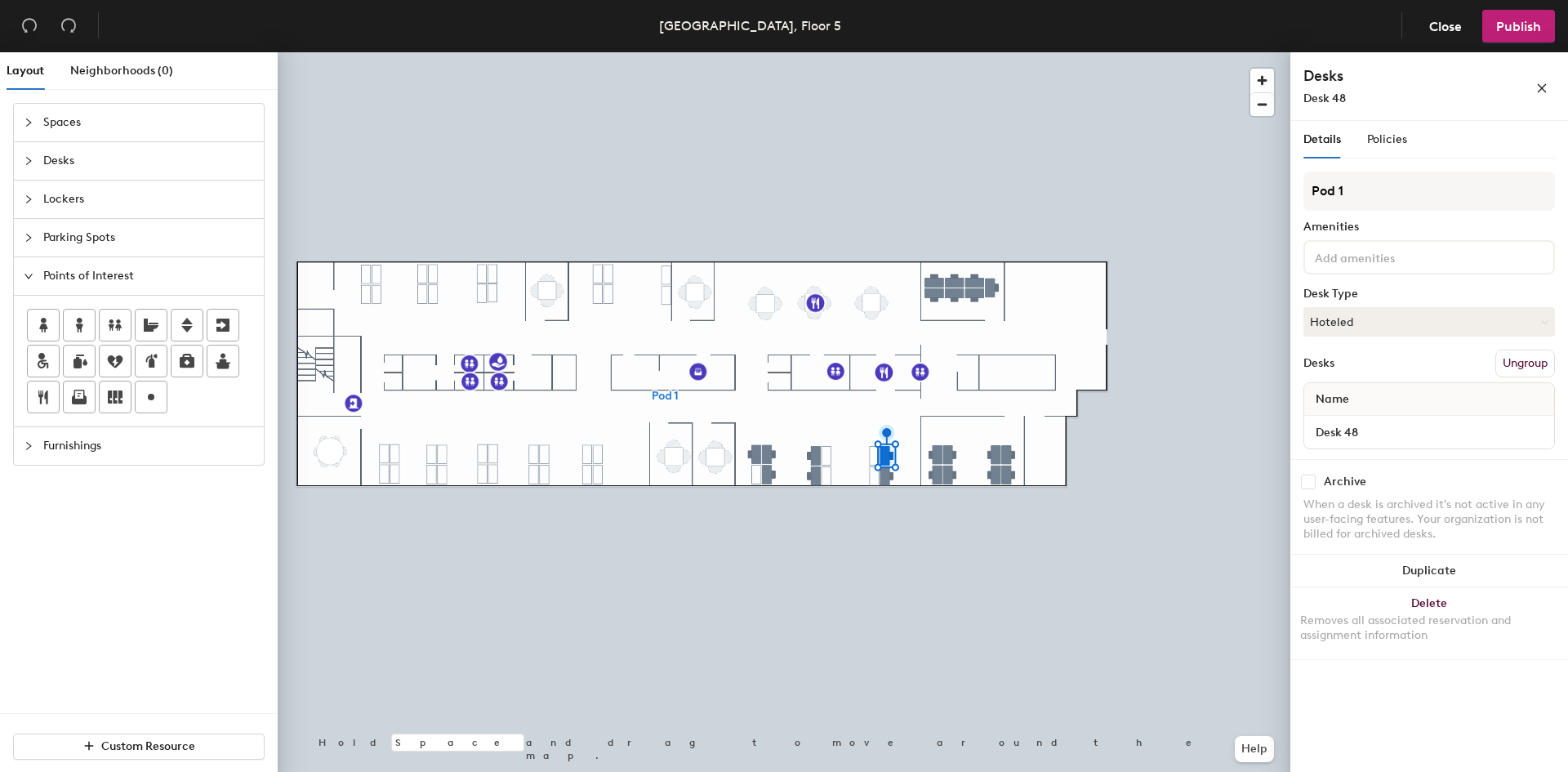
click at [1304, 487] on input "checkbox" at bounding box center [1308, 482] width 15 height 15
checkbox input "true"
click at [1397, 424] on input "Desk 11" at bounding box center [1430, 432] width 243 height 23
type input "Desk 49"
click at [1309, 487] on input "checkbox" at bounding box center [1308, 482] width 15 height 15
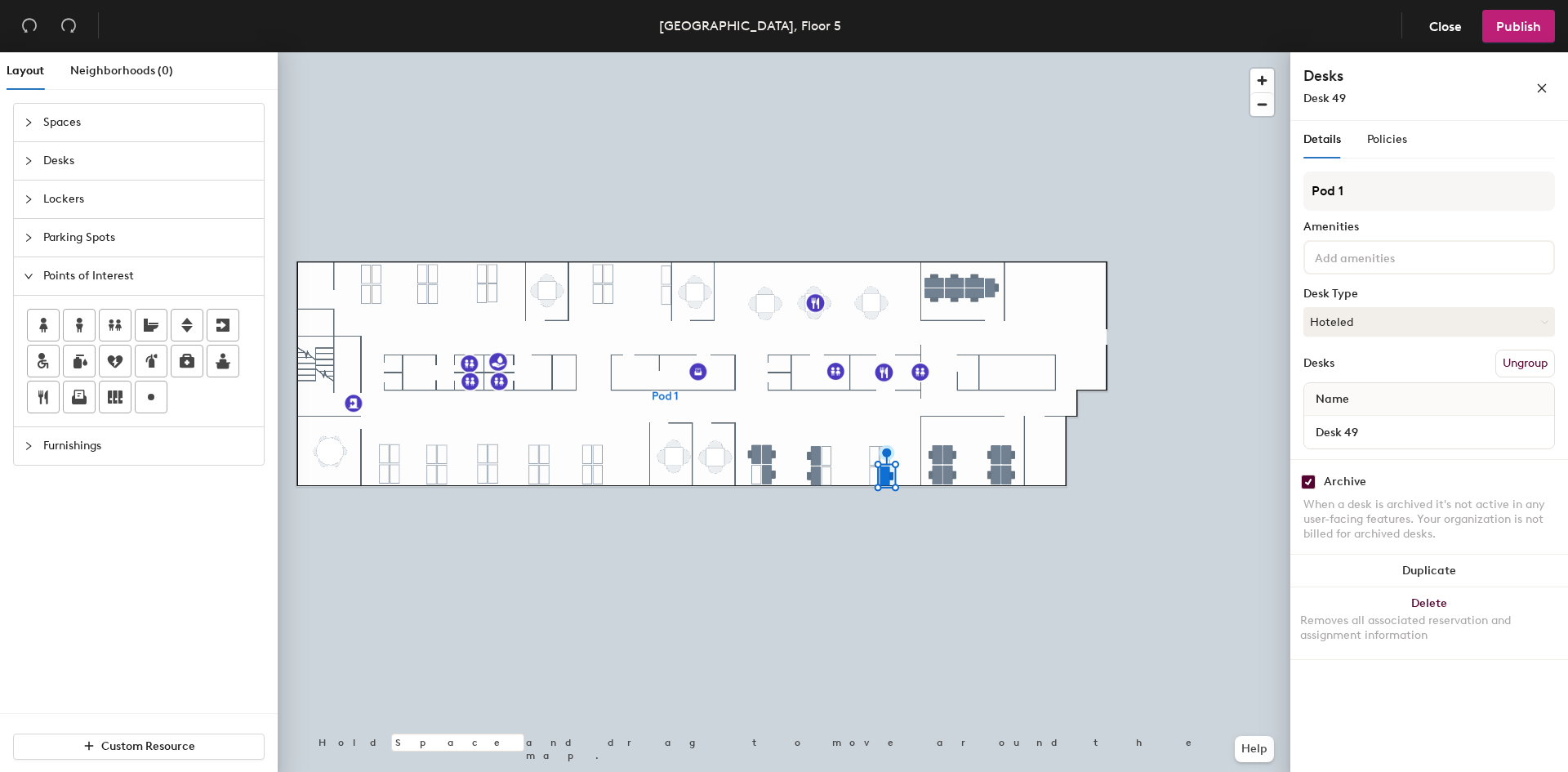
checkbox input "true"
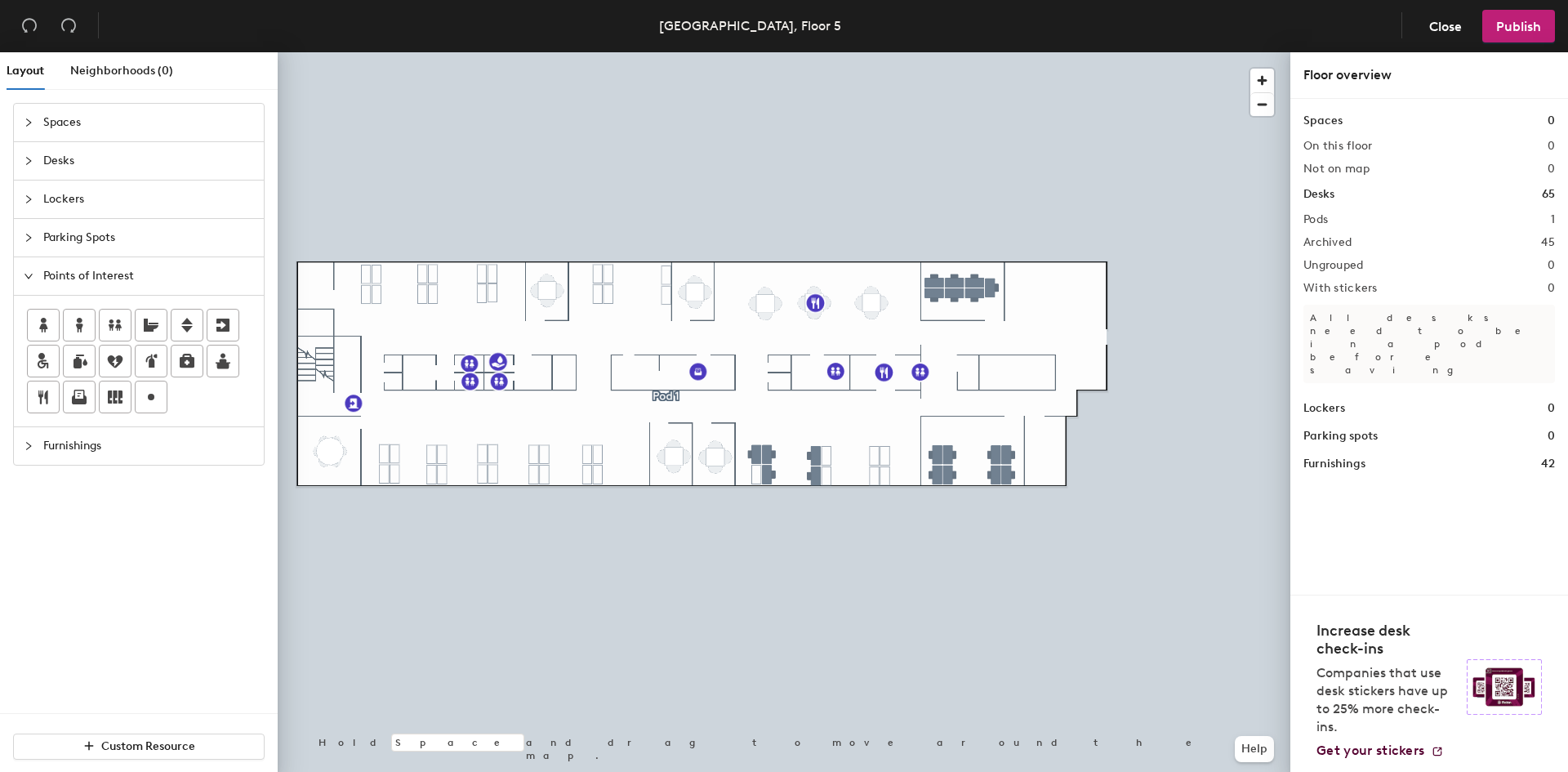
click at [1097, 336] on div "Layout Neighborhoods (0) Spaces Desks Lockers Parking Spots Points of Interest …" at bounding box center [784, 415] width 1568 height 726
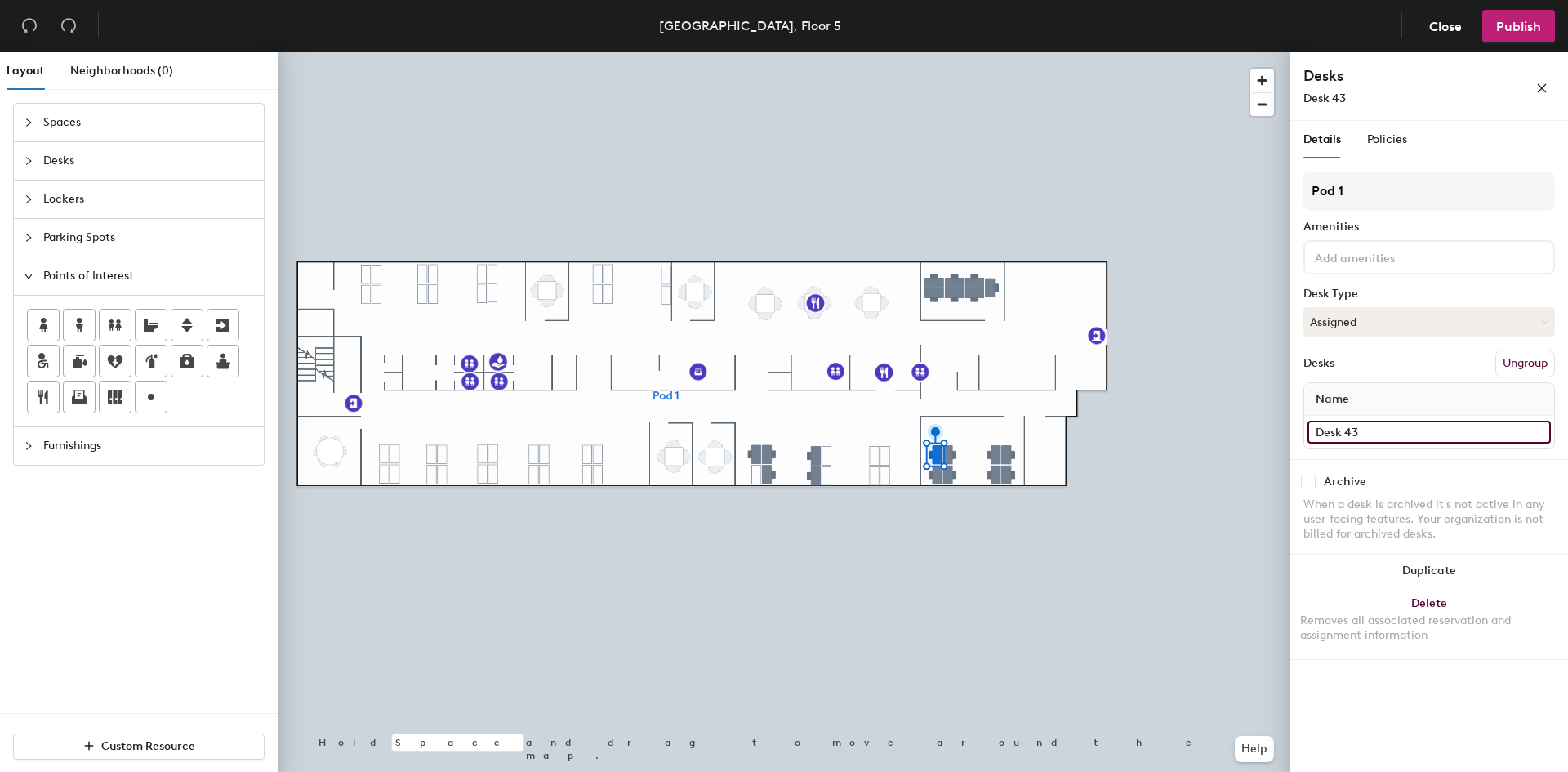
click at [1393, 434] on input "Desk 43" at bounding box center [1430, 432] width 243 height 23
type input "Desk 50"
click at [1317, 477] on div "Archive" at bounding box center [1429, 482] width 251 height 15
click at [1309, 483] on input "checkbox" at bounding box center [1308, 482] width 15 height 15
checkbox input "true"
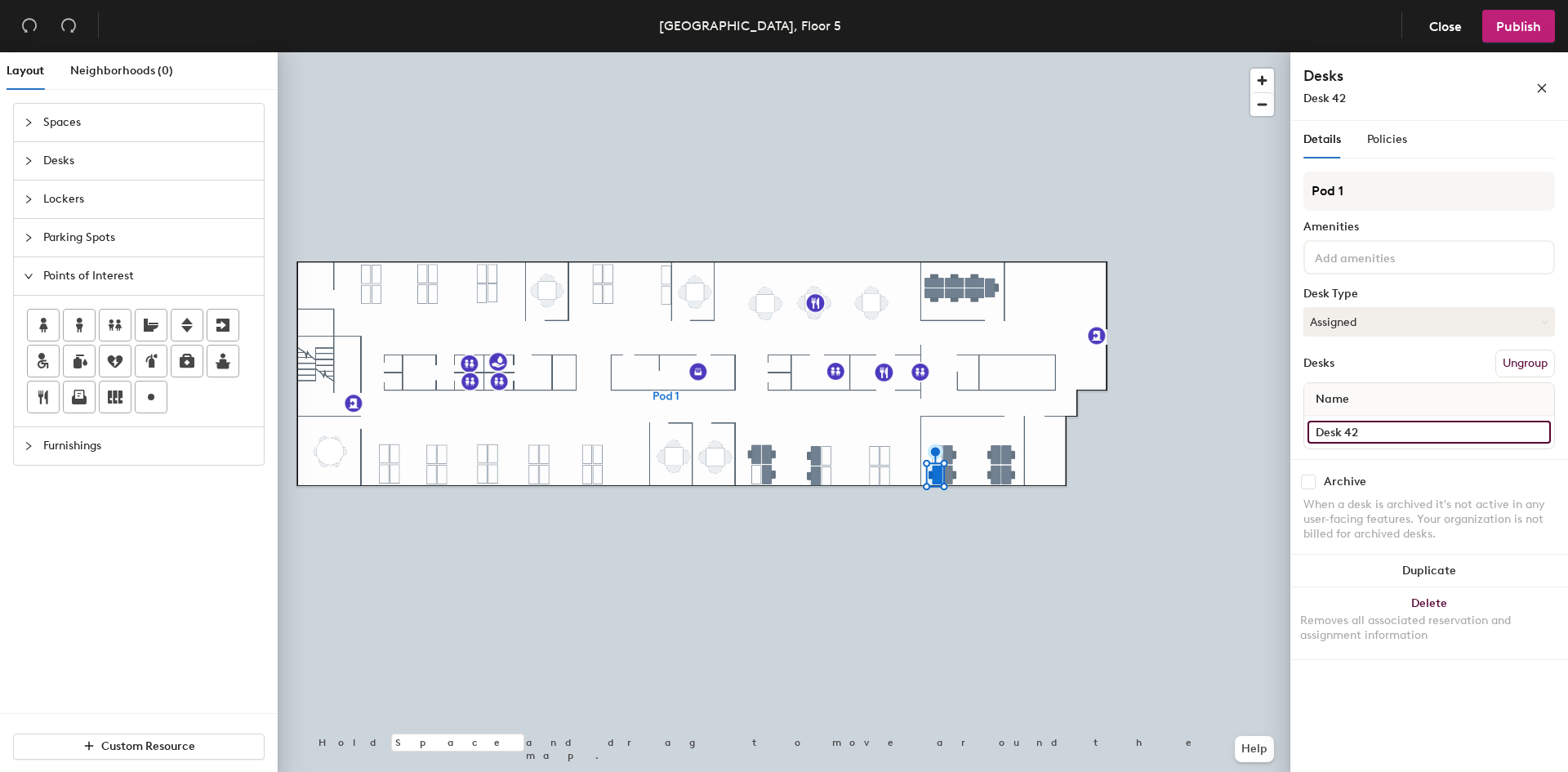
click at [1396, 436] on input "Desk 42" at bounding box center [1430, 432] width 243 height 23
type input "Desk 51"
click at [1310, 481] on input "checkbox" at bounding box center [1308, 482] width 15 height 15
checkbox input "true"
click at [1373, 431] on input "Desk 52" at bounding box center [1430, 432] width 243 height 23
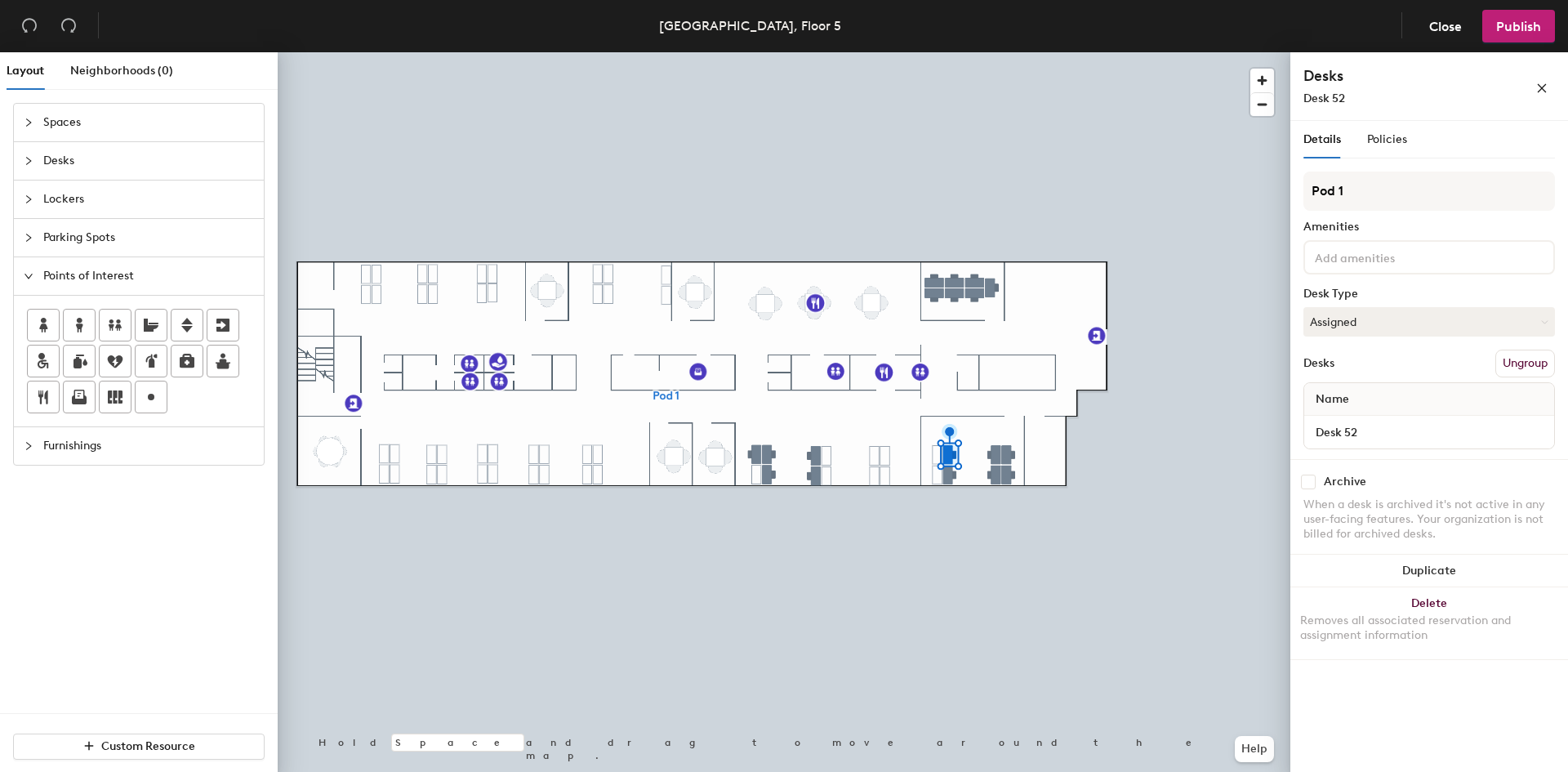
click at [1309, 481] on input "checkbox" at bounding box center [1308, 482] width 15 height 15
checkbox input "true"
click at [1397, 434] on input "Desk 46" at bounding box center [1430, 432] width 243 height 23
type input "Desk 53"
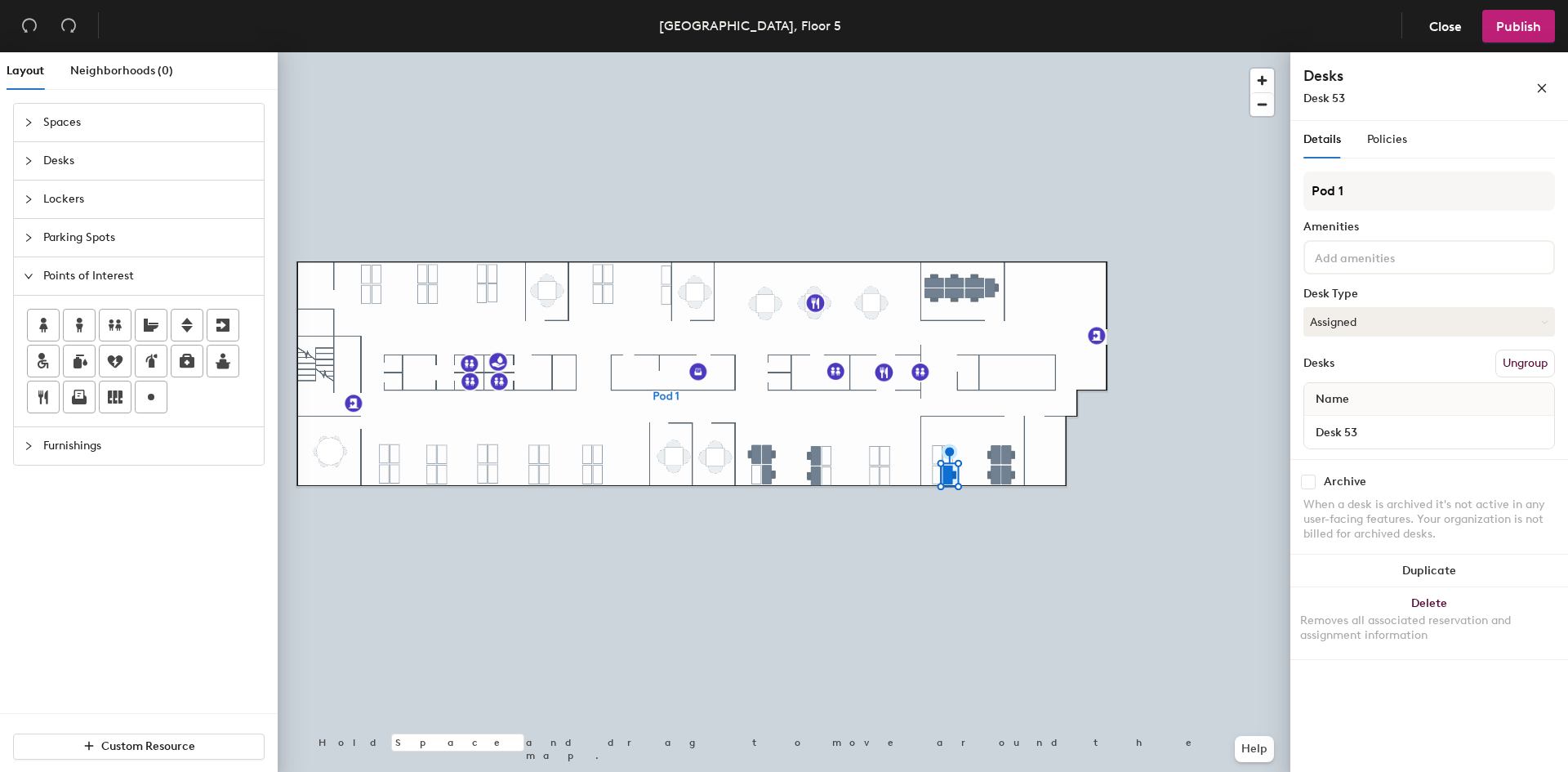
click at [1306, 481] on input "checkbox" at bounding box center [1308, 482] width 15 height 15
checkbox input "true"
click at [1385, 430] on input "Desk 49" at bounding box center [1430, 432] width 243 height 23
type input "Desk 54"
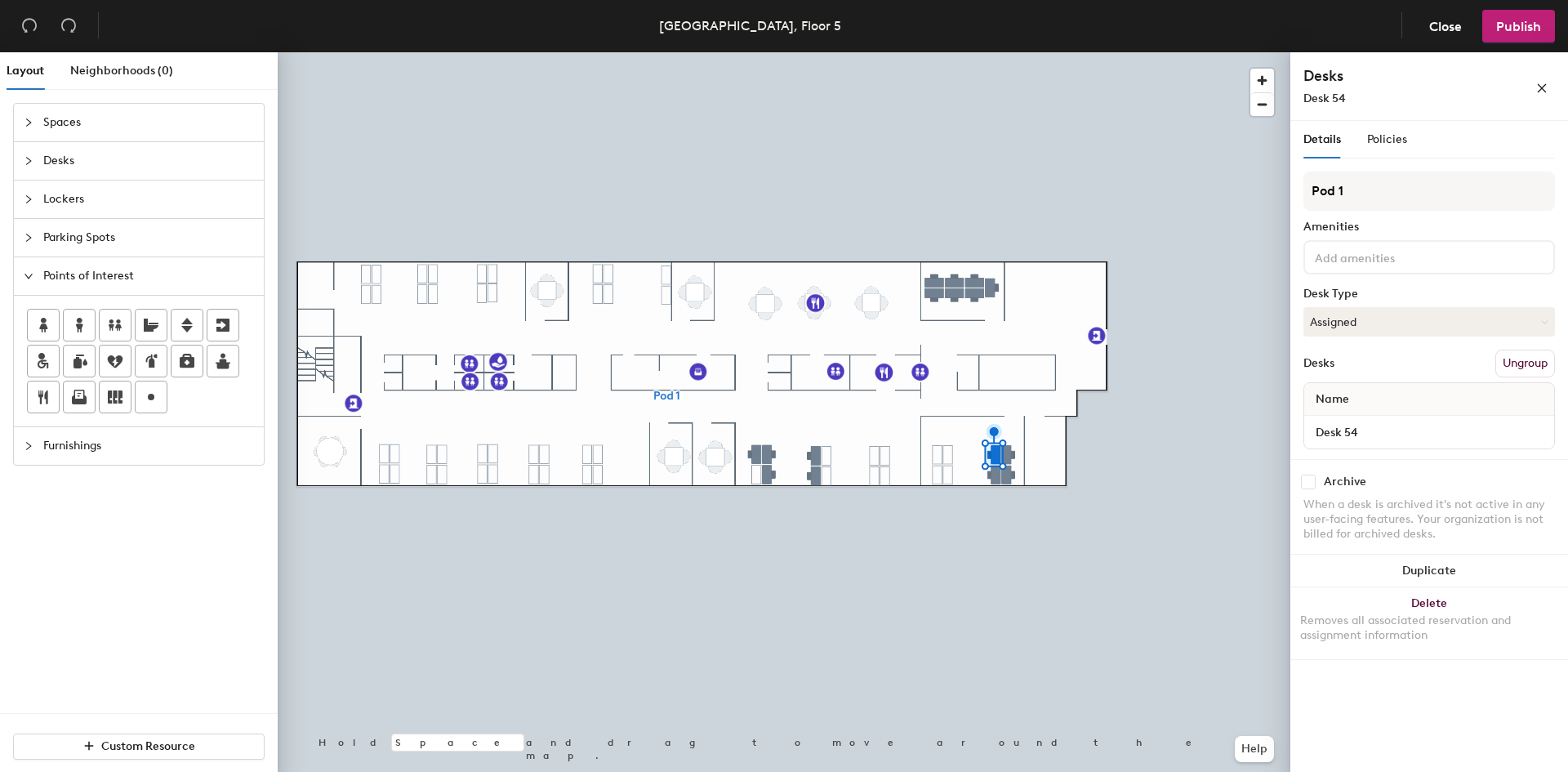
click at [1301, 474] on div "Archive When a desk is archived it's not active in any user-facing features. Yo…" at bounding box center [1429, 510] width 278 height 102
click at [1312, 482] on input "checkbox" at bounding box center [1308, 482] width 15 height 15
checkbox input "true"
click at [1376, 432] on input "Desk 48" at bounding box center [1430, 432] width 243 height 23
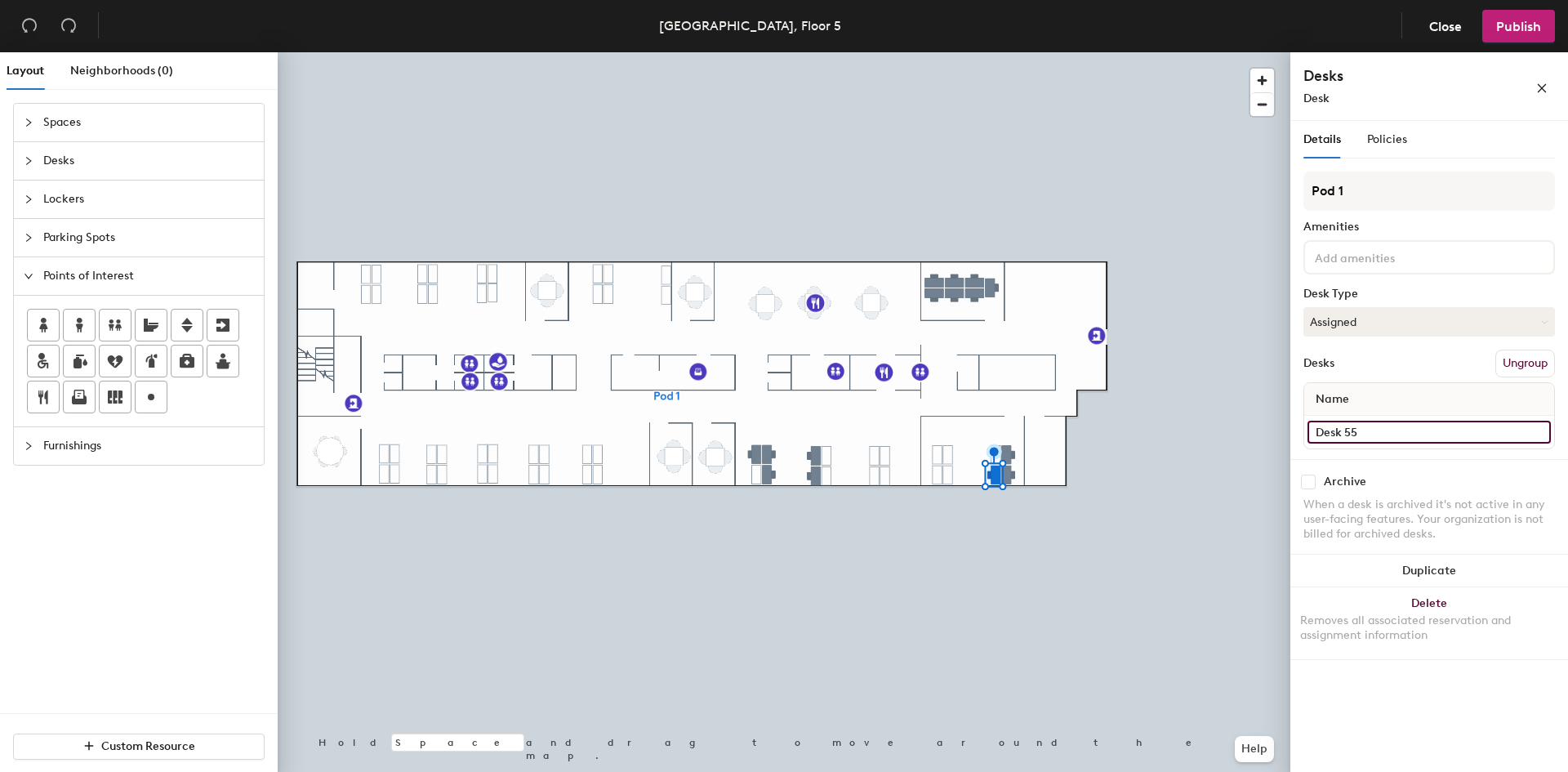
type input "Desk 55"
click at [1316, 481] on div "Archive" at bounding box center [1429, 482] width 251 height 15
click at [1308, 481] on input "checkbox" at bounding box center [1308, 482] width 15 height 15
checkbox input "true"
click at [1387, 437] on input "Desk 53" at bounding box center [1430, 432] width 243 height 23
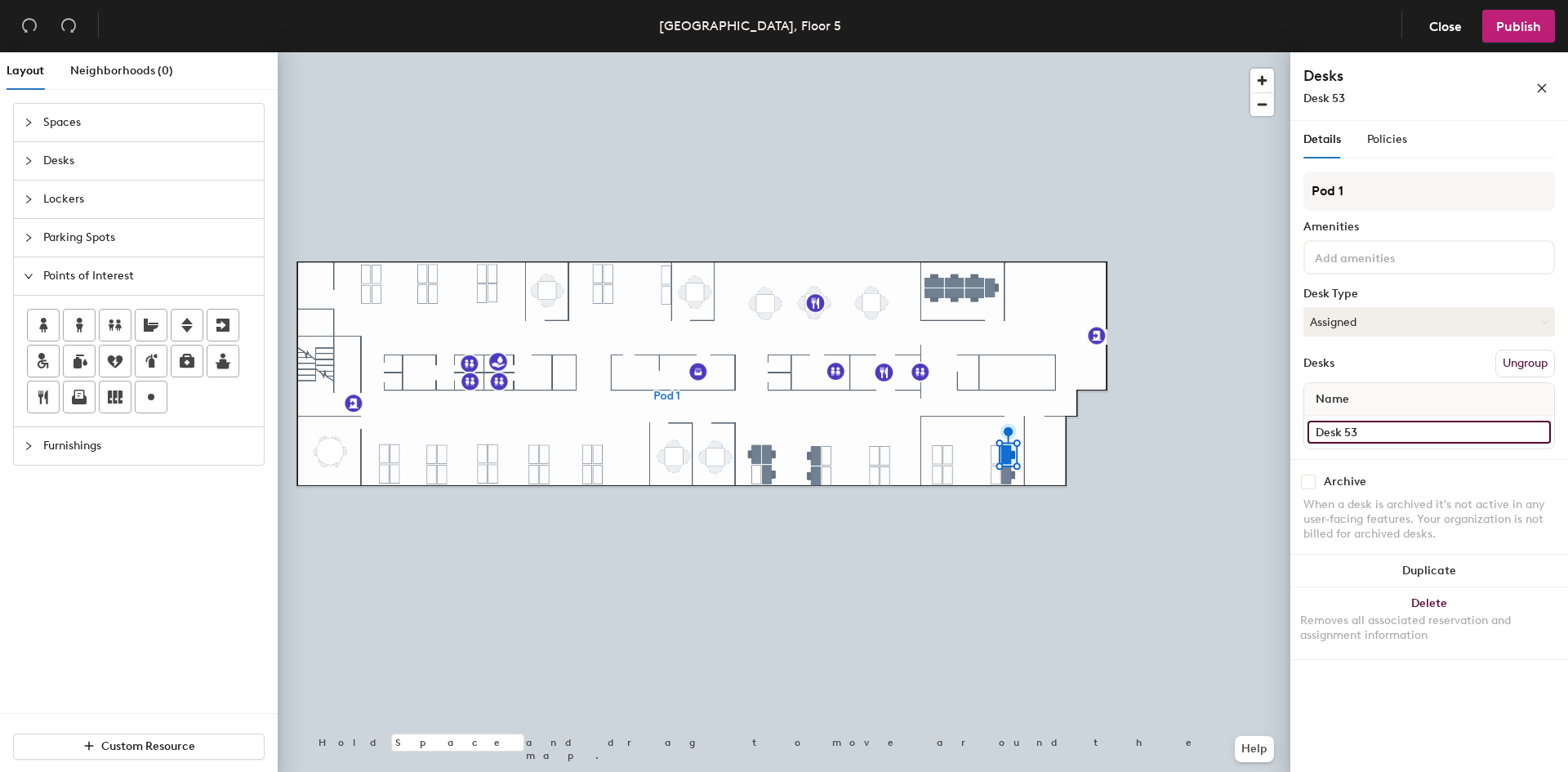
click at [1387, 437] on input "Desk 53" at bounding box center [1430, 432] width 243 height 23
type input "Desk 56"
click at [1309, 481] on input "checkbox" at bounding box center [1308, 482] width 15 height 15
checkbox input "true"
click at [1368, 435] on input "Desk 54" at bounding box center [1430, 432] width 243 height 23
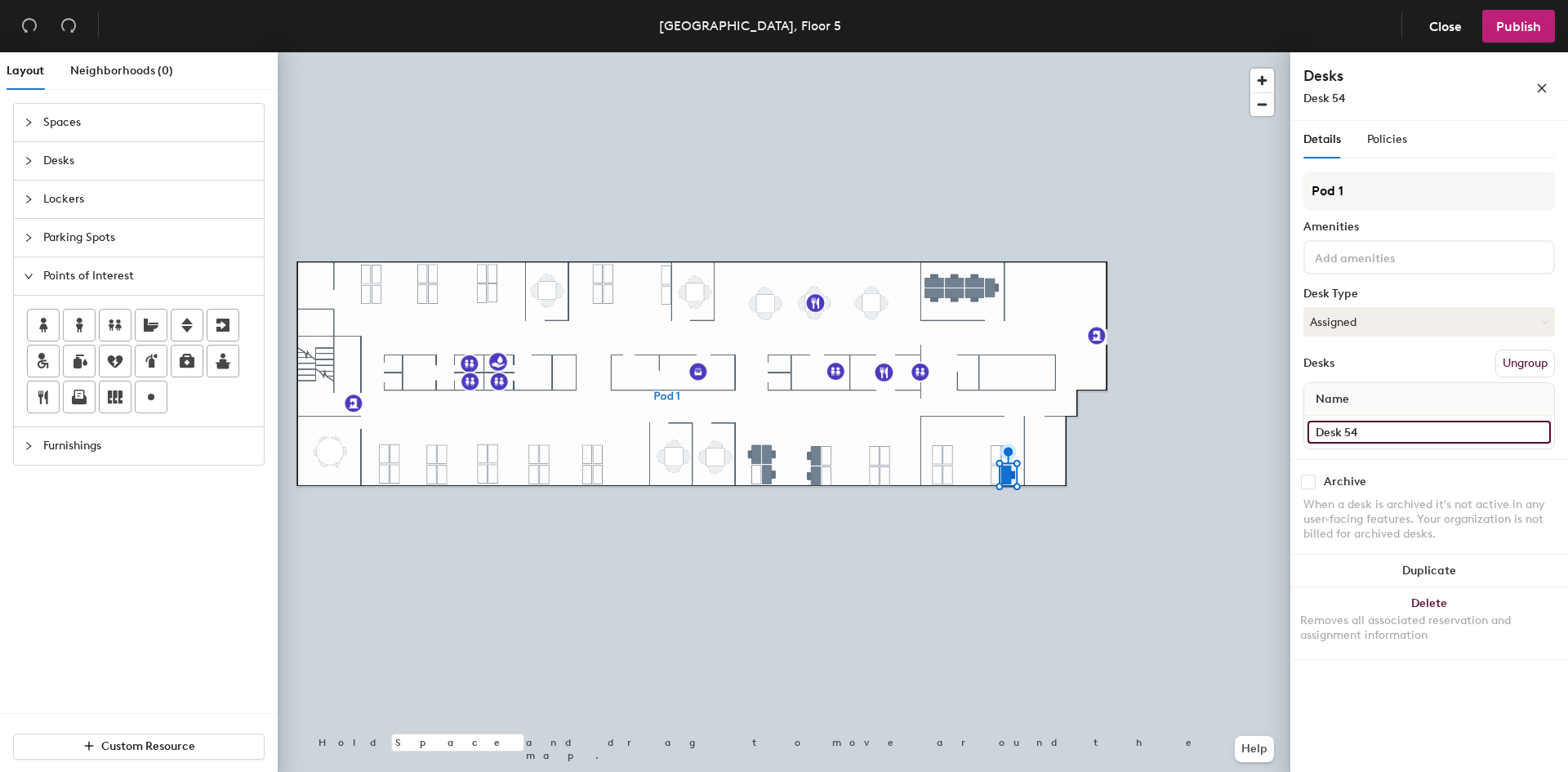
click at [1377, 435] on input "Desk 54" at bounding box center [1430, 432] width 243 height 23
type input "Desk 57"
click at [1309, 480] on input "checkbox" at bounding box center [1308, 482] width 15 height 15
checkbox input "true"
click at [1389, 433] on input "Desk 60" at bounding box center [1430, 432] width 243 height 23
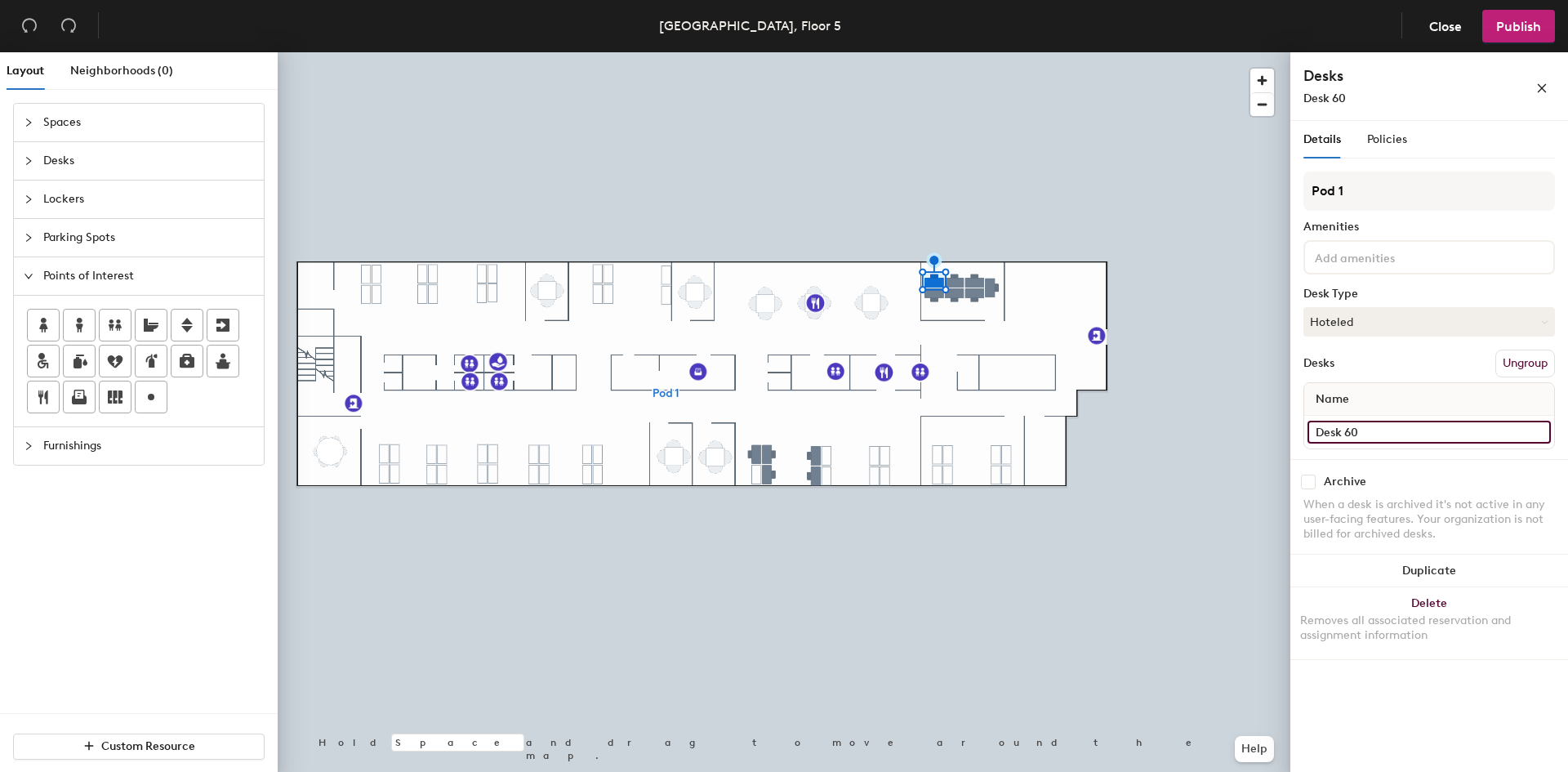
click at [1389, 433] on input "Desk 60" at bounding box center [1430, 432] width 243 height 23
click at [1370, 431] on input "Desk 60" at bounding box center [1430, 432] width 243 height 23
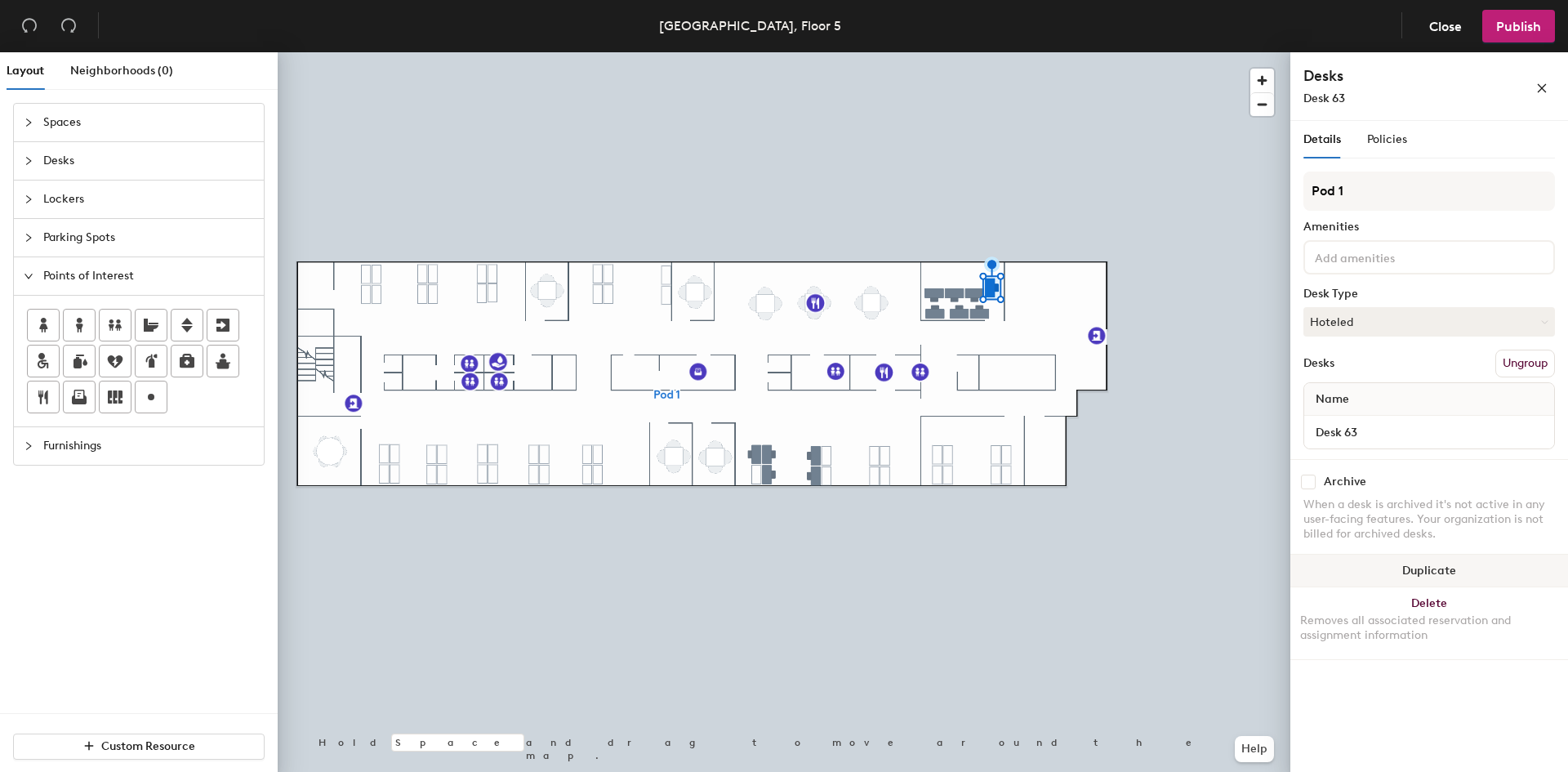
click at [1394, 567] on button "Duplicate" at bounding box center [1429, 571] width 278 height 33
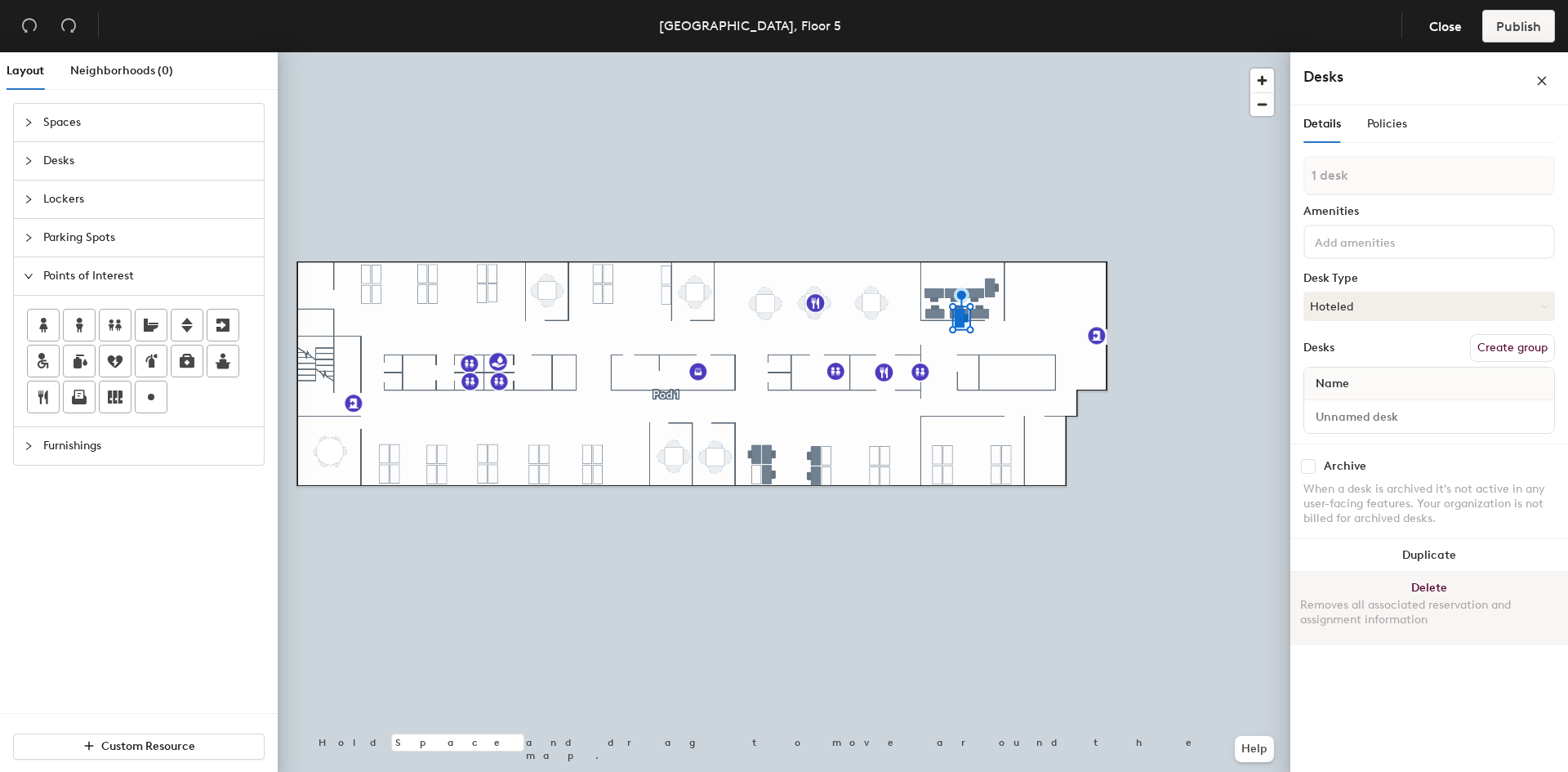
click at [1418, 583] on button "Delete Removes all associated reservation and assignment information" at bounding box center [1429, 607] width 278 height 71
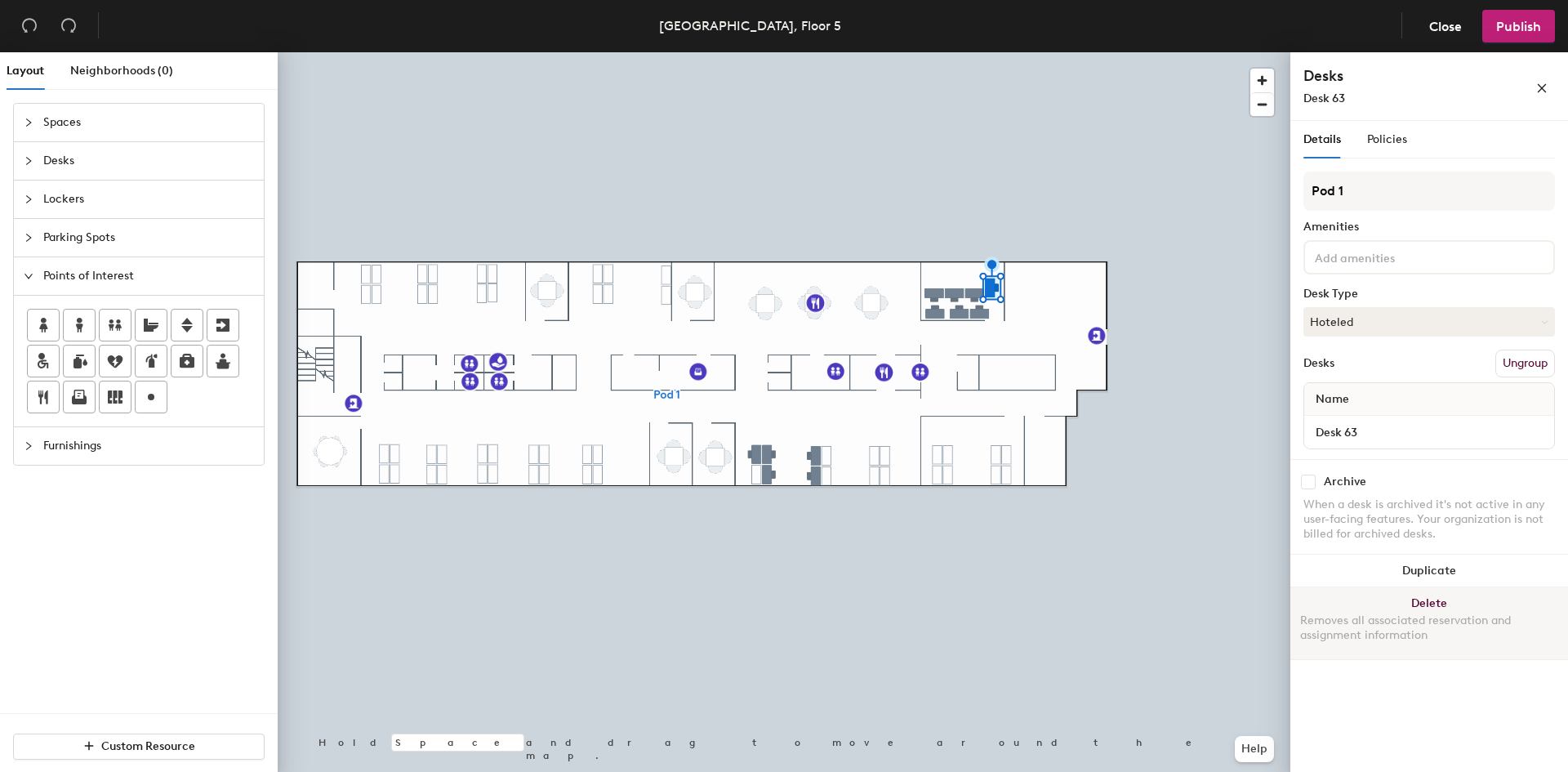
click at [1392, 611] on button "Delete Removes all associated reservation and assignment information" at bounding box center [1429, 623] width 278 height 71
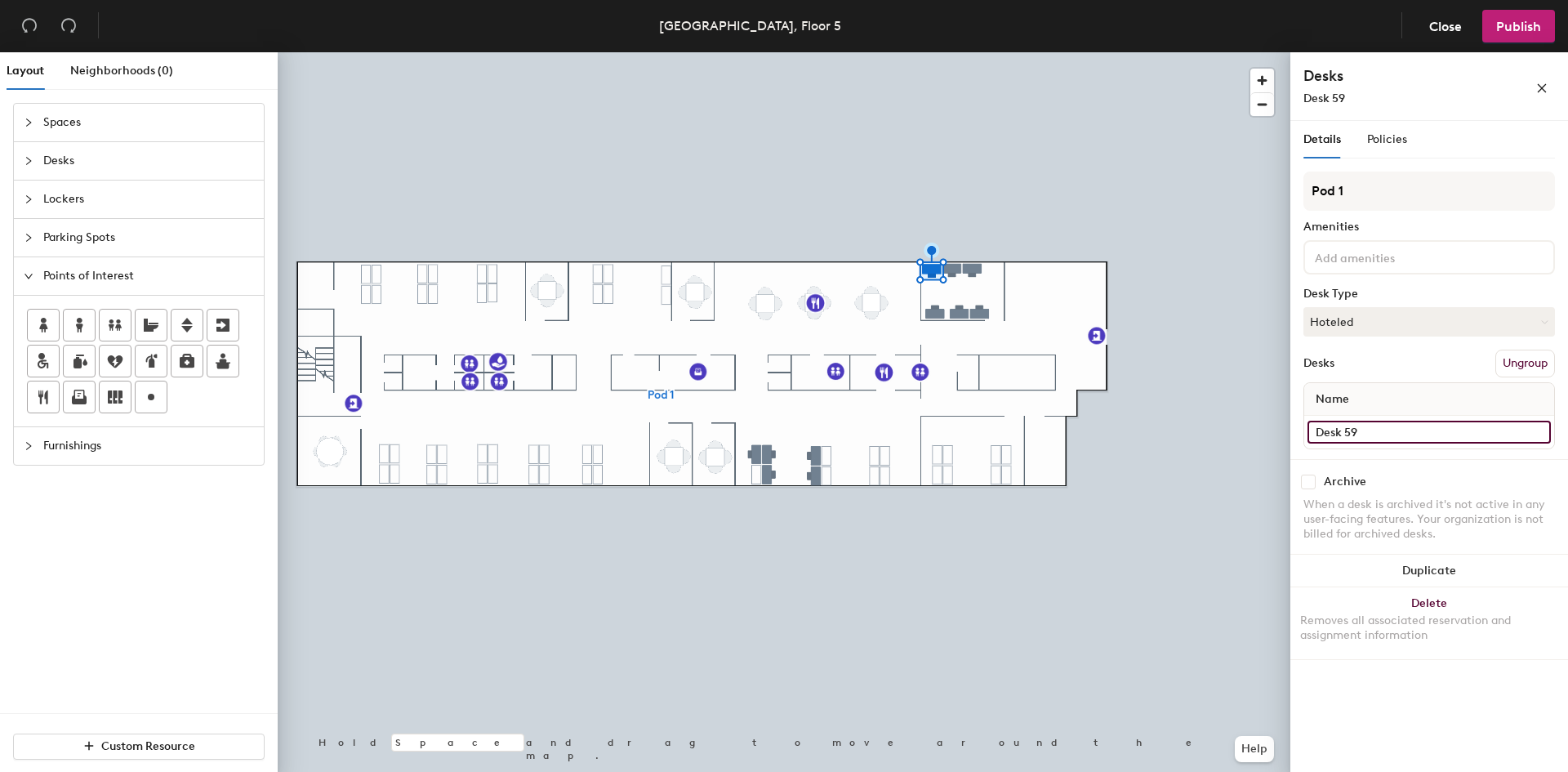
click at [1382, 434] on input "Desk 59" at bounding box center [1430, 432] width 243 height 23
type input "Desk 58"
click at [1308, 487] on input "checkbox" at bounding box center [1308, 482] width 15 height 15
checkbox input "true"
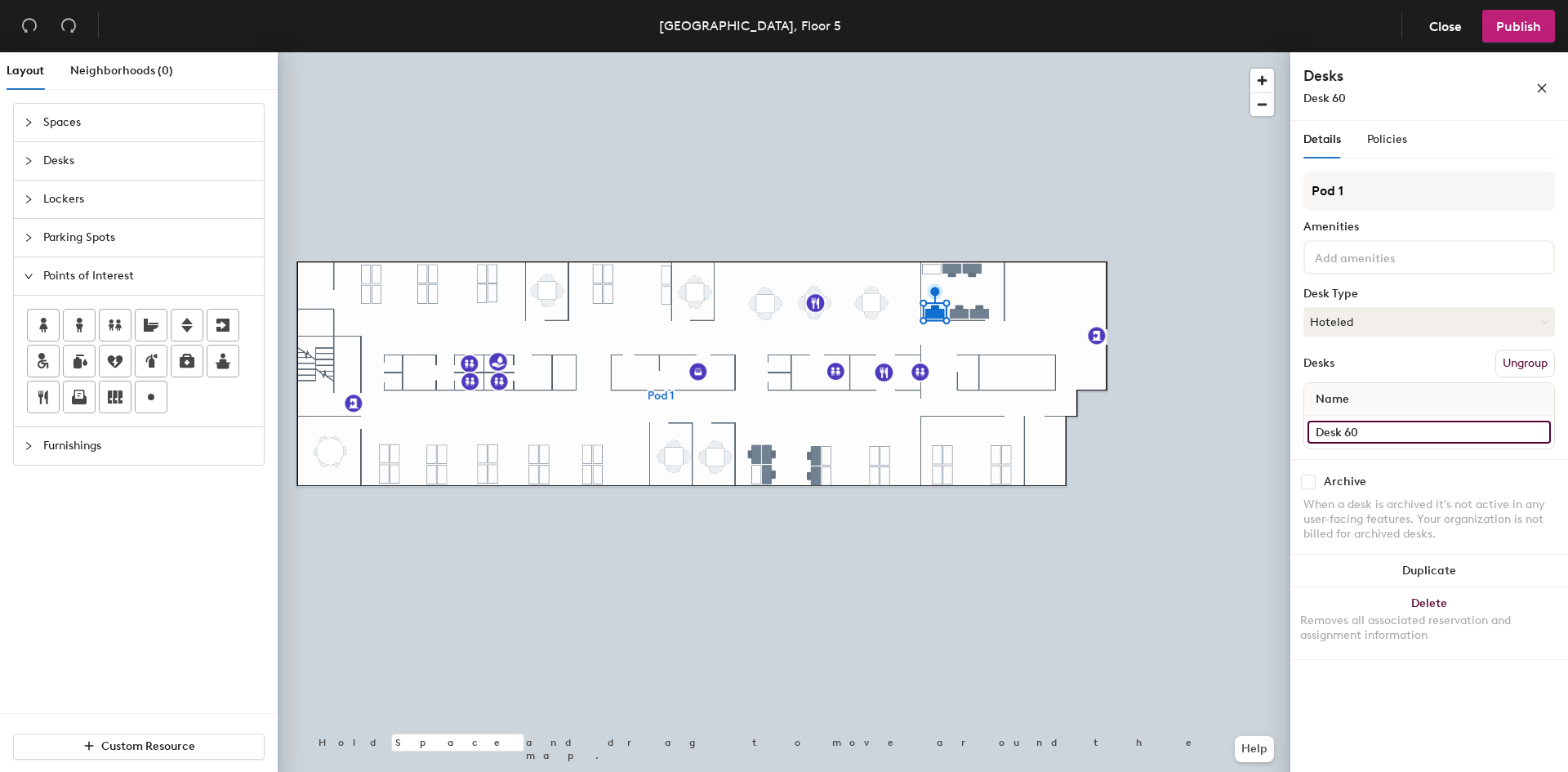
click at [1387, 440] on input "Desk 60" at bounding box center [1430, 432] width 243 height 23
click at [1396, 434] on input "Desk 60" at bounding box center [1430, 432] width 243 height 23
type input "Desk 59"
click at [1305, 485] on input "checkbox" at bounding box center [1308, 482] width 15 height 15
checkbox input "true"
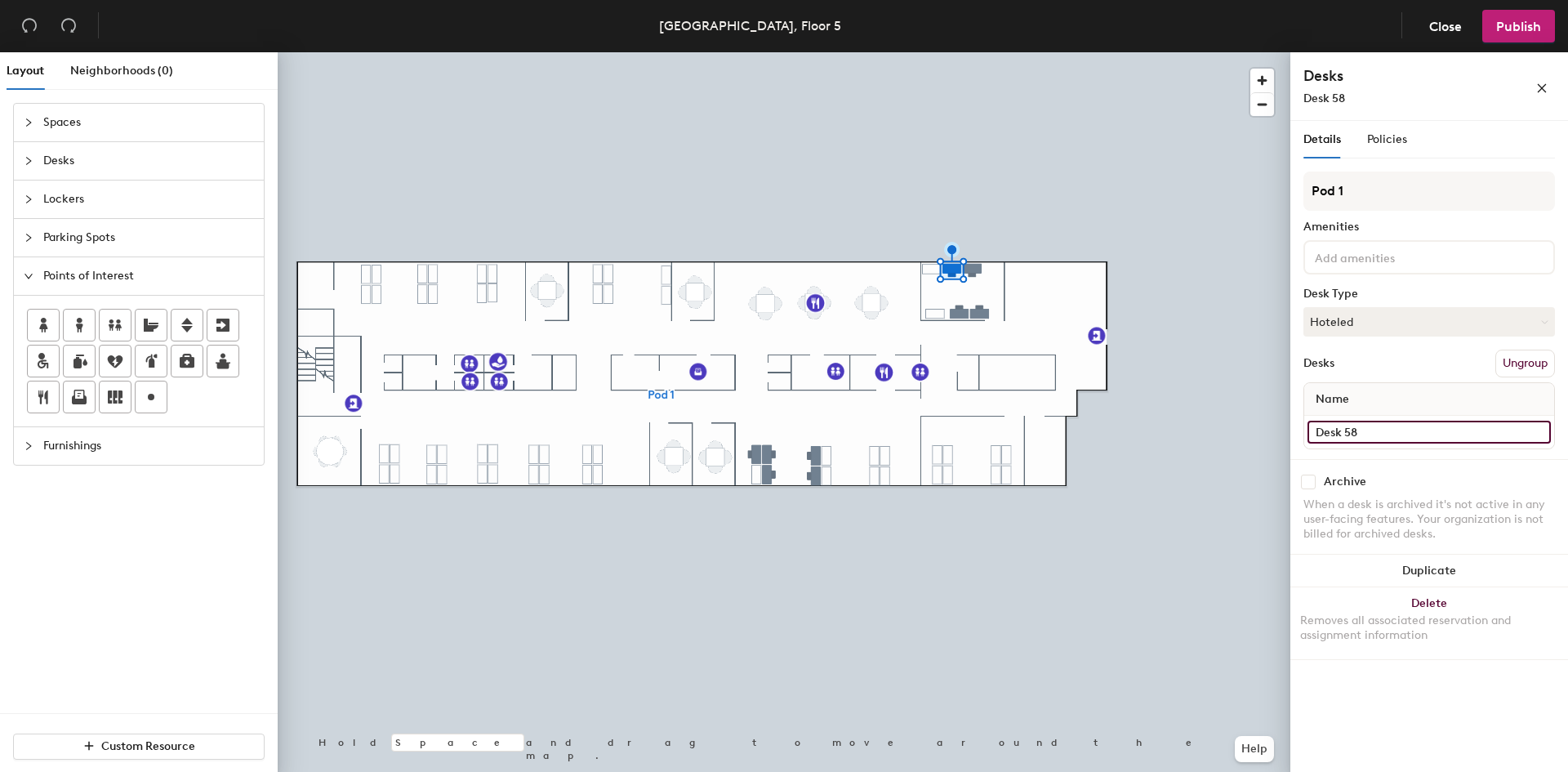
click at [1384, 432] on input "Desk 58" at bounding box center [1430, 432] width 243 height 23
click at [1395, 434] on input "Desk 58" at bounding box center [1430, 432] width 243 height 23
type input "Desk 60"
click at [1307, 482] on input "checkbox" at bounding box center [1308, 482] width 15 height 15
checkbox input "true"
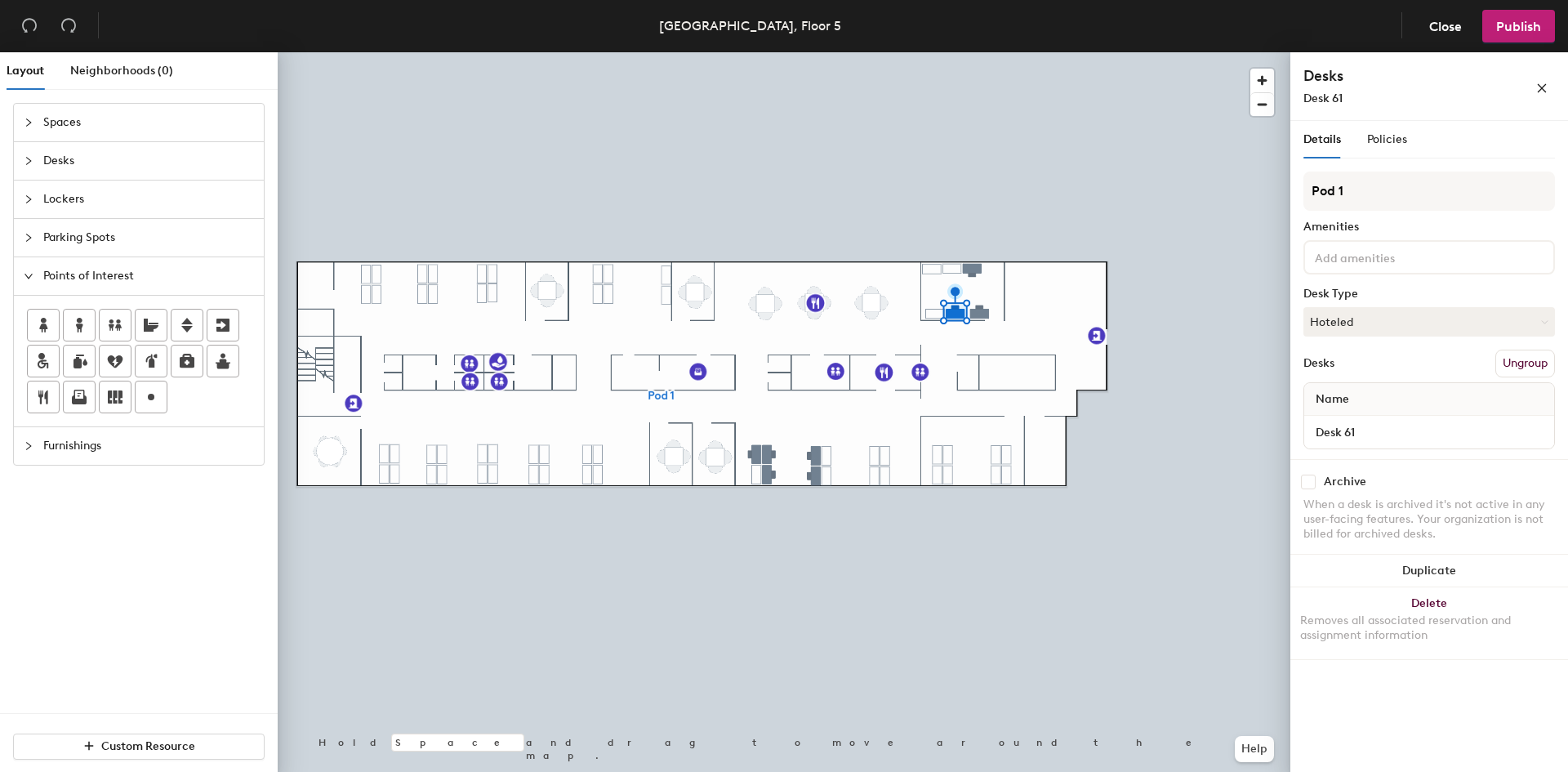
click at [1312, 481] on input "checkbox" at bounding box center [1308, 482] width 15 height 15
checkbox input "true"
click at [1385, 430] on input "Desk 57" at bounding box center [1430, 432] width 243 height 23
type input "Desk 62"
click at [1309, 481] on input "checkbox" at bounding box center [1308, 482] width 15 height 15
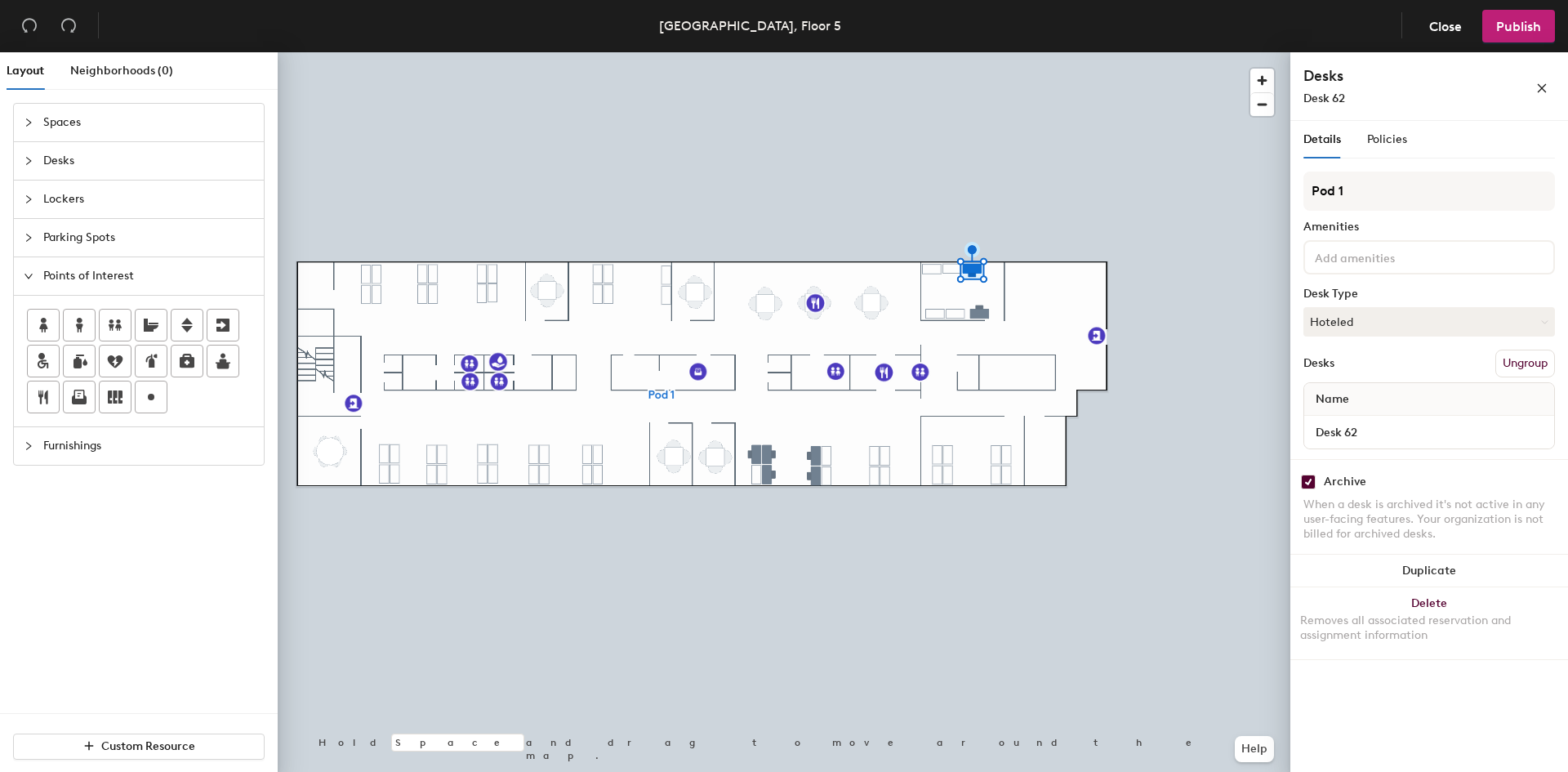
checkbox input "true"
click at [1373, 435] on input "Desk 62" at bounding box center [1430, 432] width 243 height 23
type input "Deks 63"
click at [1311, 483] on input "checkbox" at bounding box center [1308, 482] width 15 height 15
checkbox input "true"
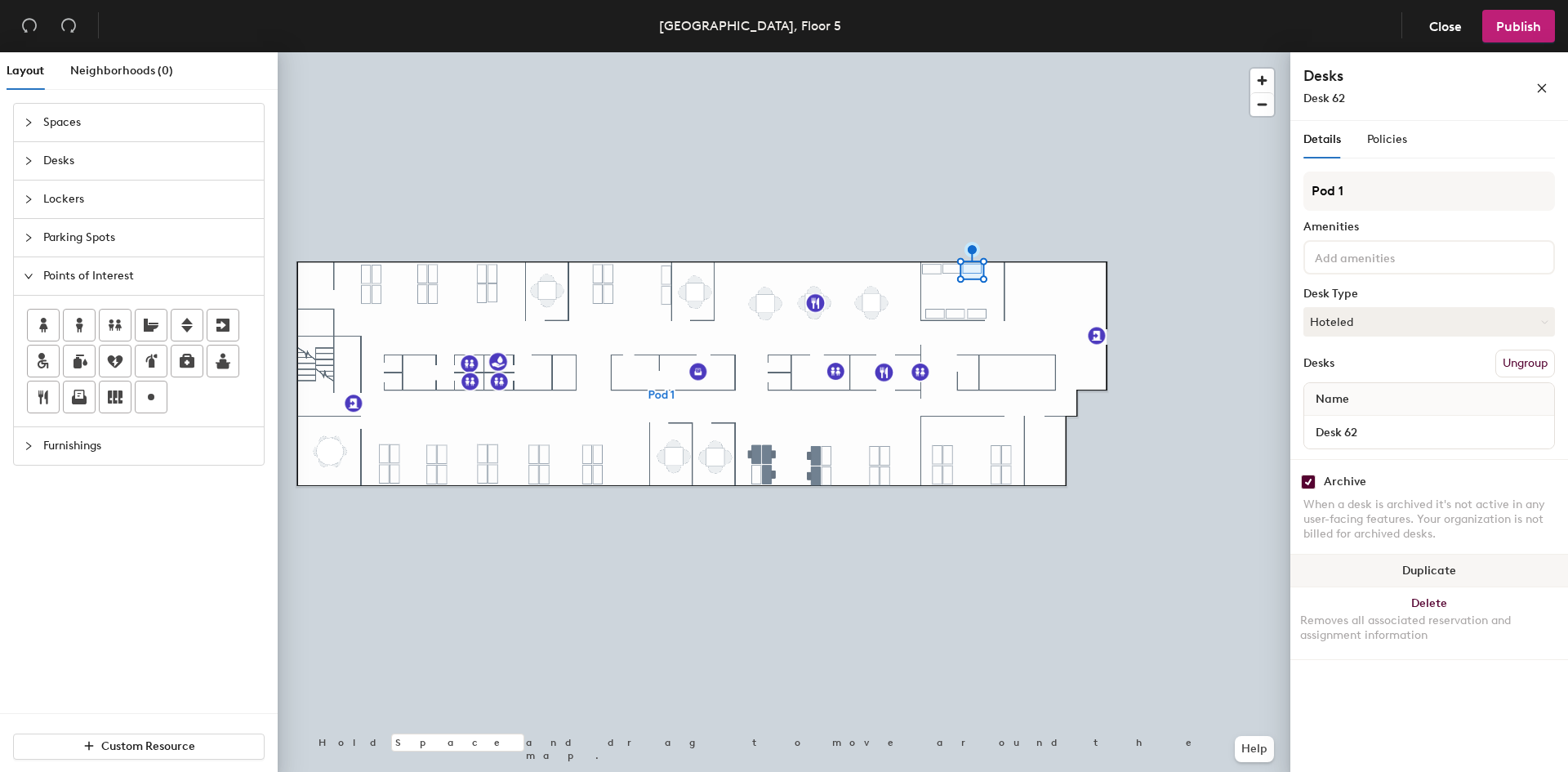
click at [1415, 566] on button "Duplicate" at bounding box center [1429, 571] width 278 height 33
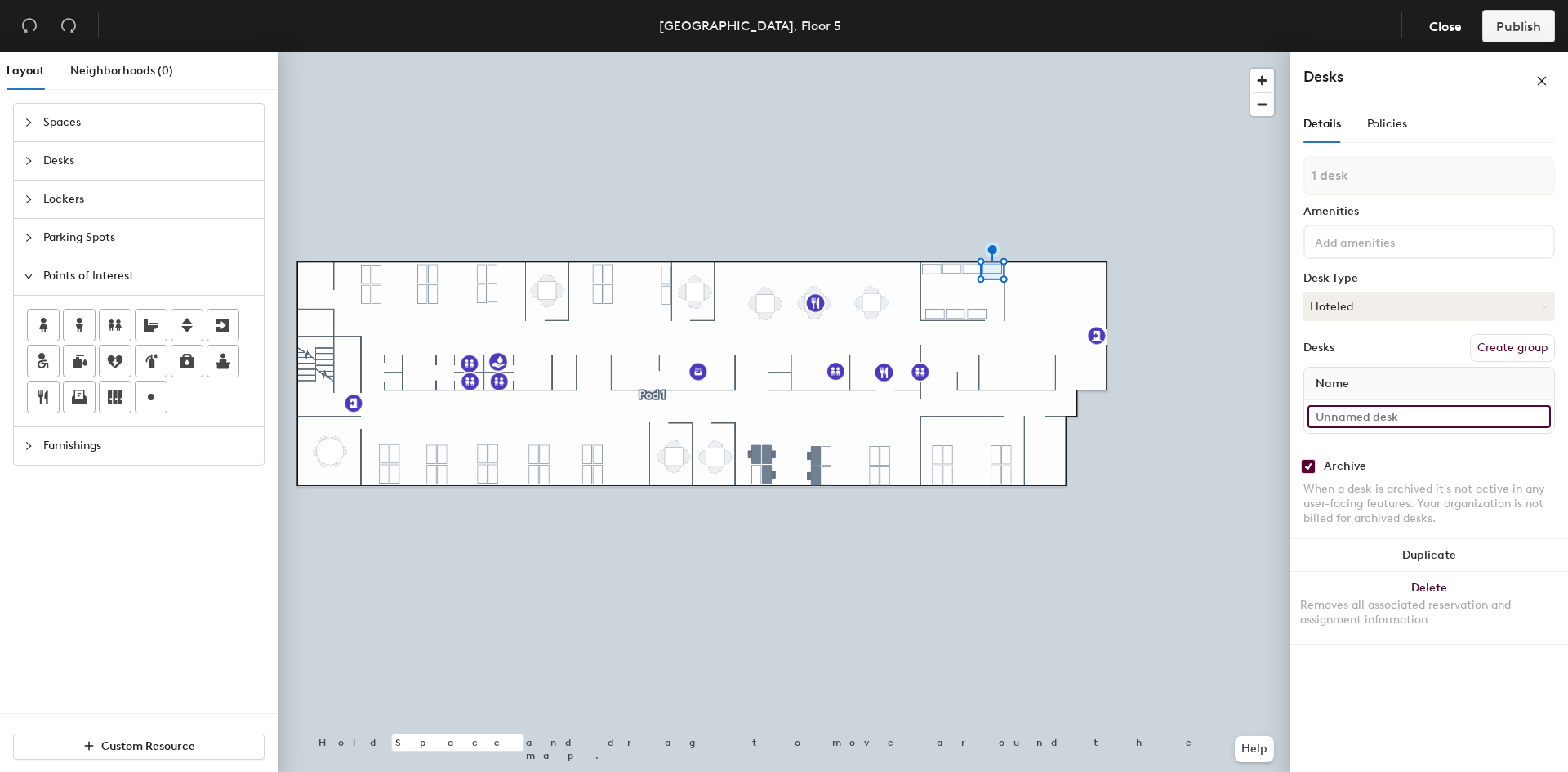
click at [1400, 410] on input at bounding box center [1430, 416] width 243 height 23
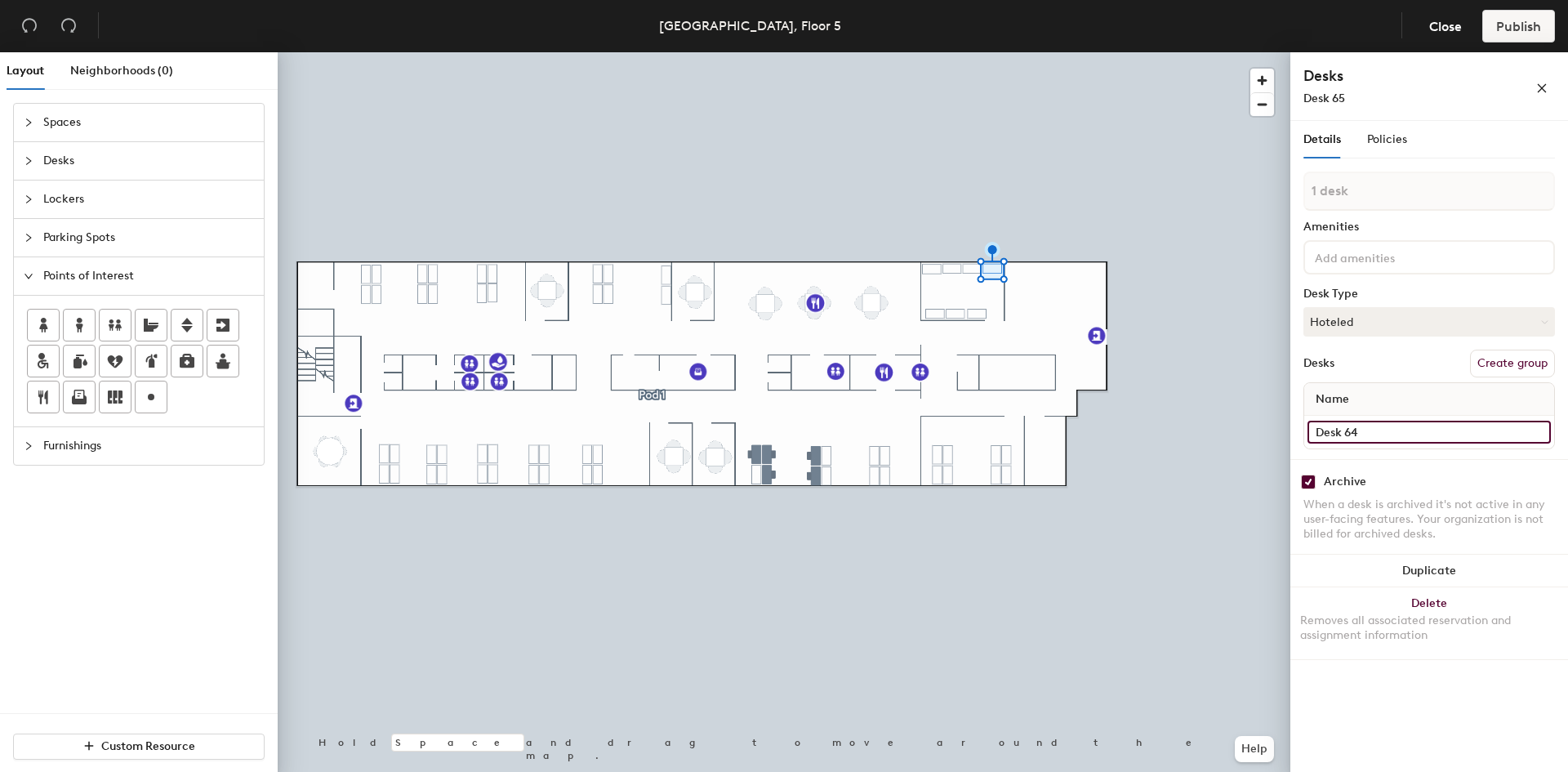
type input "Desk 64"
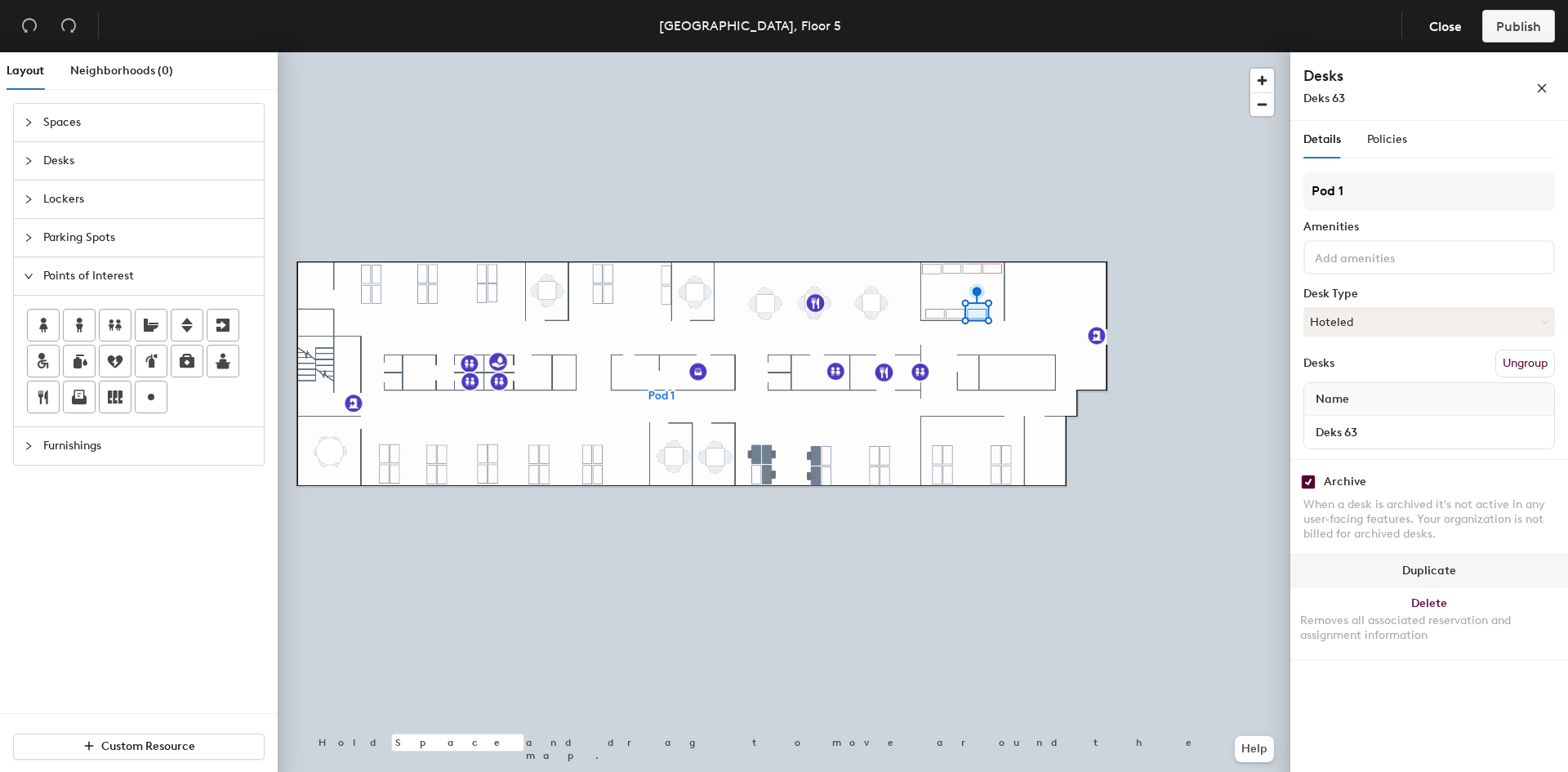
click at [1382, 567] on button "Duplicate" at bounding box center [1429, 571] width 278 height 33
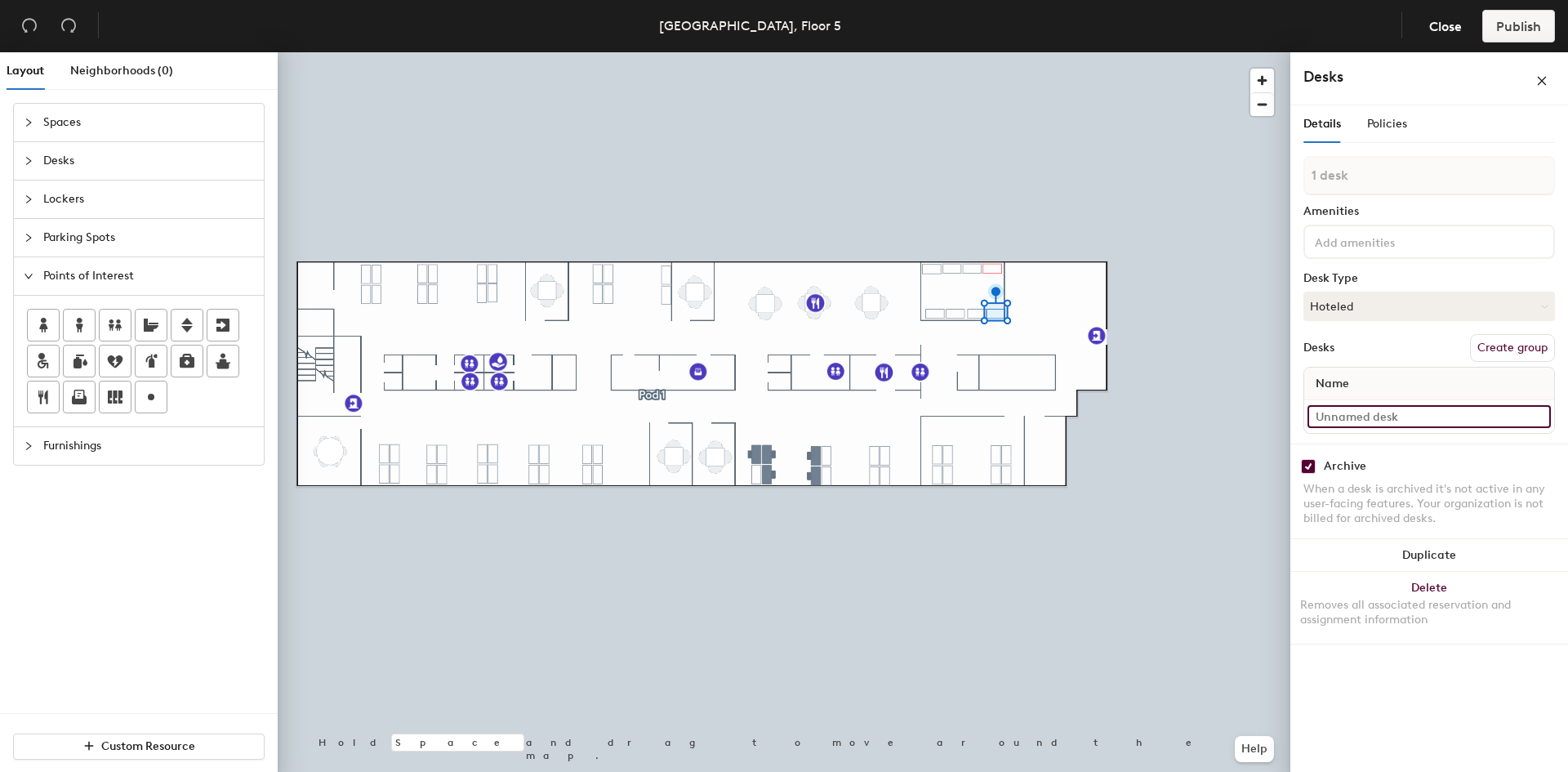
click at [1372, 417] on input at bounding box center [1430, 416] width 243 height 23
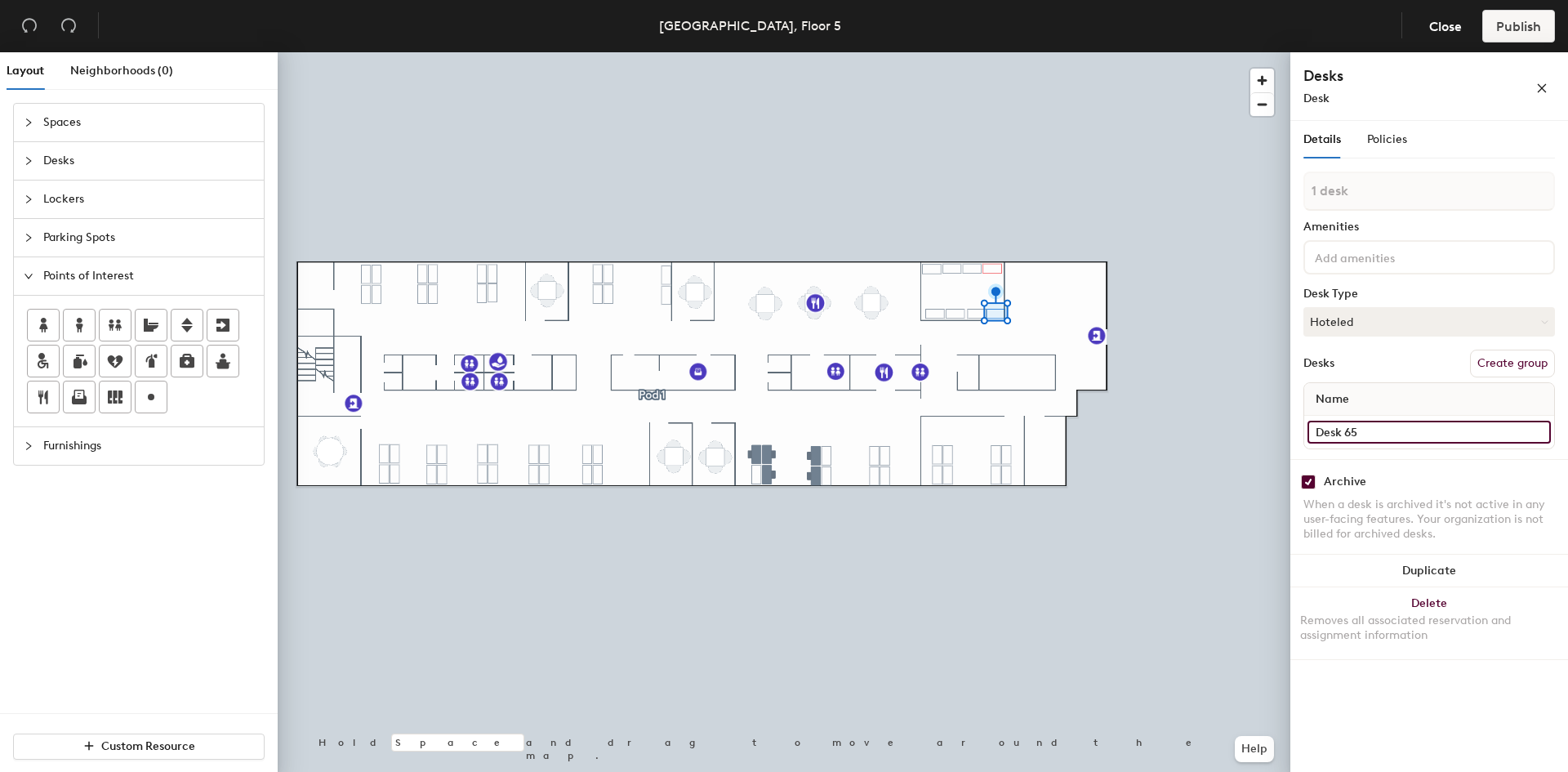
type input "Desk 65"
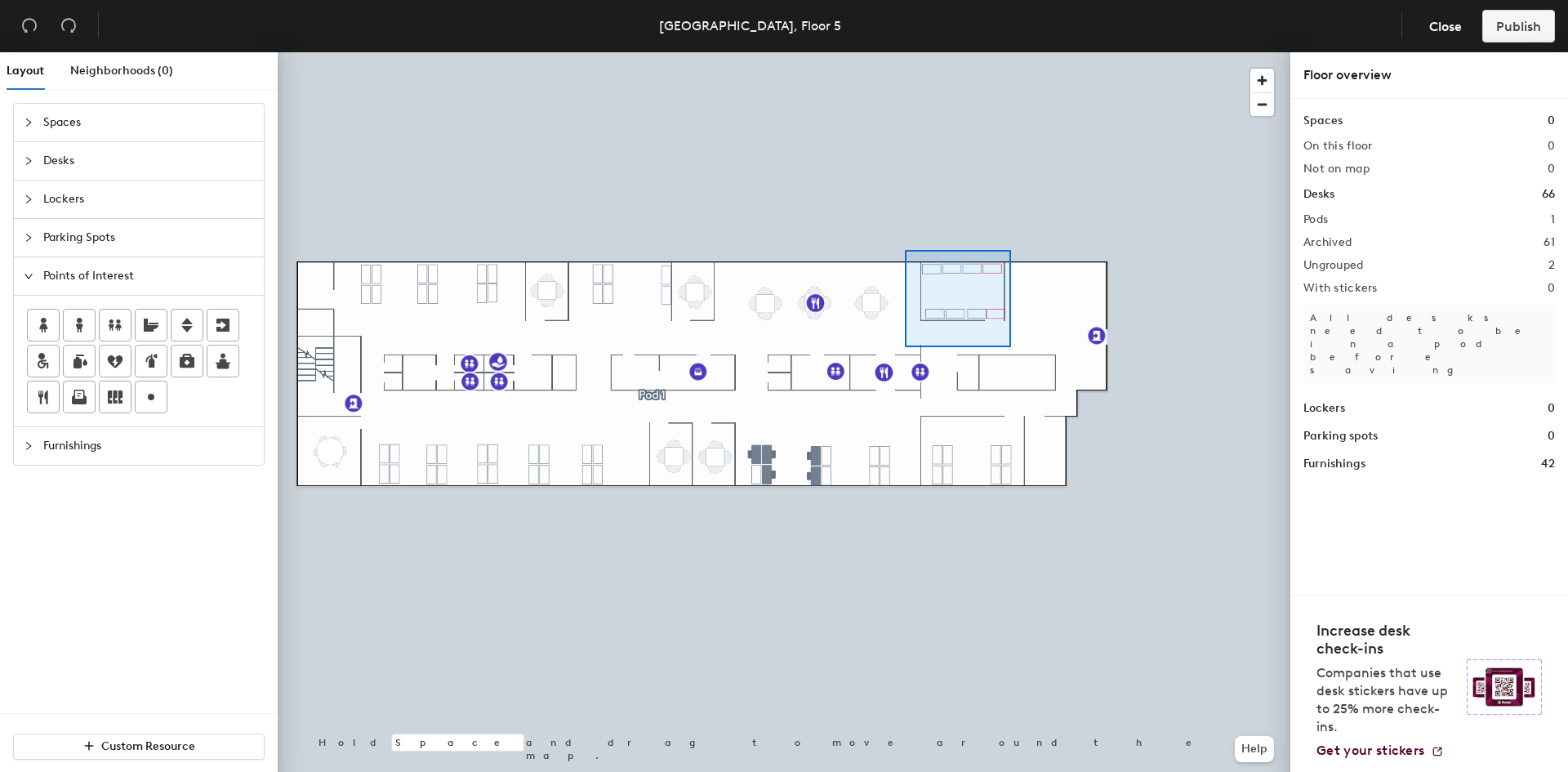
click at [904, 52] on div at bounding box center [784, 52] width 1012 height 0
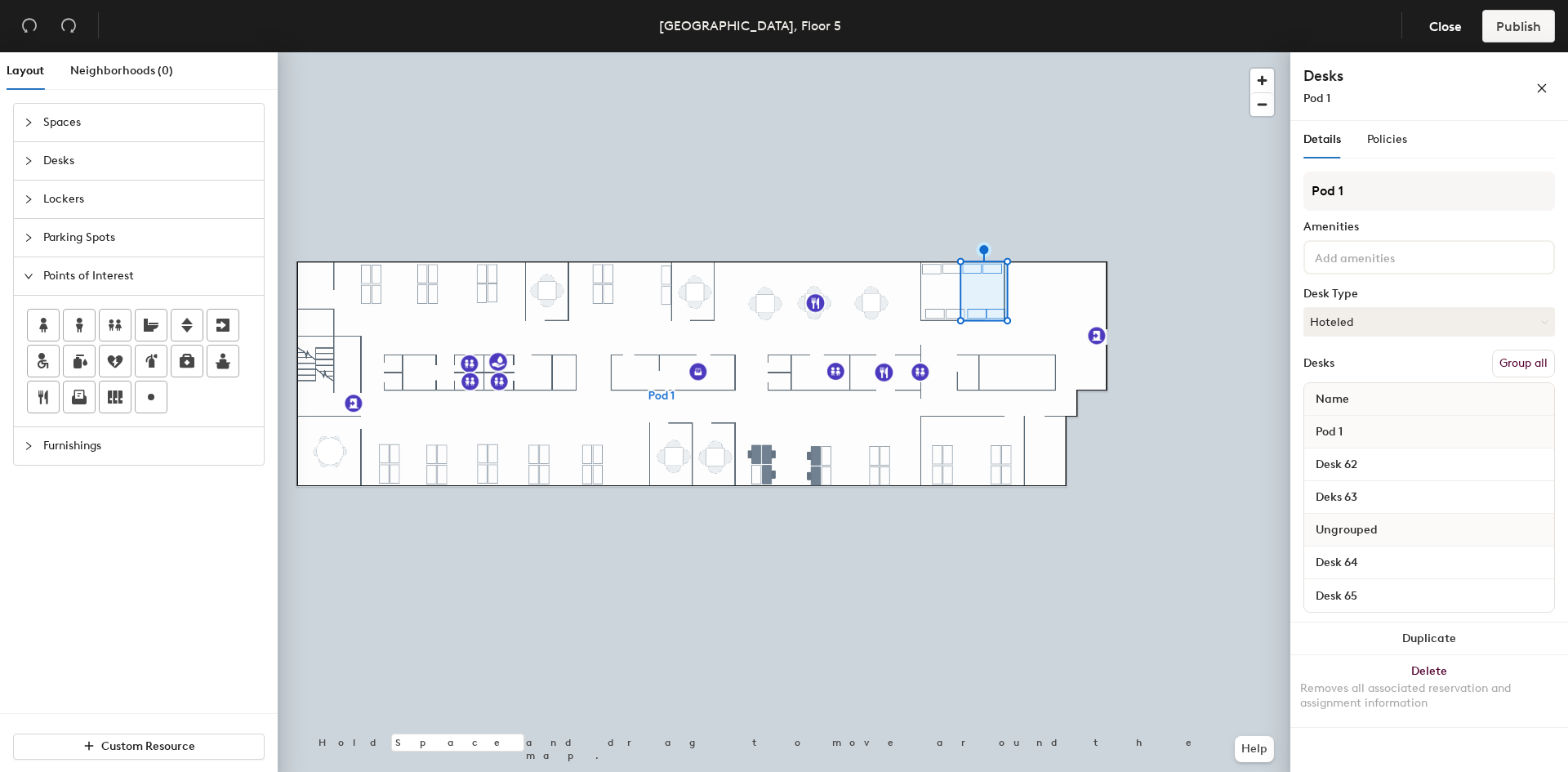
click at [1516, 364] on button "Group all" at bounding box center [1523, 363] width 63 height 27
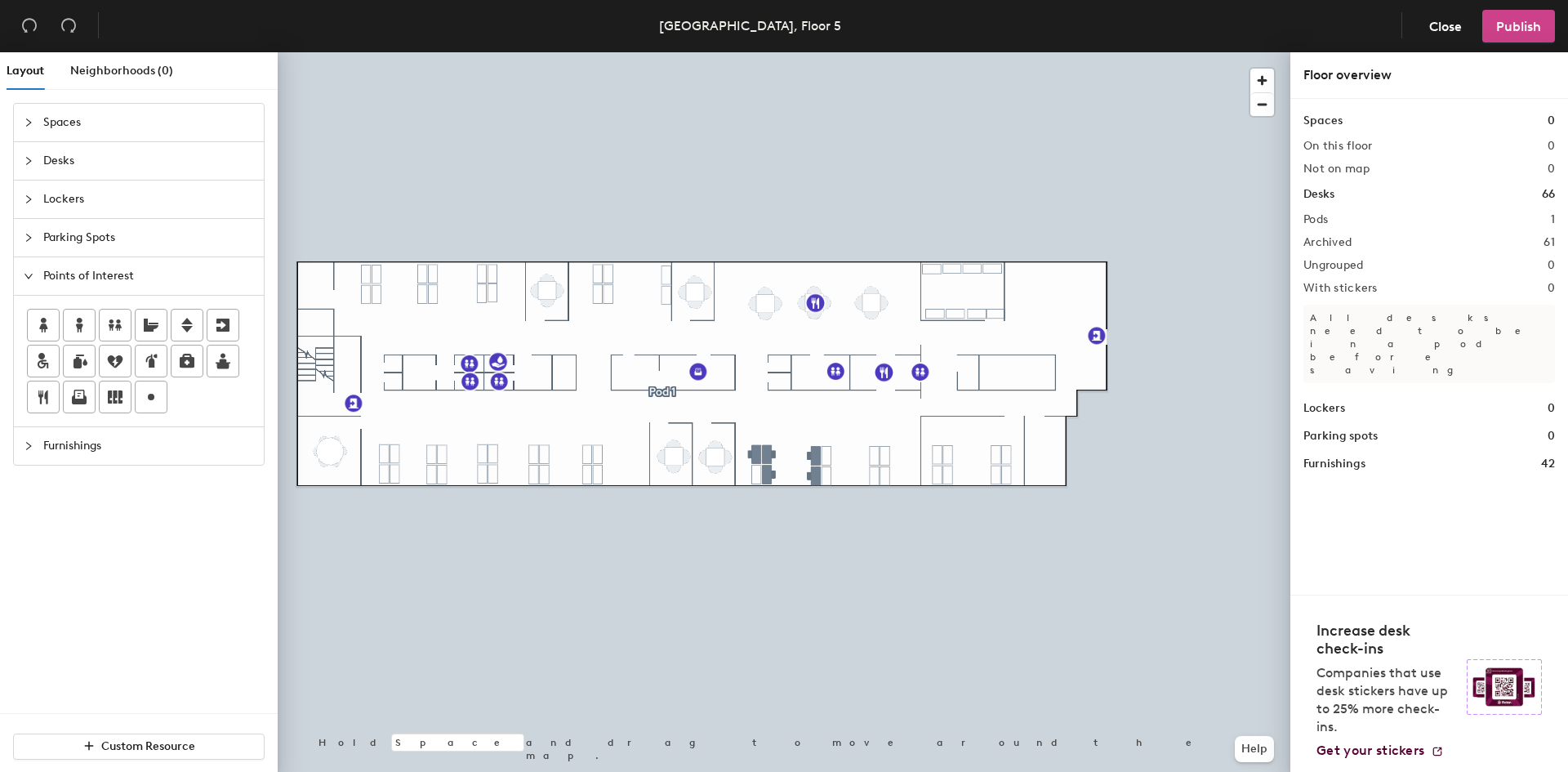
click at [1520, 28] on span "Publish" at bounding box center [1519, 26] width 45 height 16
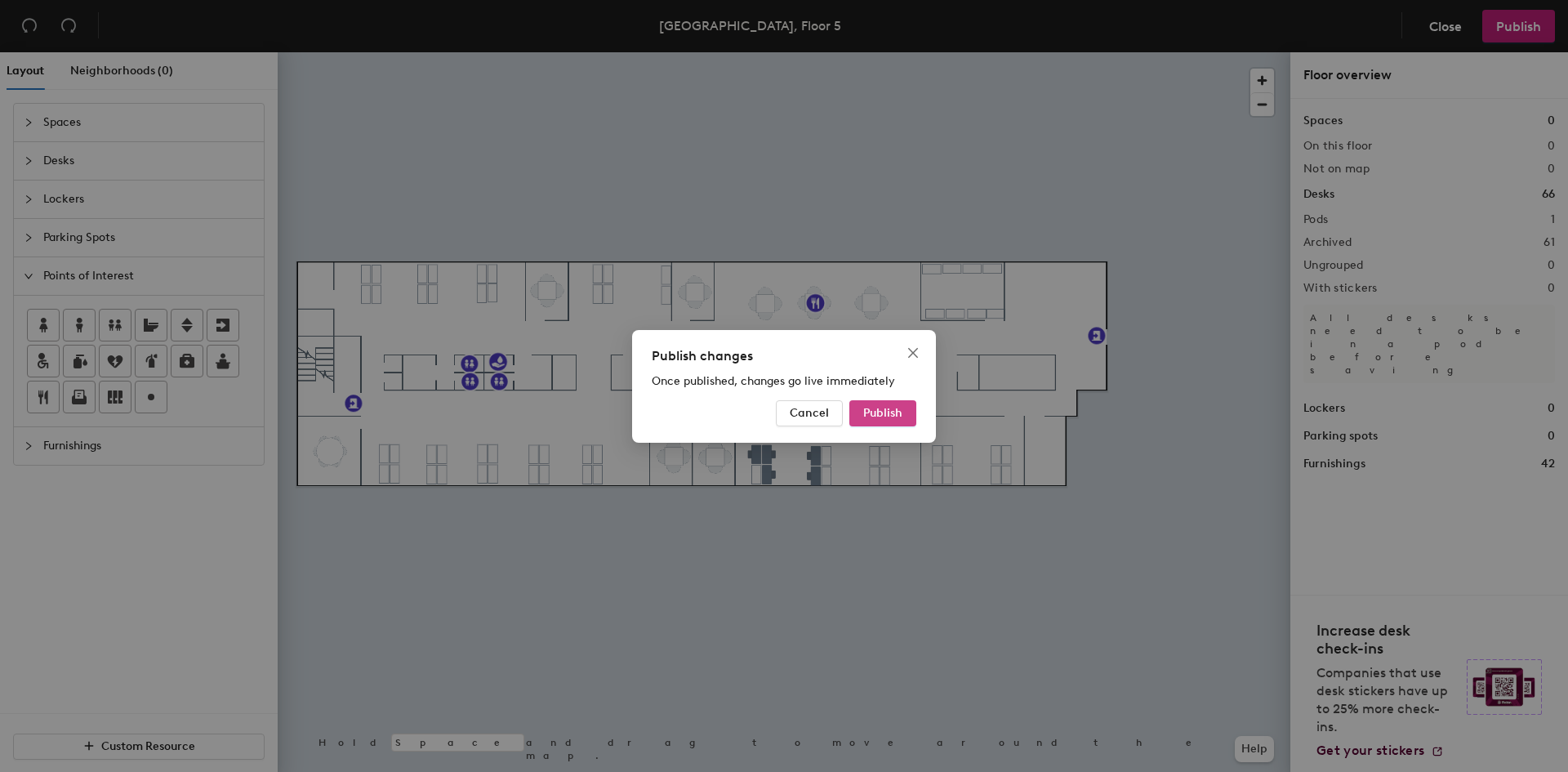
click at [866, 406] on span "Publish" at bounding box center [883, 413] width 39 height 14
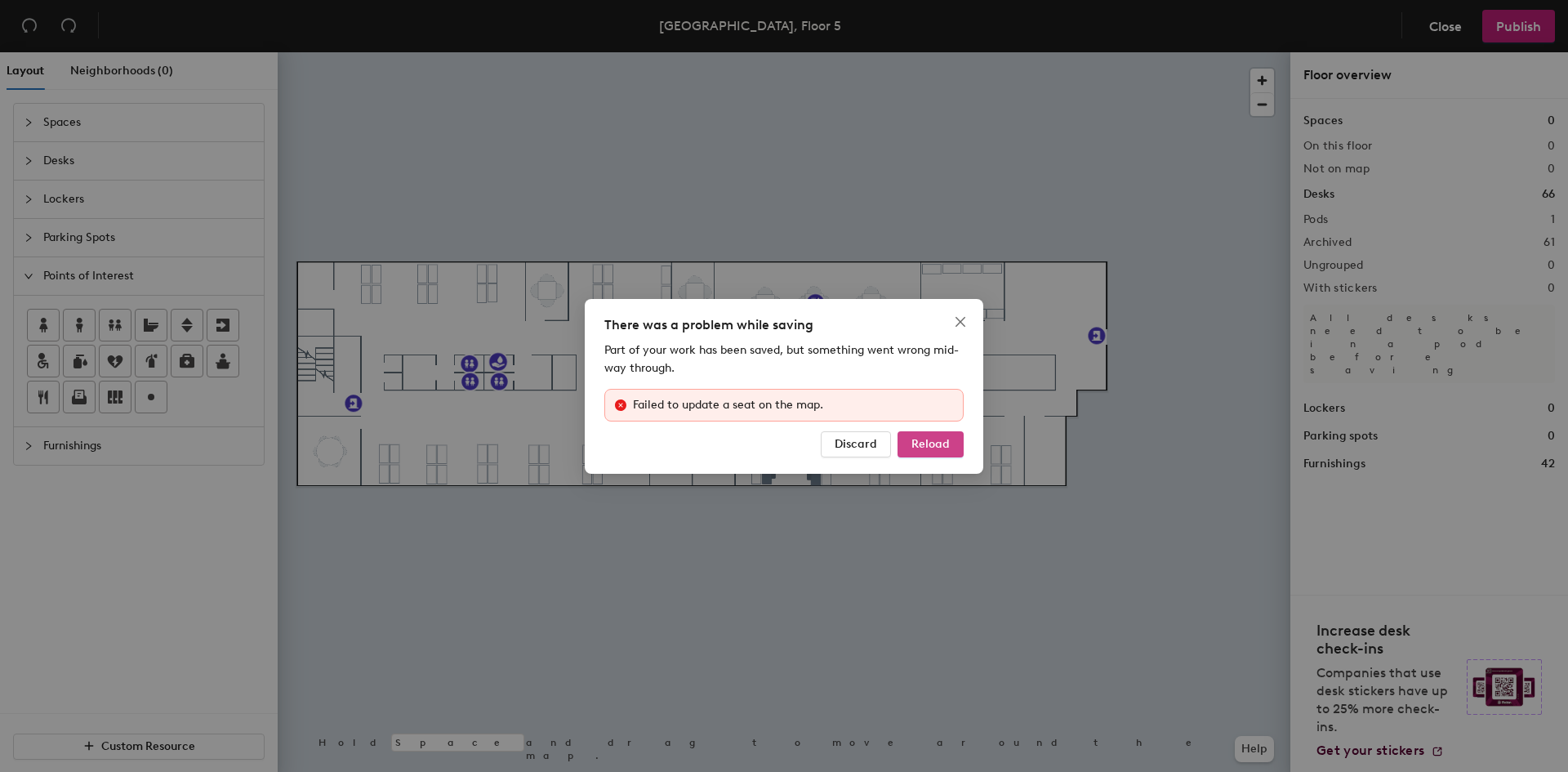
click at [915, 442] on span "Reload" at bounding box center [930, 444] width 39 height 14
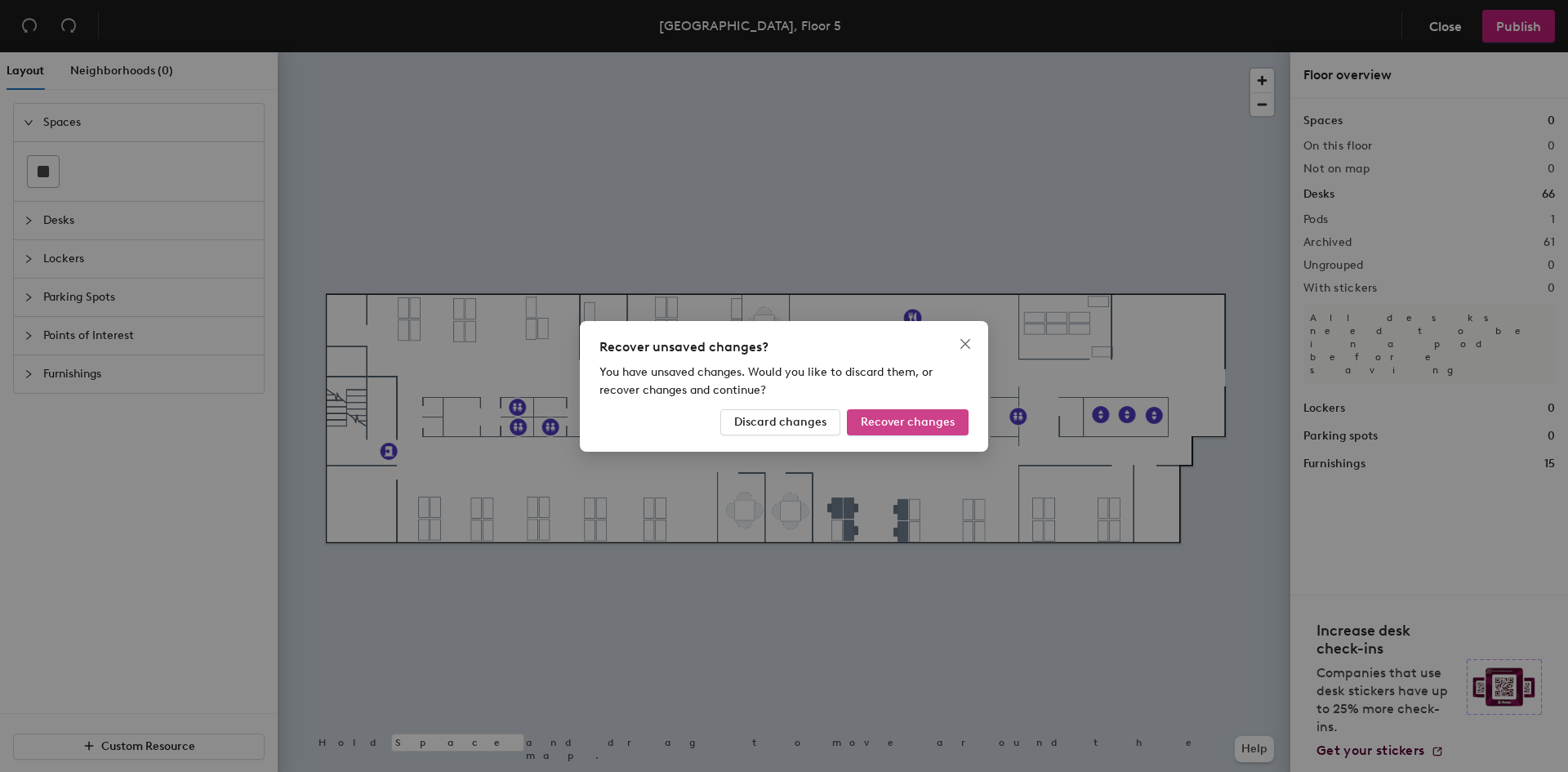
click at [906, 423] on span "Recover changes" at bounding box center [907, 422] width 93 height 14
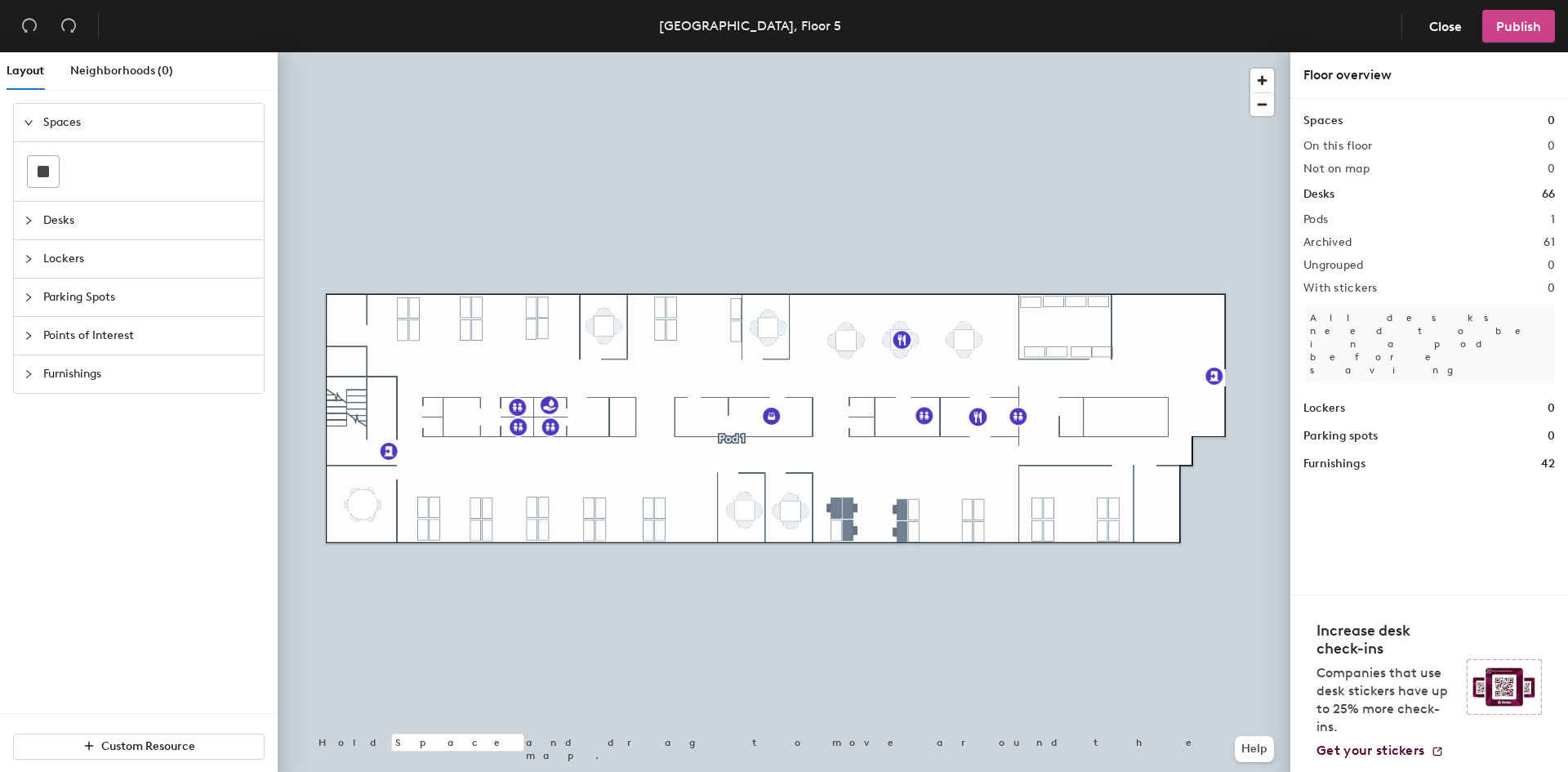
click at [1516, 23] on span "Publish" at bounding box center [1519, 26] width 45 height 16
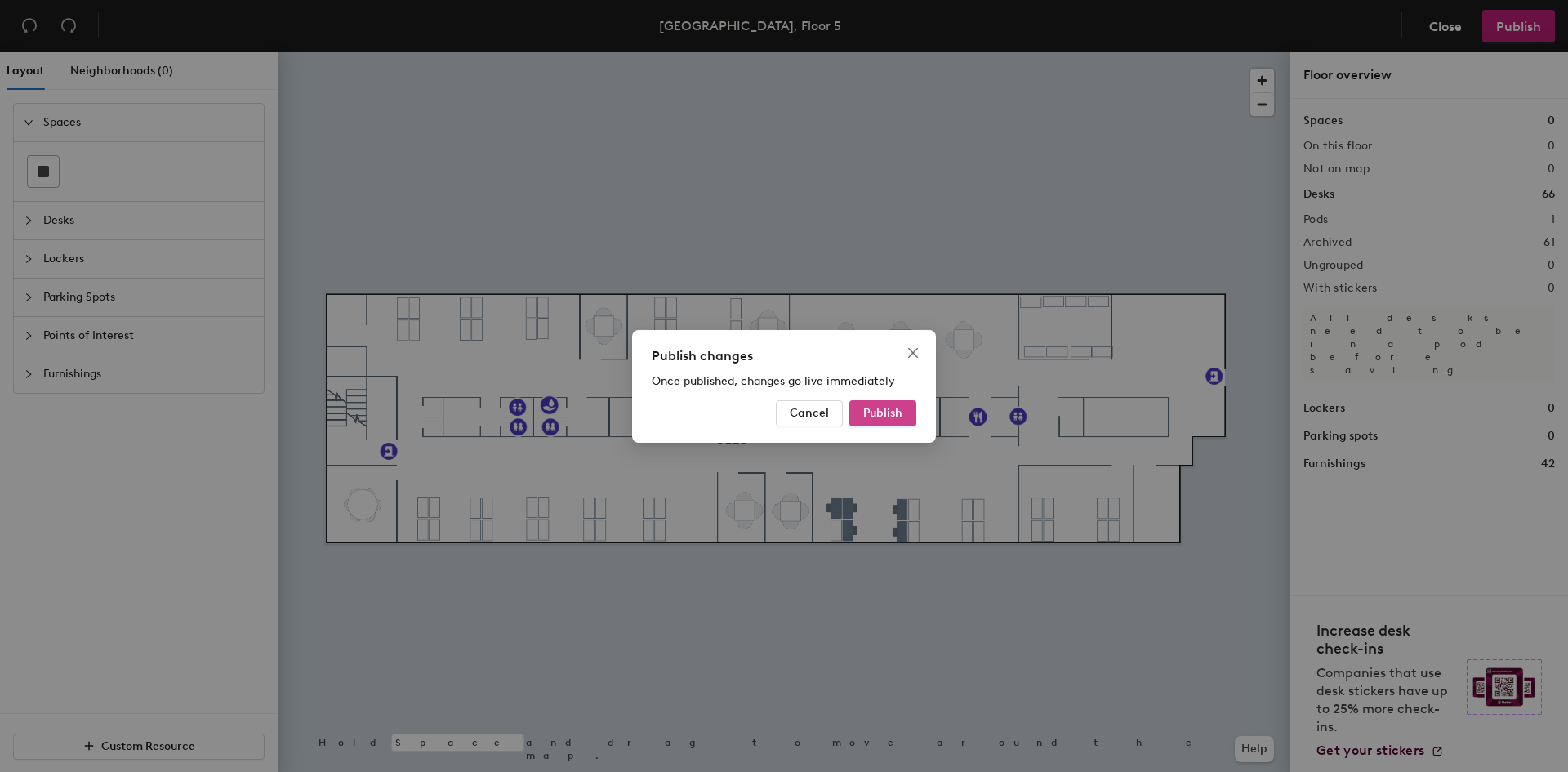
click at [872, 412] on span "Publish" at bounding box center [883, 413] width 39 height 14
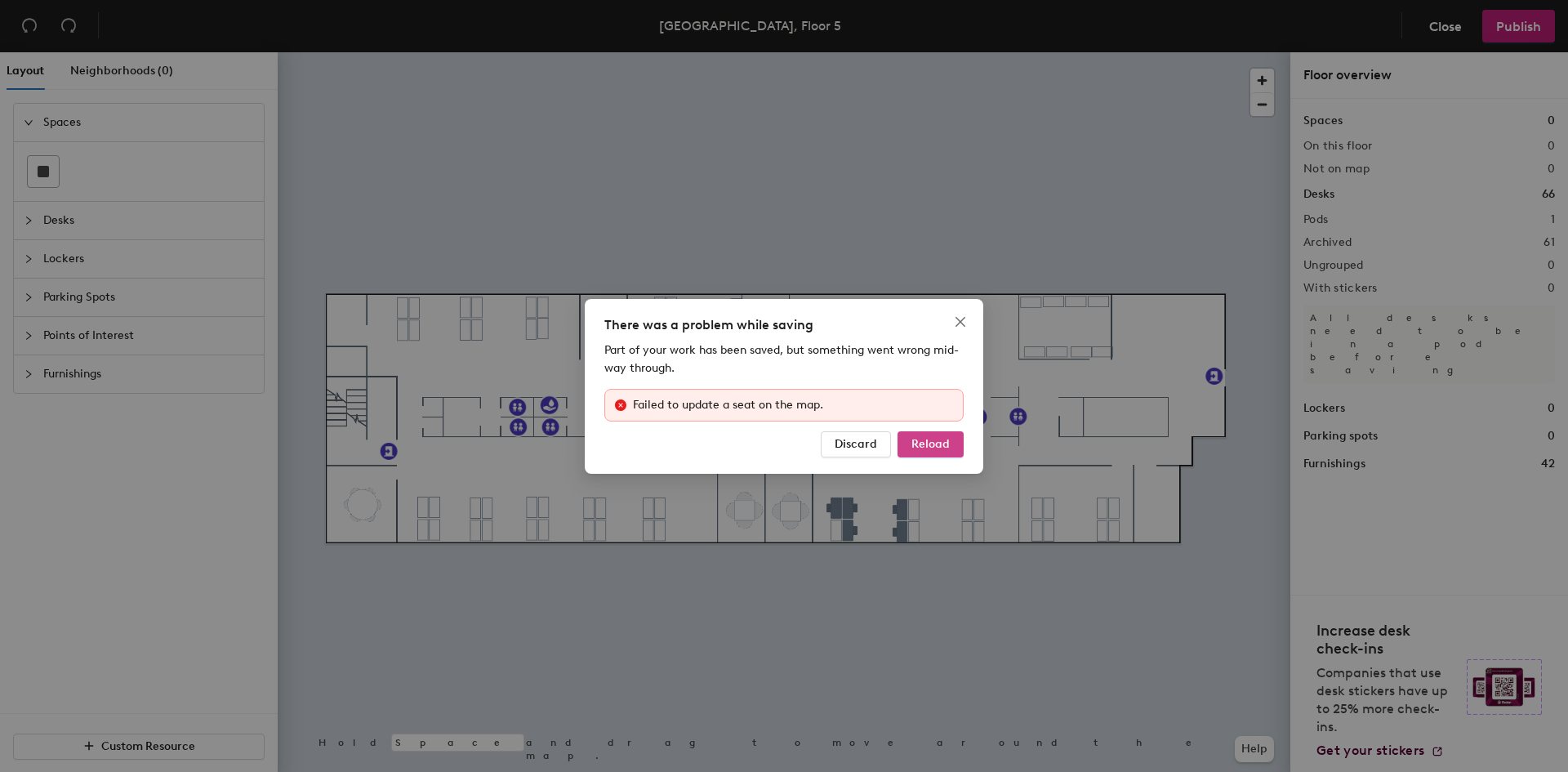
click at [928, 442] on span "Reload" at bounding box center [930, 444] width 39 height 14
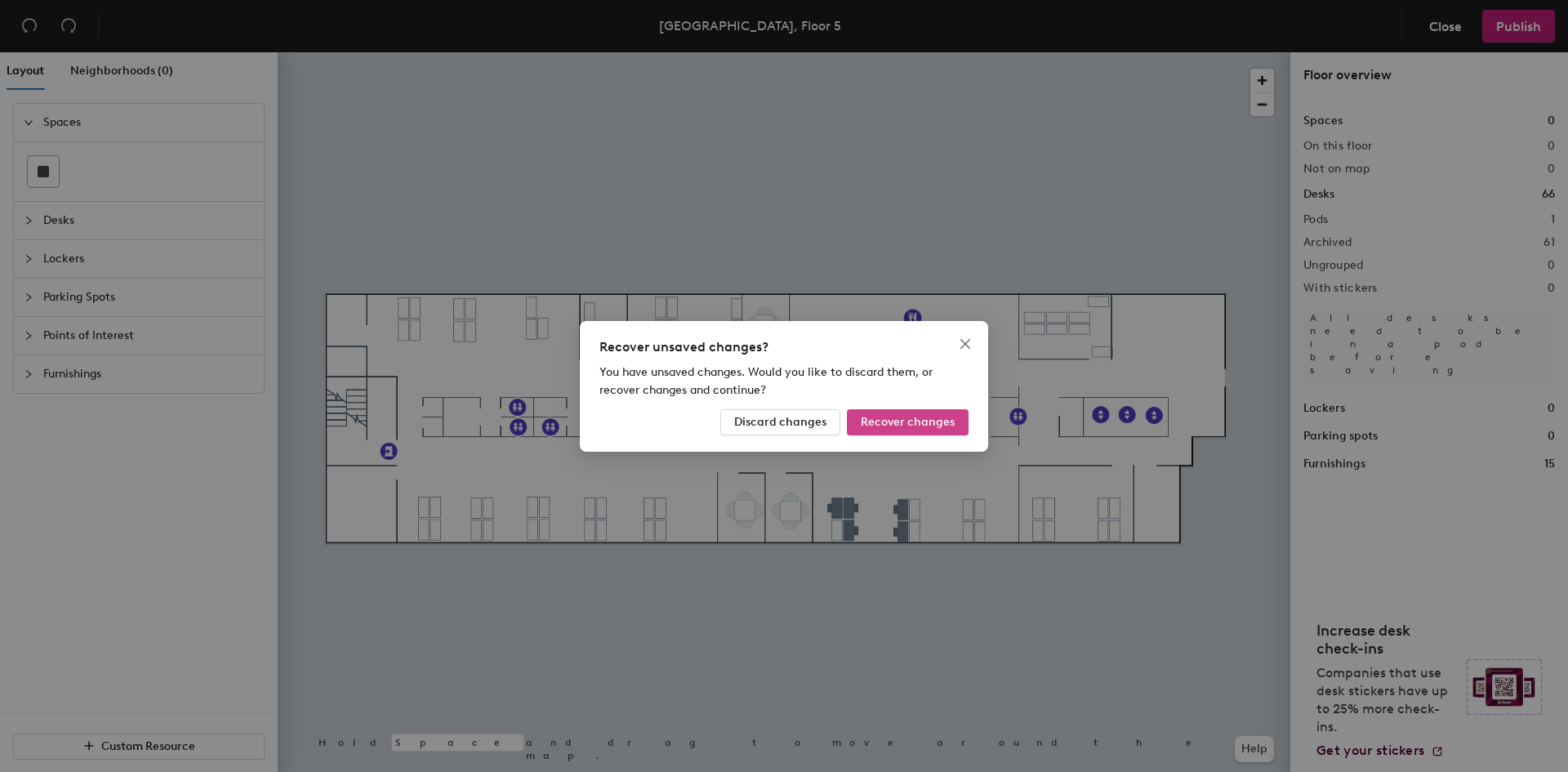
click at [911, 422] on span "Recover changes" at bounding box center [907, 422] width 93 height 14
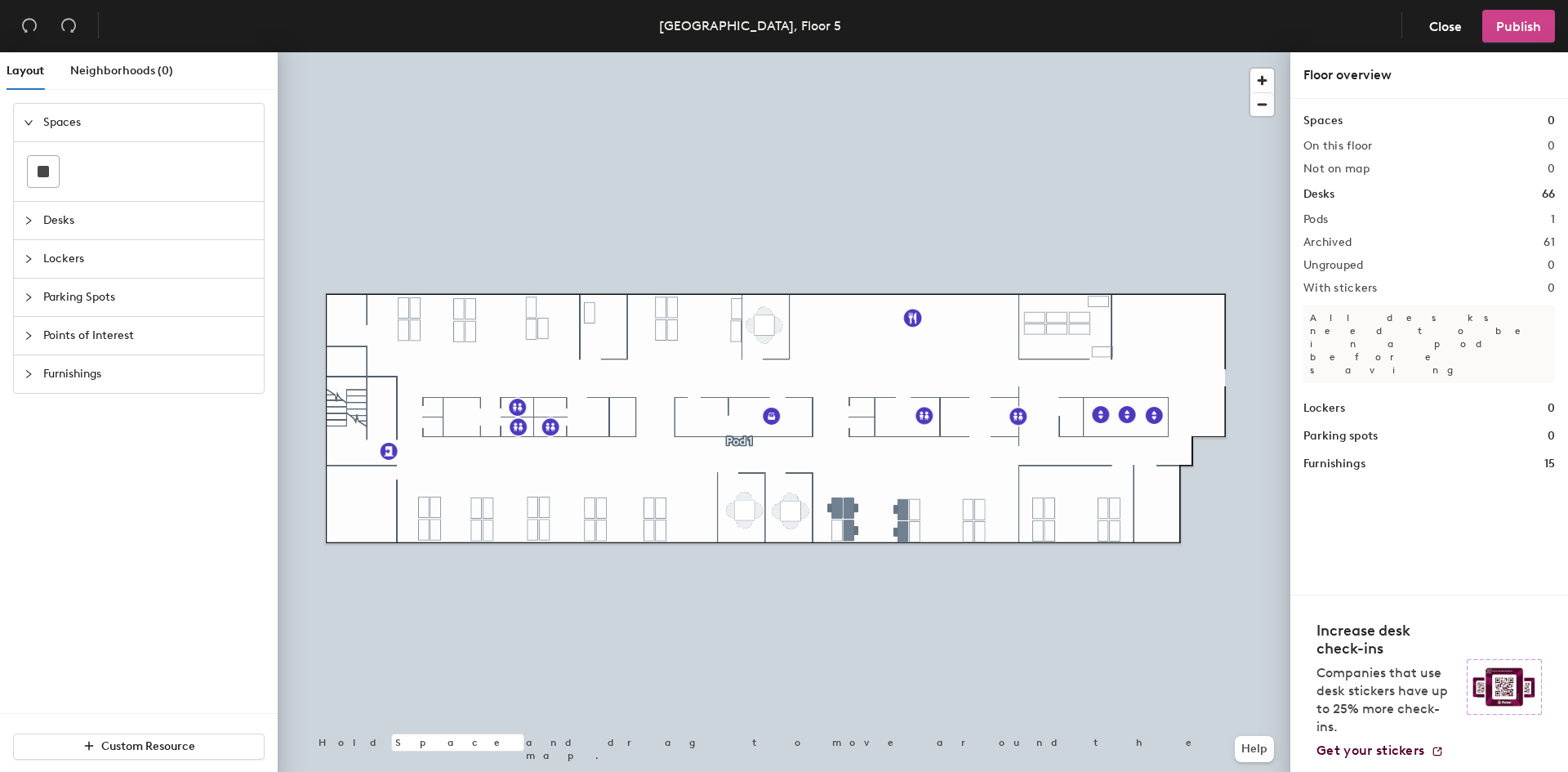
click at [1512, 28] on span "Publish" at bounding box center [1519, 26] width 45 height 16
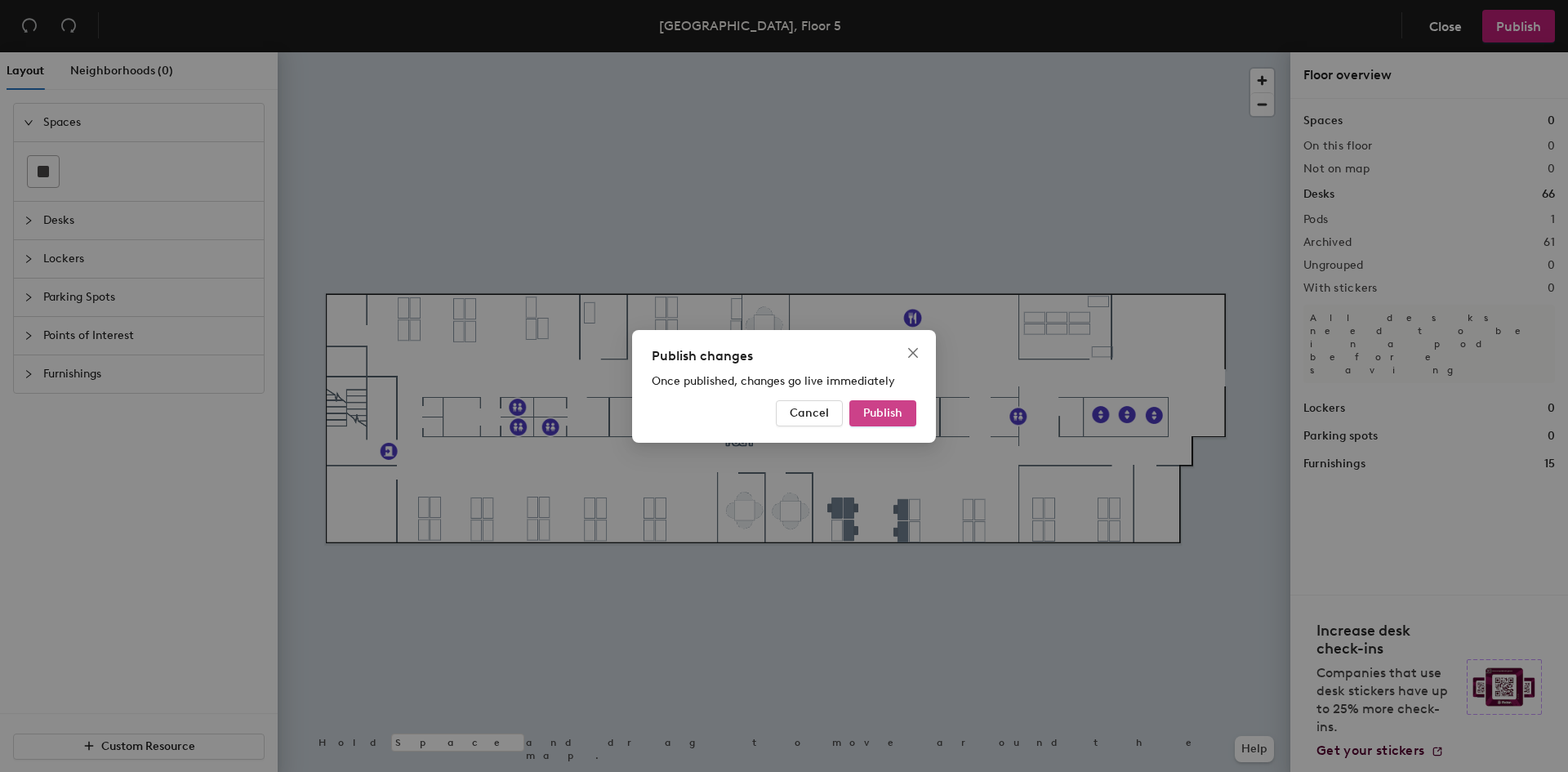
click at [873, 408] on span "Publish" at bounding box center [883, 413] width 39 height 14
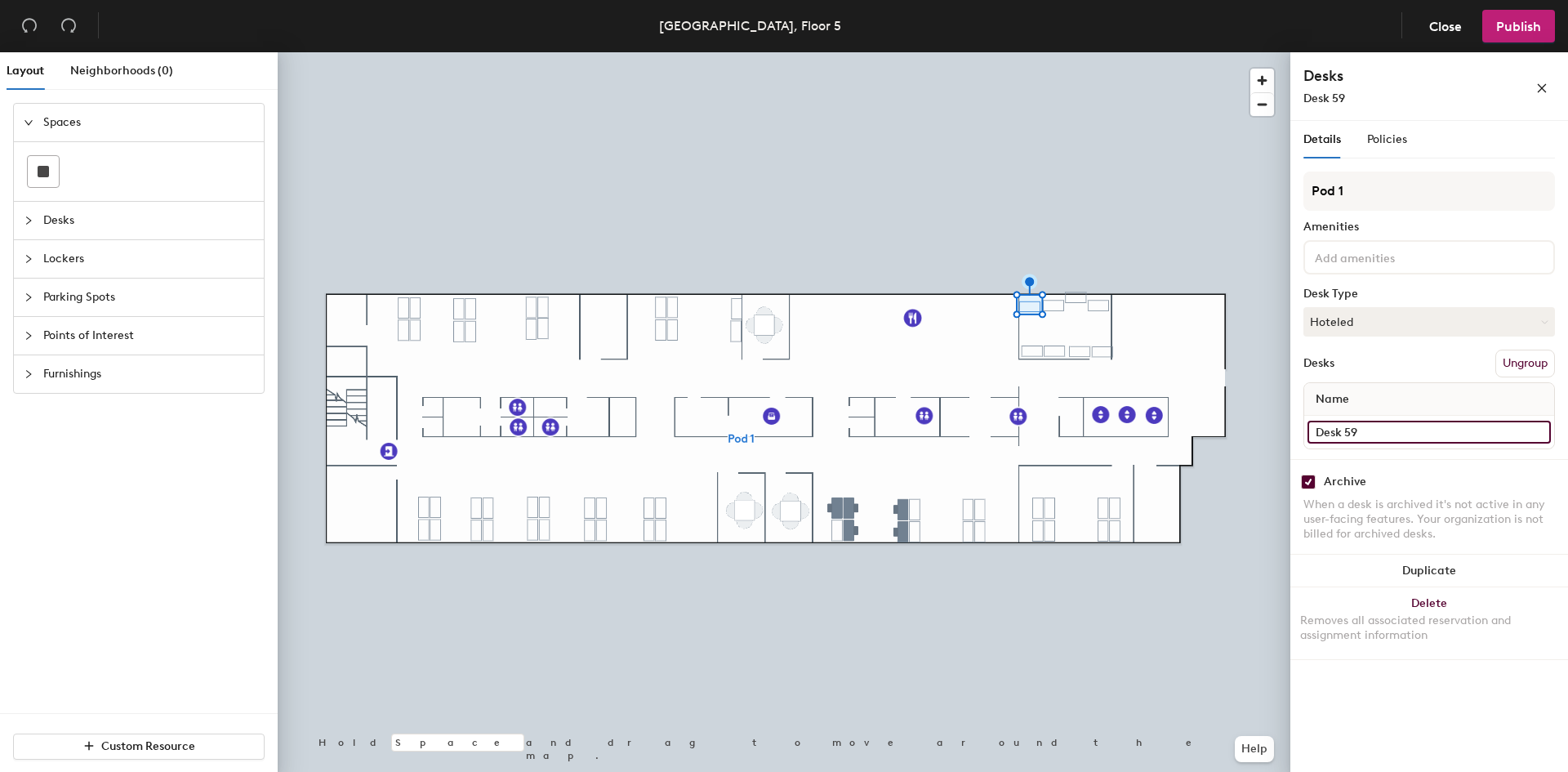
click at [1375, 424] on input "Desk 59" at bounding box center [1430, 432] width 243 height 23
click at [1388, 431] on input "Desk 59" at bounding box center [1430, 432] width 243 height 23
type input "Desk 58"
click at [1395, 431] on input "Desk 58" at bounding box center [1430, 432] width 243 height 23
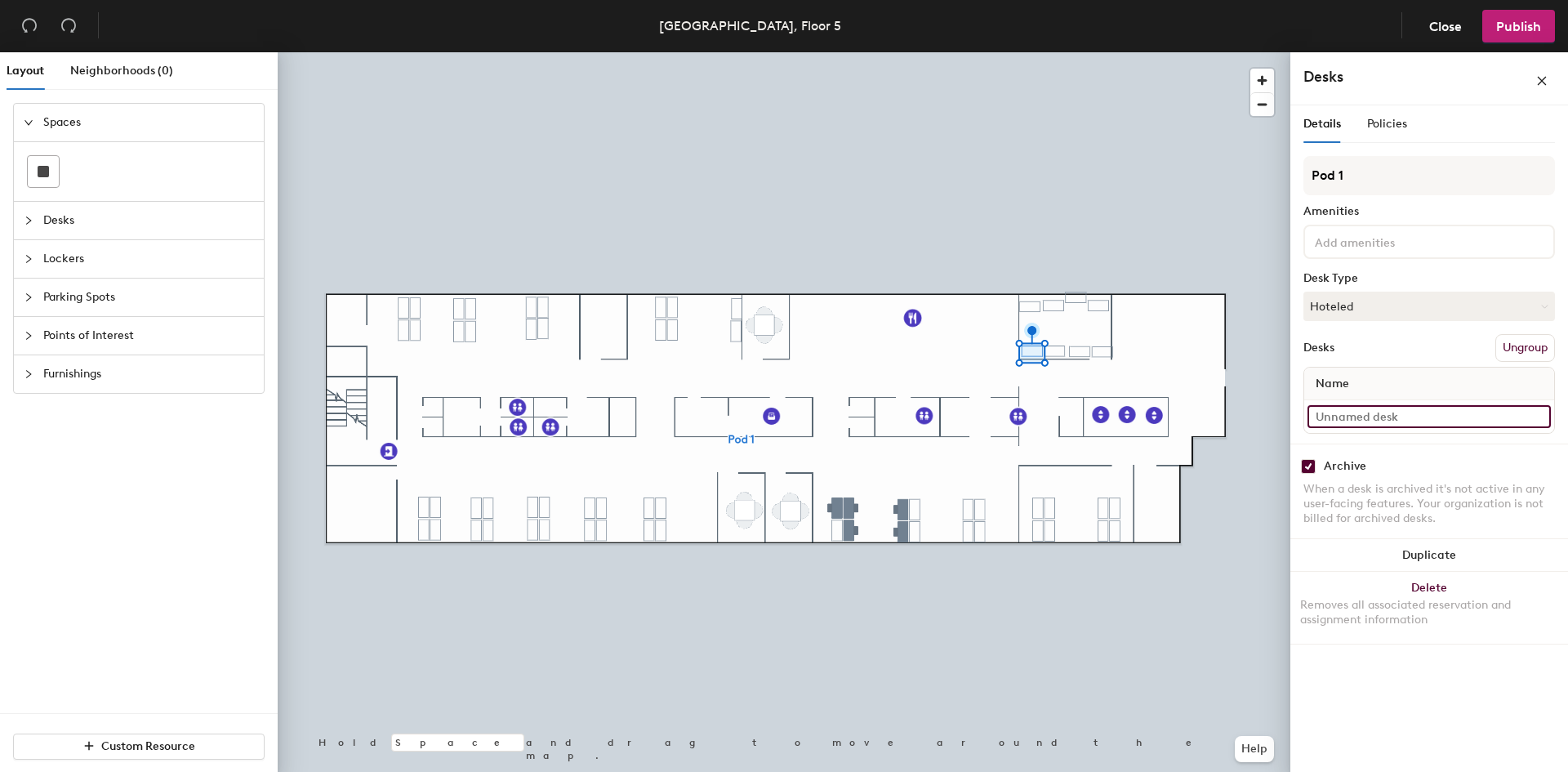
type input "9"
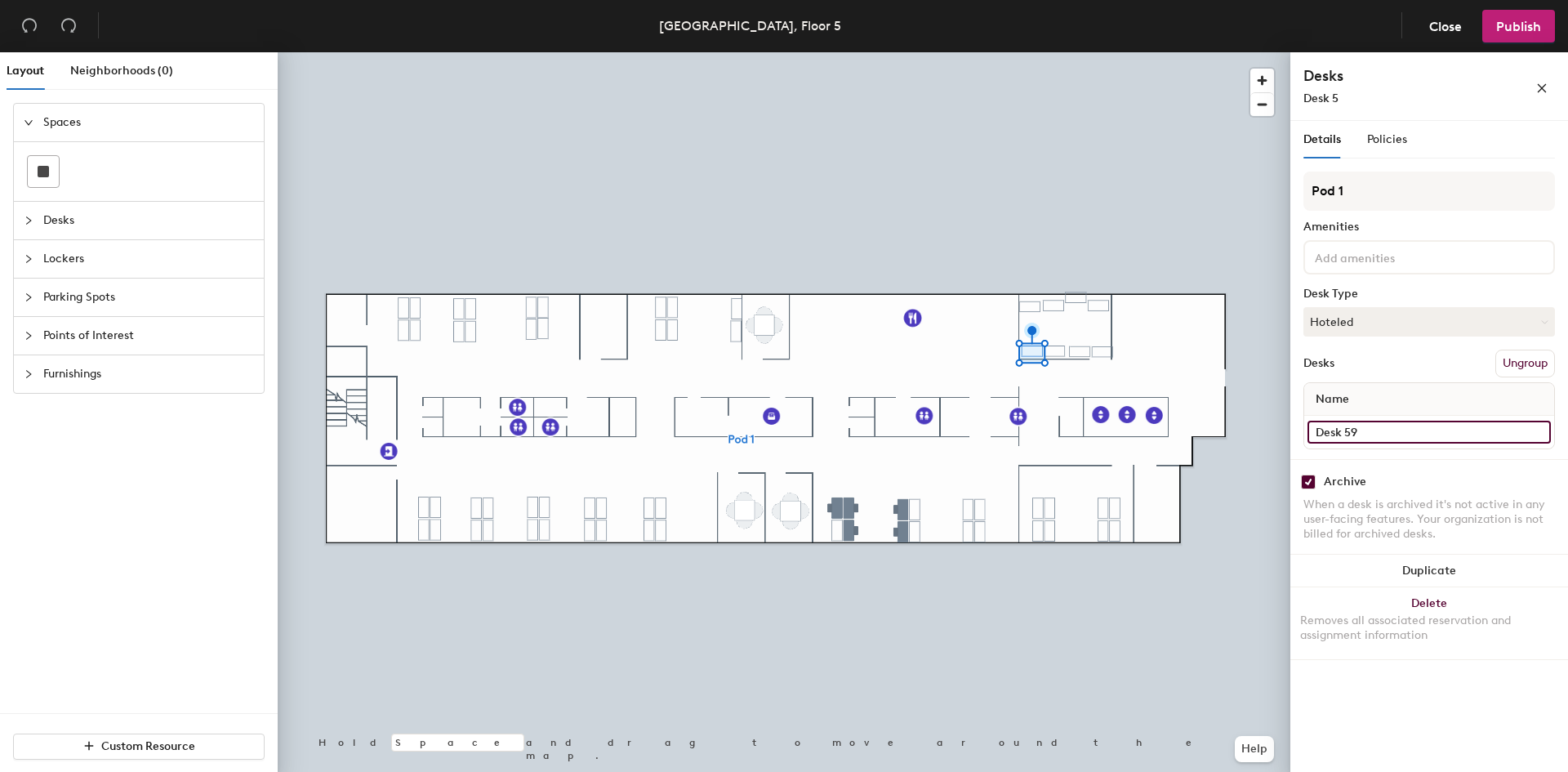
type input "Desk 59"
click at [1380, 438] on input "Desk 61" at bounding box center [1430, 432] width 243 height 23
click at [1389, 437] on input "Desk 61" at bounding box center [1430, 432] width 243 height 23
type input "Desk 60"
click at [1395, 434] on input "Desk 60" at bounding box center [1430, 432] width 243 height 23
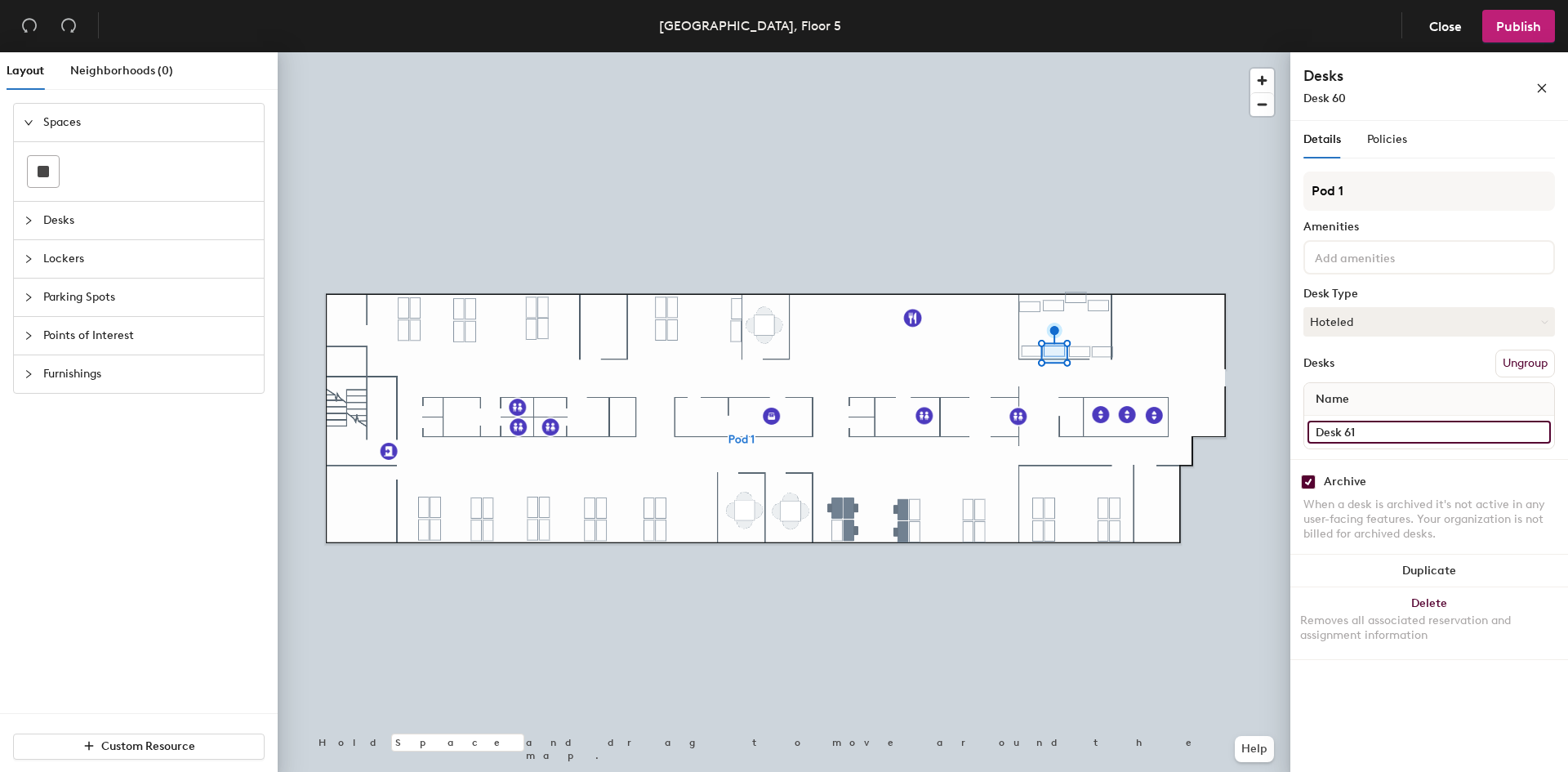
type input "Desk 61"
click at [1394, 437] on input "Deks 63" at bounding box center [1430, 432] width 243 height 23
click at [1396, 436] on input "Deks 63" at bounding box center [1430, 432] width 243 height 23
type input "Deks 62"
click at [1393, 434] on input "Desk 62" at bounding box center [1430, 432] width 243 height 23
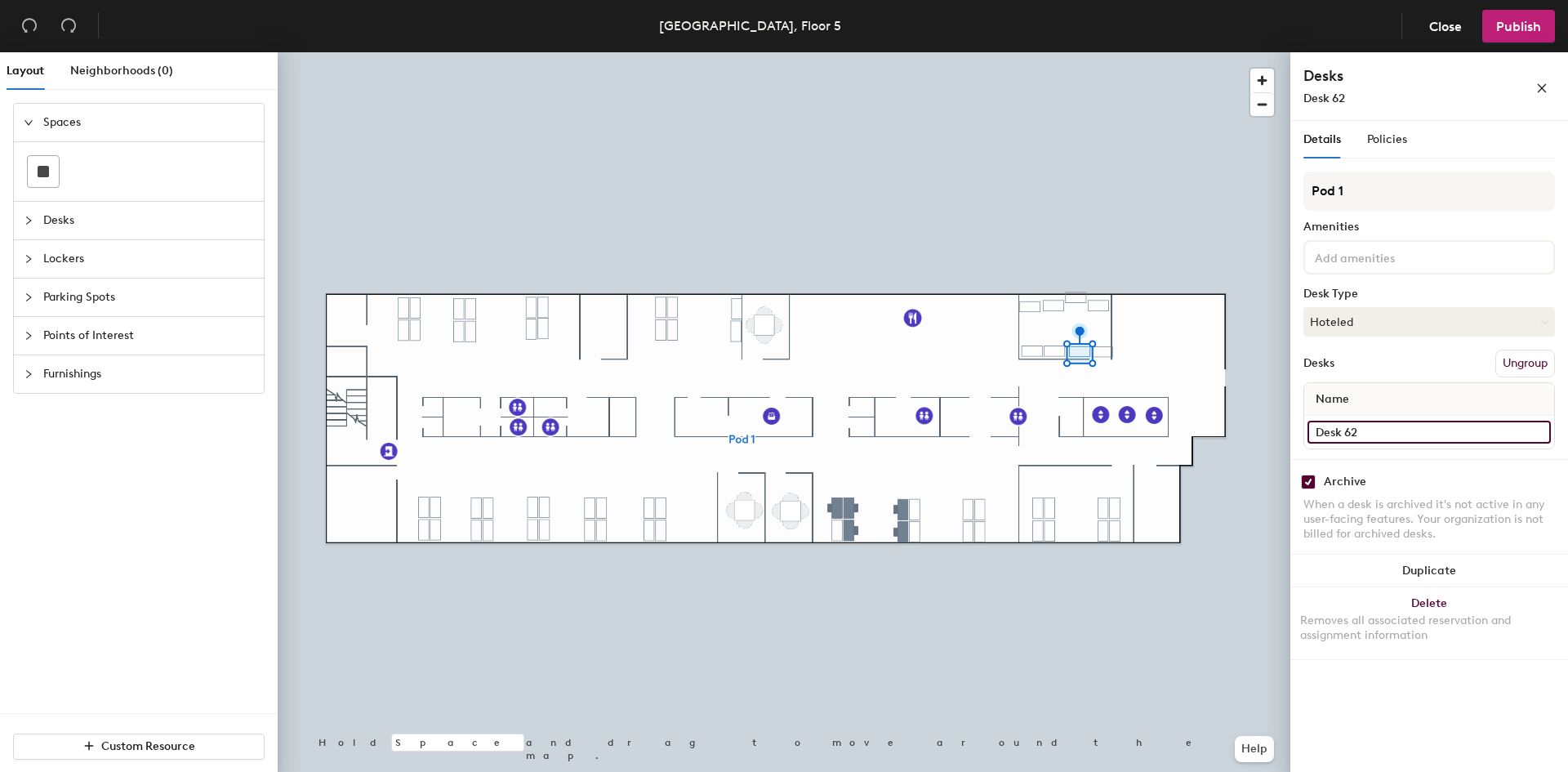
click at [1393, 434] on input "Desk 62" at bounding box center [1430, 432] width 243 height 23
type input "Desk 63"
click at [1375, 433] on input "Desk 64" at bounding box center [1430, 432] width 243 height 23
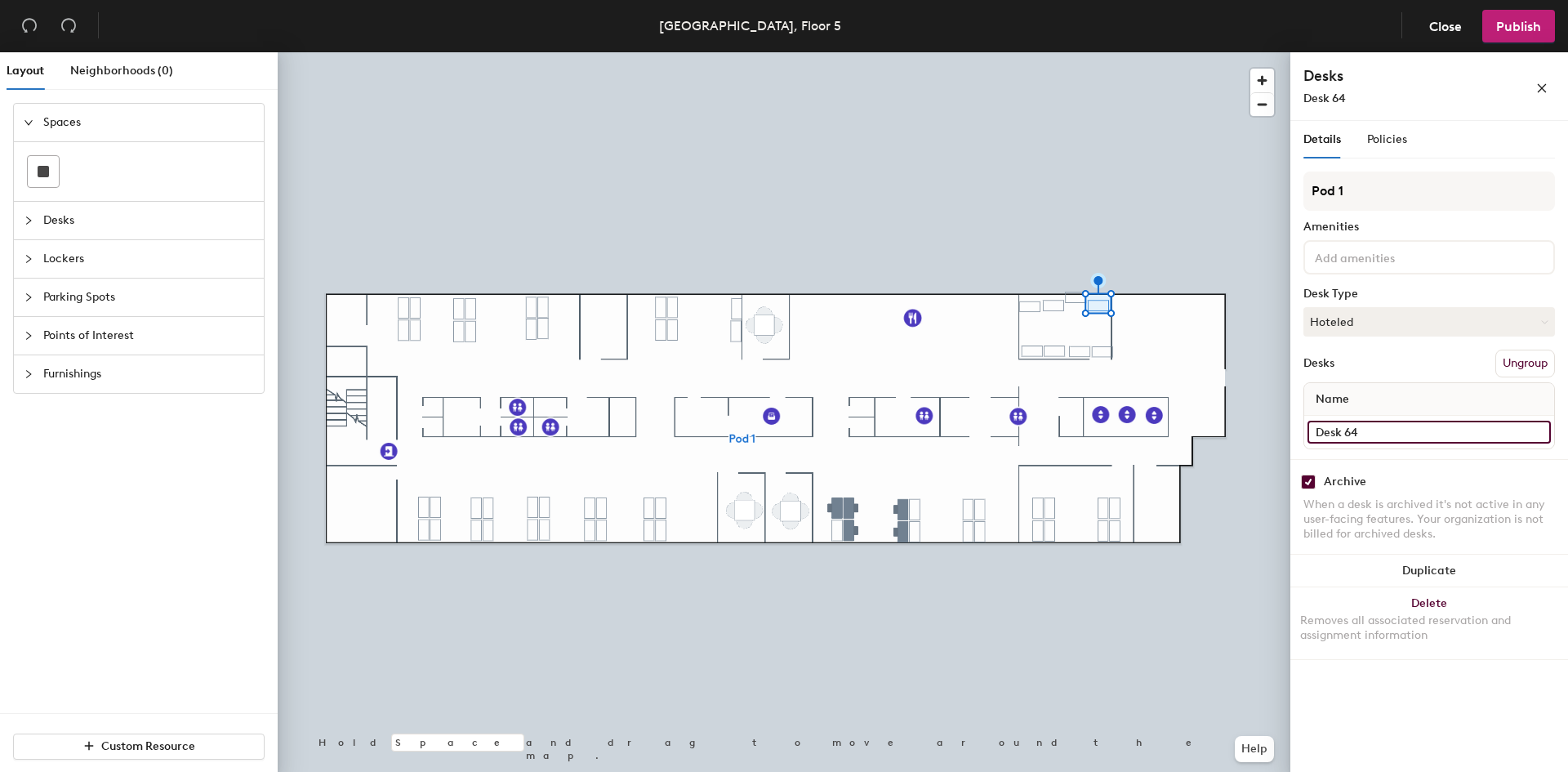
click at [1385, 431] on input "Desk 64" at bounding box center [1430, 432] width 243 height 23
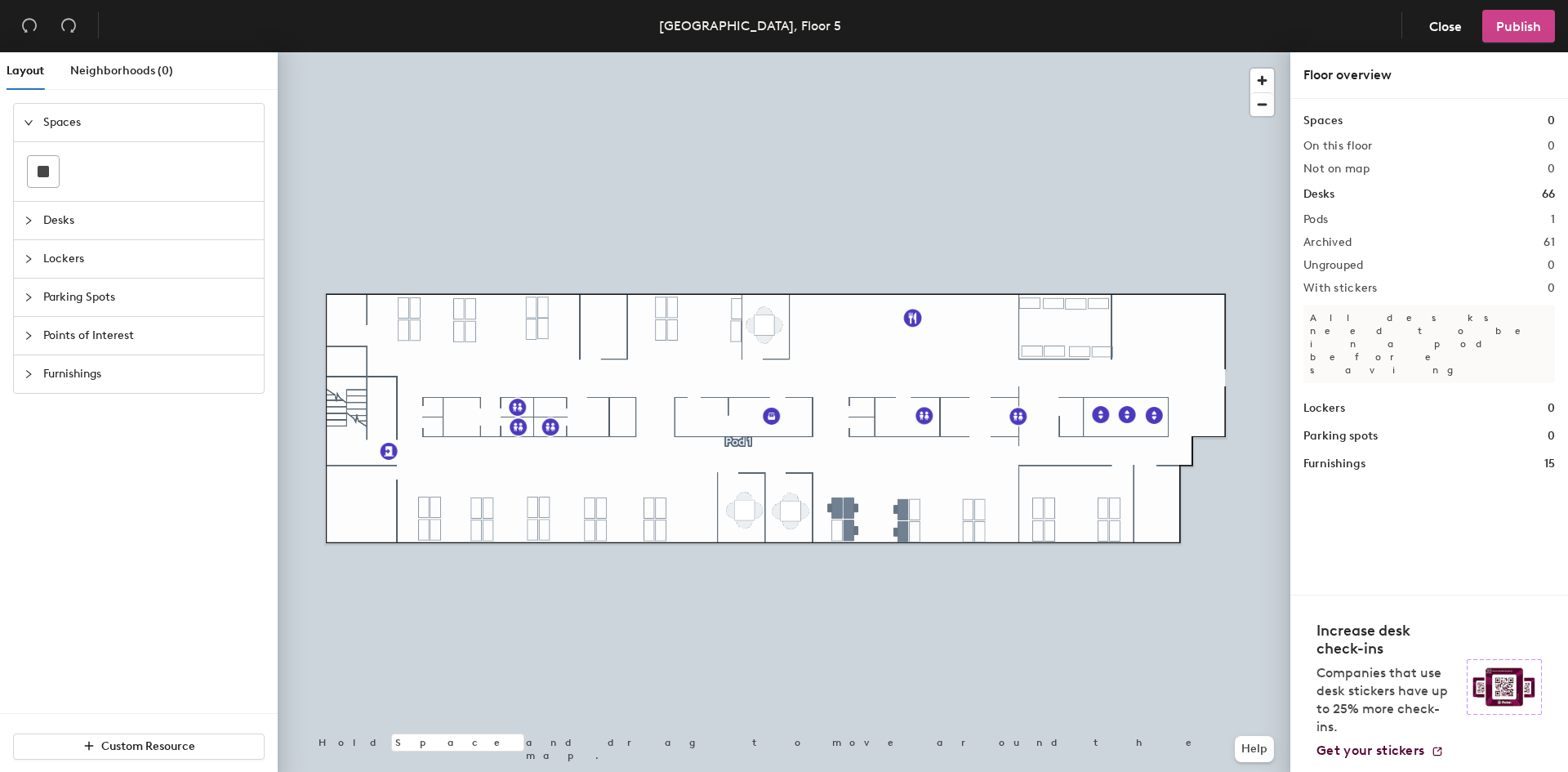
click at [1508, 24] on span "Publish" at bounding box center [1519, 26] width 45 height 16
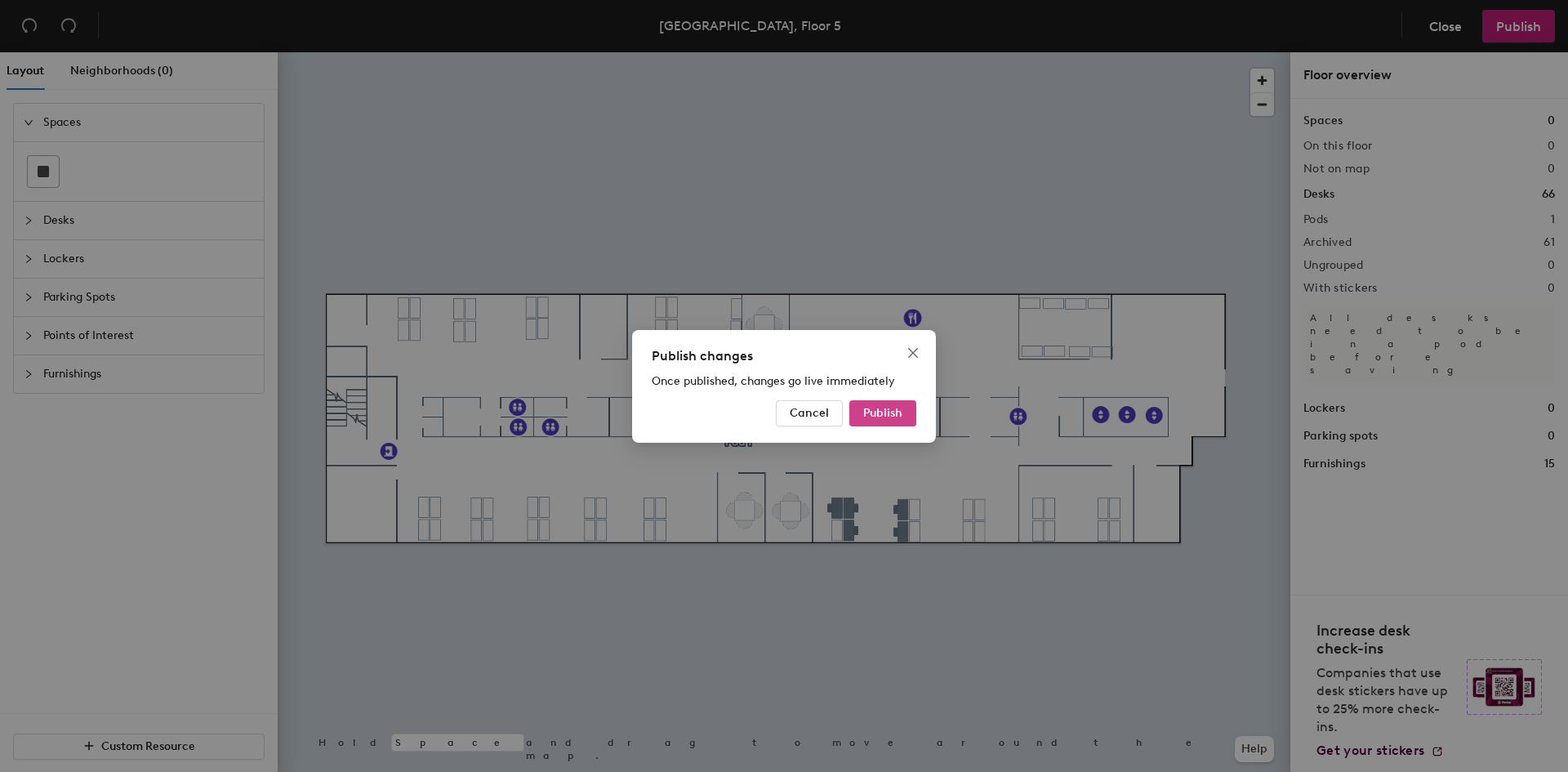
click at [886, 414] on span "Publish" at bounding box center [883, 413] width 39 height 14
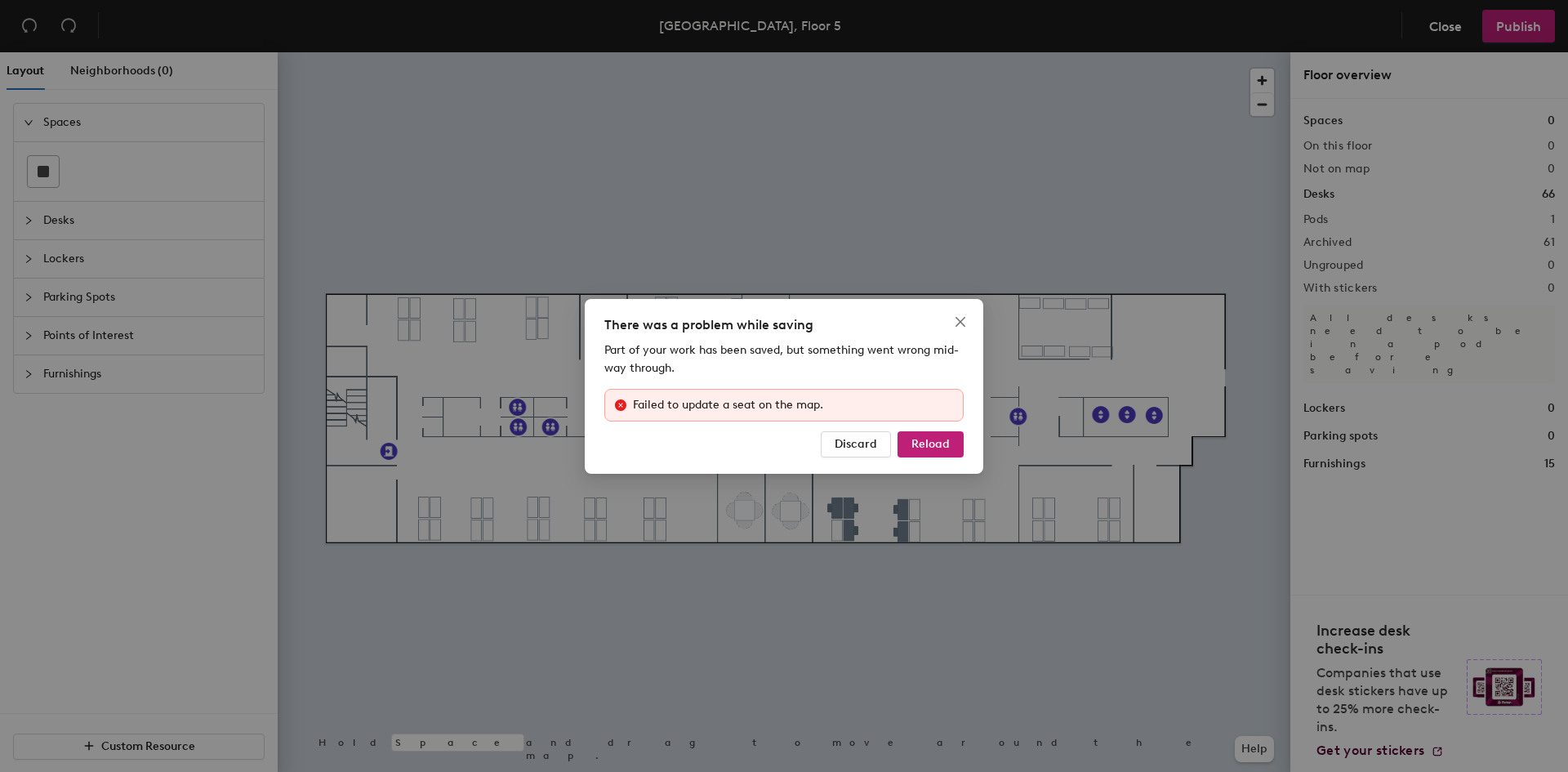
click at [794, 408] on div "Failed to update a seat on the map." at bounding box center [793, 405] width 320 height 18
click at [869, 444] on span "Discard" at bounding box center [855, 444] width 42 height 14
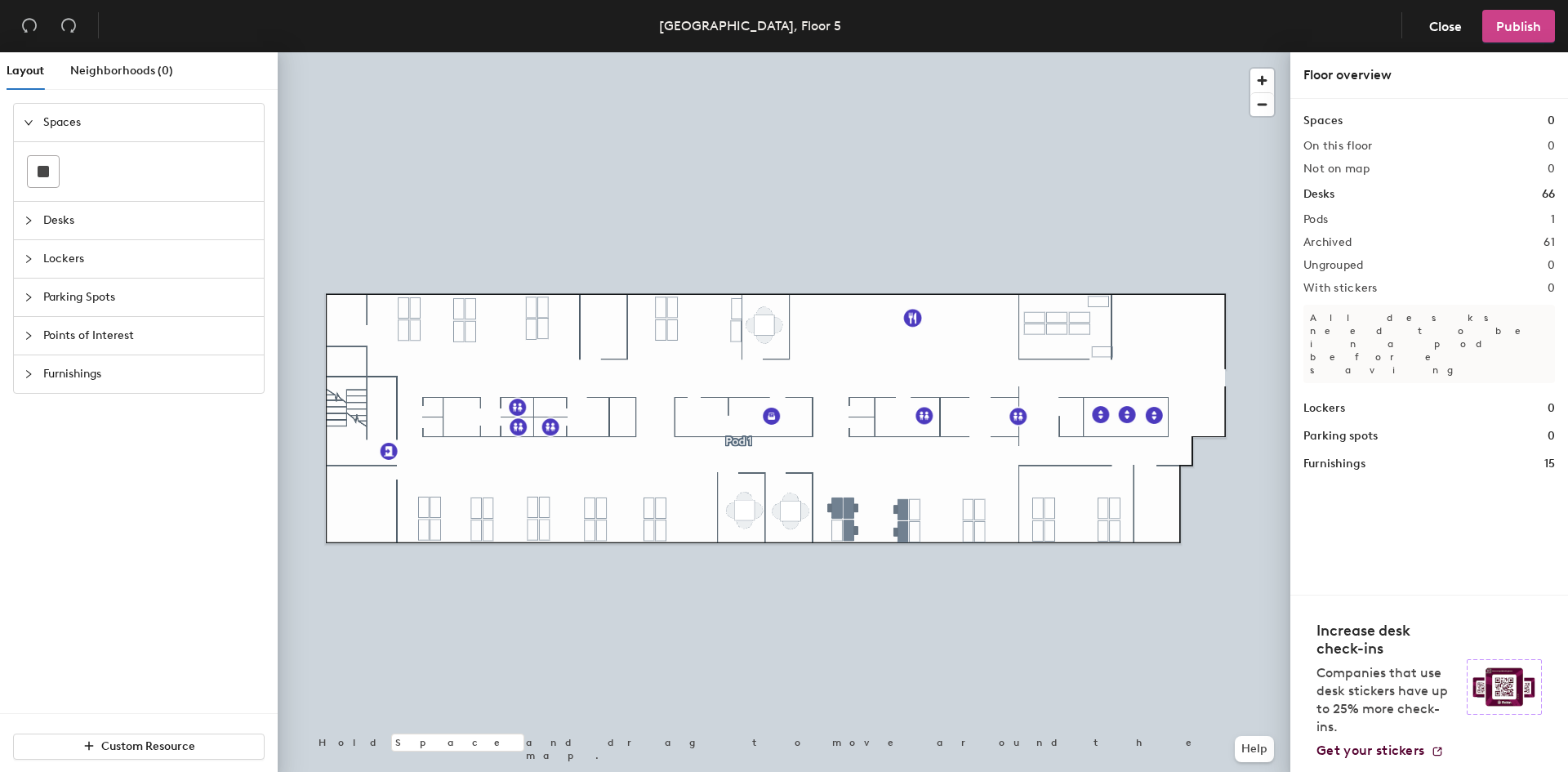
click at [1519, 26] on span "Publish" at bounding box center [1519, 26] width 45 height 16
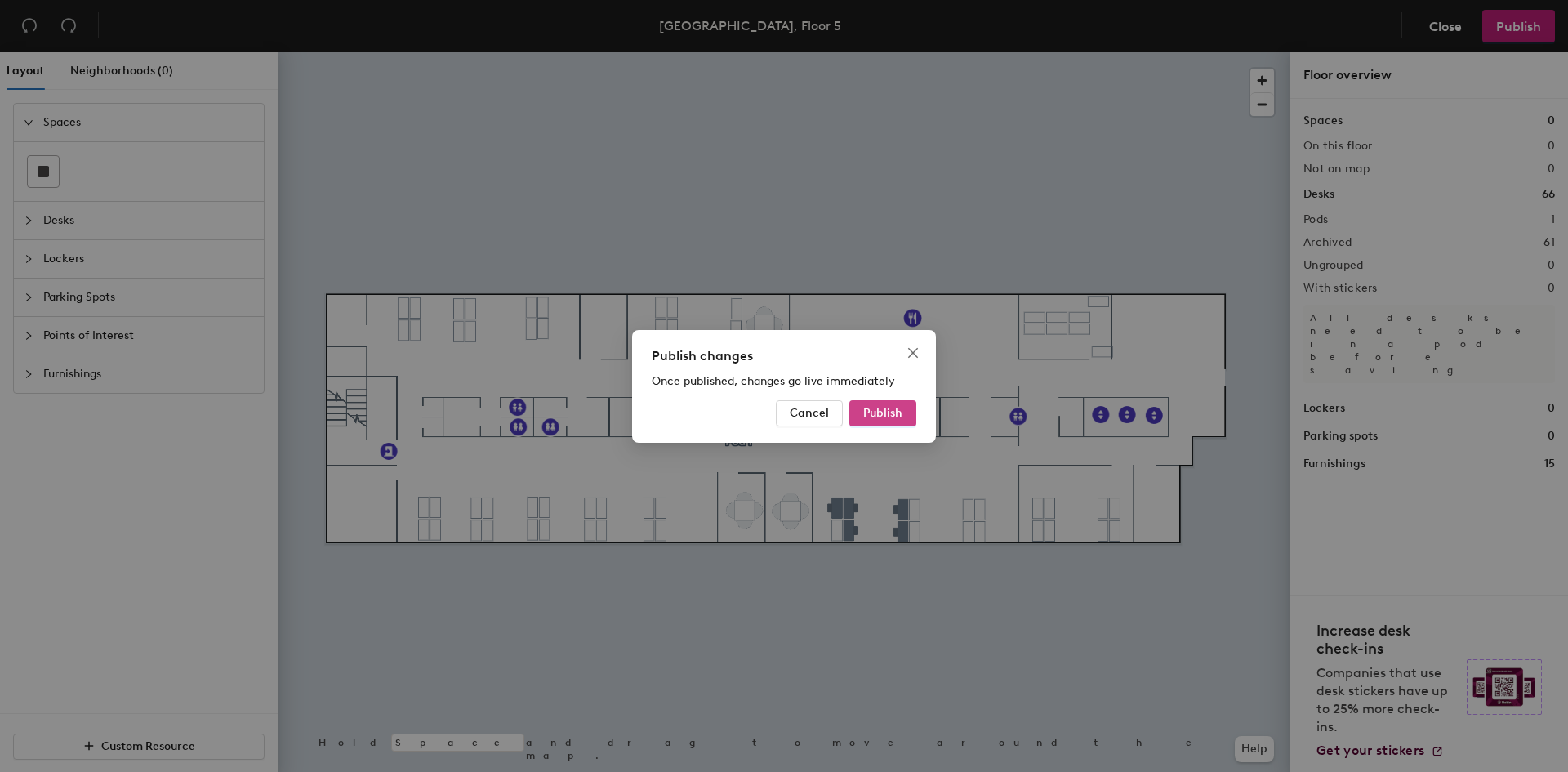
click at [878, 410] on span "Publish" at bounding box center [883, 413] width 39 height 14
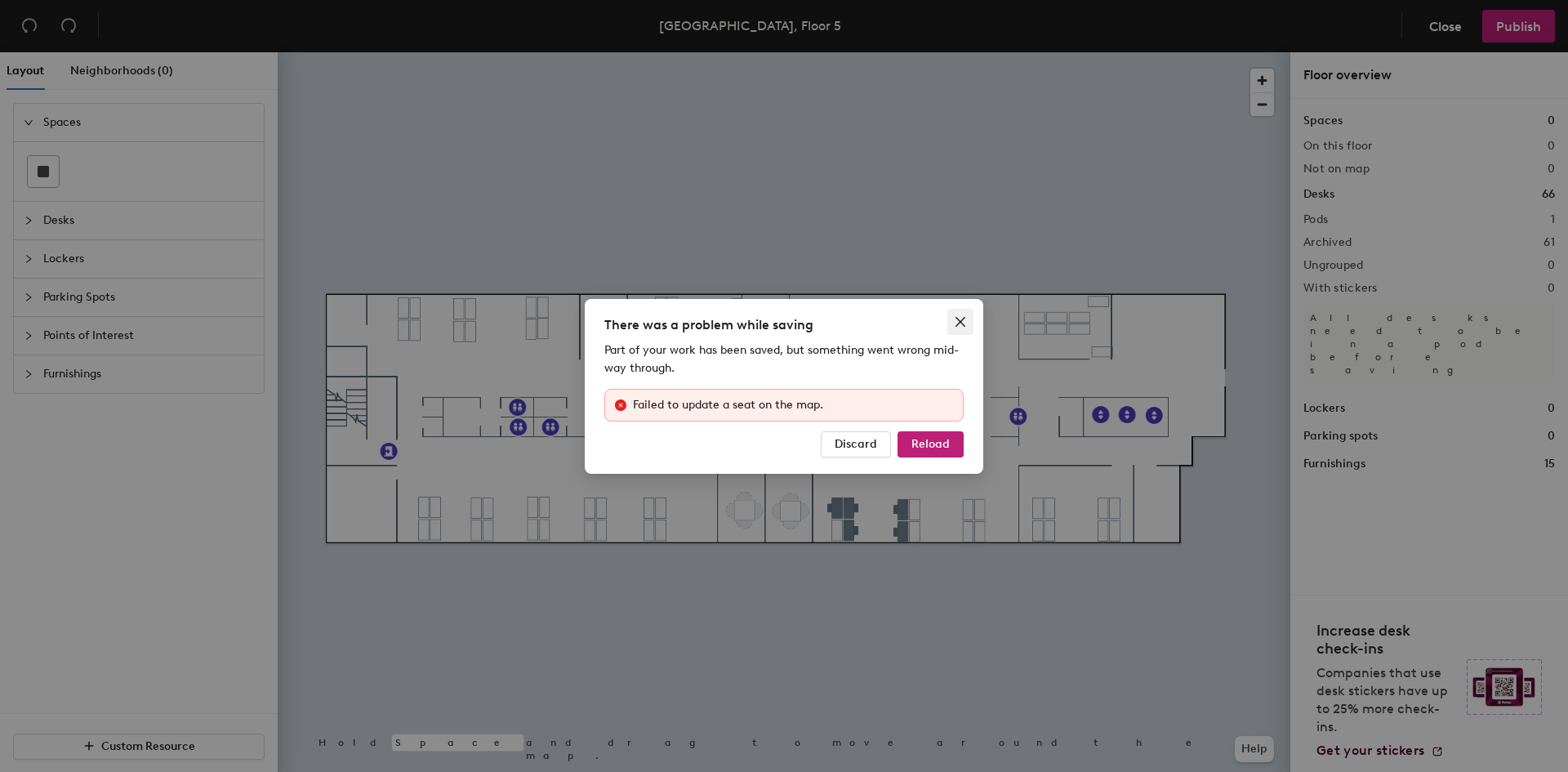
click at [960, 322] on icon "close" at bounding box center [959, 320] width 10 height 10
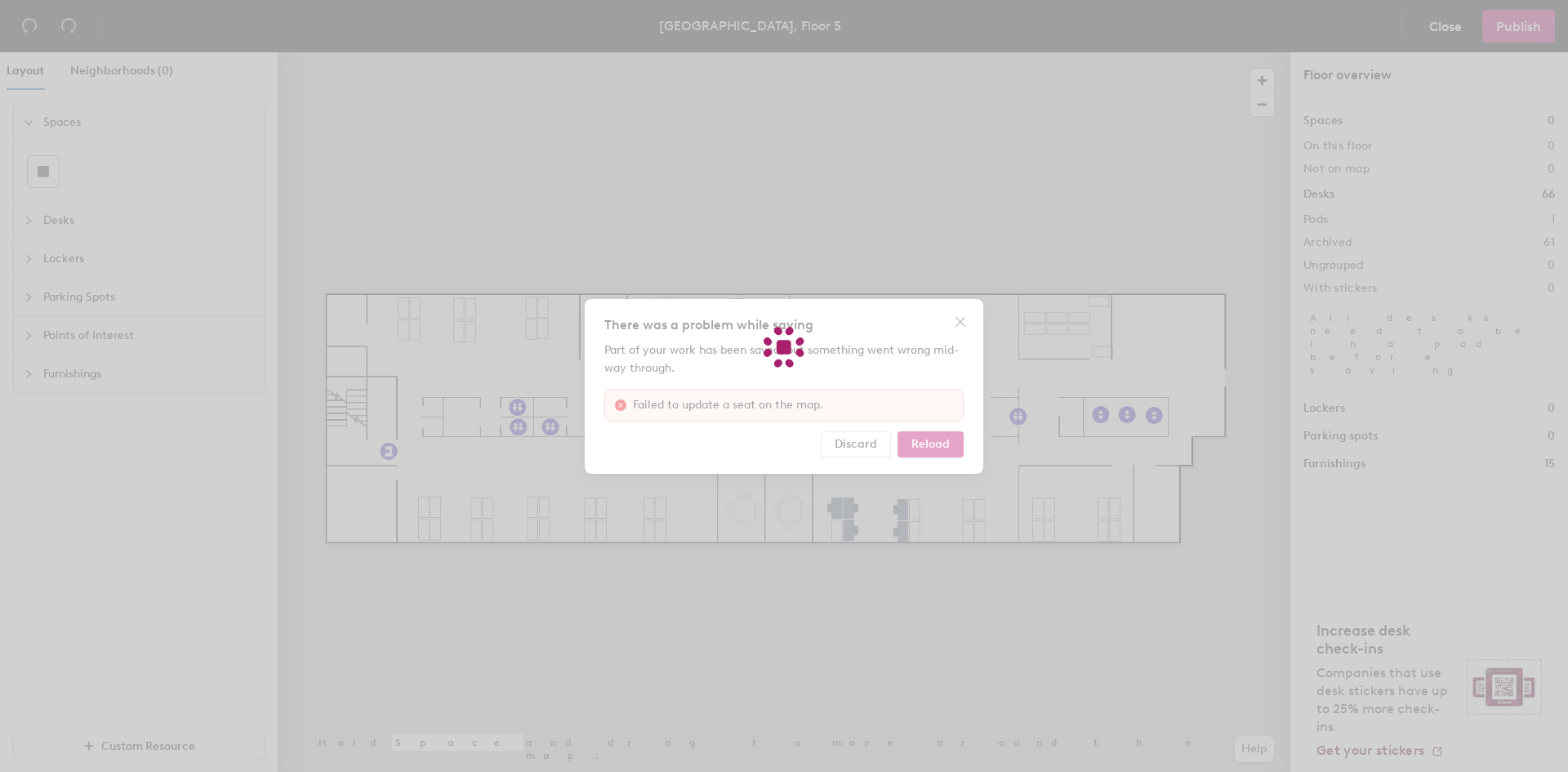
click at [922, 442] on div at bounding box center [784, 386] width 1568 height 772
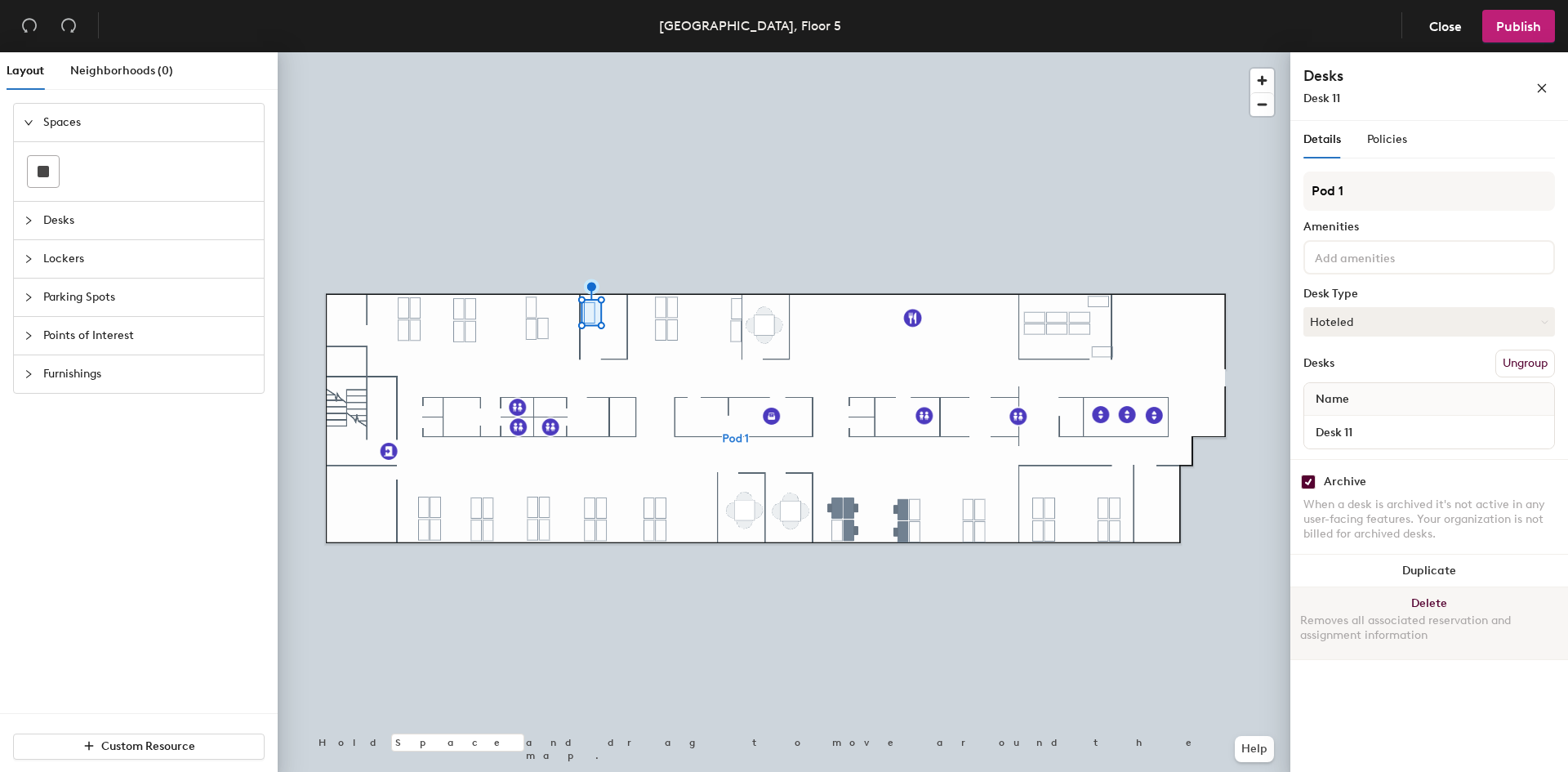
click at [1429, 609] on button "Delete Removes all associated reservation and assignment information" at bounding box center [1429, 623] width 278 height 71
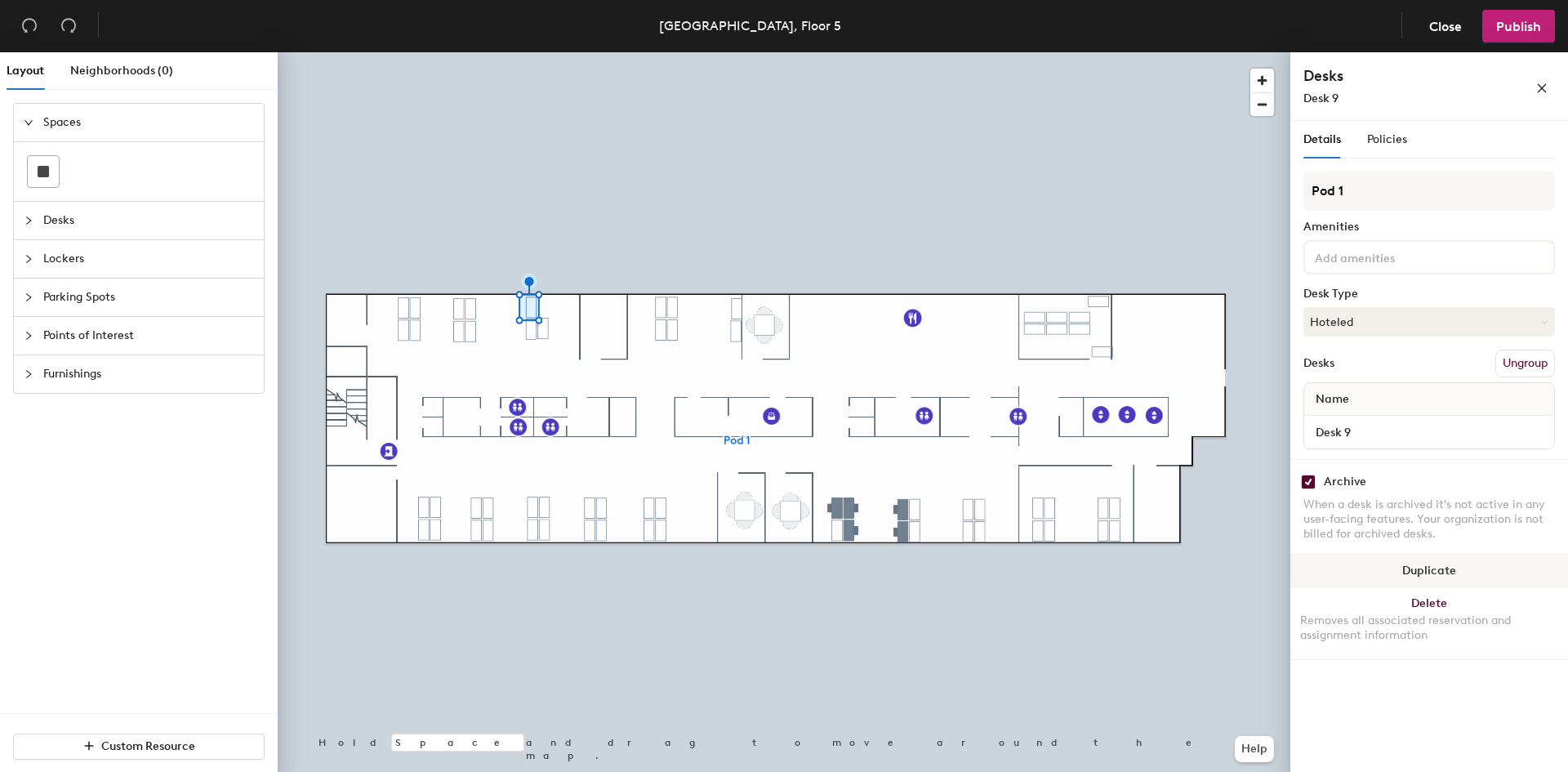
click at [1385, 565] on button "Duplicate" at bounding box center [1429, 571] width 278 height 33
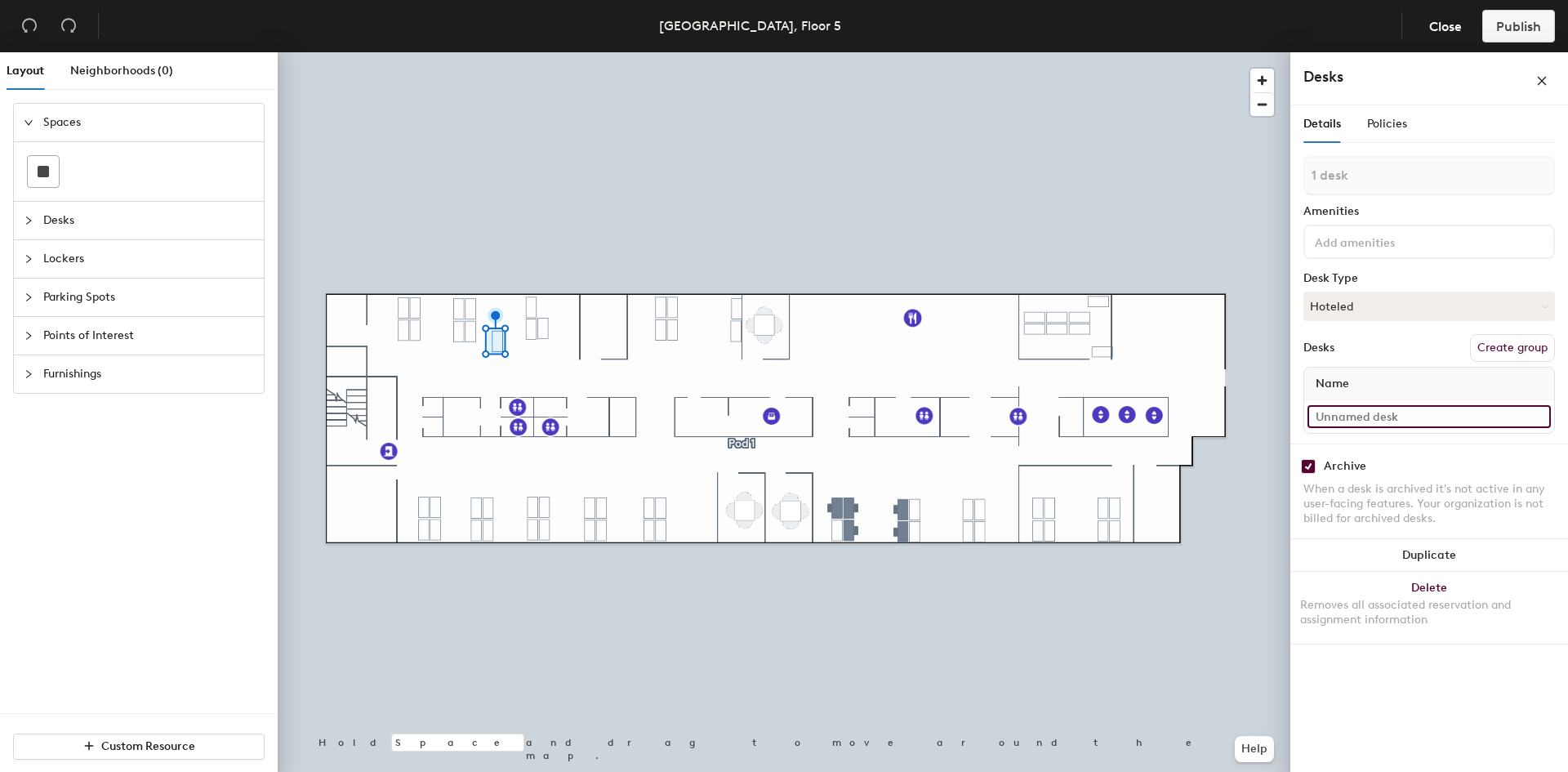
click at [1400, 421] on input at bounding box center [1430, 416] width 243 height 23
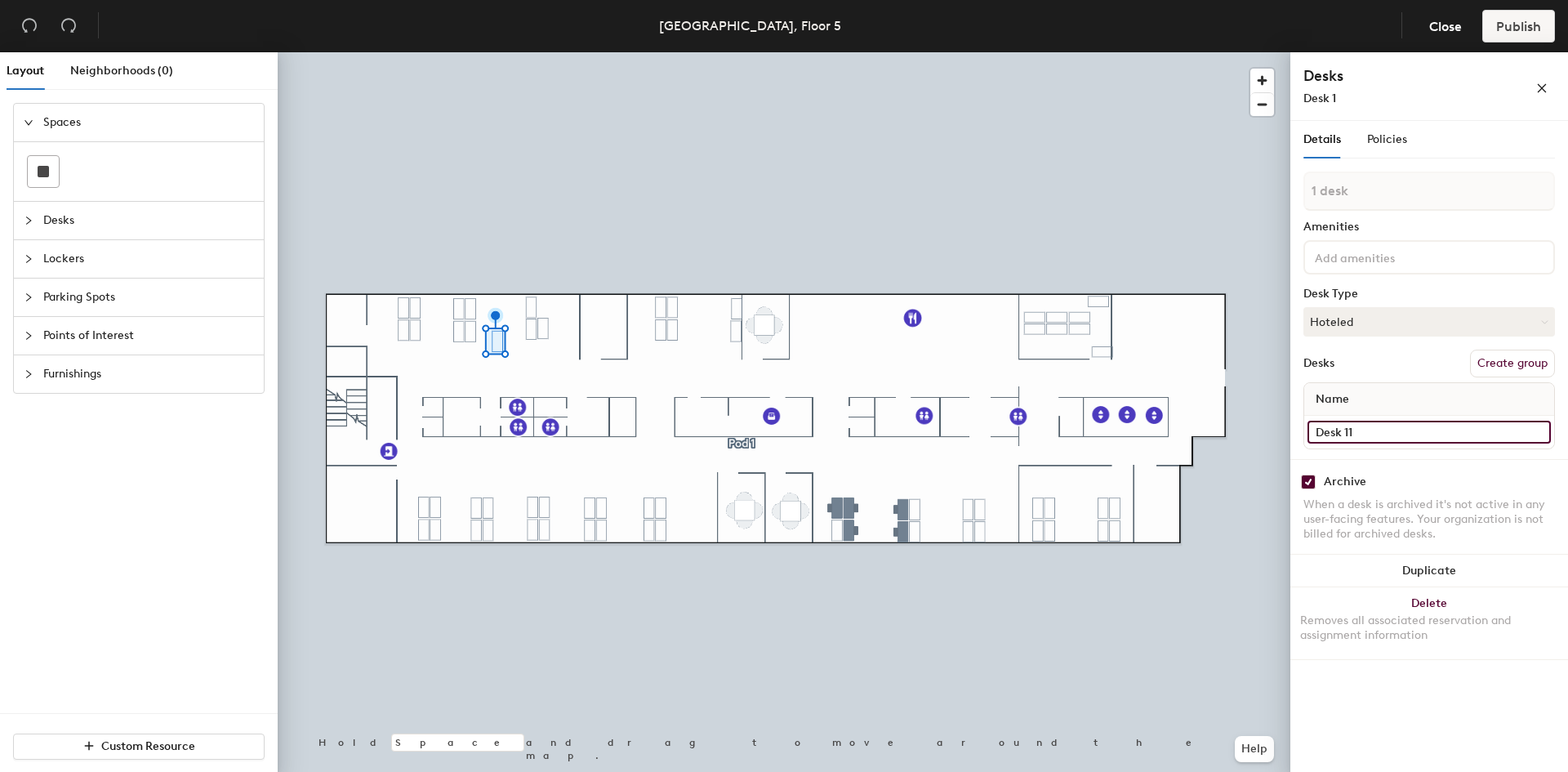
type input "Desk 11"
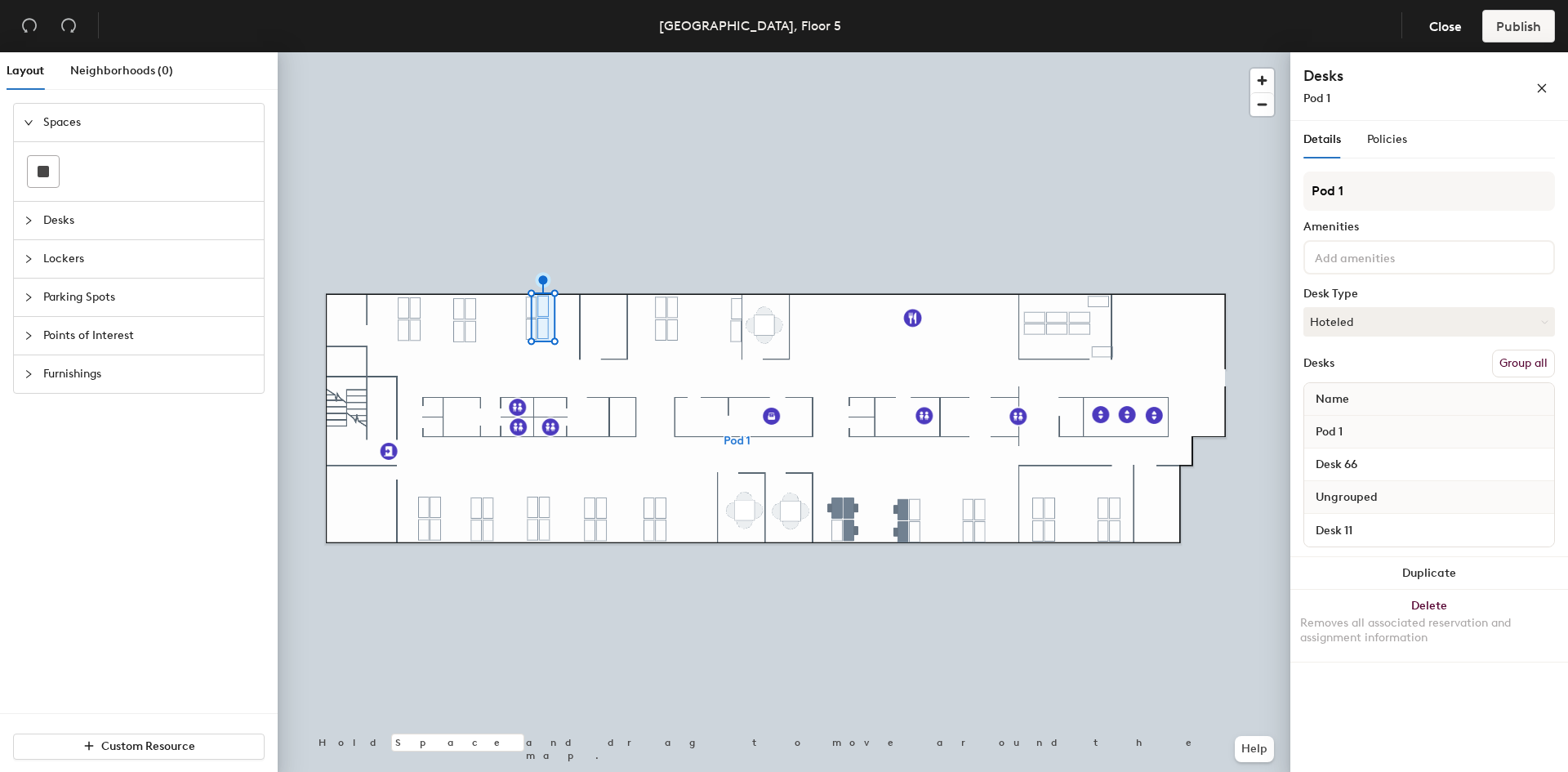
click at [1515, 364] on button "Group all" at bounding box center [1523, 363] width 63 height 27
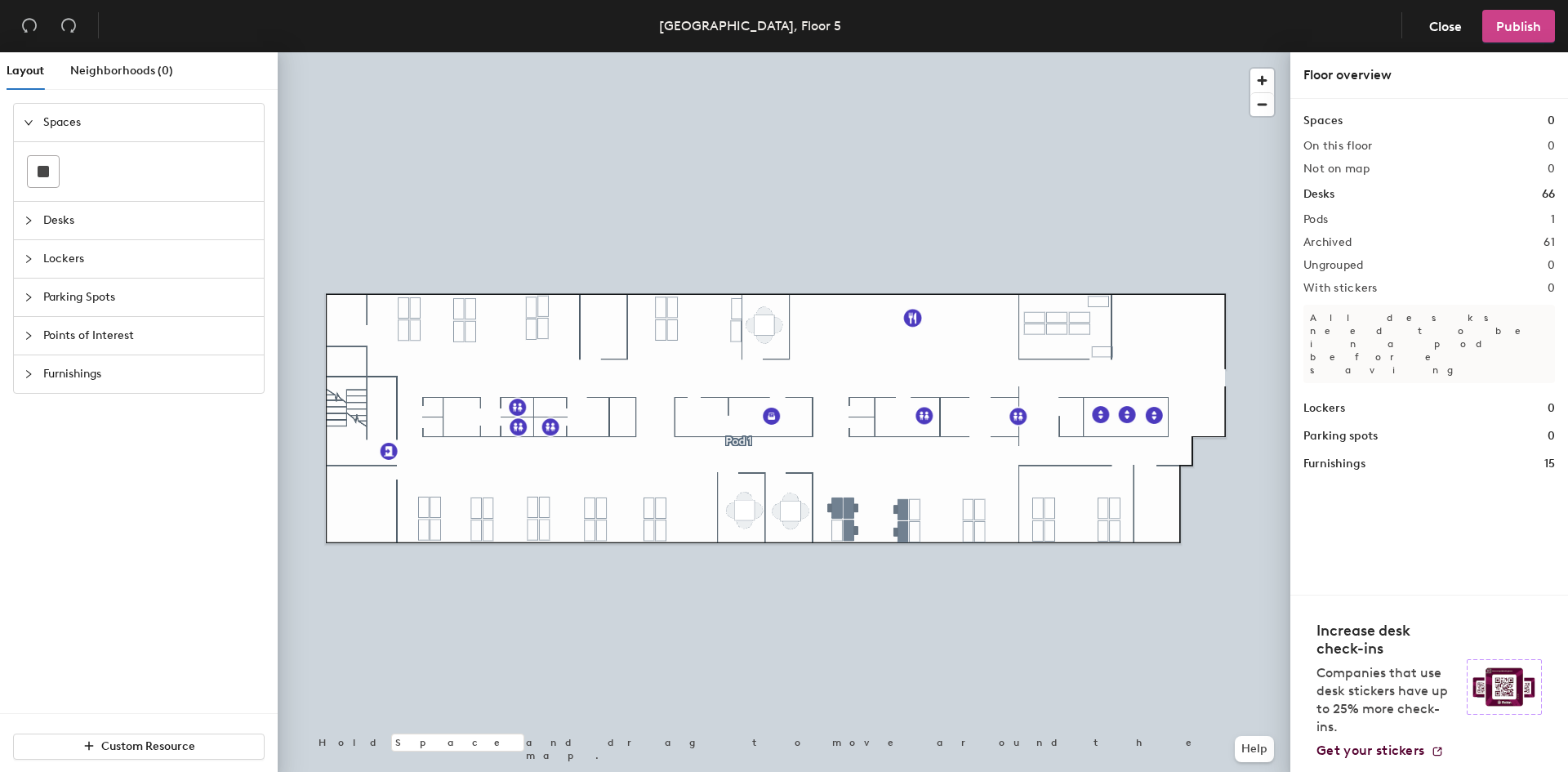
click at [1519, 32] on span "Publish" at bounding box center [1519, 26] width 45 height 16
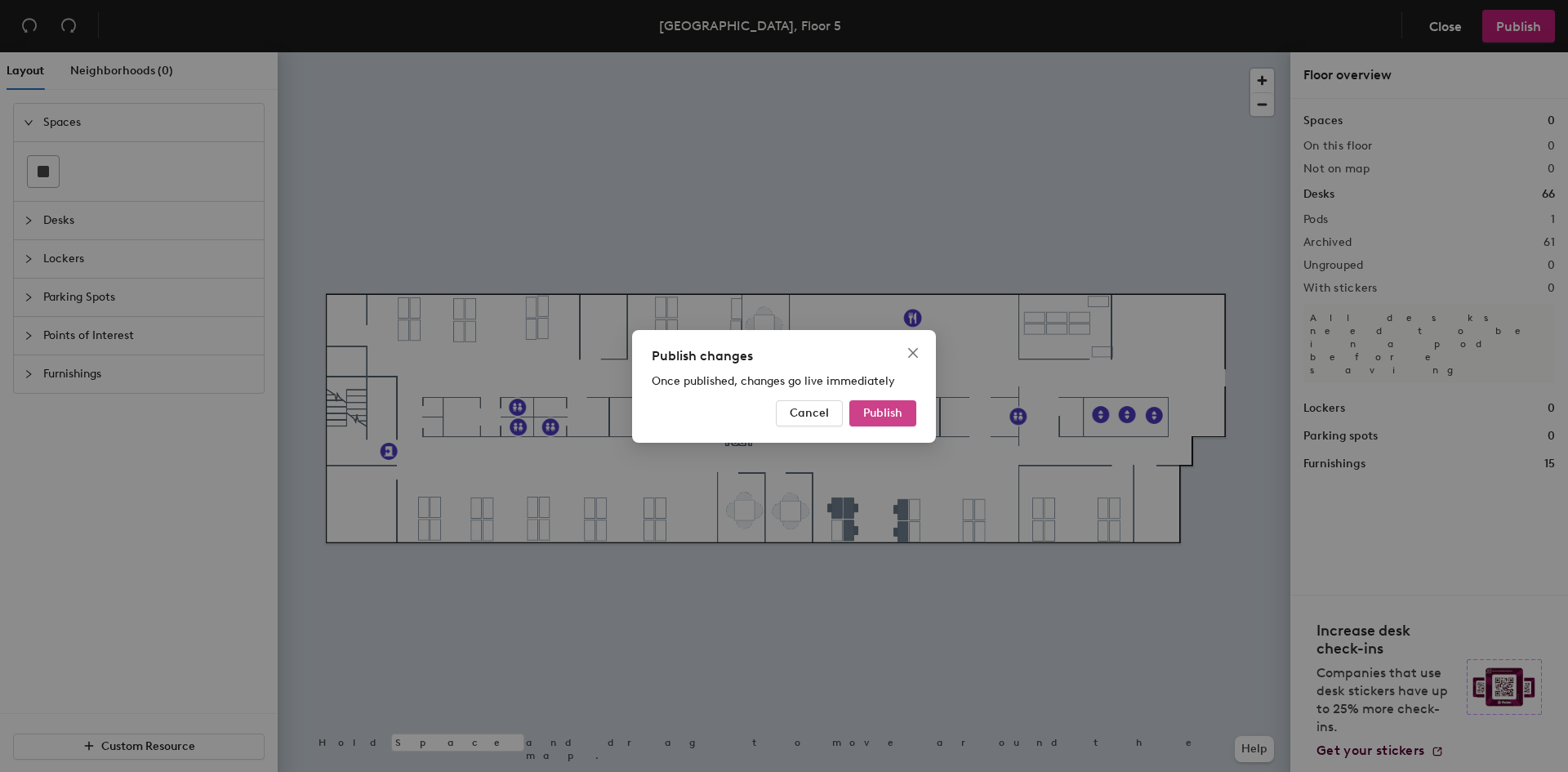
click at [871, 415] on span "Publish" at bounding box center [883, 413] width 39 height 14
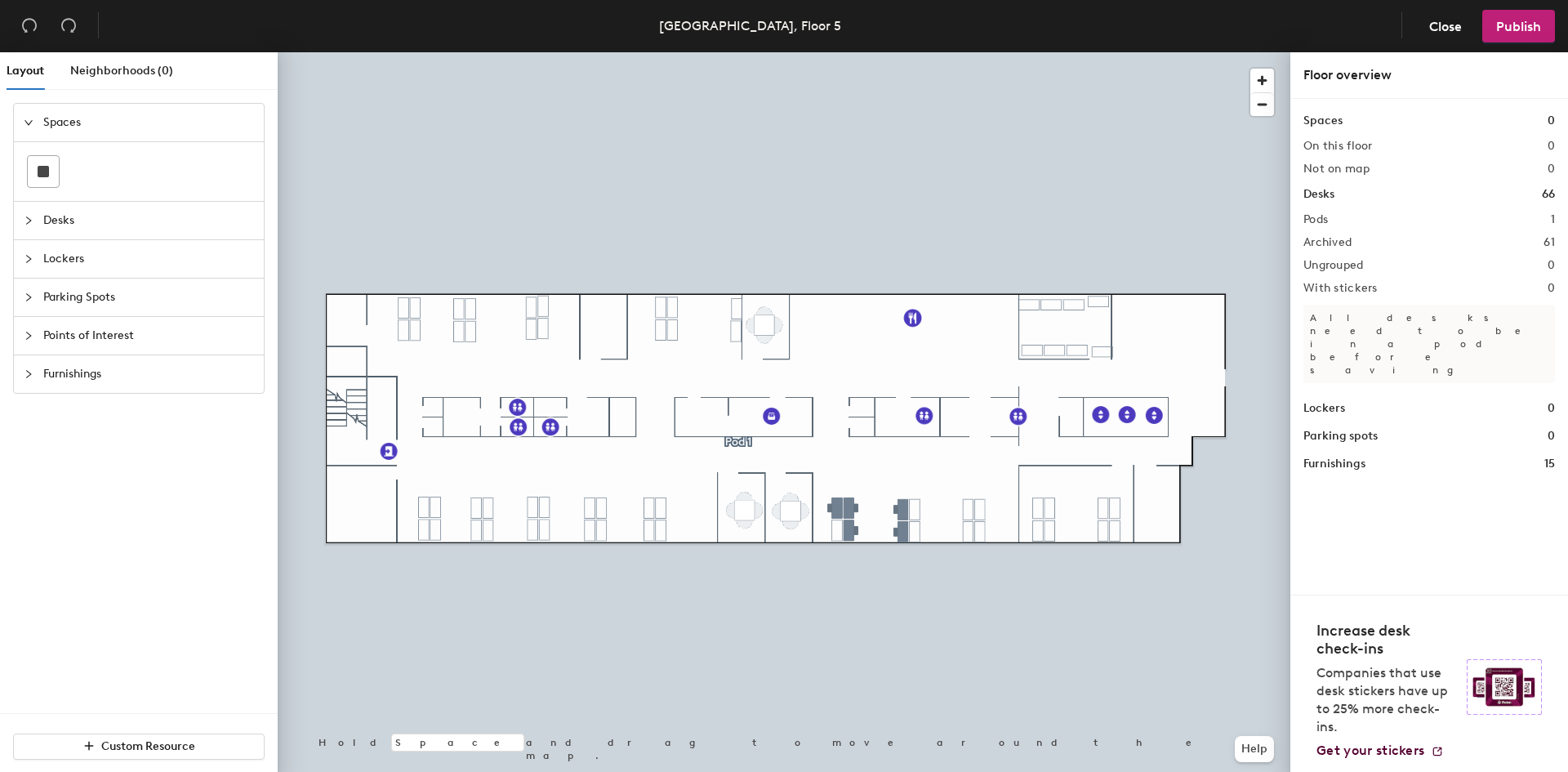
click at [79, 381] on span "Furnishings" at bounding box center [148, 374] width 211 height 38
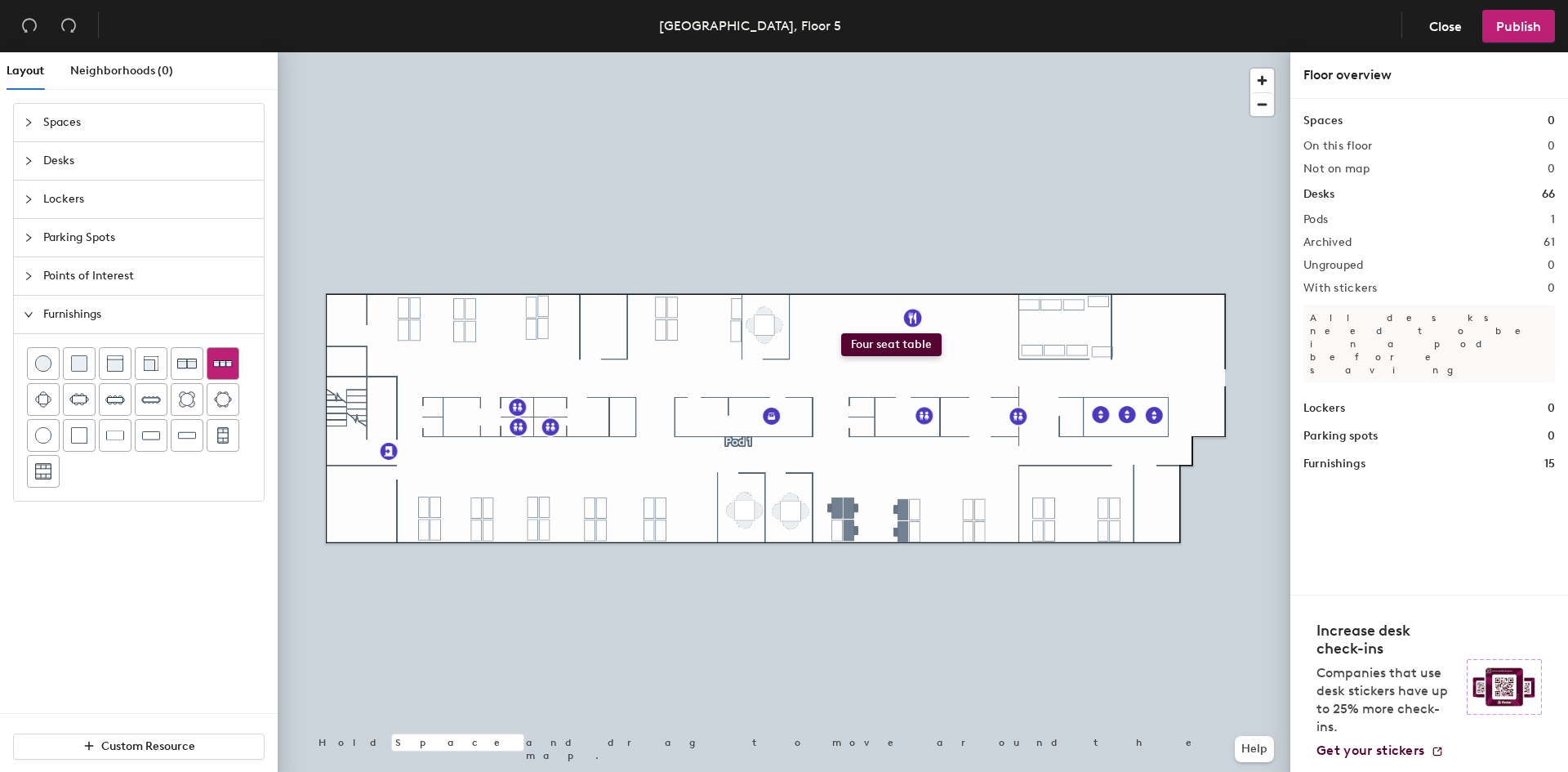
click at [841, 334] on div "Layout Neighborhoods (0) Spaces Desks Lockers Parking Spots Points of Interest …" at bounding box center [784, 415] width 1568 height 726
click at [900, 334] on div "Layout Neighborhoods (0) Spaces Desks Lockers Parking Spots Points of Interest …" at bounding box center [784, 415] width 1568 height 726
click at [962, 333] on div "Layout Neighborhoods (0) Spaces Desks Lockers Parking Spots Points of Interest …" at bounding box center [784, 415] width 1568 height 726
drag, startPoint x: 52, startPoint y: 395, endPoint x: 965, endPoint y: 392, distance: 913.0
click at [121, 266] on span "Points of Interest" at bounding box center [148, 276] width 211 height 38
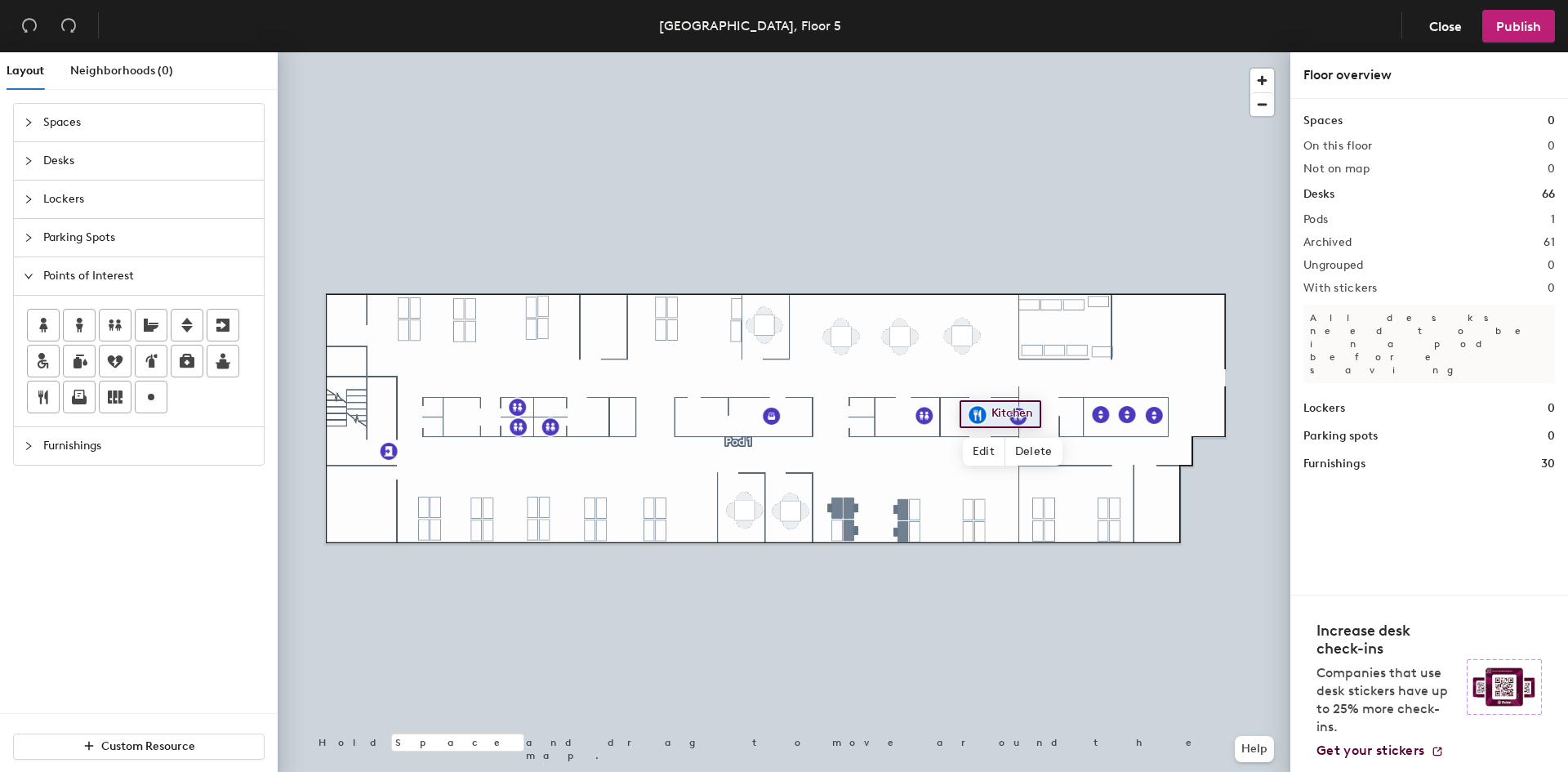
click at [900, 336] on div "Layout Neighborhoods (0) Spaces Desks Lockers Parking Spots Points of Interest …" at bounding box center [784, 415] width 1568 height 726
type input "Lunch Room"
click at [1153, 447] on span "Delete" at bounding box center [1157, 451] width 57 height 27
click at [1179, 447] on span "Delete" at bounding box center [1183, 451] width 57 height 27
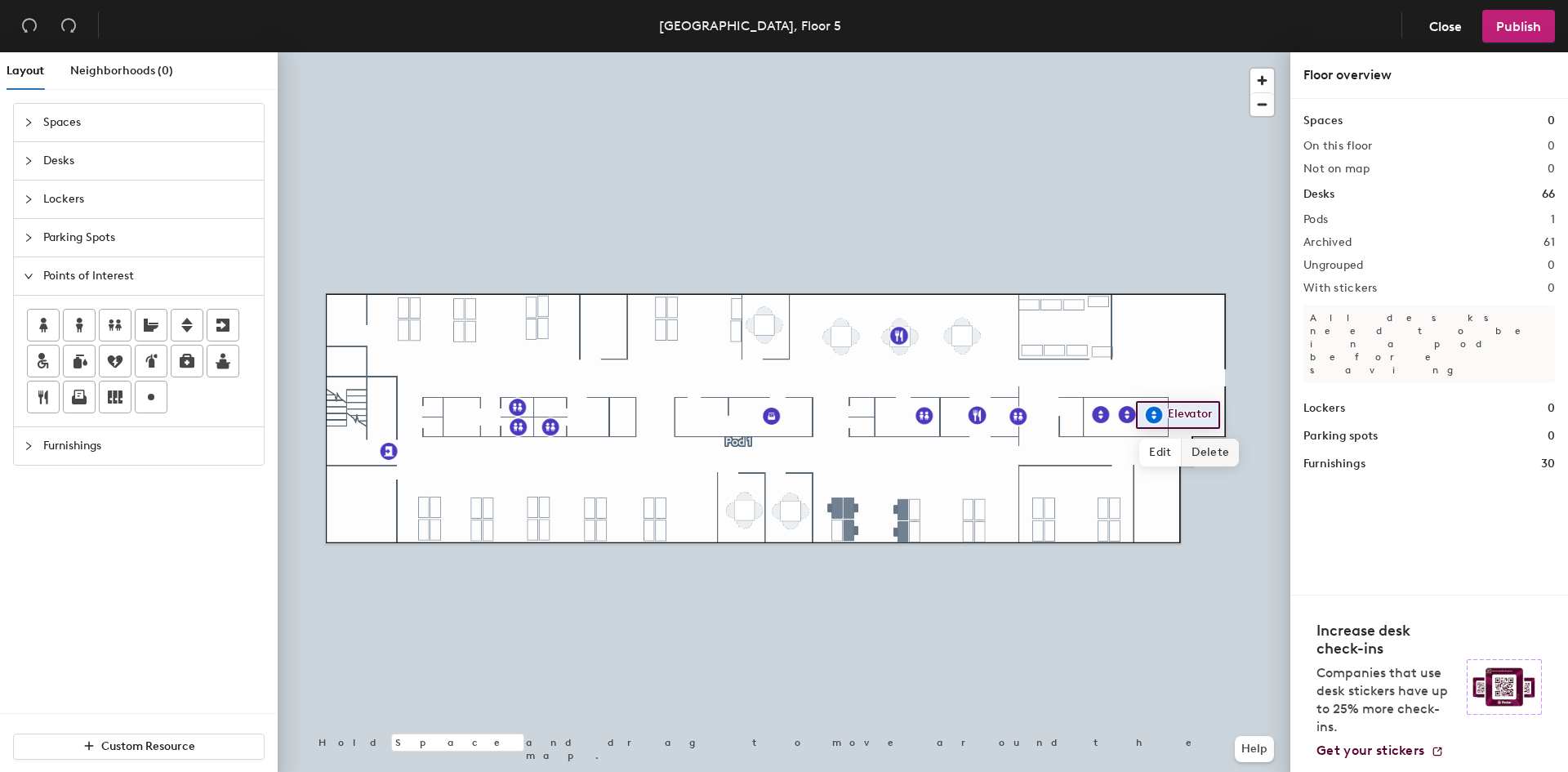
click at [1202, 446] on span "Delete" at bounding box center [1210, 452] width 57 height 27
click at [1014, 389] on div "Layout Neighborhoods (0) Spaces Desks Lockers Parking Spots Points of Interest …" at bounding box center [784, 415] width 1568 height 726
click at [1060, 426] on span "Done" at bounding box center [1064, 425] width 49 height 27
drag, startPoint x: 79, startPoint y: 359, endPoint x: 3, endPoint y: 365, distance: 76.2
click at [3, 365] on div "Spaces Desks Lockers Parking Spots Points of Interest Furnishings" at bounding box center [138, 284] width 278 height 389
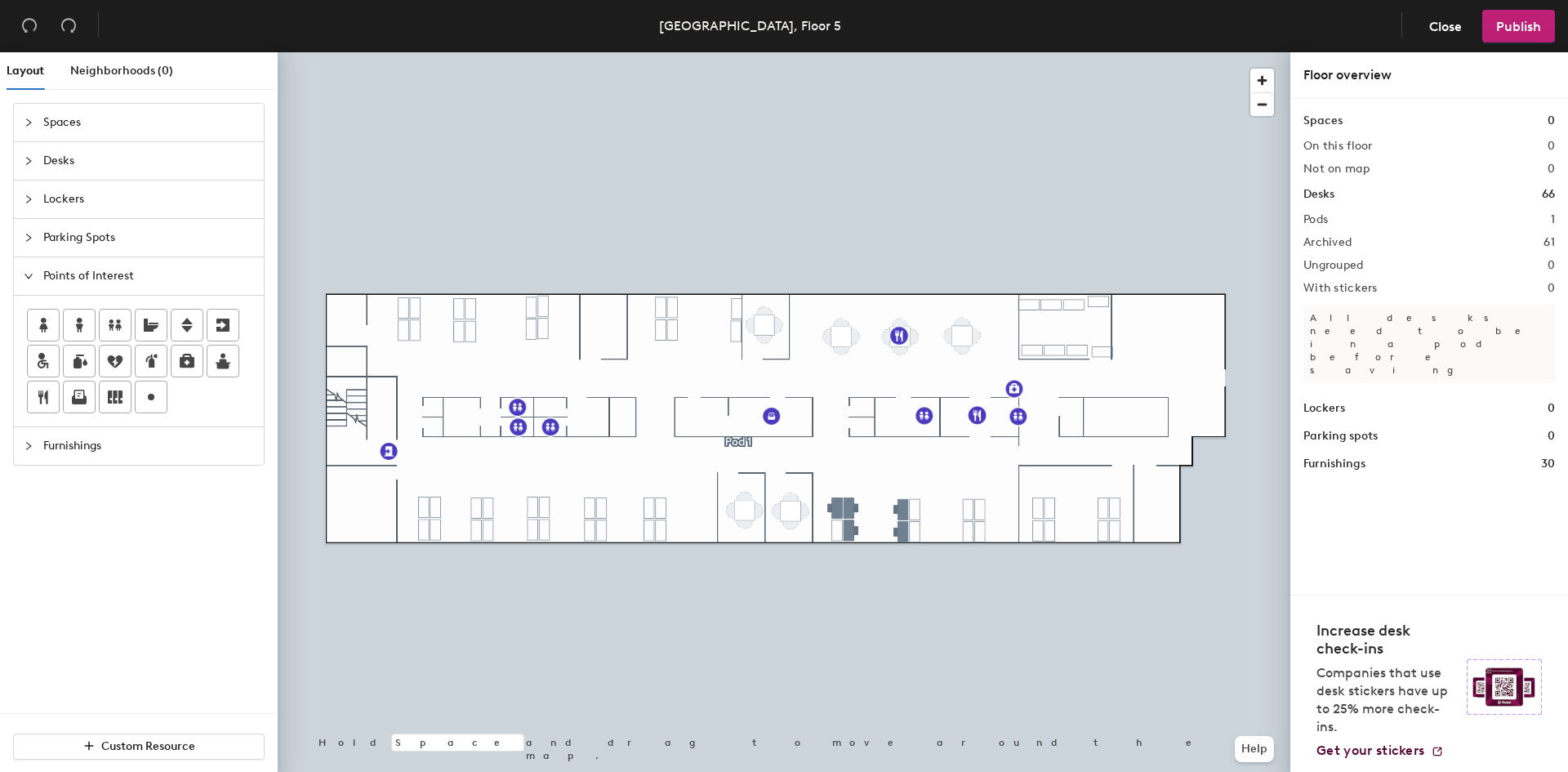
click at [548, 407] on div "Layout Neighborhoods (0) Spaces Desks Lockers Parking Spots Points of Interest …" at bounding box center [784, 415] width 1568 height 726
type input "Shower"
click at [1216, 377] on div "Layout Neighborhoods (0) Spaces Desks Lockers Parking Spots Points of Interest …" at bounding box center [784, 415] width 1568 height 726
click at [1262, 409] on span "Done" at bounding box center [1268, 413] width 49 height 27
click at [116, 437] on span "Furnishings" at bounding box center [148, 446] width 211 height 38
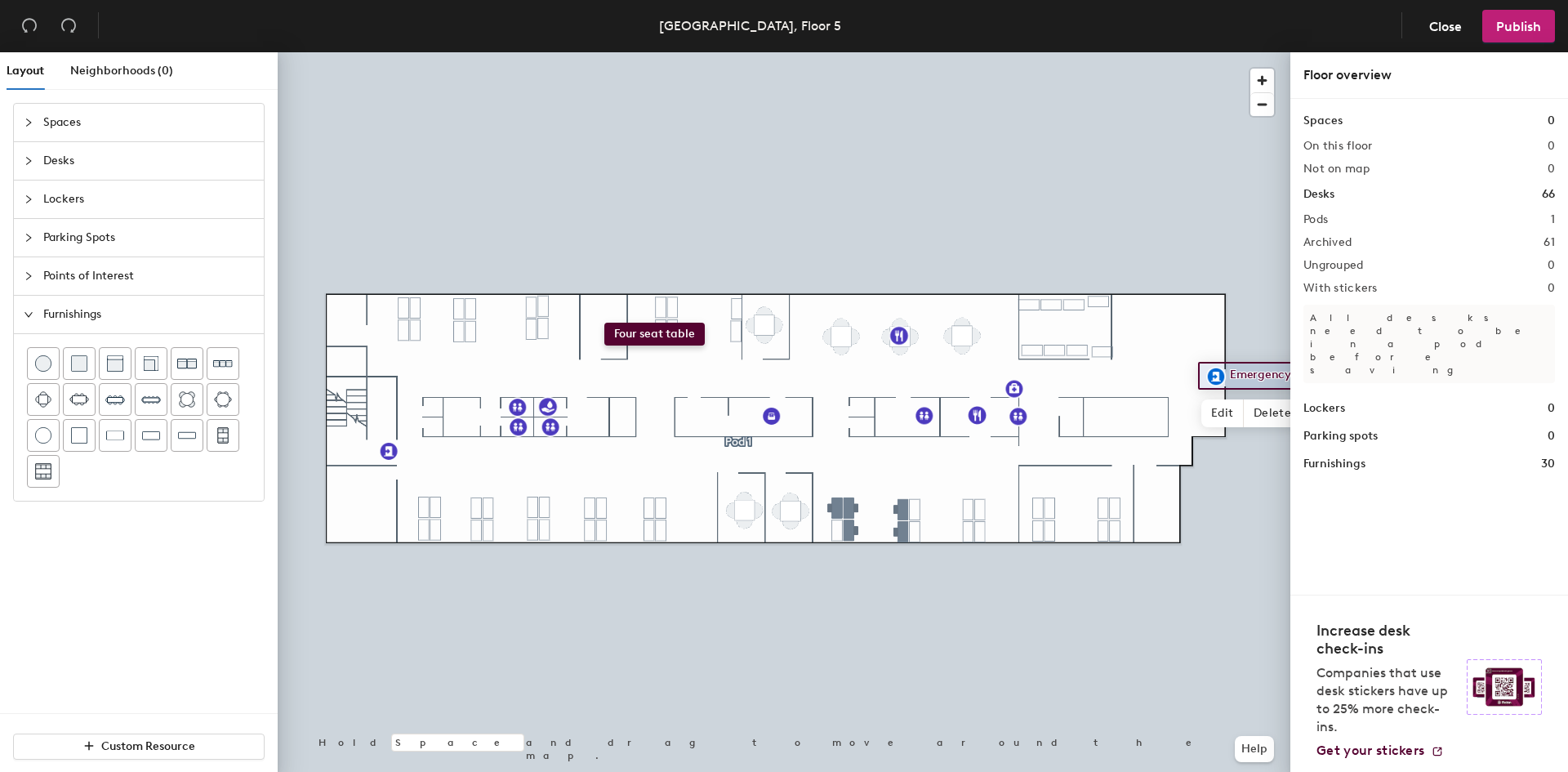
click at [604, 321] on div "Layout Neighborhoods (0) Spaces Desks Lockers Parking Spots Points of Interest …" at bounding box center [784, 415] width 1568 height 726
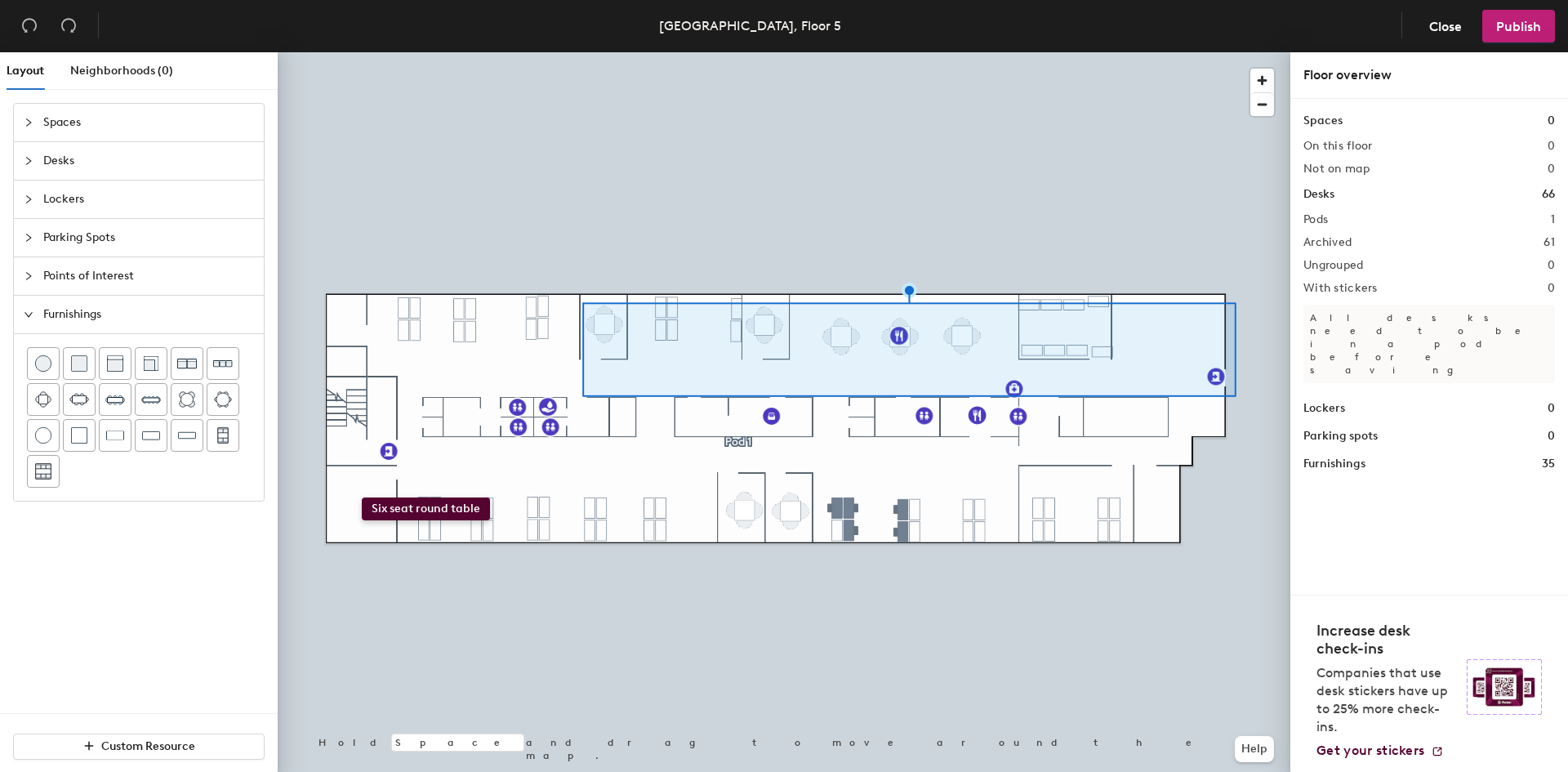
click at [362, 499] on div "Layout Neighborhoods (0) Spaces Desks Lockers Parking Spots Points of Interest …" at bounding box center [784, 415] width 1568 height 726
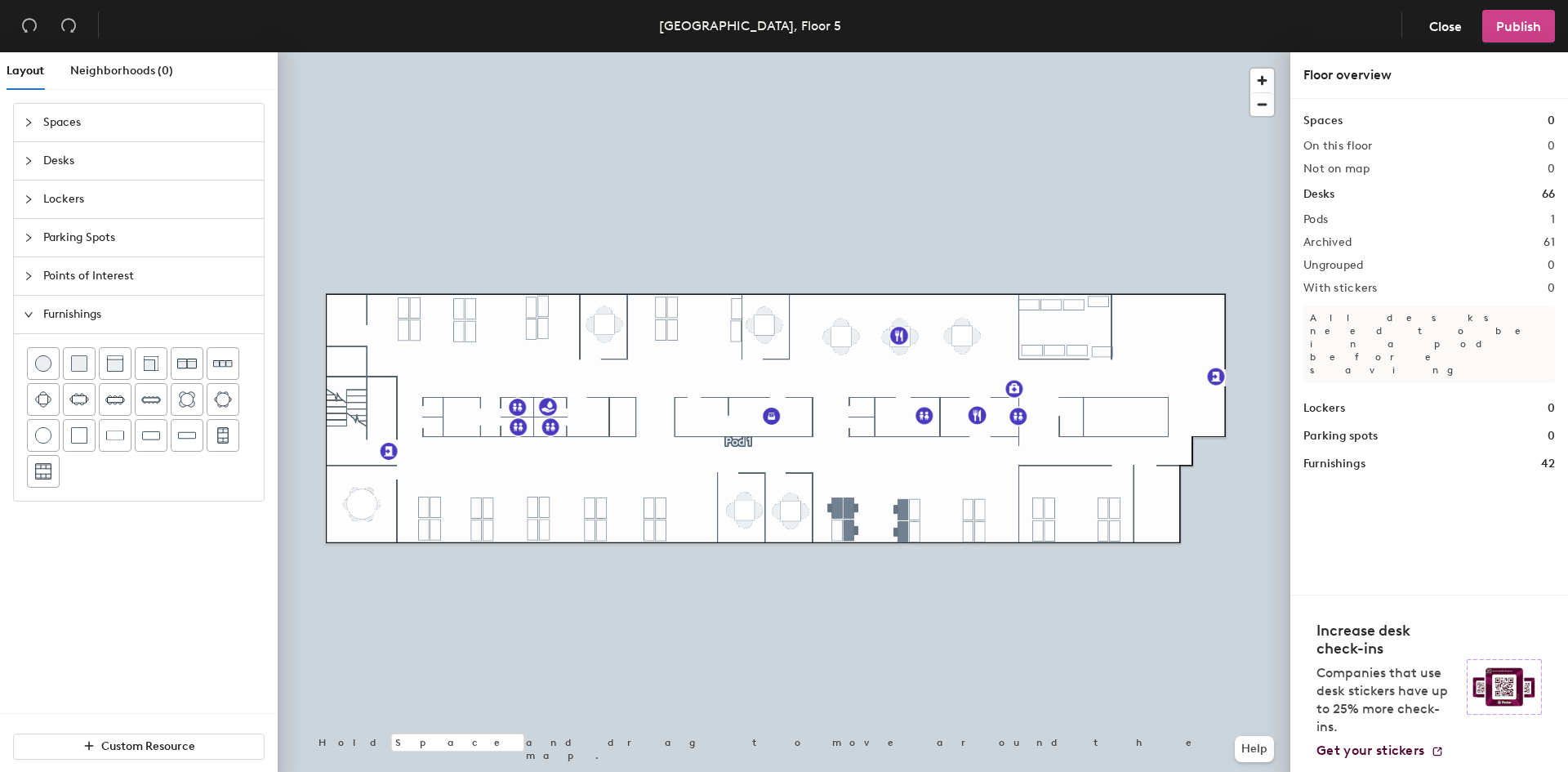
click at [1504, 22] on span "Publish" at bounding box center [1519, 26] width 45 height 16
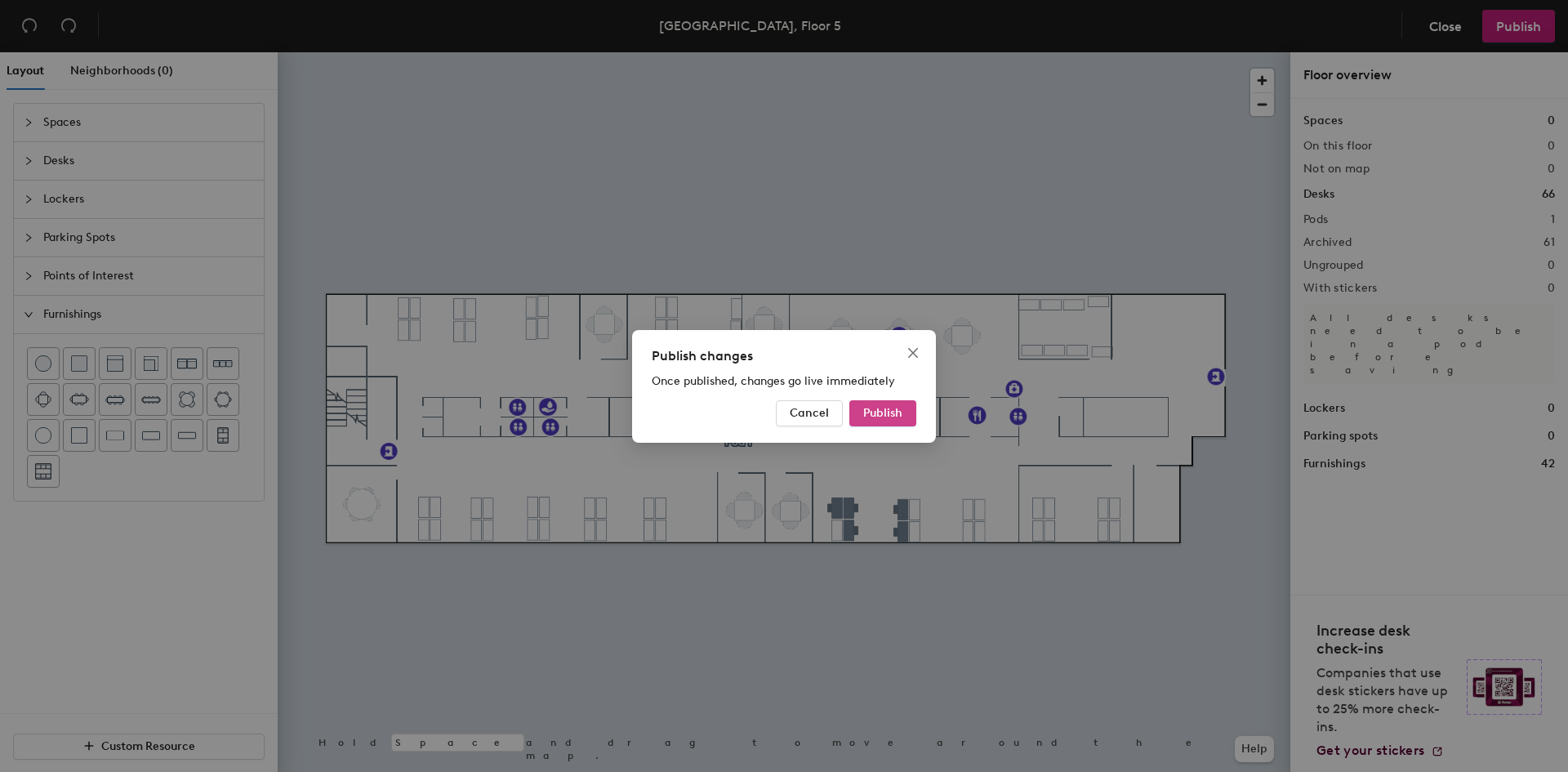
click at [889, 409] on span "Publish" at bounding box center [883, 413] width 39 height 14
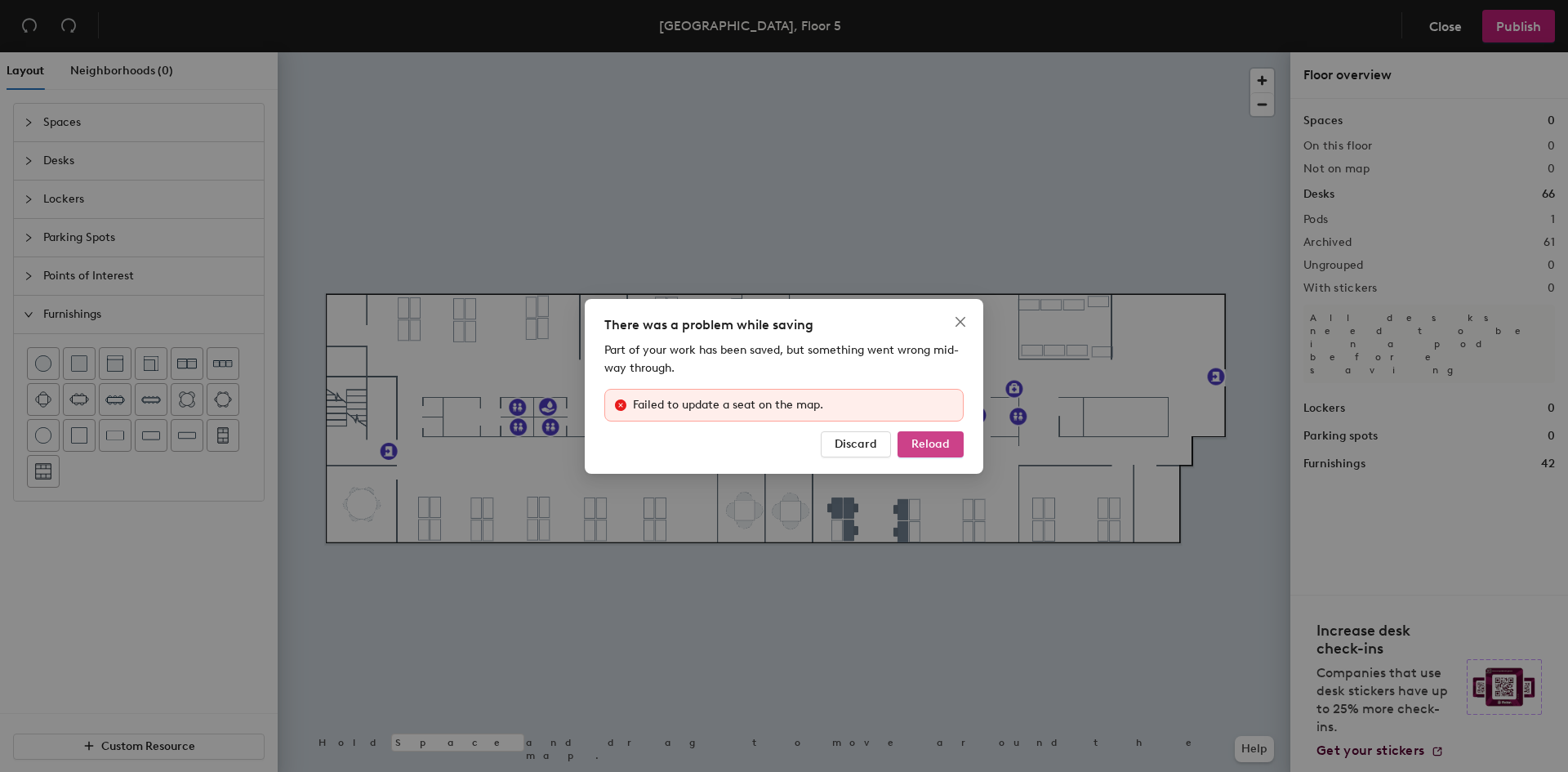
click at [921, 442] on span "Reload" at bounding box center [930, 444] width 39 height 14
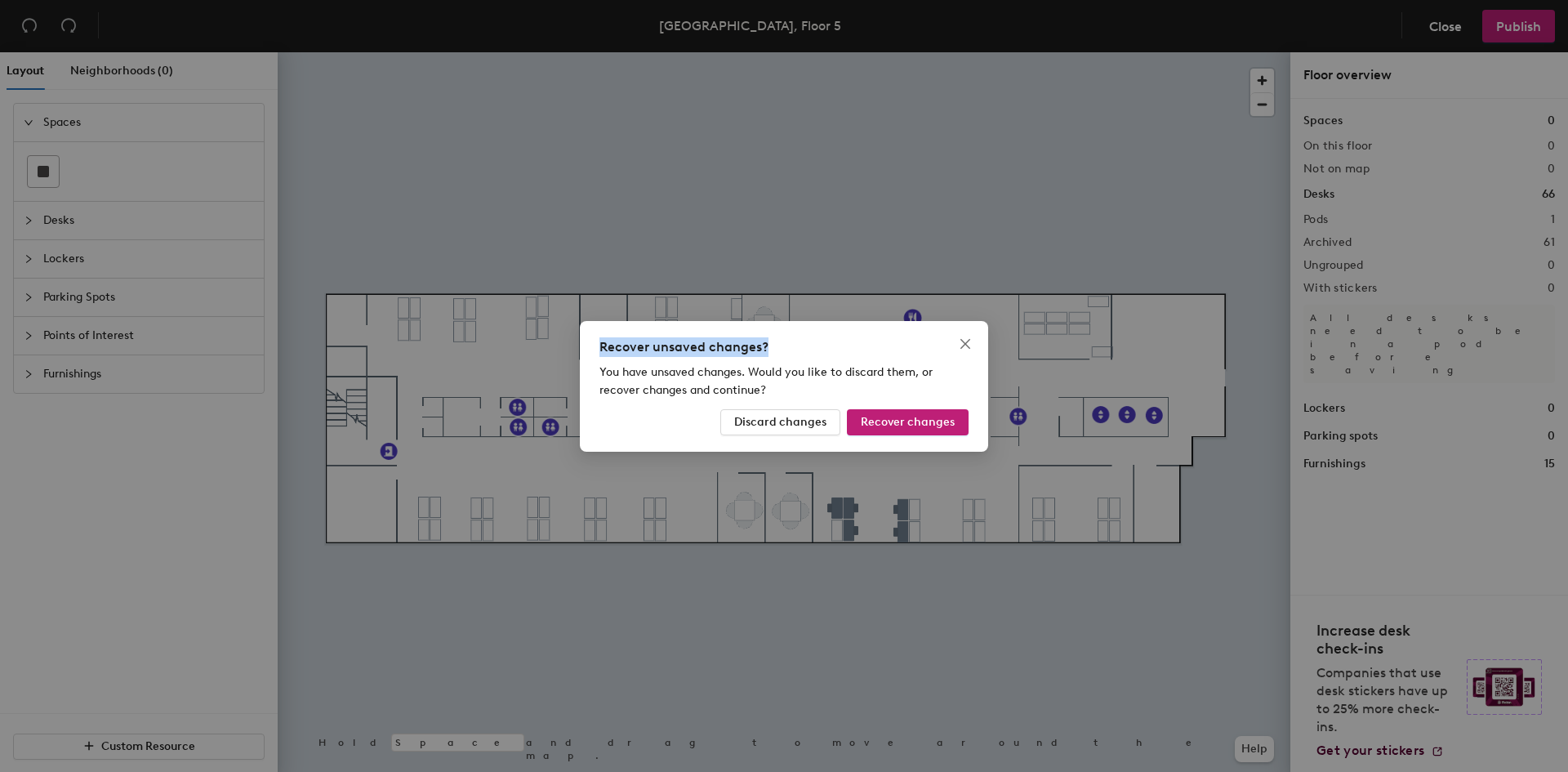
drag, startPoint x: 0, startPoint y: 0, endPoint x: 781, endPoint y: 331, distance: 848.2
click at [781, 331] on div "Recover unsaved changes? You have unsaved changes. Would you like to discard th…" at bounding box center [784, 386] width 1568 height 772
click at [779, 419] on span "Discard changes" at bounding box center [780, 422] width 93 height 14
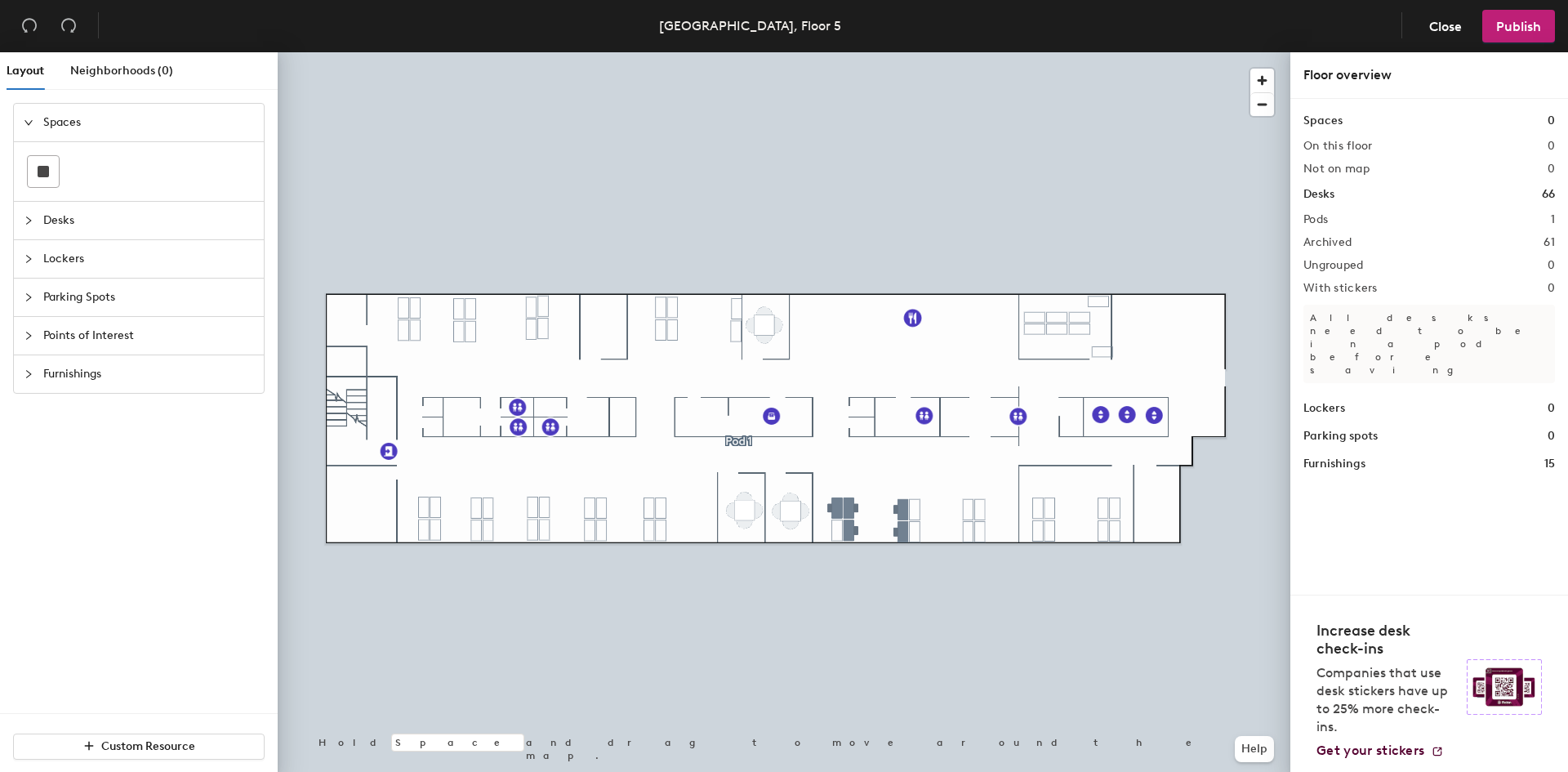
click at [1097, 52] on div at bounding box center [784, 52] width 1012 height 0
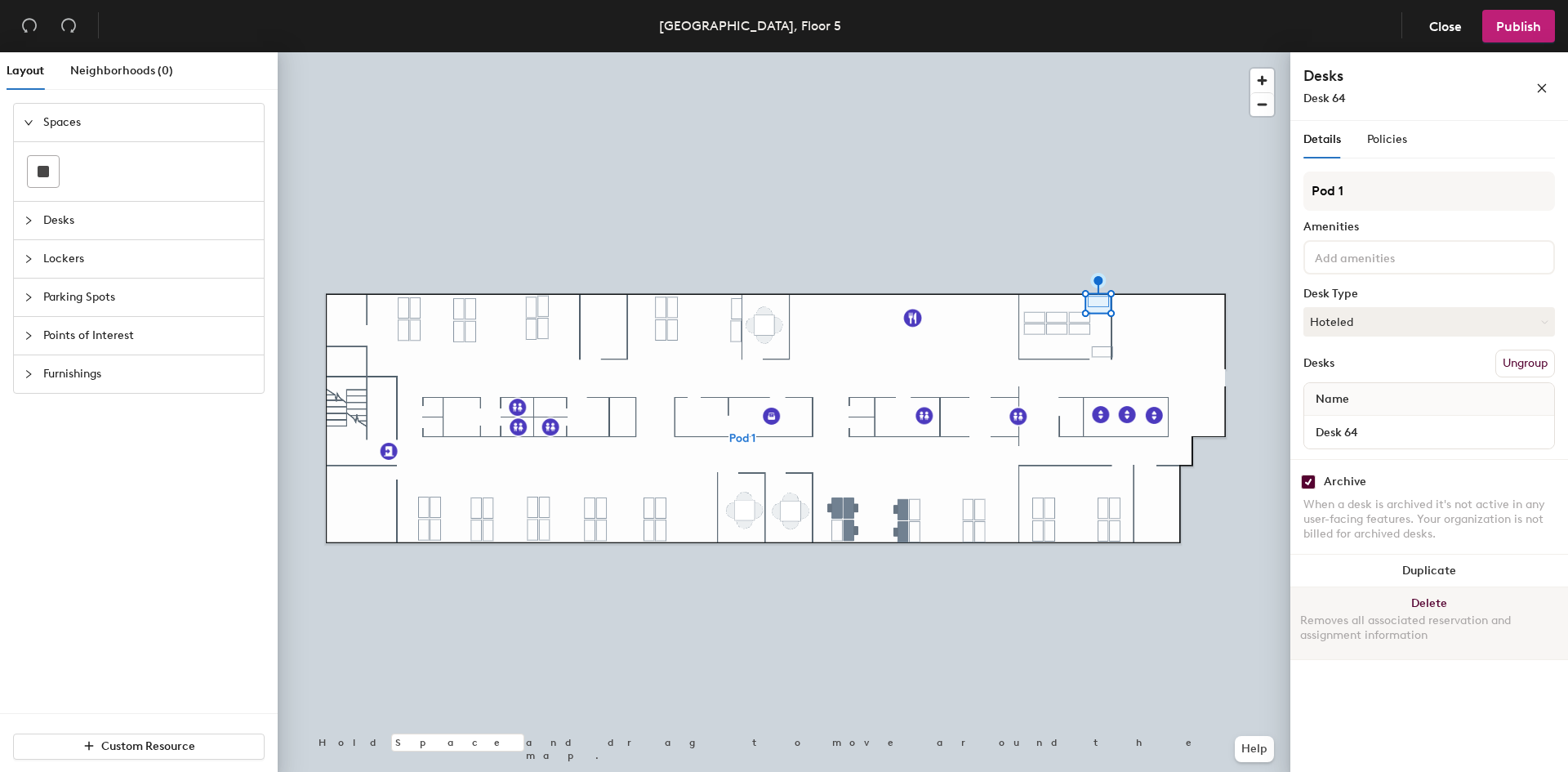
click at [1393, 603] on button "Delete Removes all associated reservation and assignment information" at bounding box center [1429, 623] width 278 height 71
click at [1408, 604] on button "Delete Removes all associated reservation and assignment information" at bounding box center [1429, 623] width 278 height 71
click at [1421, 613] on div "Removes all associated reservation and assignment information" at bounding box center [1429, 627] width 258 height 29
click at [1411, 603] on button "Delete Removes all associated reservation and assignment information" at bounding box center [1429, 623] width 278 height 71
click at [1408, 613] on div "Removes all associated reservation and assignment information" at bounding box center [1429, 627] width 258 height 29
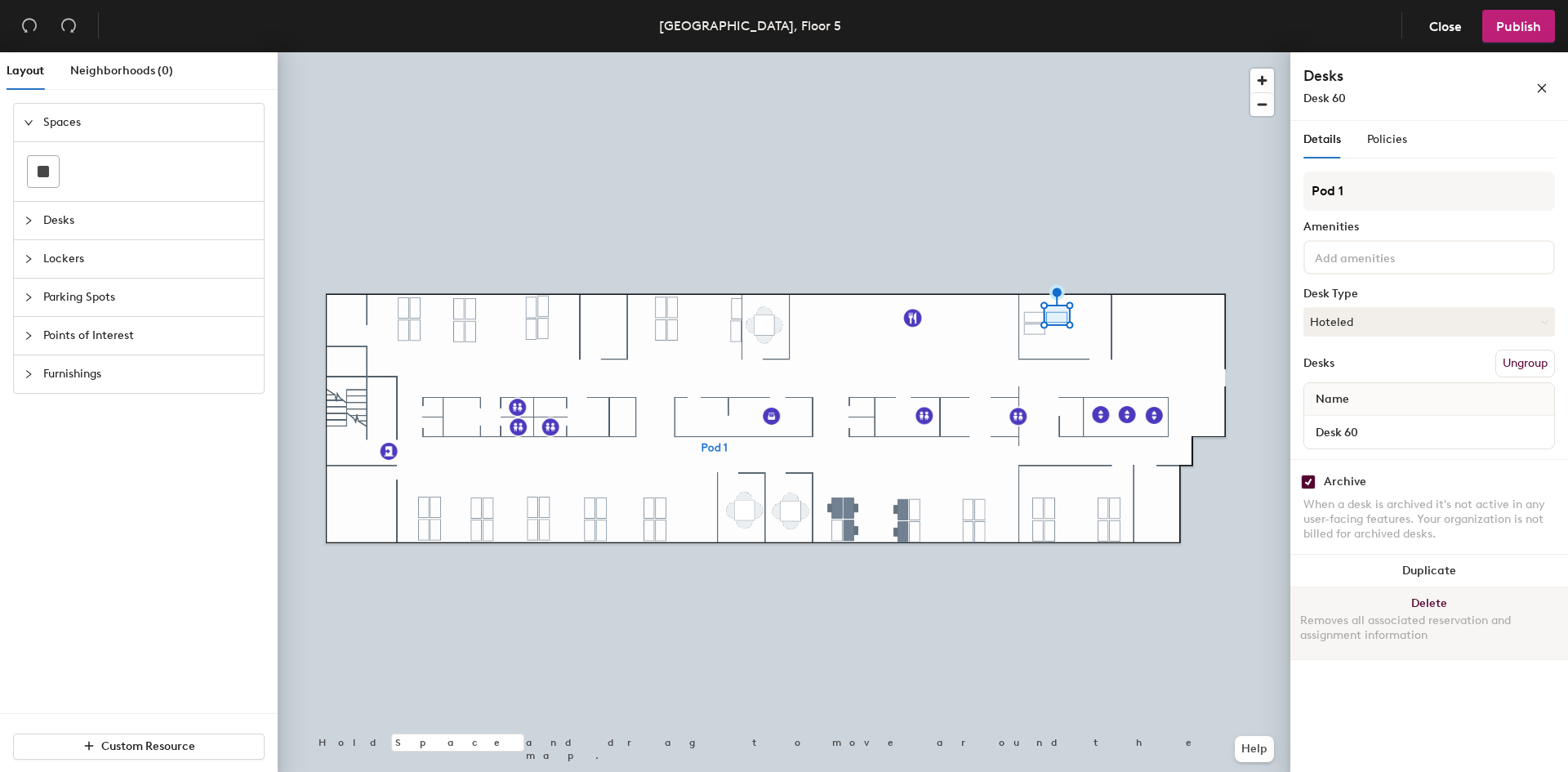
click at [1400, 615] on div "Removes all associated reservation and assignment information" at bounding box center [1429, 627] width 258 height 29
click at [1401, 625] on div "Removes all associated reservation and assignment information" at bounding box center [1429, 627] width 258 height 29
click at [1426, 621] on div "Removes all associated reservation and assignment information" at bounding box center [1429, 627] width 258 height 29
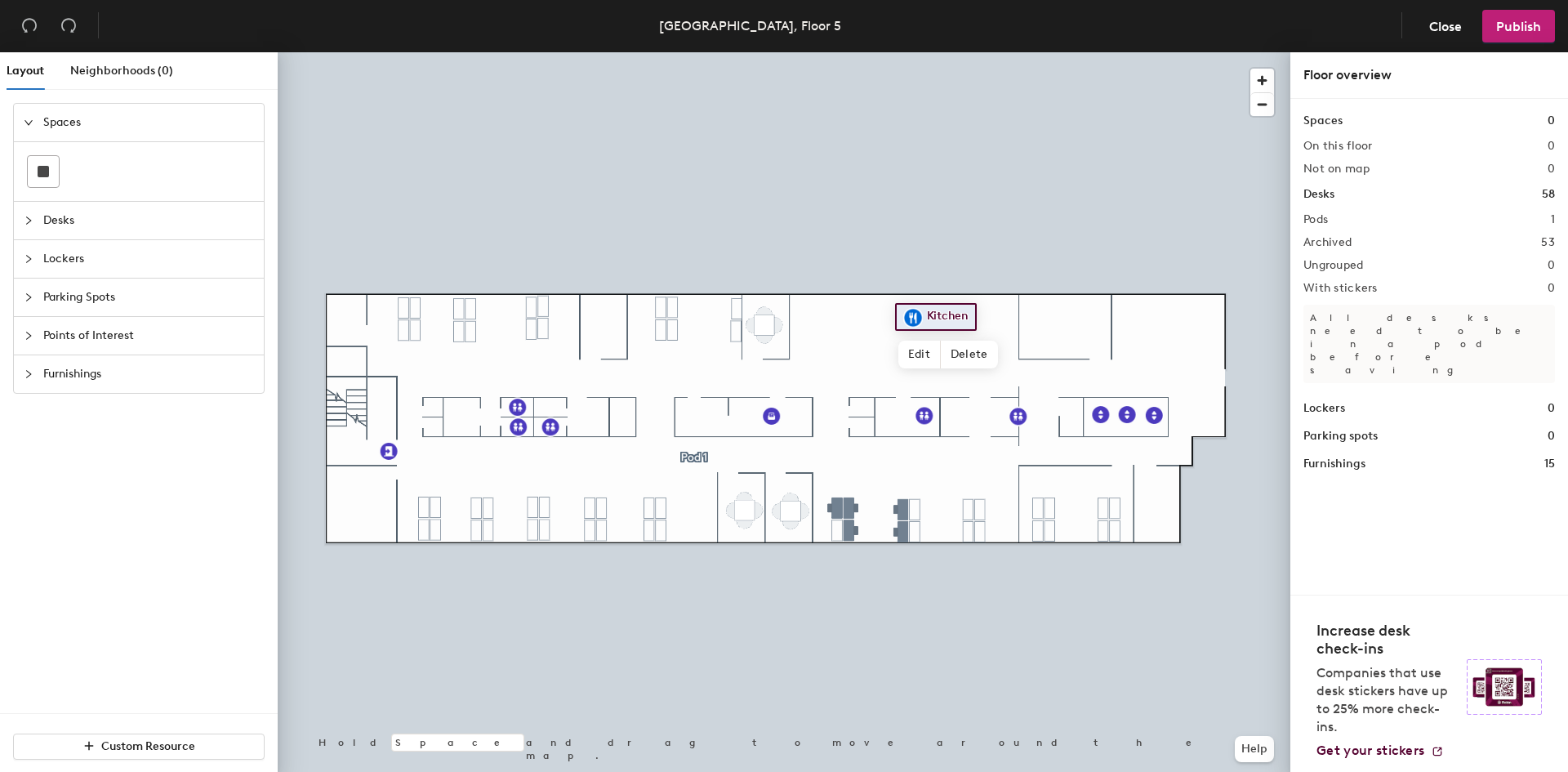
click at [100, 338] on span "Points of Interest" at bounding box center [148, 335] width 211 height 38
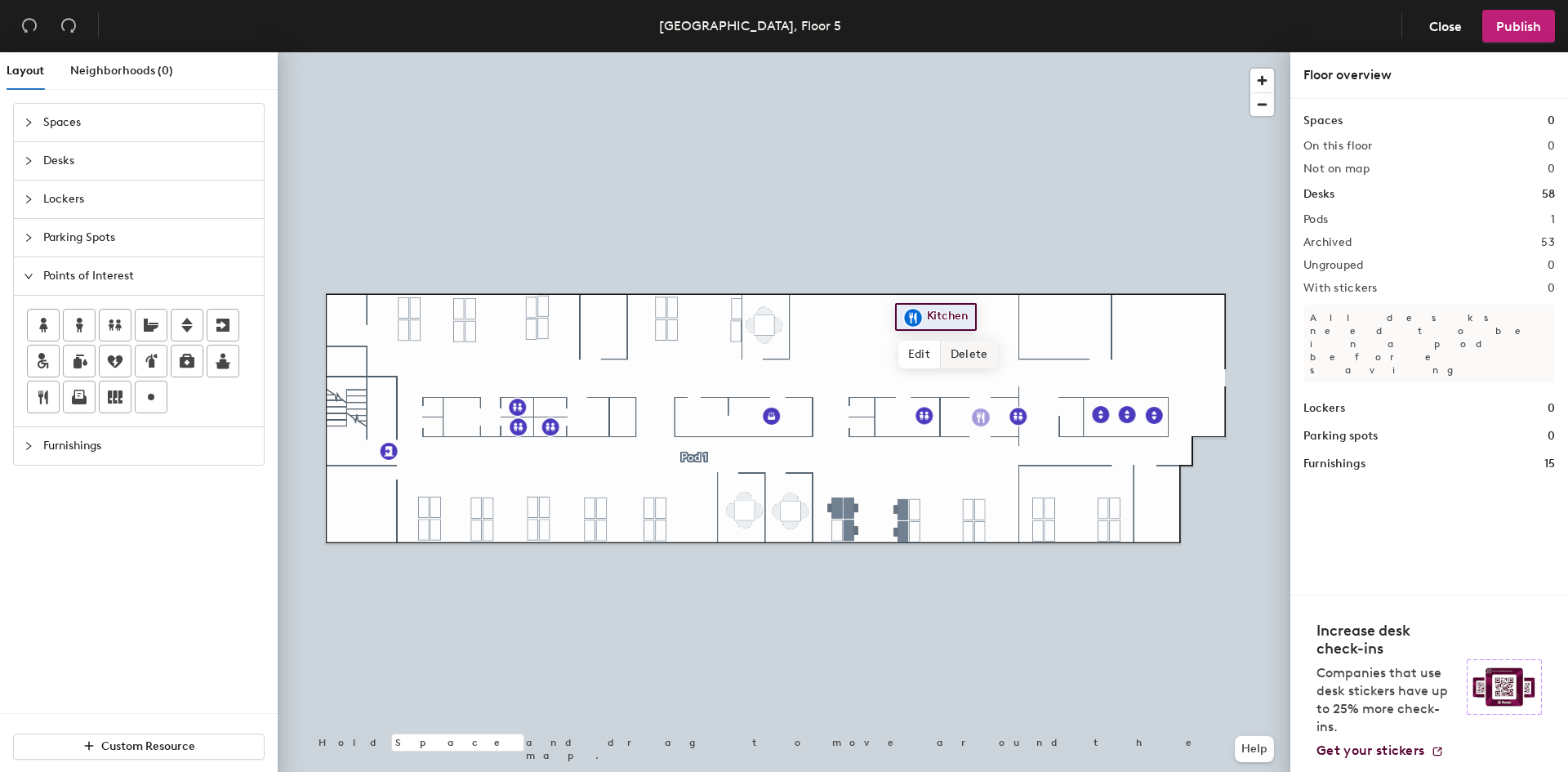
click at [981, 417] on div "Layout Neighborhoods (0) Spaces Desks Lockers Parking Spots Points of Interest …" at bounding box center [784, 415] width 1568 height 726
click at [920, 354] on span "Edit" at bounding box center [920, 354] width 42 height 27
type input "Lunch Room"
click at [71, 453] on span "Furnishings" at bounding box center [148, 446] width 211 height 38
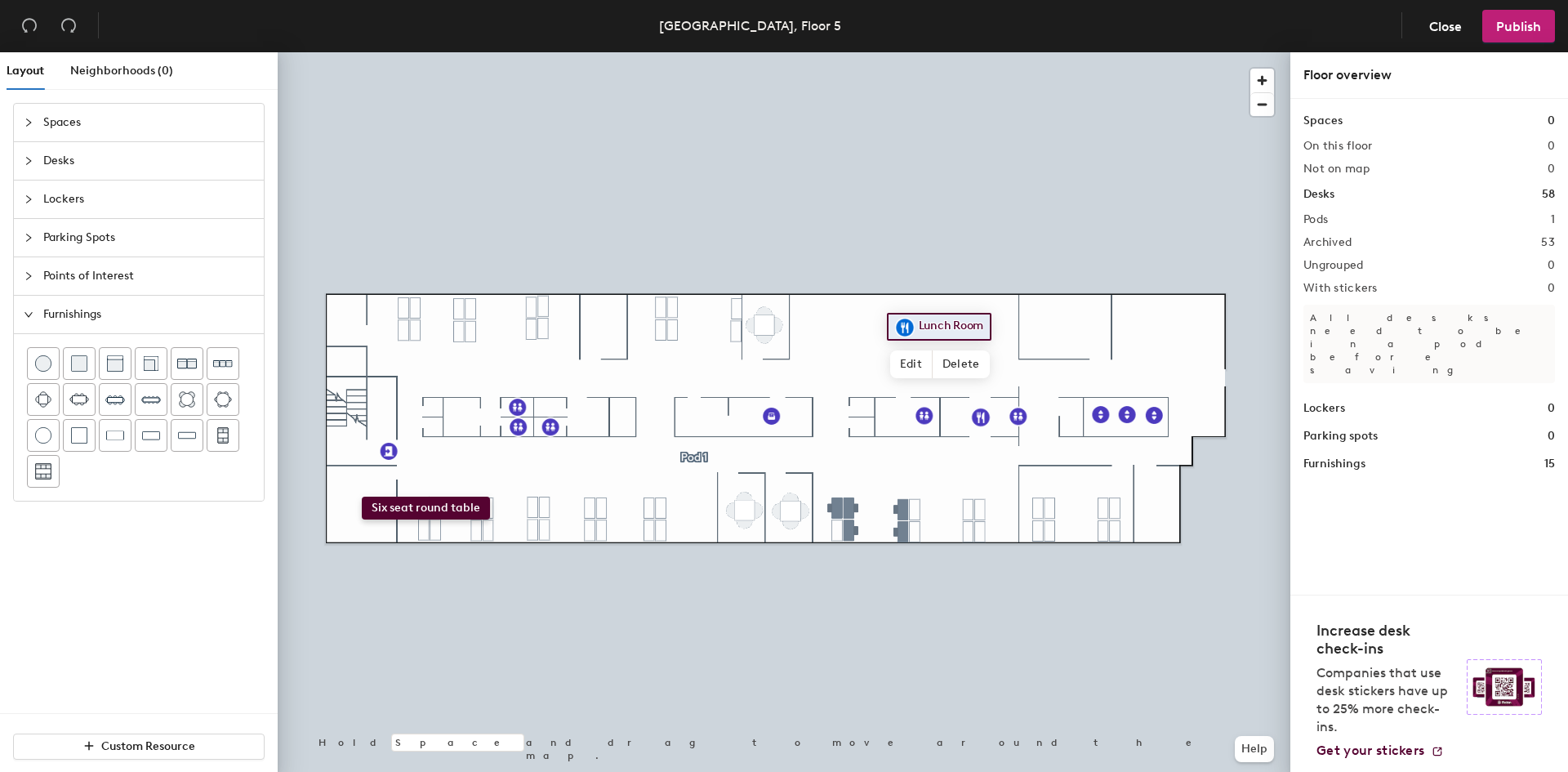
click at [361, 497] on div "Layout Neighborhoods (0) Spaces Desks Lockers Parking Spots Points of Interest …" at bounding box center [784, 415] width 1568 height 726
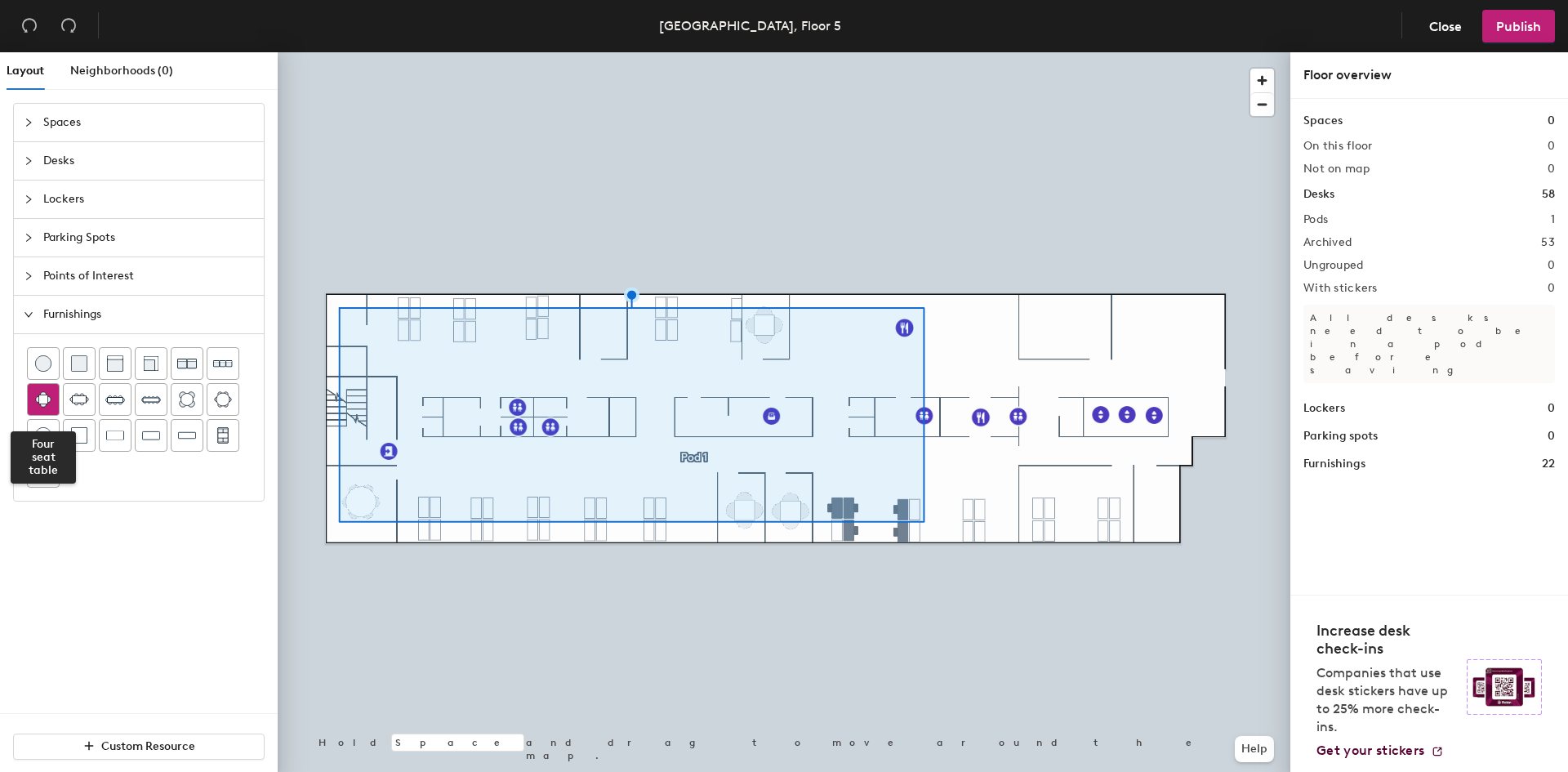
click at [47, 403] on img at bounding box center [43, 400] width 17 height 17
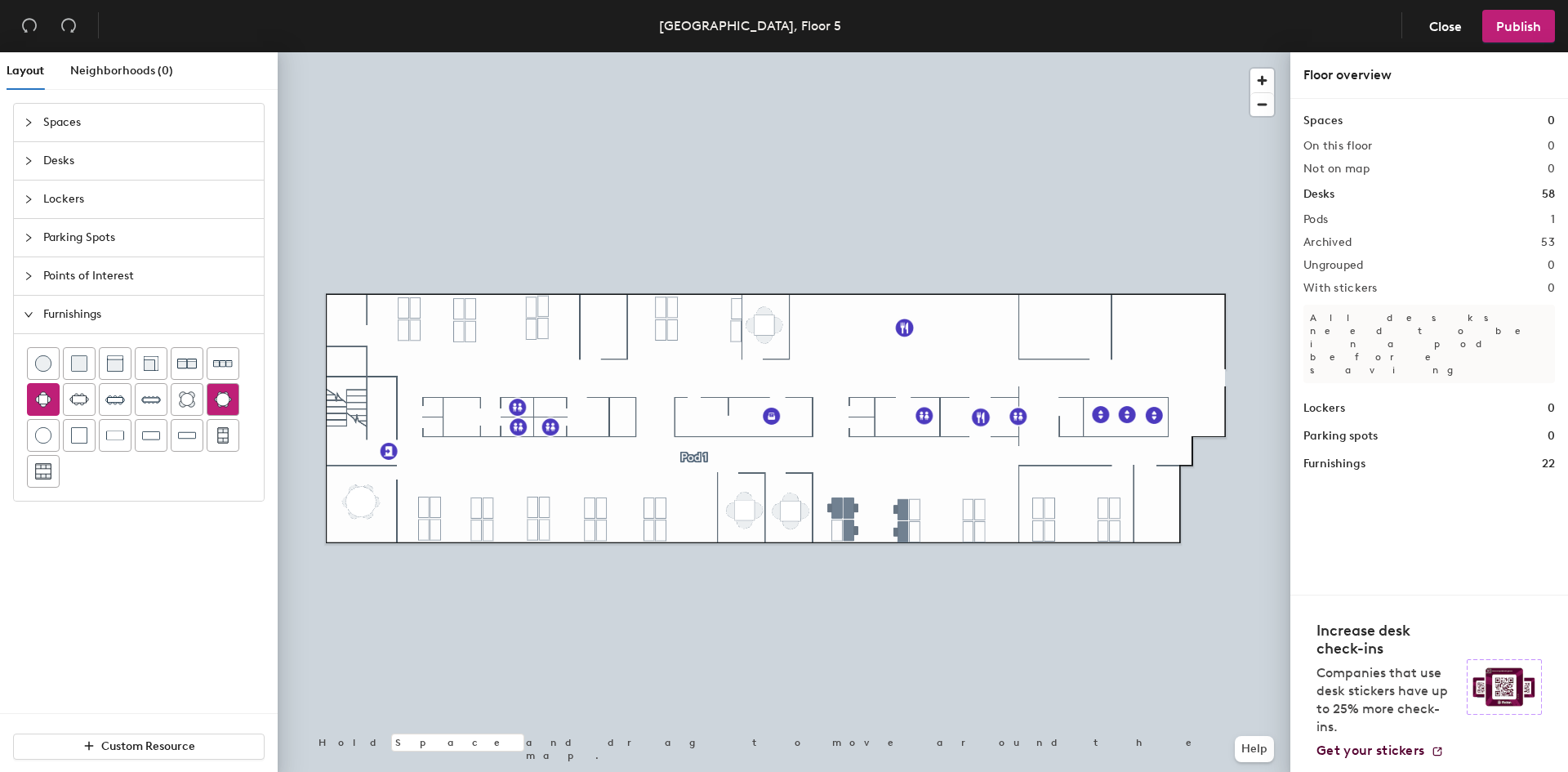
click at [604, 318] on div "Layout Neighborhoods (0) Spaces Desks Lockers Parking Spots Points of Interest …" at bounding box center [784, 415] width 1568 height 726
click at [905, 326] on div "Layout Neighborhoods (0) Spaces Desks Lockers Parking Spots Points of Interest …" at bounding box center [784, 415] width 1568 height 726
click at [979, 326] on div "Layout Neighborhoods (0) Spaces Desks Lockers Parking Spots Points of Interest …" at bounding box center [784, 415] width 1568 height 726
click at [94, 285] on span "Points of Interest" at bounding box center [148, 276] width 211 height 38
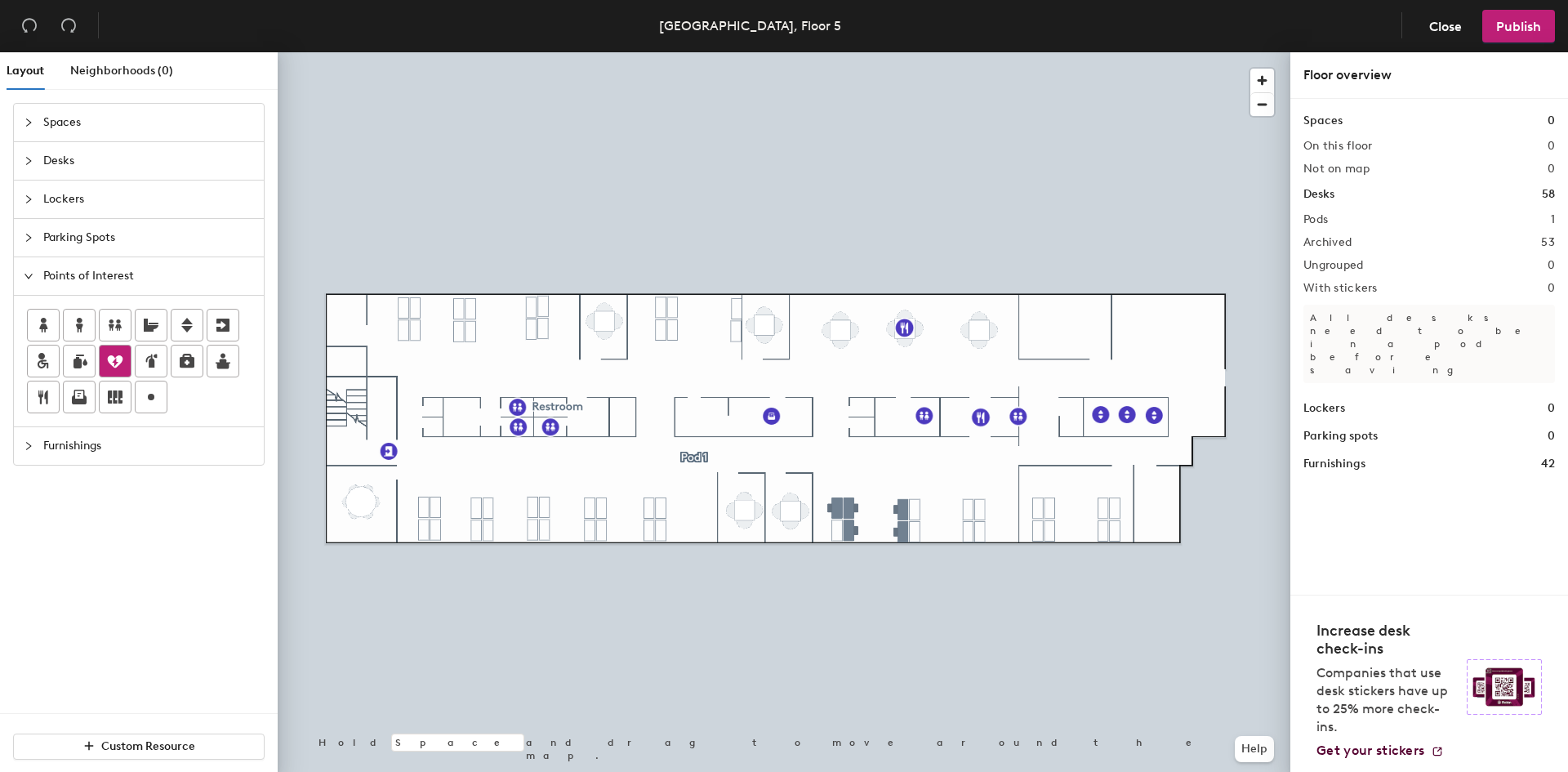
drag, startPoint x: 87, startPoint y: 366, endPoint x: 105, endPoint y: 353, distance: 22.2
click at [108, 354] on div at bounding box center [139, 361] width 224 height 105
click at [549, 406] on div "Layout Neighborhoods (0) Spaces Desks Lockers Parking Spots Points of Interest …" at bounding box center [784, 415] width 1568 height 726
type input "Shower"
click at [1511, 24] on span "Publish" at bounding box center [1519, 26] width 45 height 16
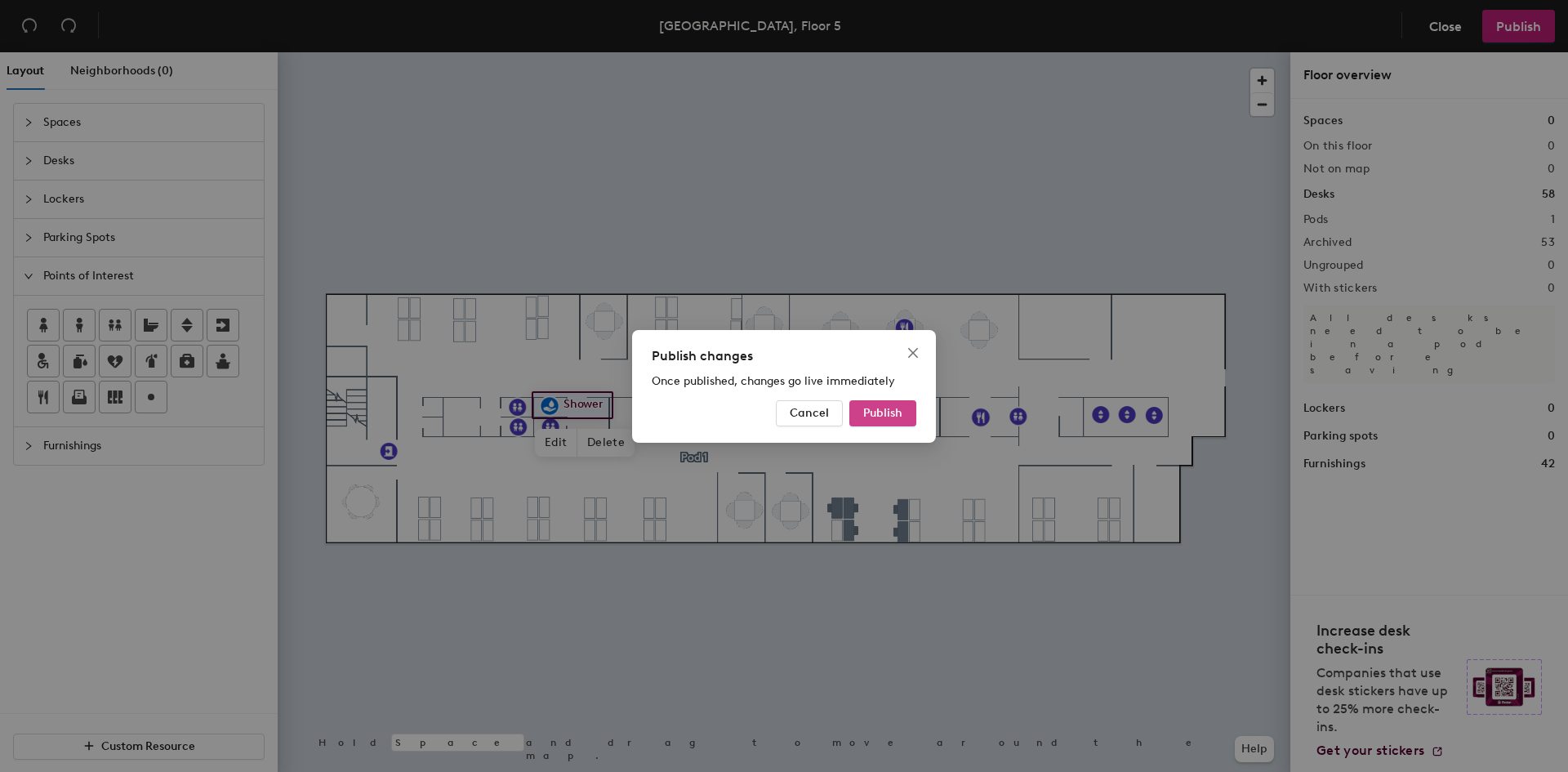
click at [879, 409] on span "Publish" at bounding box center [883, 413] width 39 height 14
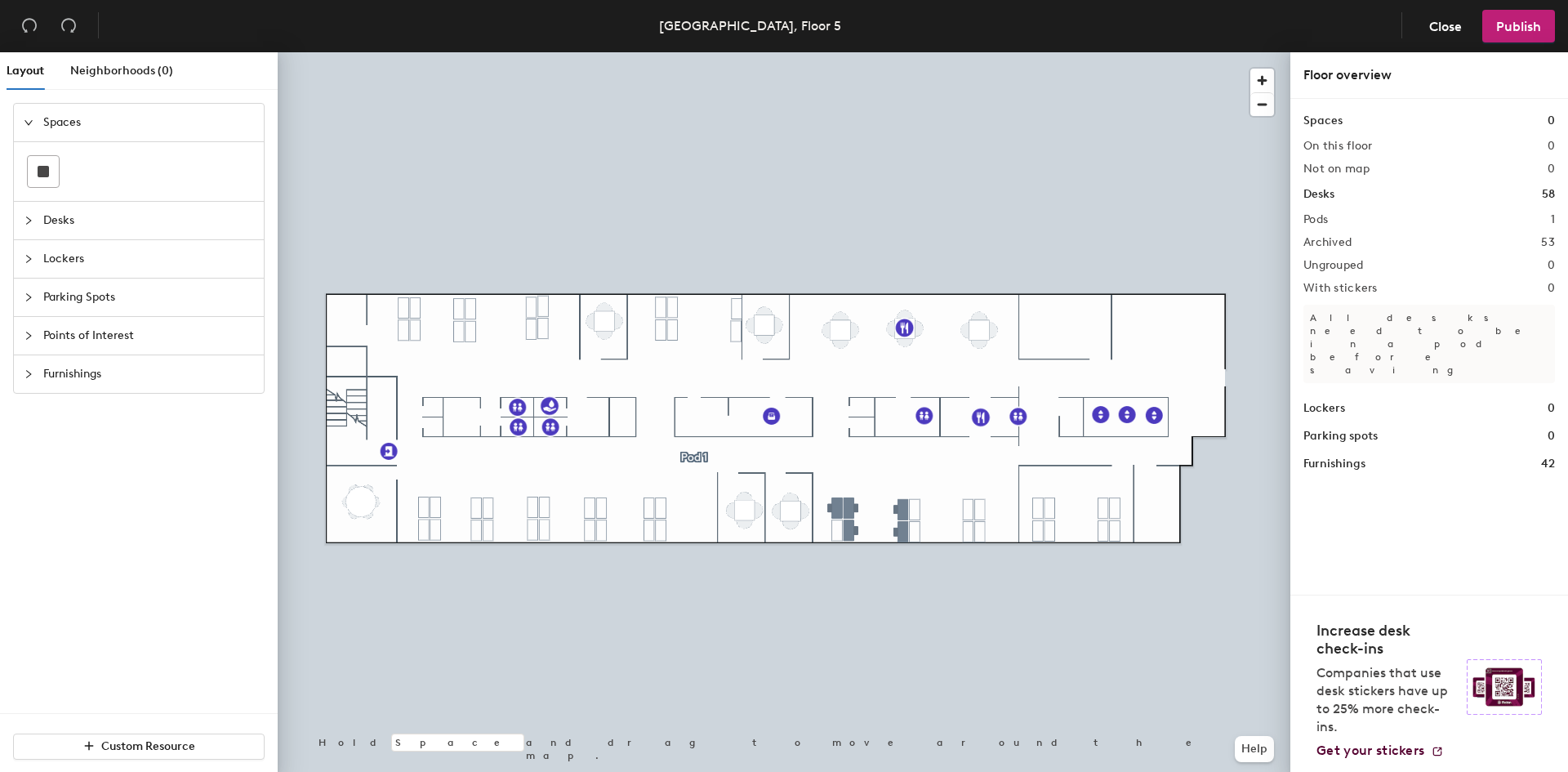
click at [81, 224] on span "Desks" at bounding box center [148, 221] width 211 height 38
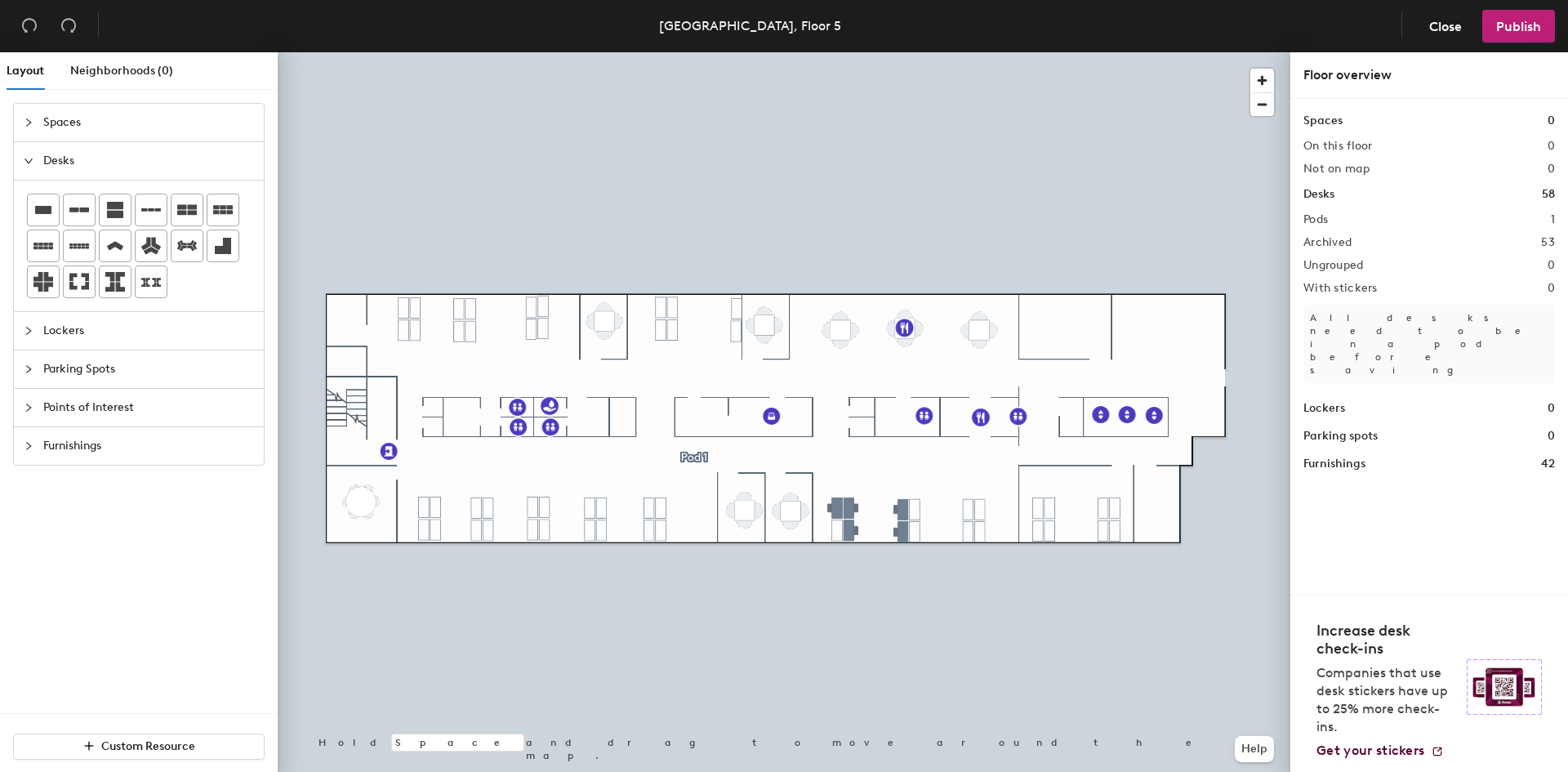
click at [1034, 304] on div "Layout Neighborhoods (0) Spaces Desks Lockers Parking Spots Points of Interest …" at bounding box center [784, 415] width 1568 height 726
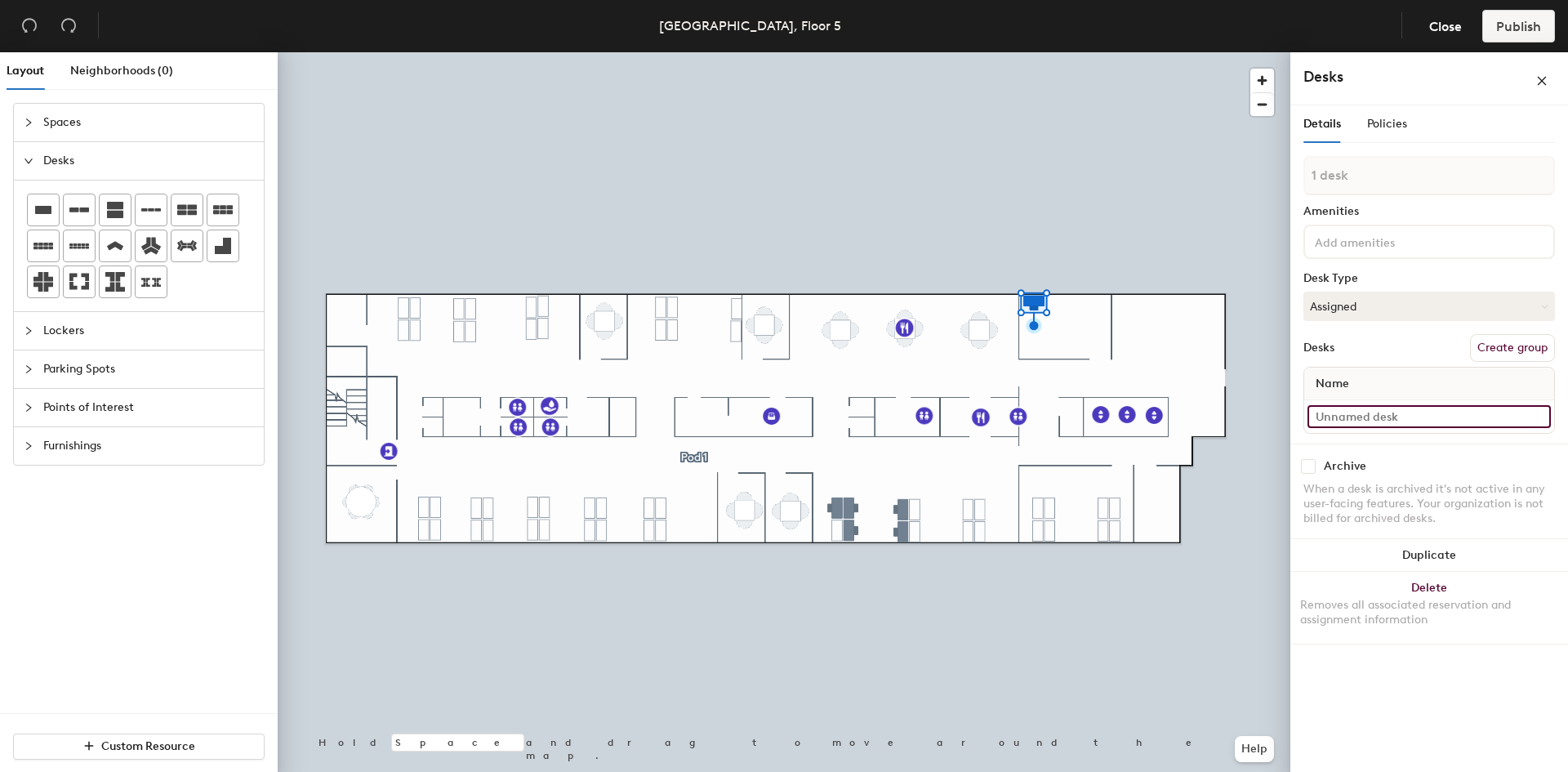
click at [1366, 419] on input at bounding box center [1430, 416] width 243 height 23
click at [1365, 419] on input at bounding box center [1430, 416] width 243 height 23
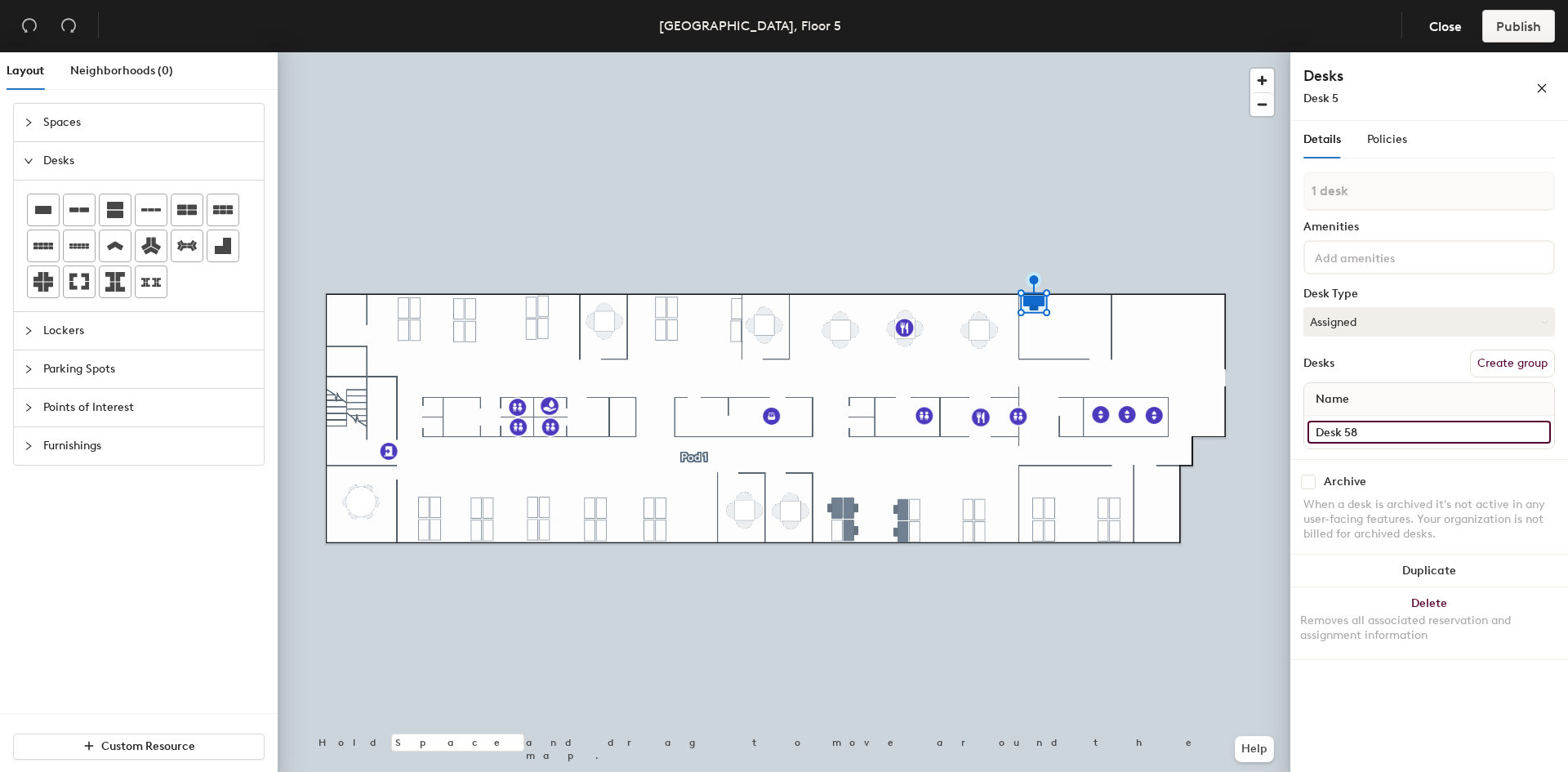
type input "Desk 58"
click at [1409, 578] on button "Duplicate" at bounding box center [1429, 571] width 278 height 33
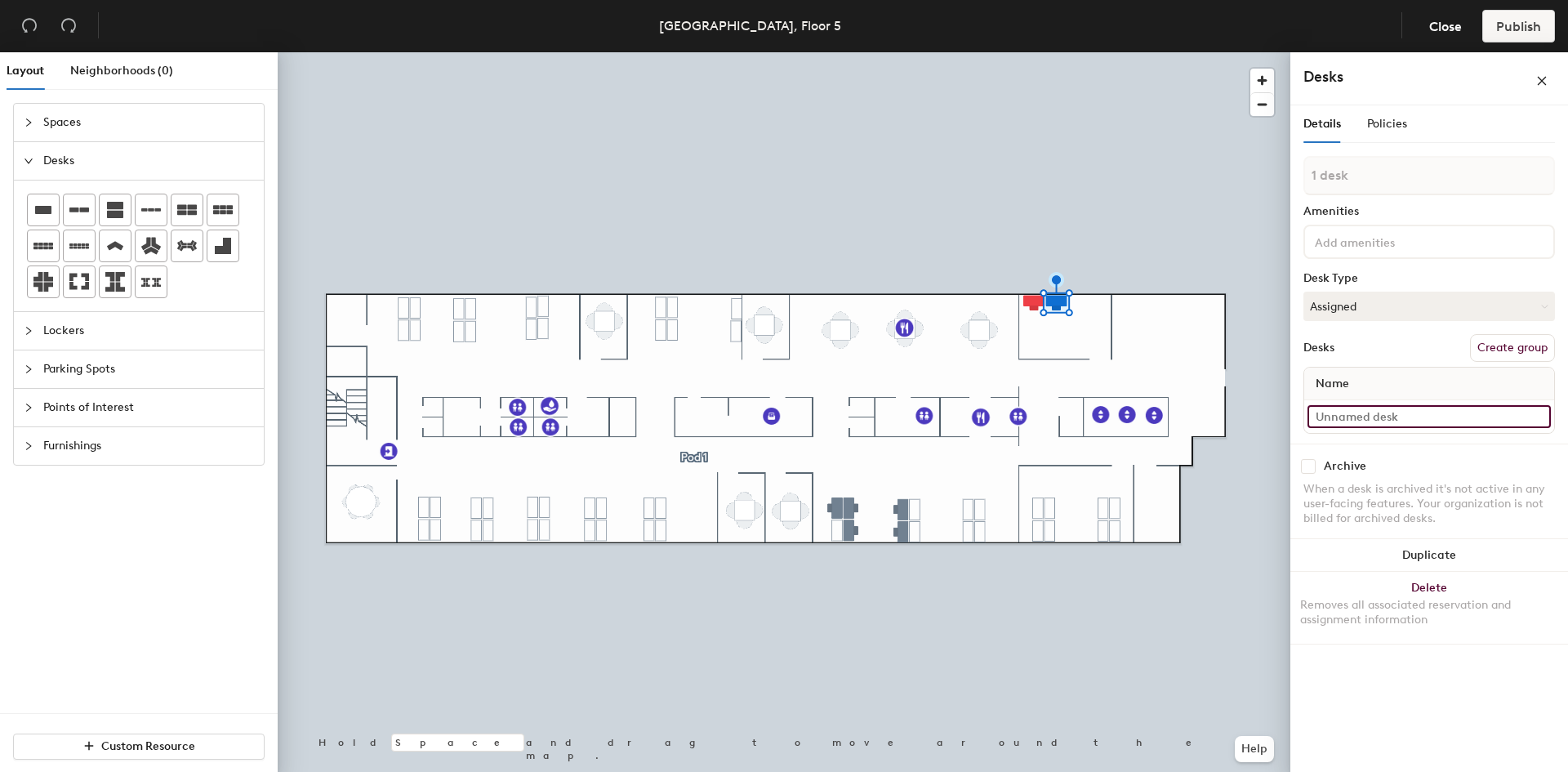
click at [1359, 419] on input at bounding box center [1430, 416] width 243 height 23
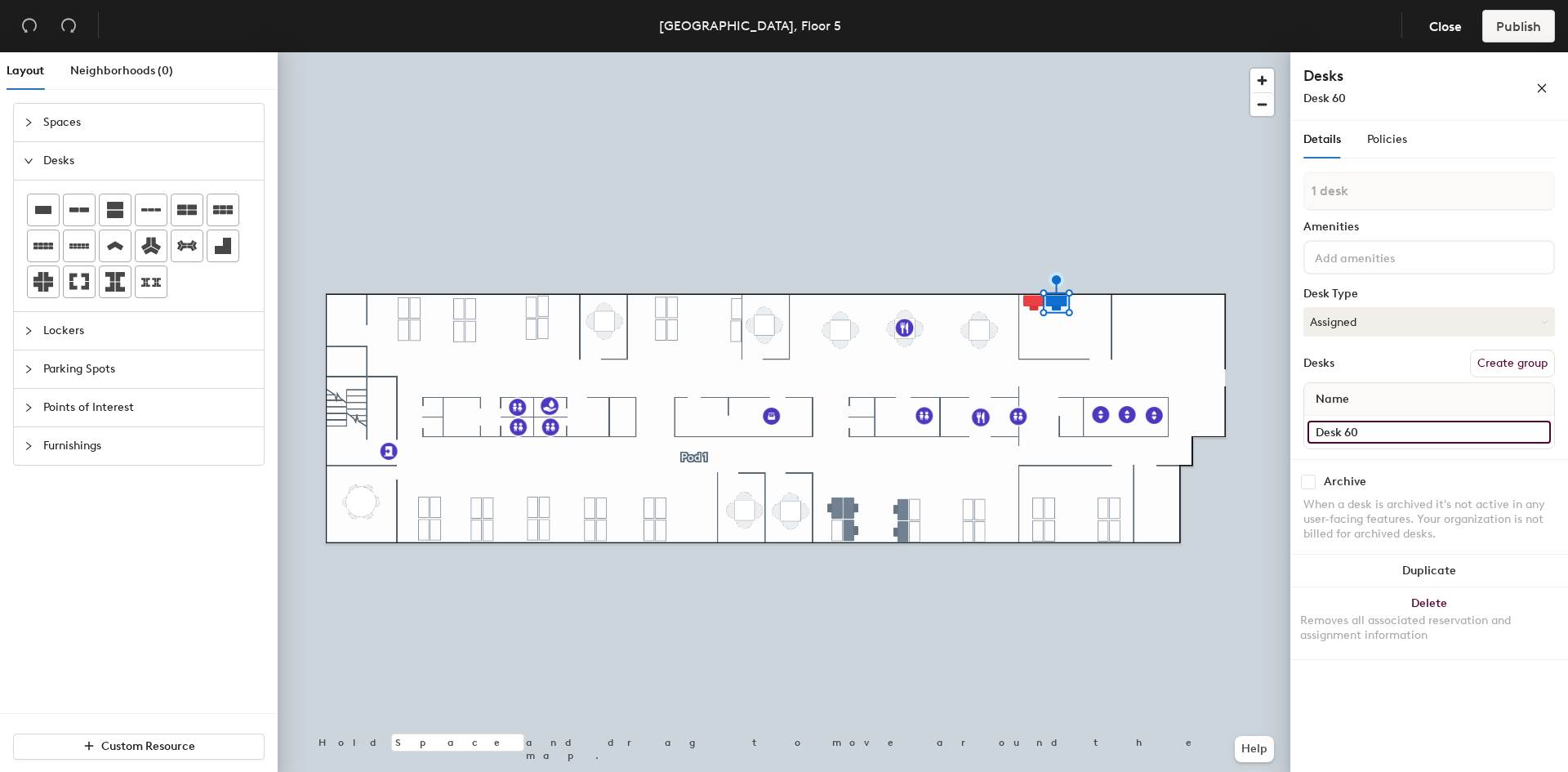
type input "Desk 60"
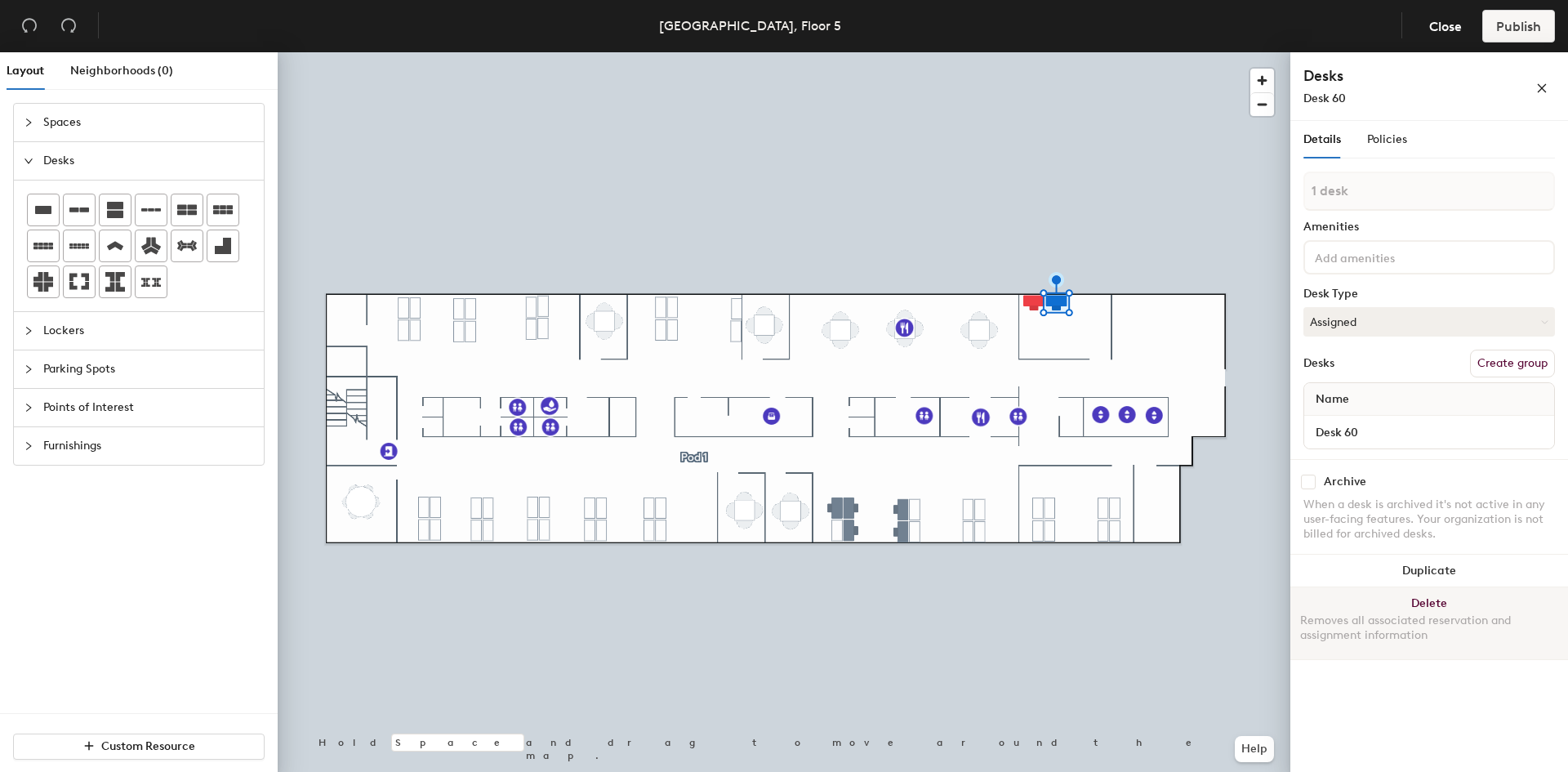
click at [1425, 571] on button "Duplicate" at bounding box center [1429, 571] width 278 height 33
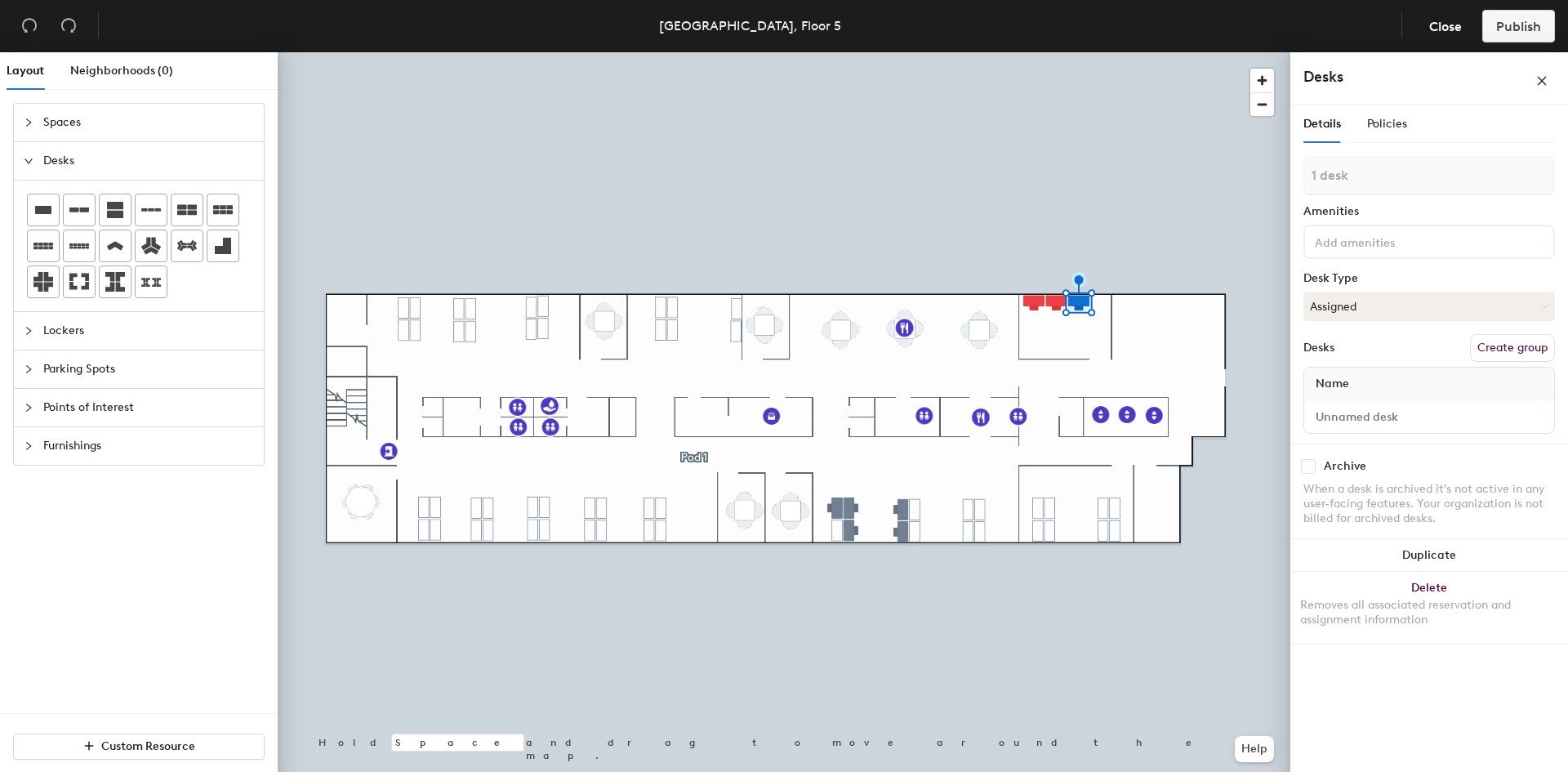
click at [1381, 429] on div at bounding box center [1429, 416] width 250 height 33
click at [1376, 419] on input at bounding box center [1430, 416] width 243 height 23
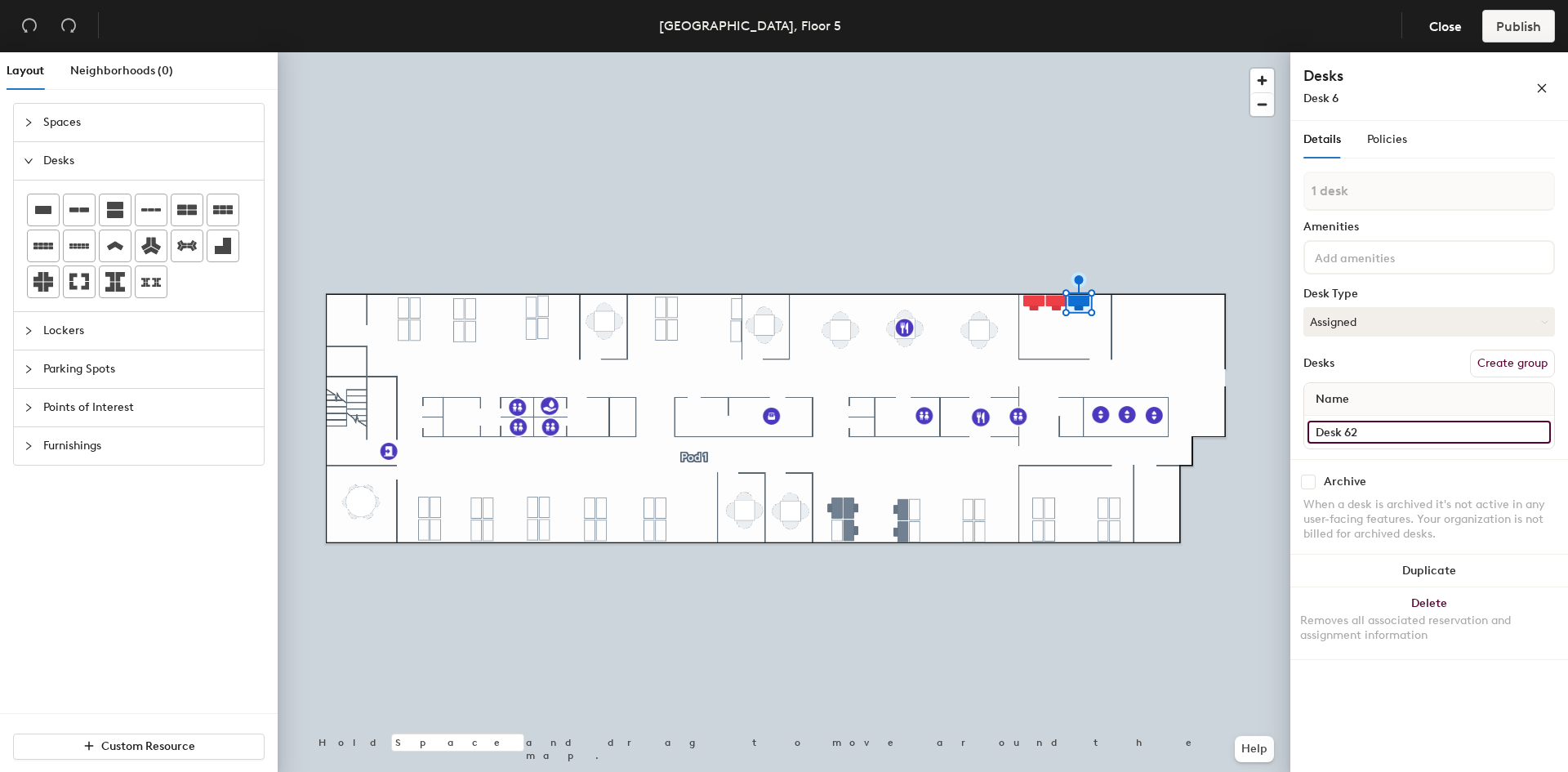
type input "Desk 62"
click at [1422, 569] on button "Duplicate" at bounding box center [1429, 571] width 278 height 33
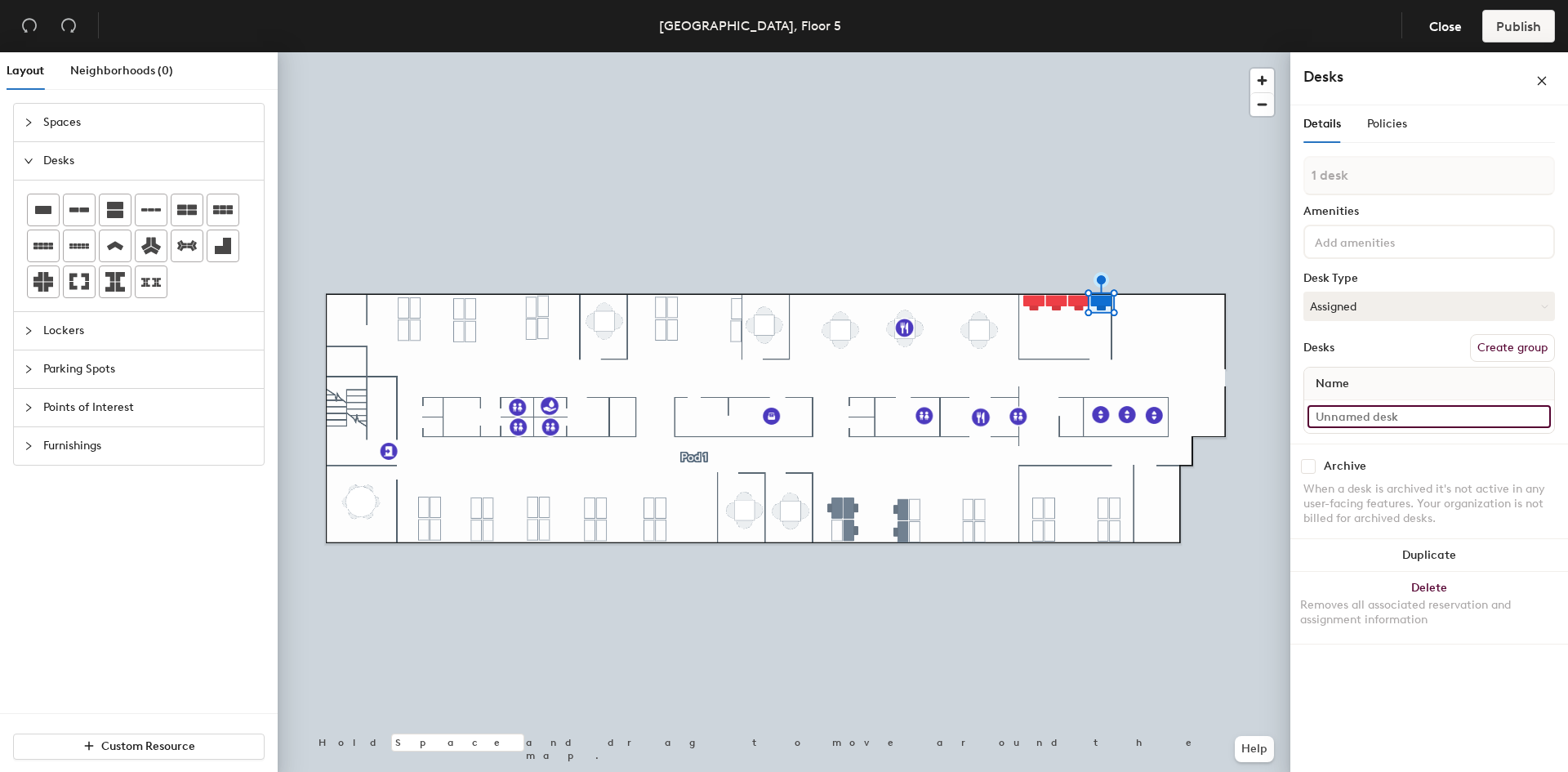
click at [1387, 414] on input at bounding box center [1430, 416] width 243 height 23
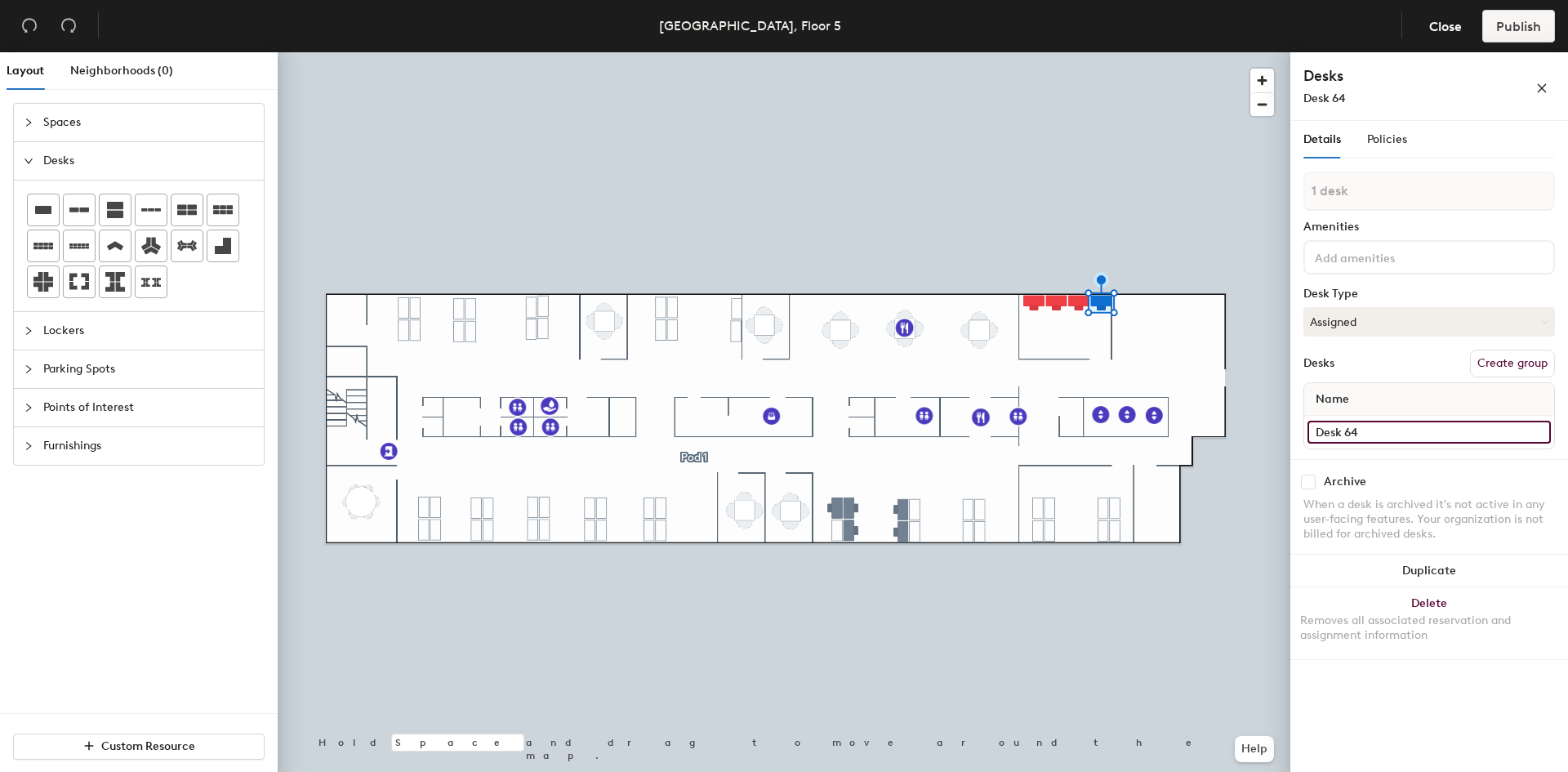
type input "Desk 64"
click at [1033, 355] on div "Layout Neighborhoods (0) Spaces Desks Lockers Parking Spots Points of Interest …" at bounding box center [784, 415] width 1568 height 726
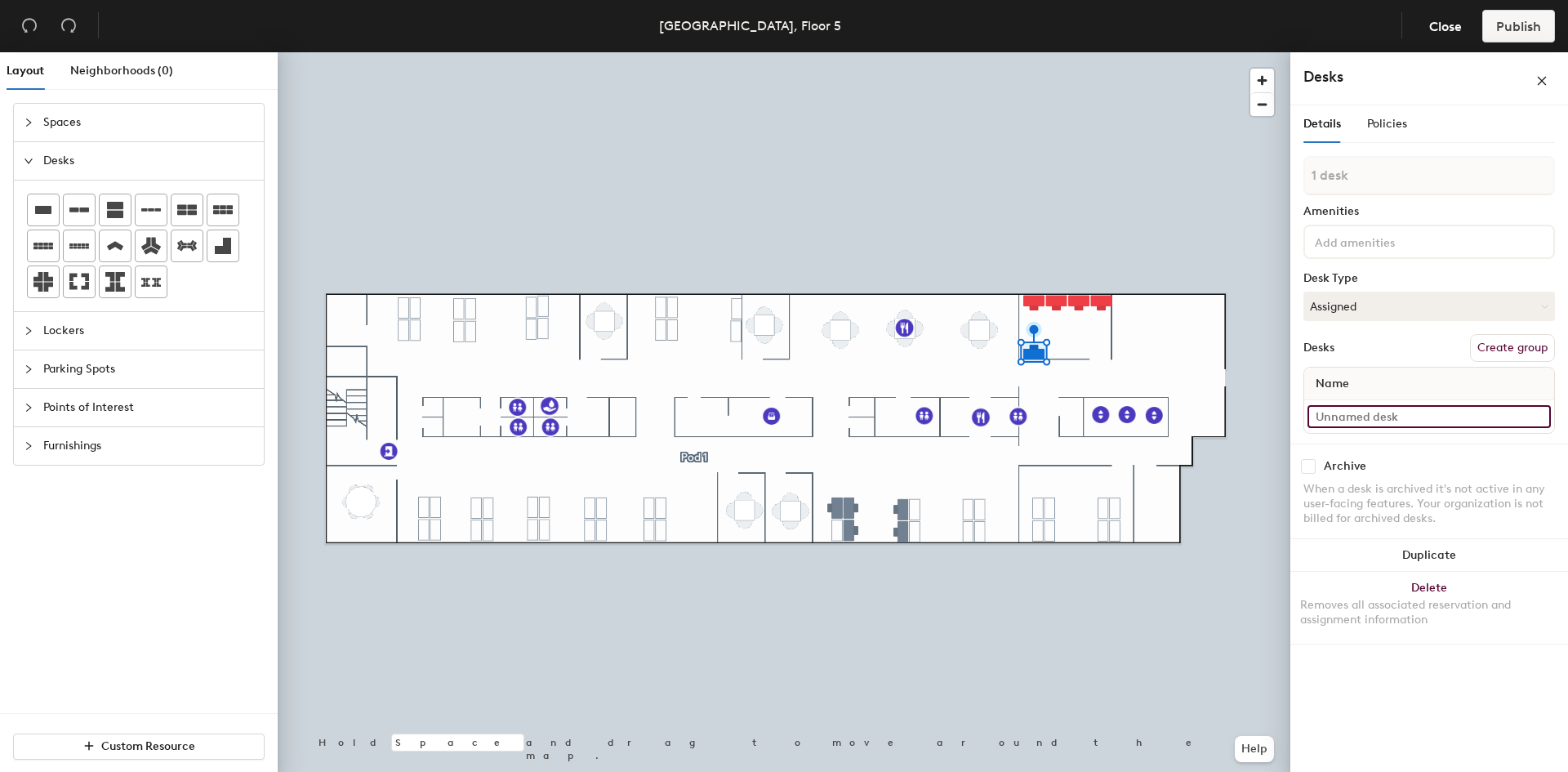
click at [1380, 416] on input at bounding box center [1430, 416] width 243 height 23
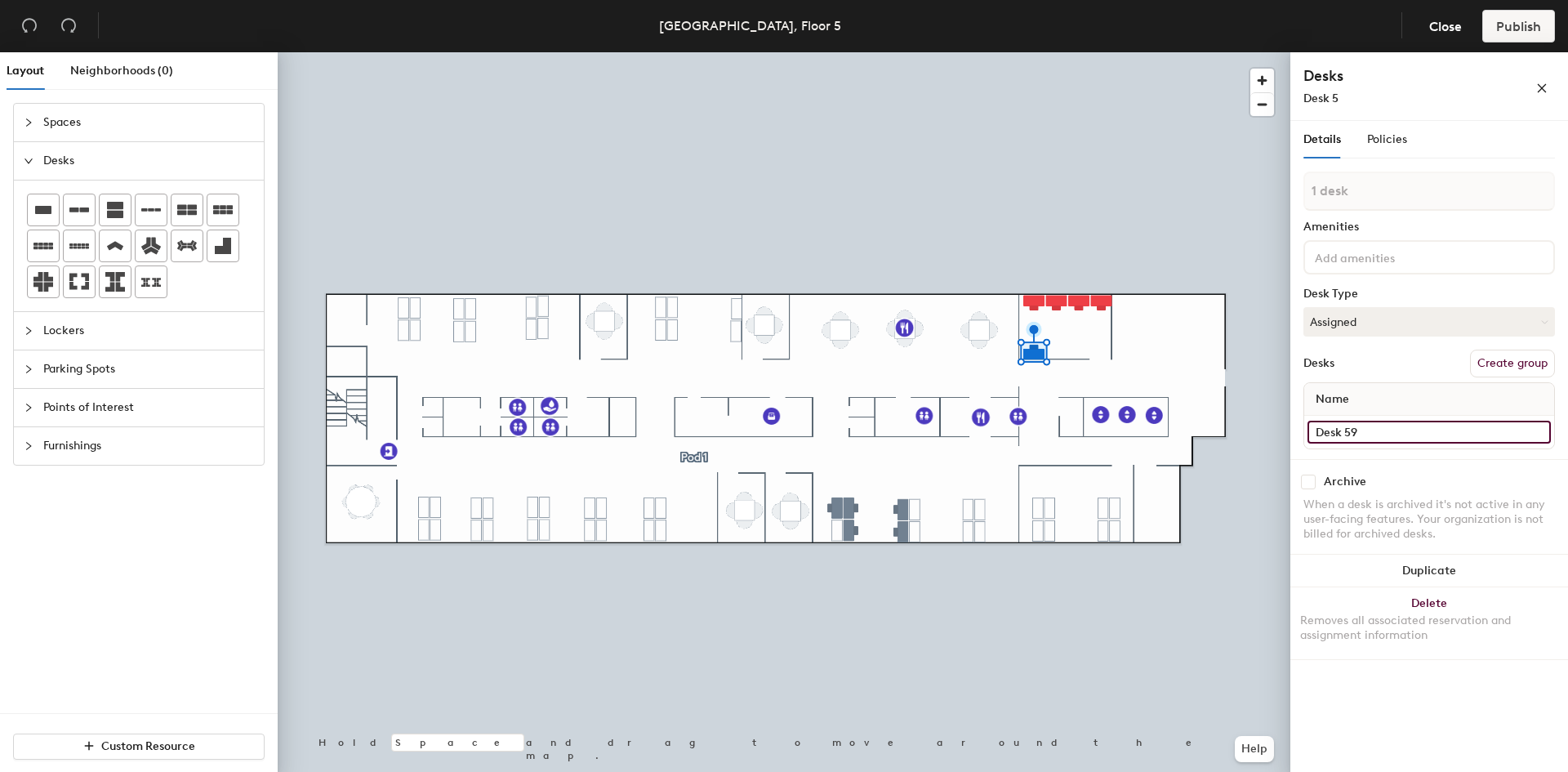
type input "Desk 59"
click at [1428, 572] on button "Duplicate" at bounding box center [1429, 571] width 278 height 33
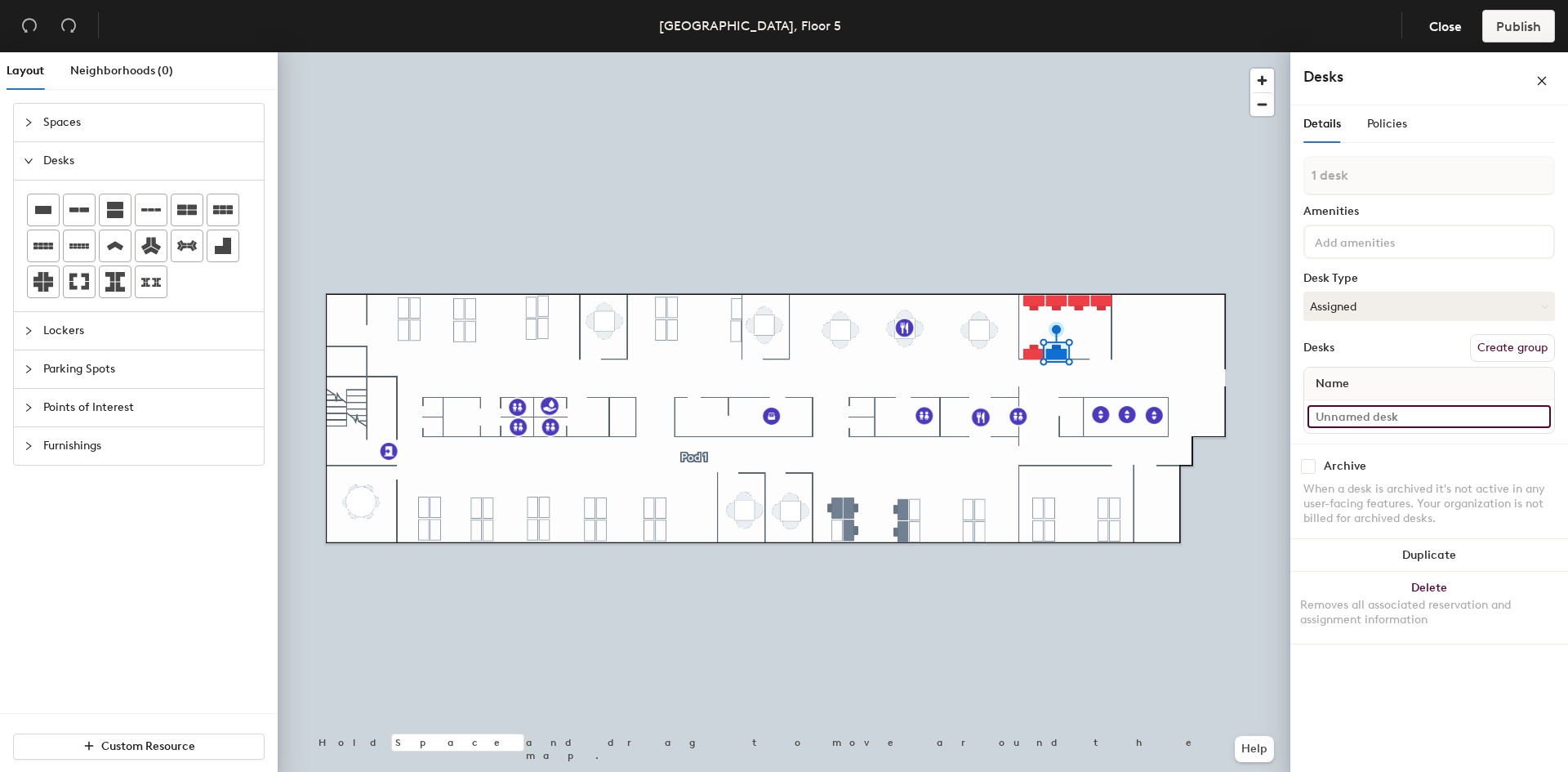
click at [1371, 420] on input at bounding box center [1430, 416] width 243 height 23
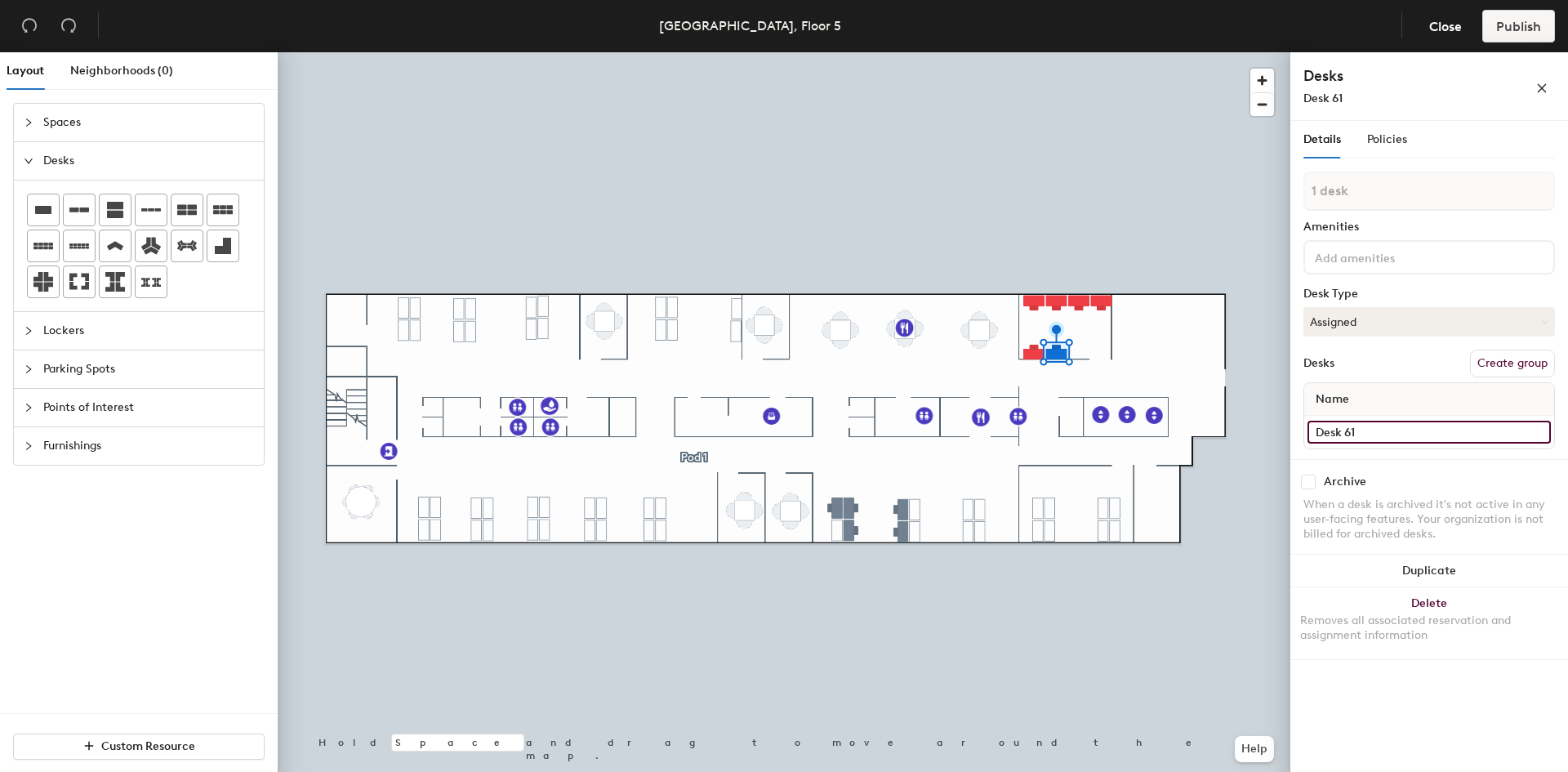
type input "Desk 61"
click at [1400, 573] on button "Duplicate" at bounding box center [1429, 571] width 278 height 33
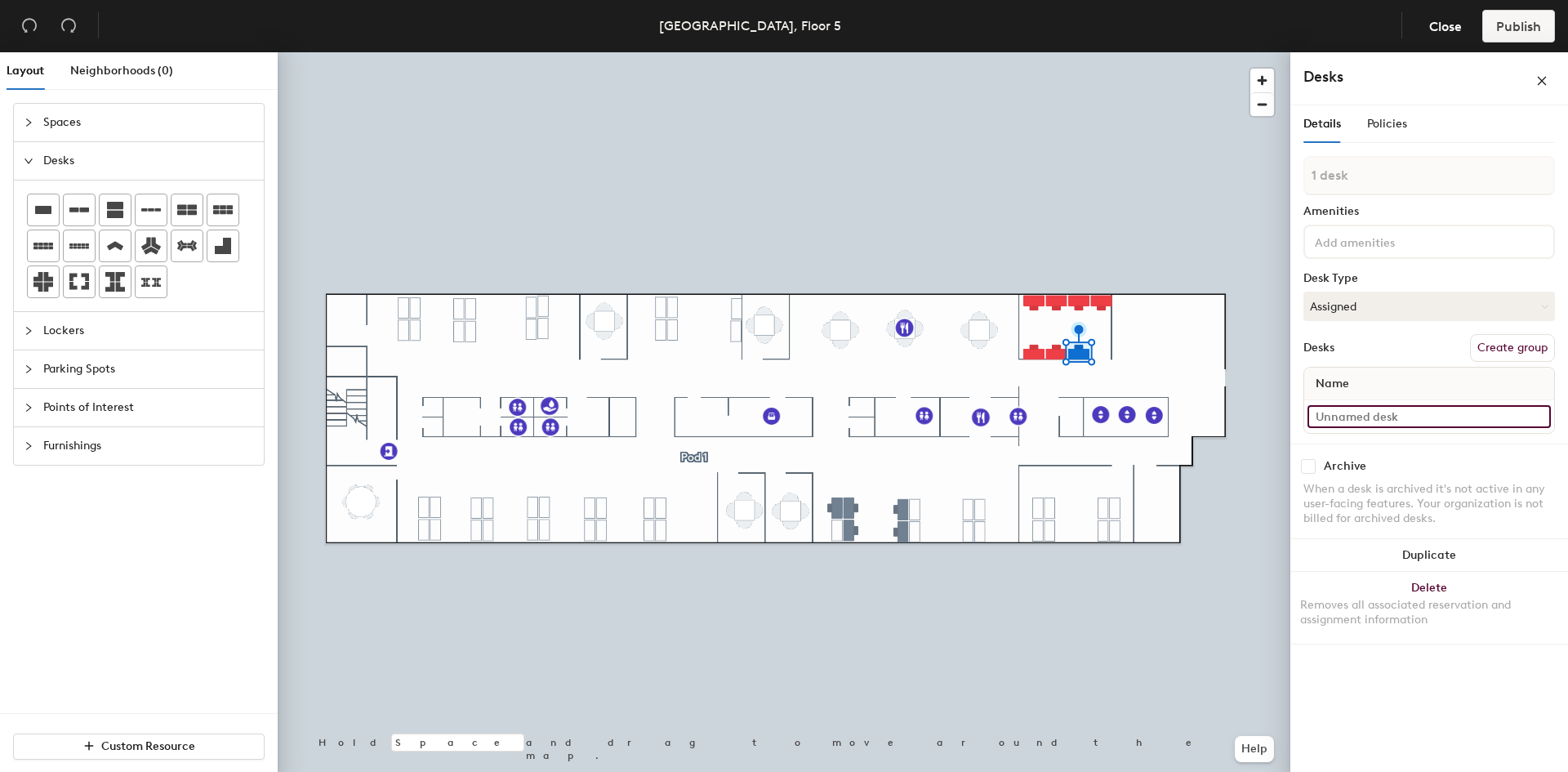
click at [1375, 419] on input at bounding box center [1430, 416] width 243 height 23
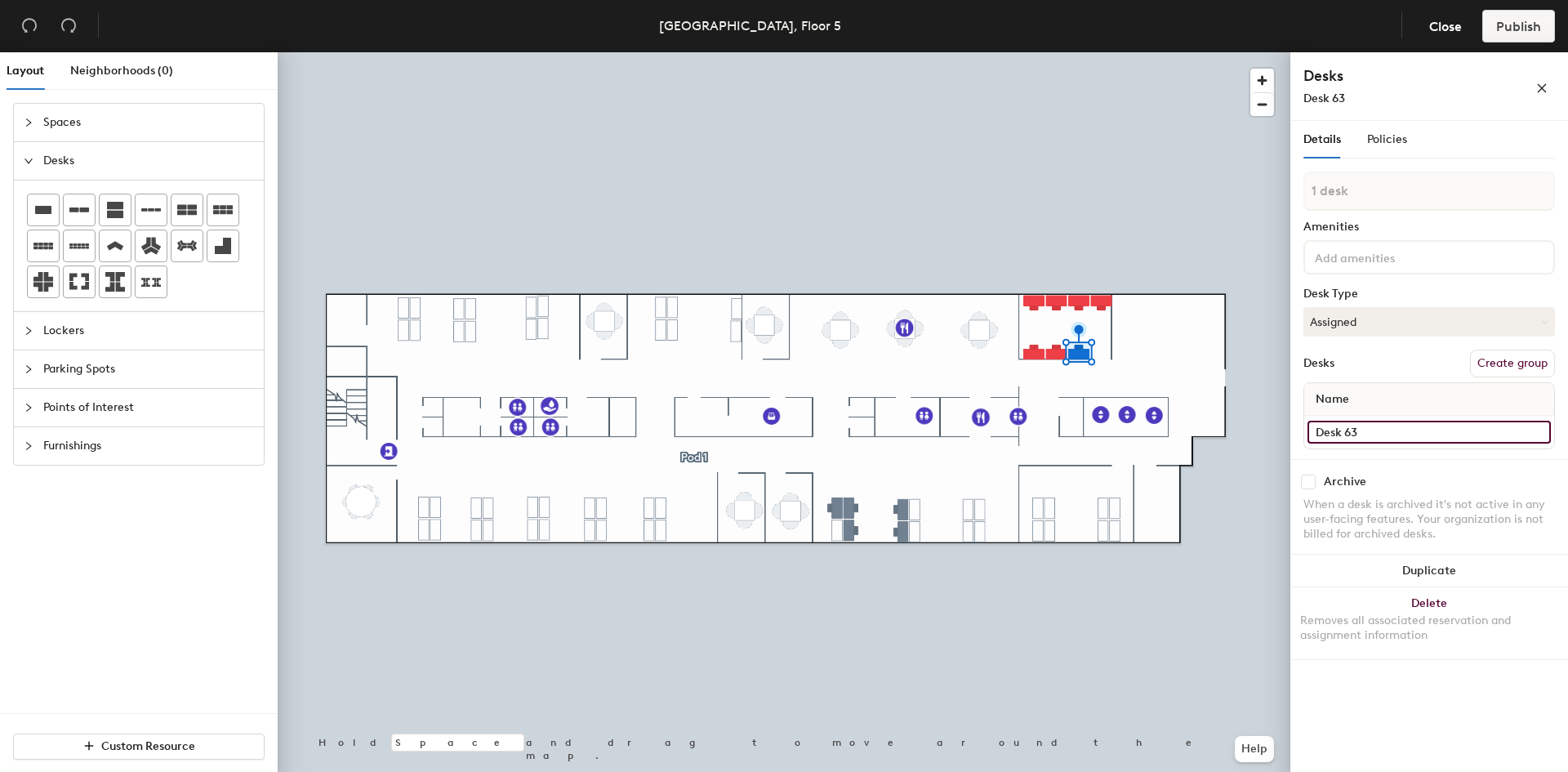
type input "Desk 63"
click at [1405, 564] on button "Duplicate" at bounding box center [1429, 571] width 278 height 33
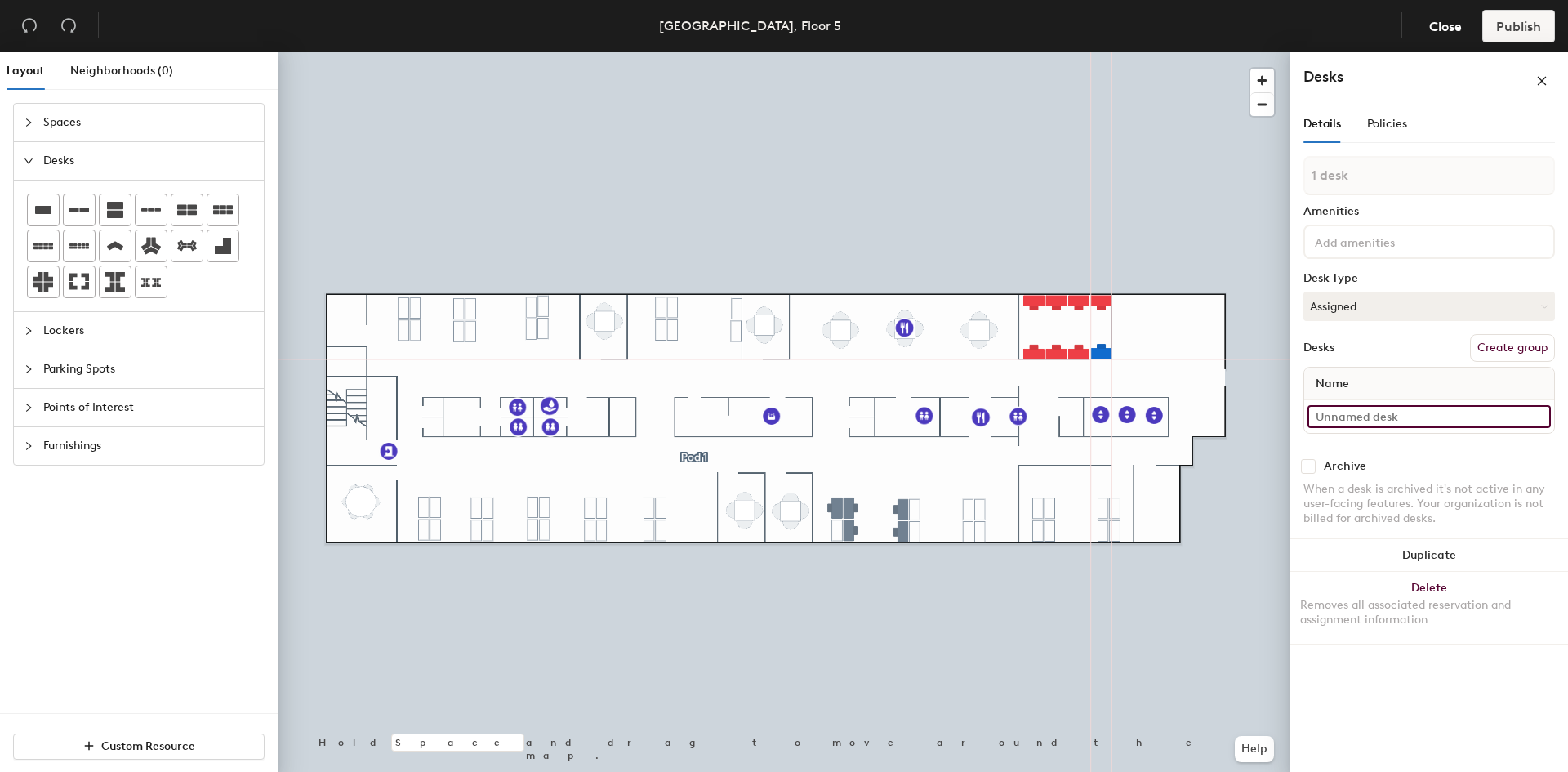
click at [1363, 416] on input at bounding box center [1430, 416] width 243 height 23
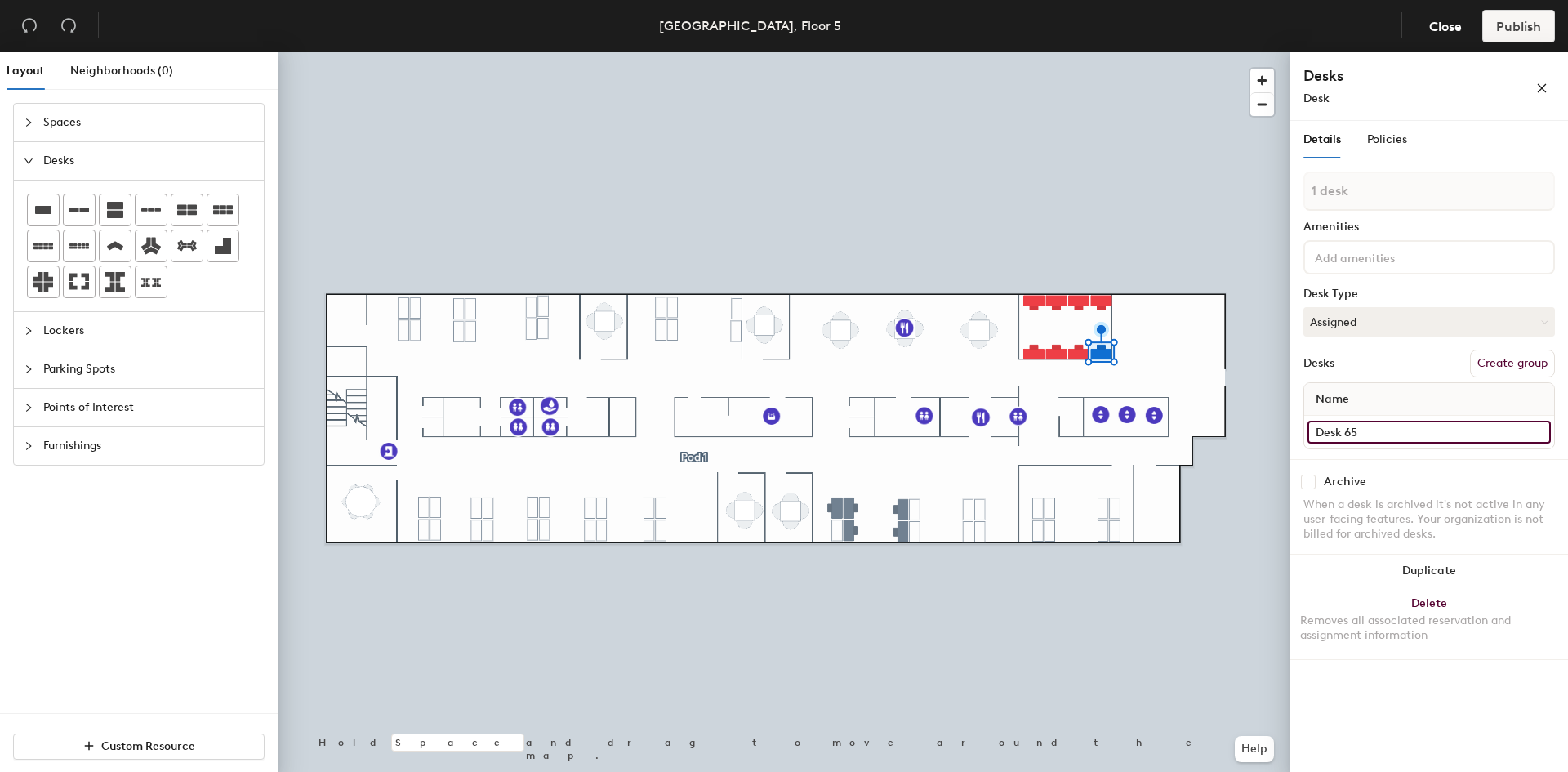
type input "Desk 65"
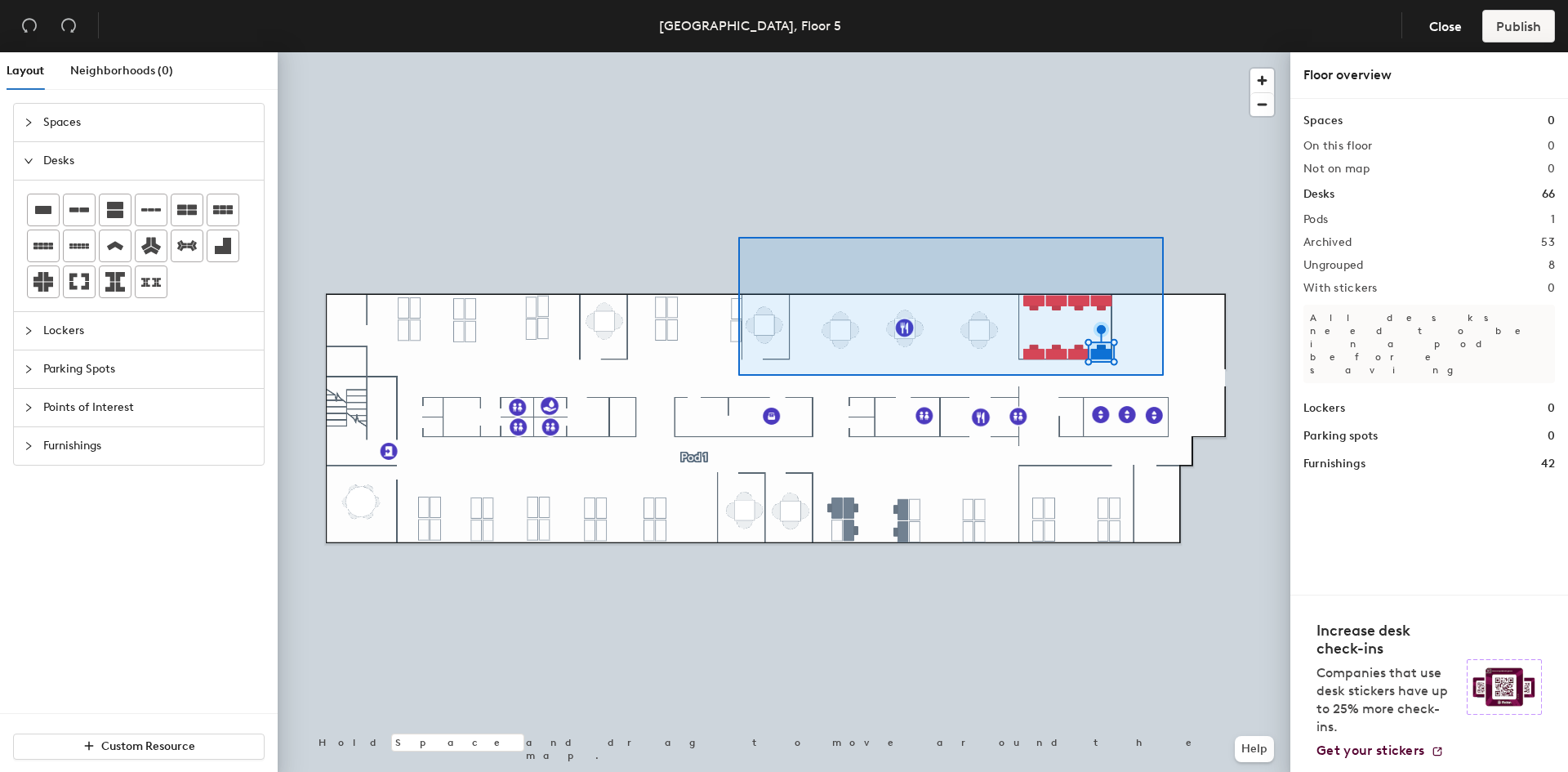
click at [718, 52] on div at bounding box center [784, 52] width 1012 height 0
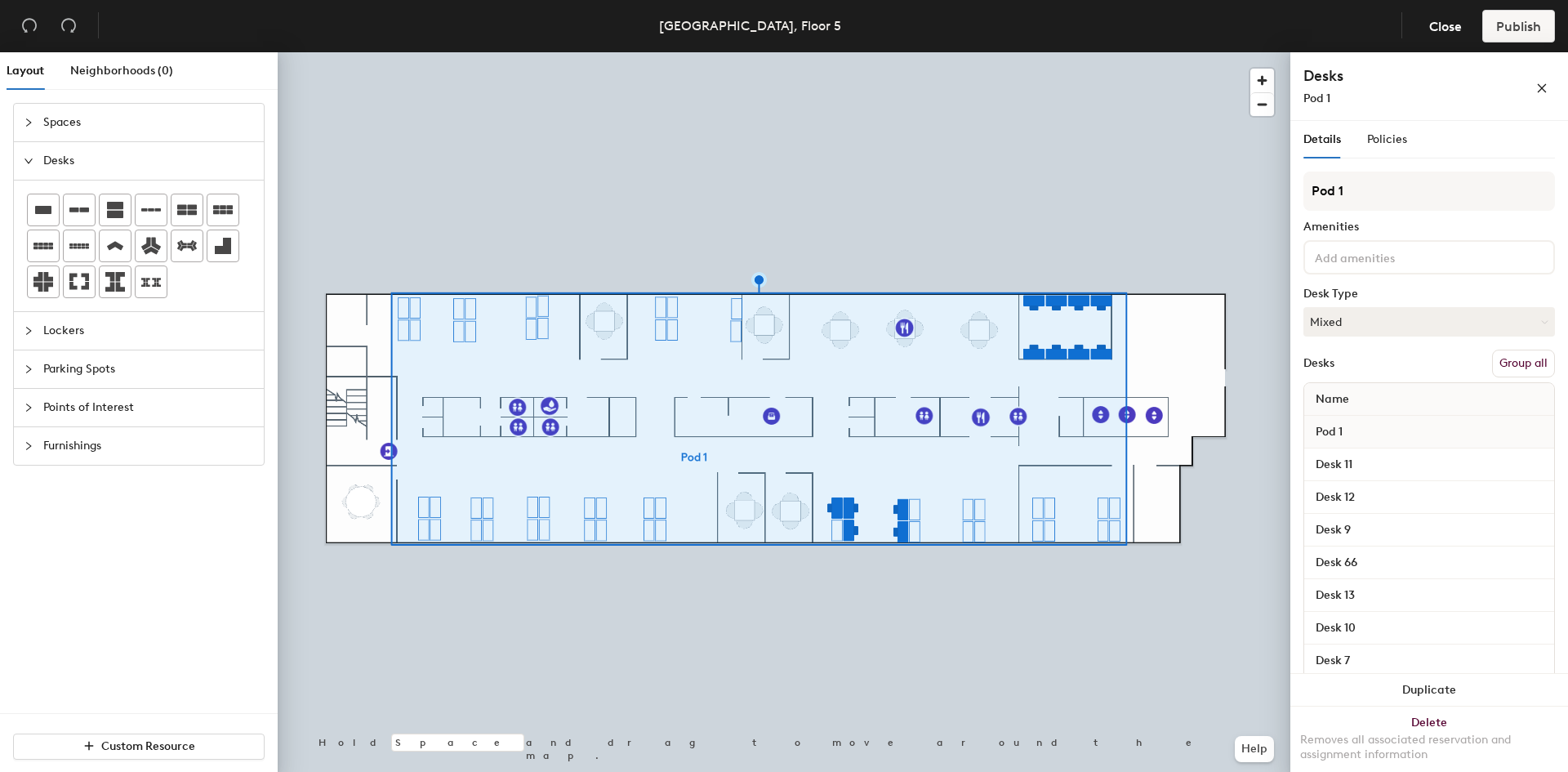
click at [1524, 360] on button "Group all" at bounding box center [1523, 363] width 63 height 27
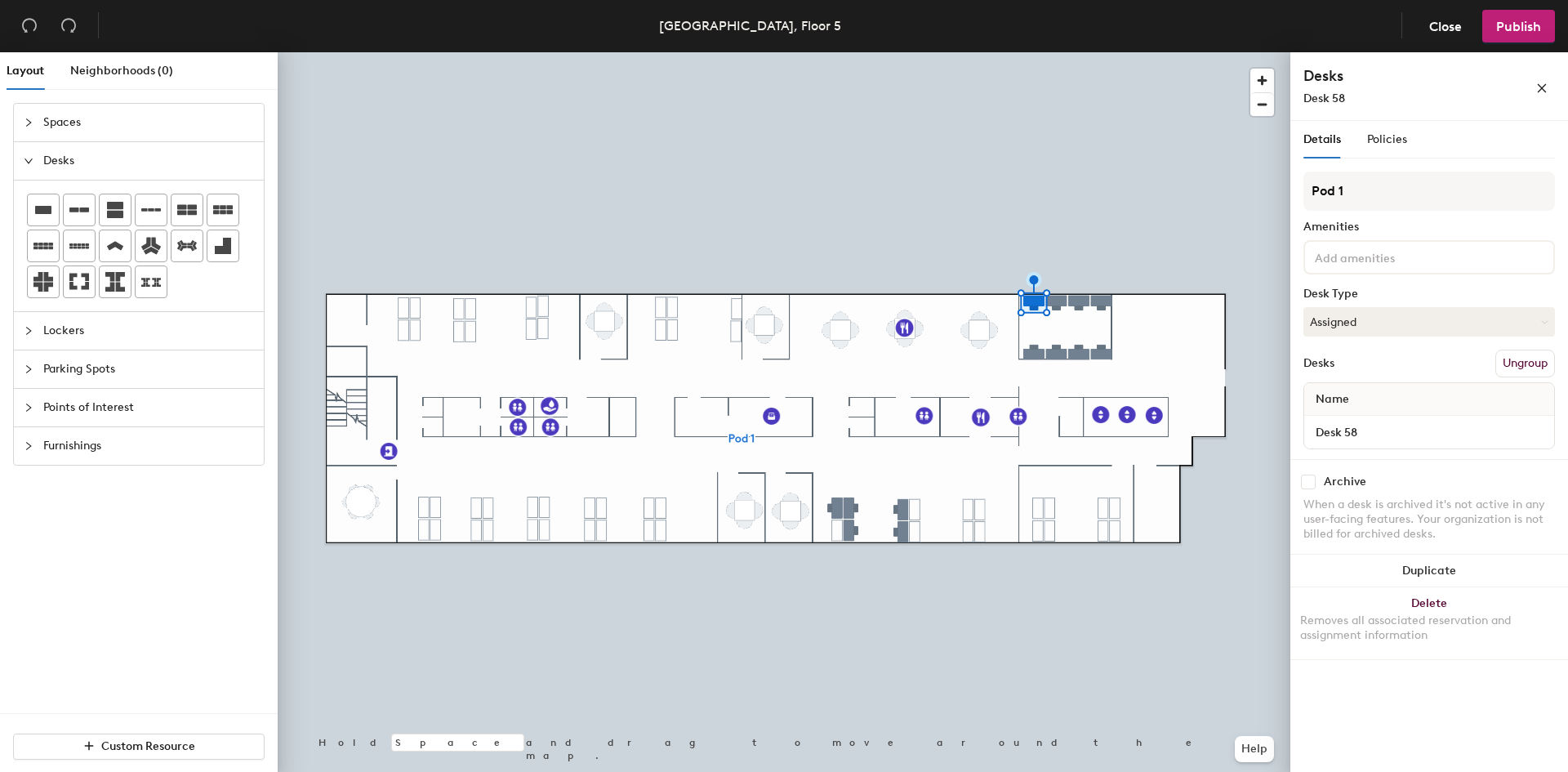
click at [1317, 487] on div "Archive" at bounding box center [1429, 482] width 251 height 15
click at [1303, 479] on input "checkbox" at bounding box center [1308, 482] width 15 height 15
checkbox input "true"
click at [1310, 479] on input "checkbox" at bounding box center [1308, 482] width 15 height 15
checkbox input "true"
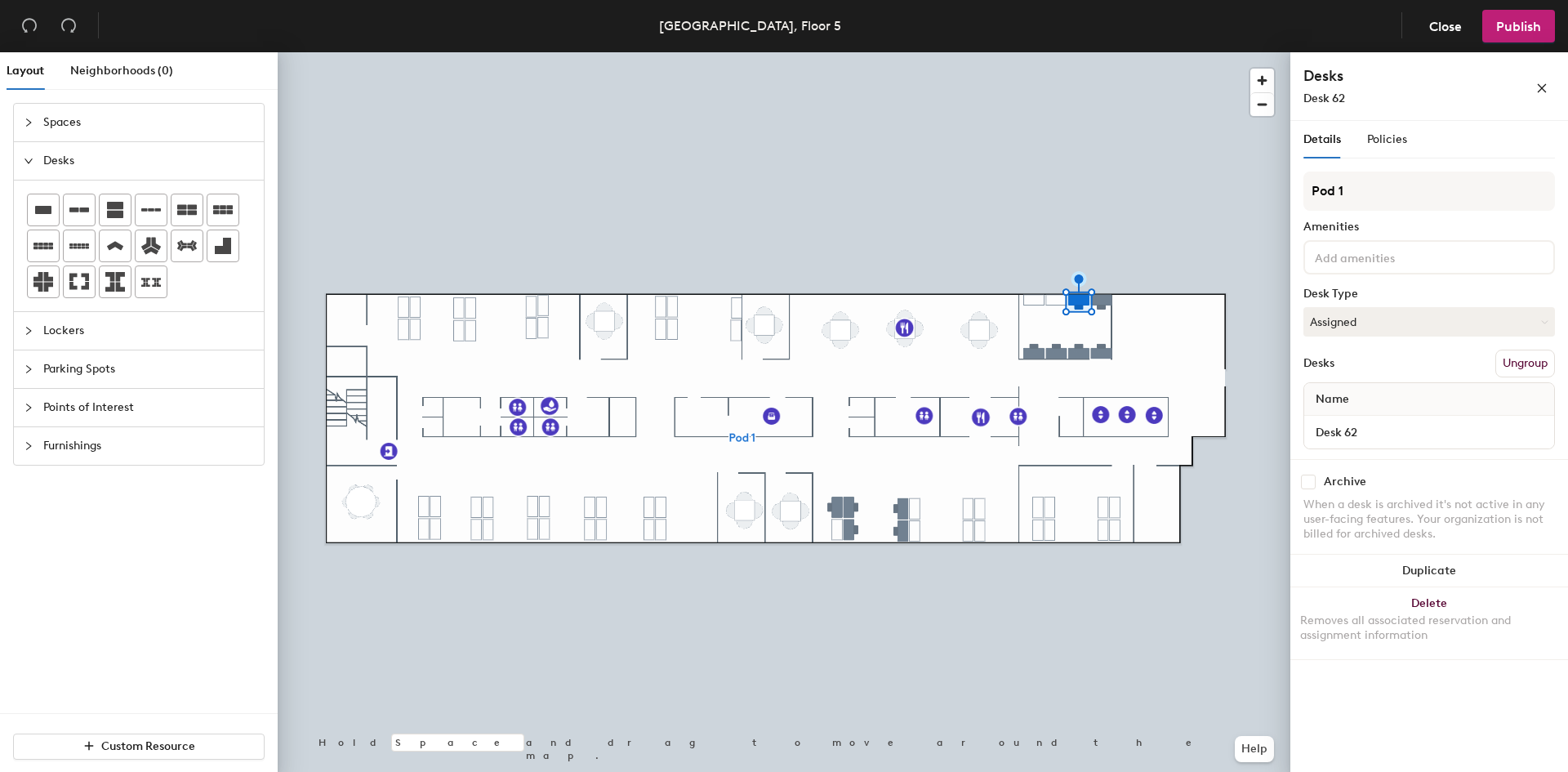
click at [1314, 481] on input "checkbox" at bounding box center [1308, 482] width 15 height 15
checkbox input "true"
click at [1312, 476] on input "checkbox" at bounding box center [1308, 482] width 15 height 15
checkbox input "true"
click at [1308, 476] on input "checkbox" at bounding box center [1308, 482] width 15 height 15
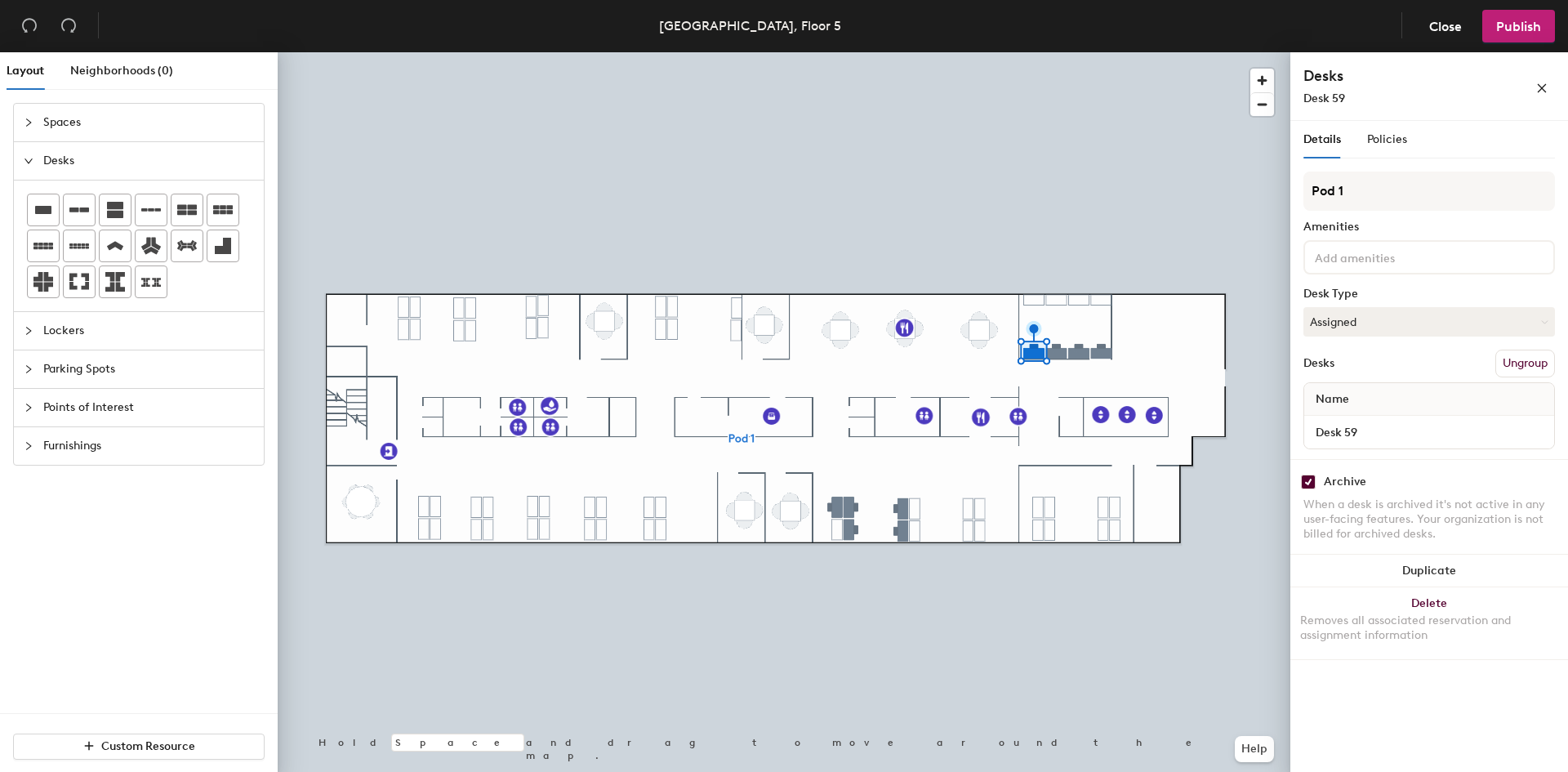
checkbox input "true"
click at [1306, 483] on input "checkbox" at bounding box center [1308, 482] width 15 height 15
checkbox input "true"
click at [1077, 52] on div at bounding box center [784, 52] width 1012 height 0
click at [1306, 485] on input "checkbox" at bounding box center [1308, 482] width 15 height 15
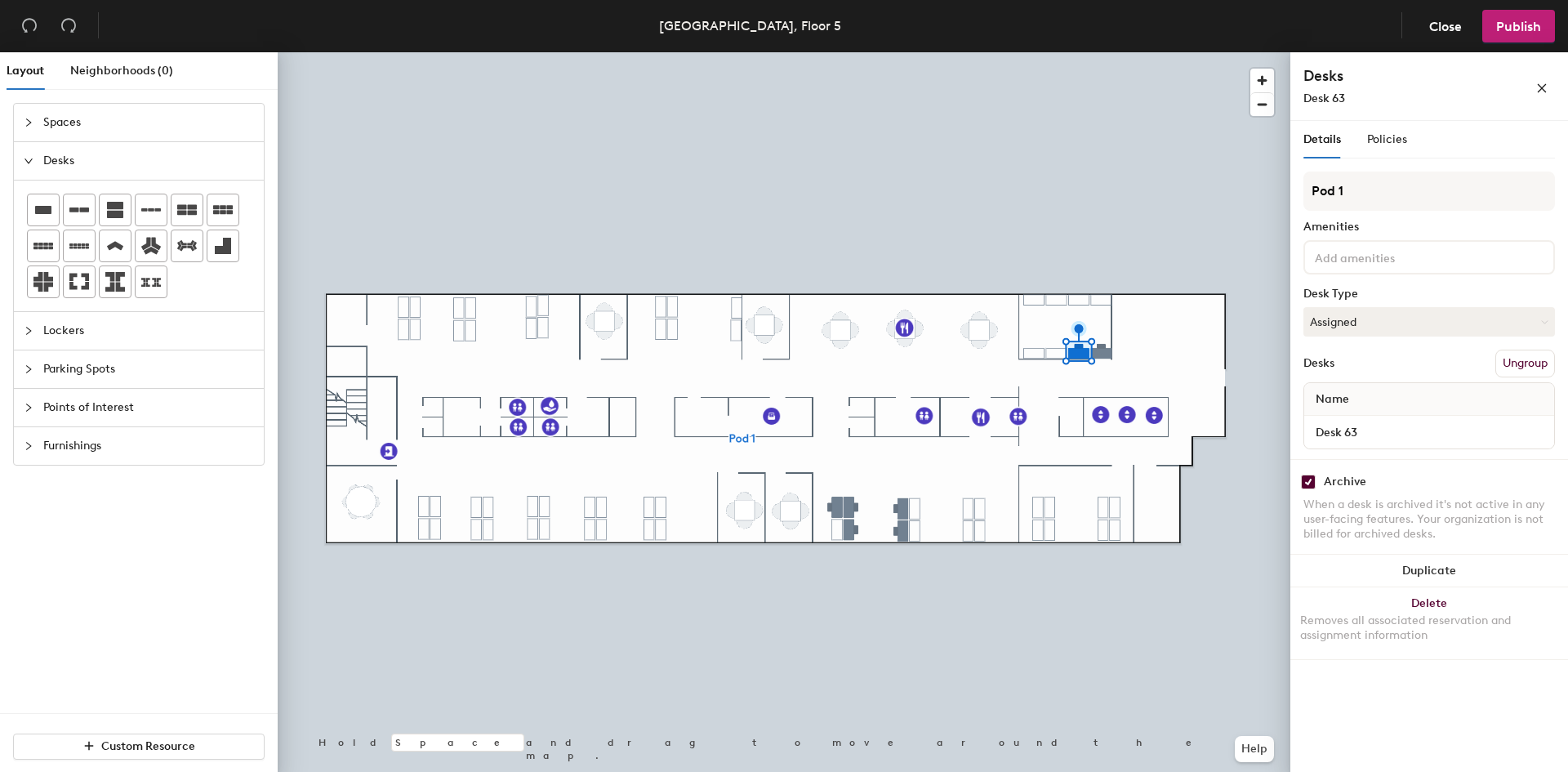
checkbox input "true"
click at [1310, 482] on input "checkbox" at bounding box center [1308, 482] width 15 height 15
checkbox input "true"
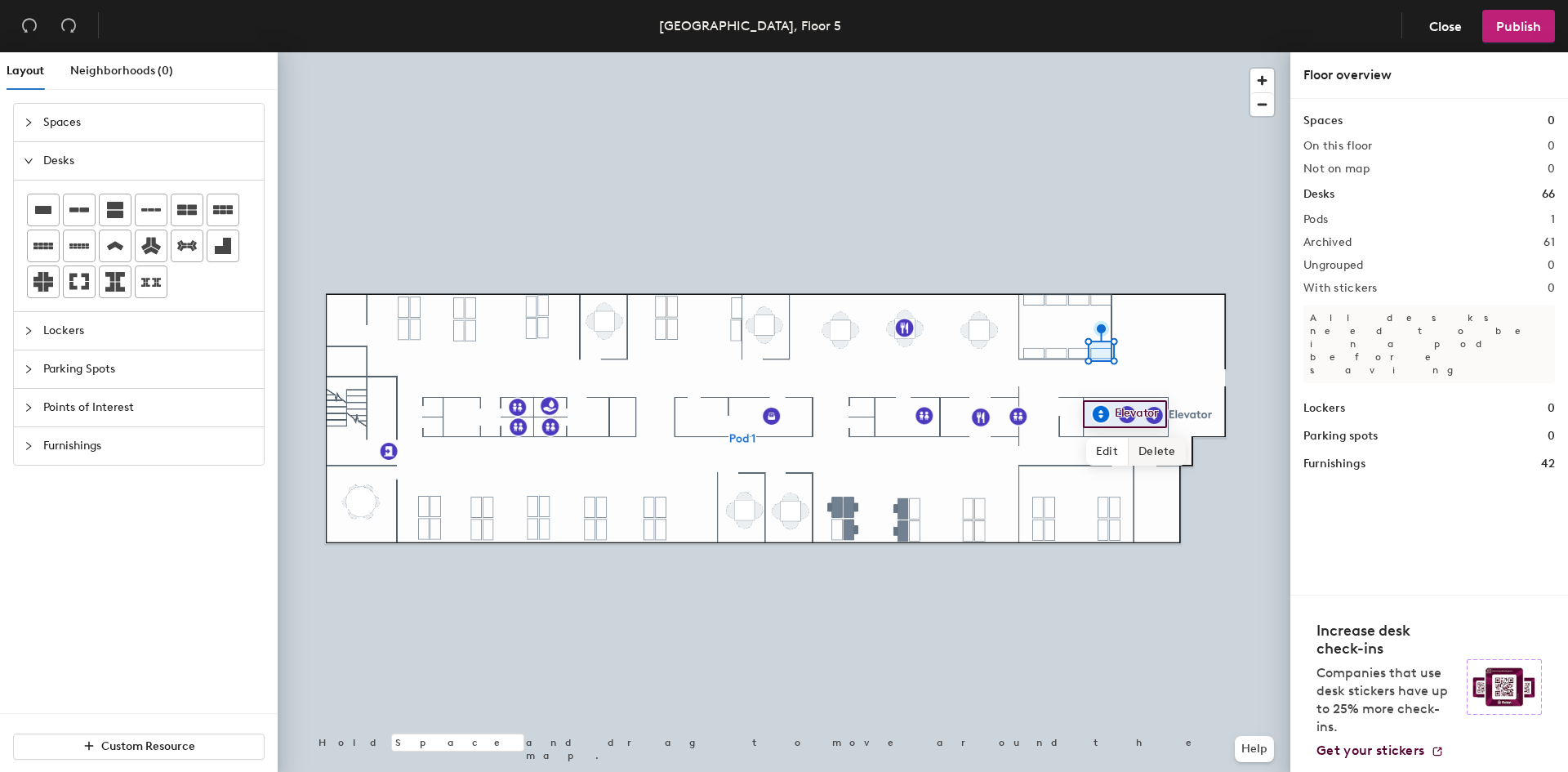
click at [1162, 447] on span "Delete" at bounding box center [1157, 451] width 57 height 27
click at [1179, 449] on span "Delete" at bounding box center [1183, 451] width 57 height 27
click at [1196, 448] on span "Delete" at bounding box center [1210, 452] width 57 height 27
click at [105, 408] on span "Points of Interest" at bounding box center [148, 408] width 211 height 38
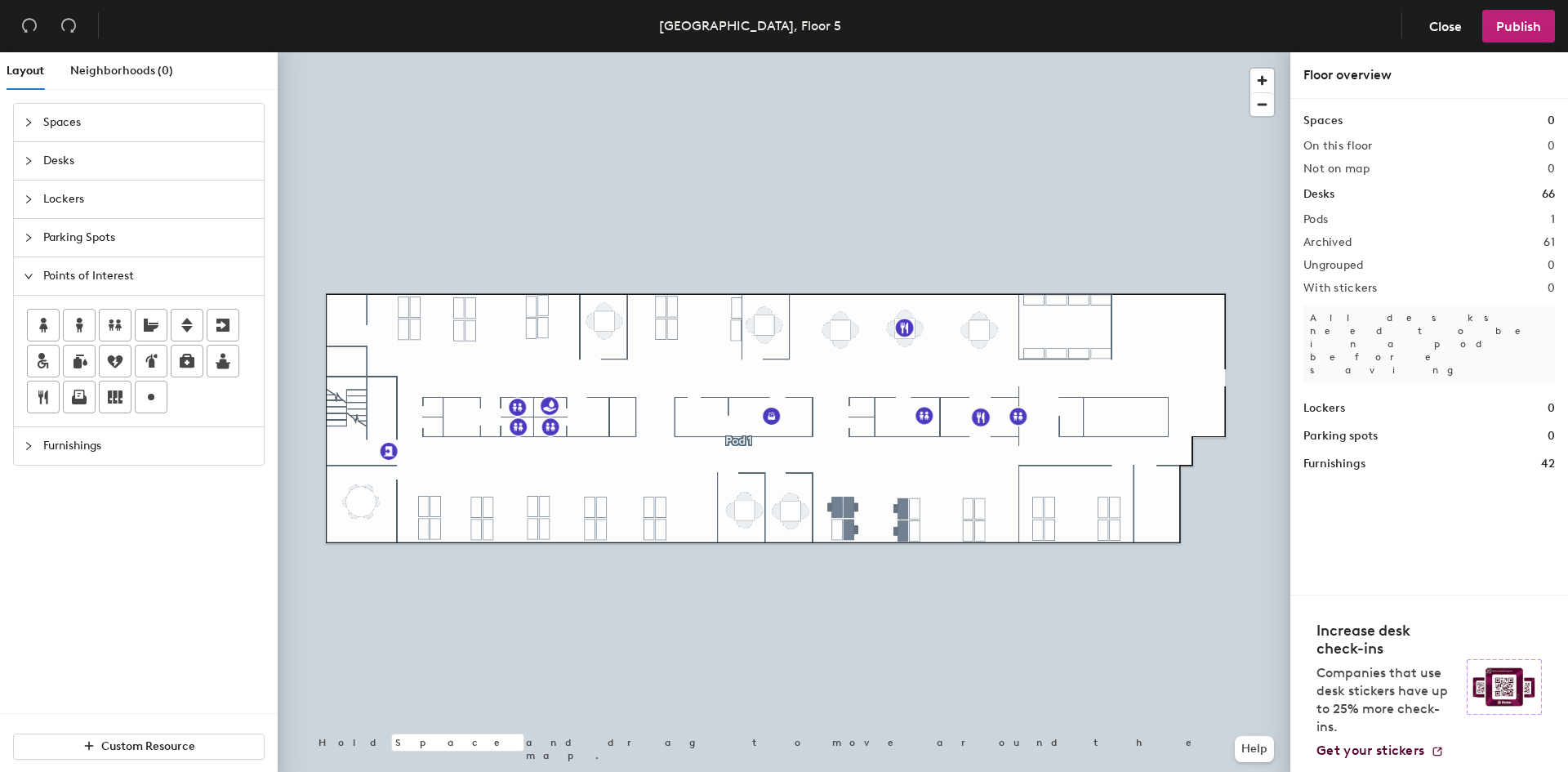
click at [1215, 377] on div "Layout Neighborhoods (0) Spaces Desks Lockers Parking Spots Points of Interest …" at bounding box center [784, 415] width 1568 height 726
click at [122, 371] on div at bounding box center [115, 361] width 31 height 31
click at [1013, 393] on div "Layout Neighborhoods (0) Spaces Desks Lockers Parking Spots Points of Interest …" at bounding box center [784, 415] width 1568 height 726
click at [76, 552] on div "Spaces Desks Lockers Parking Spots Points of Interest Furnishings" at bounding box center [138, 408] width 278 height 611
click at [1519, 34] on button "Publish" at bounding box center [1519, 26] width 72 height 33
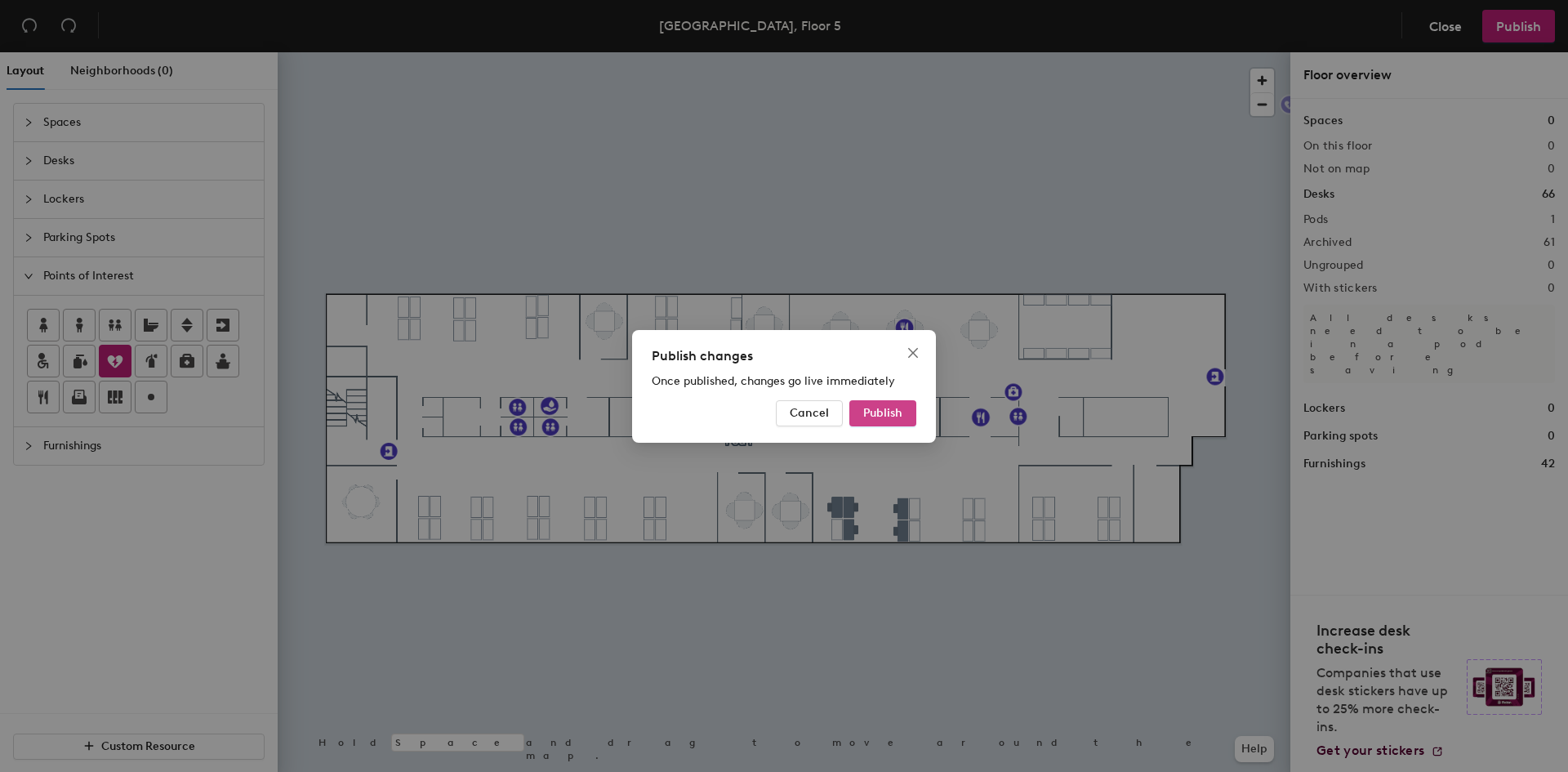
click at [882, 411] on span "Publish" at bounding box center [883, 413] width 39 height 14
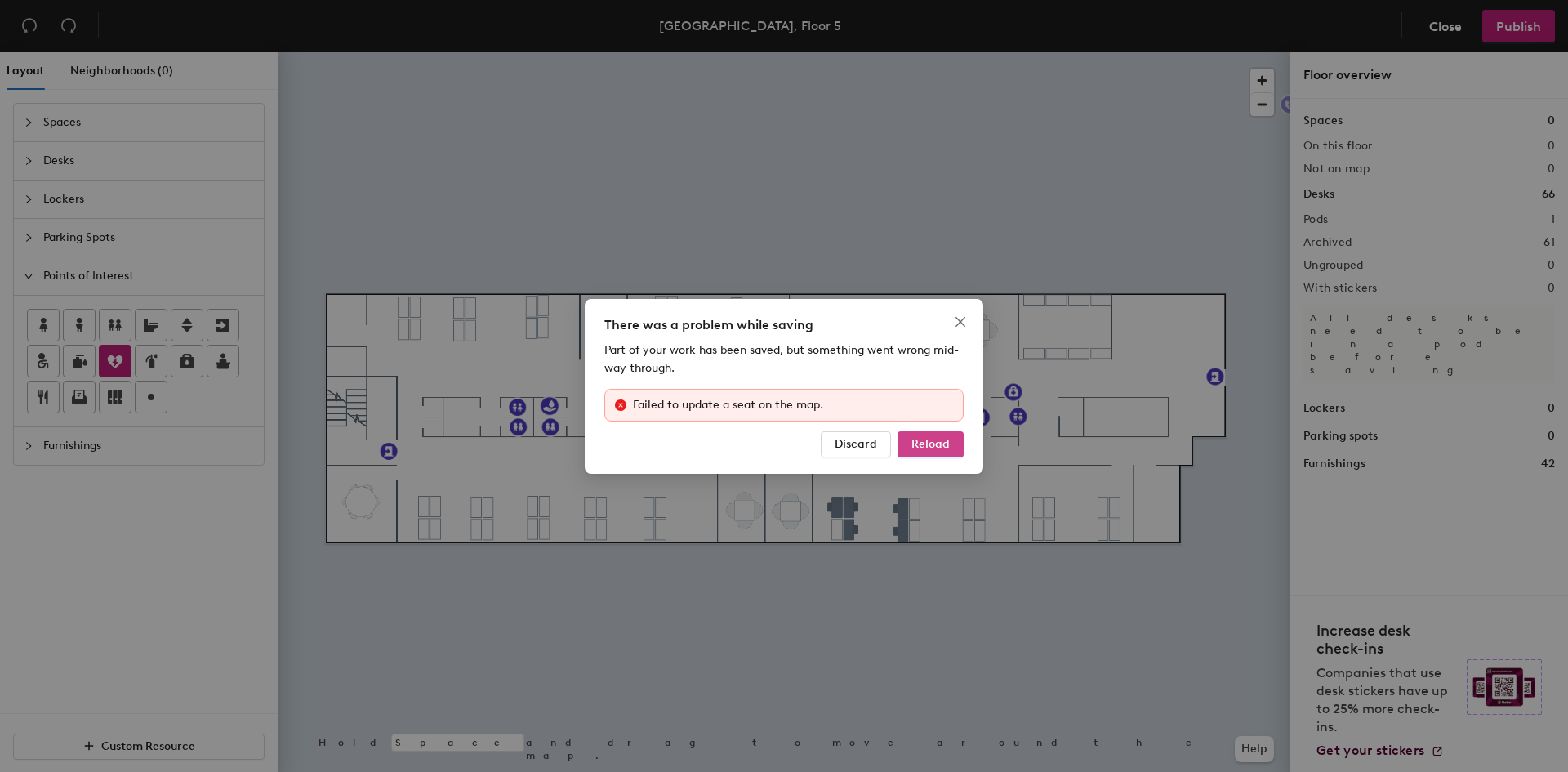
click at [911, 447] on button "Reload" at bounding box center [930, 445] width 66 height 26
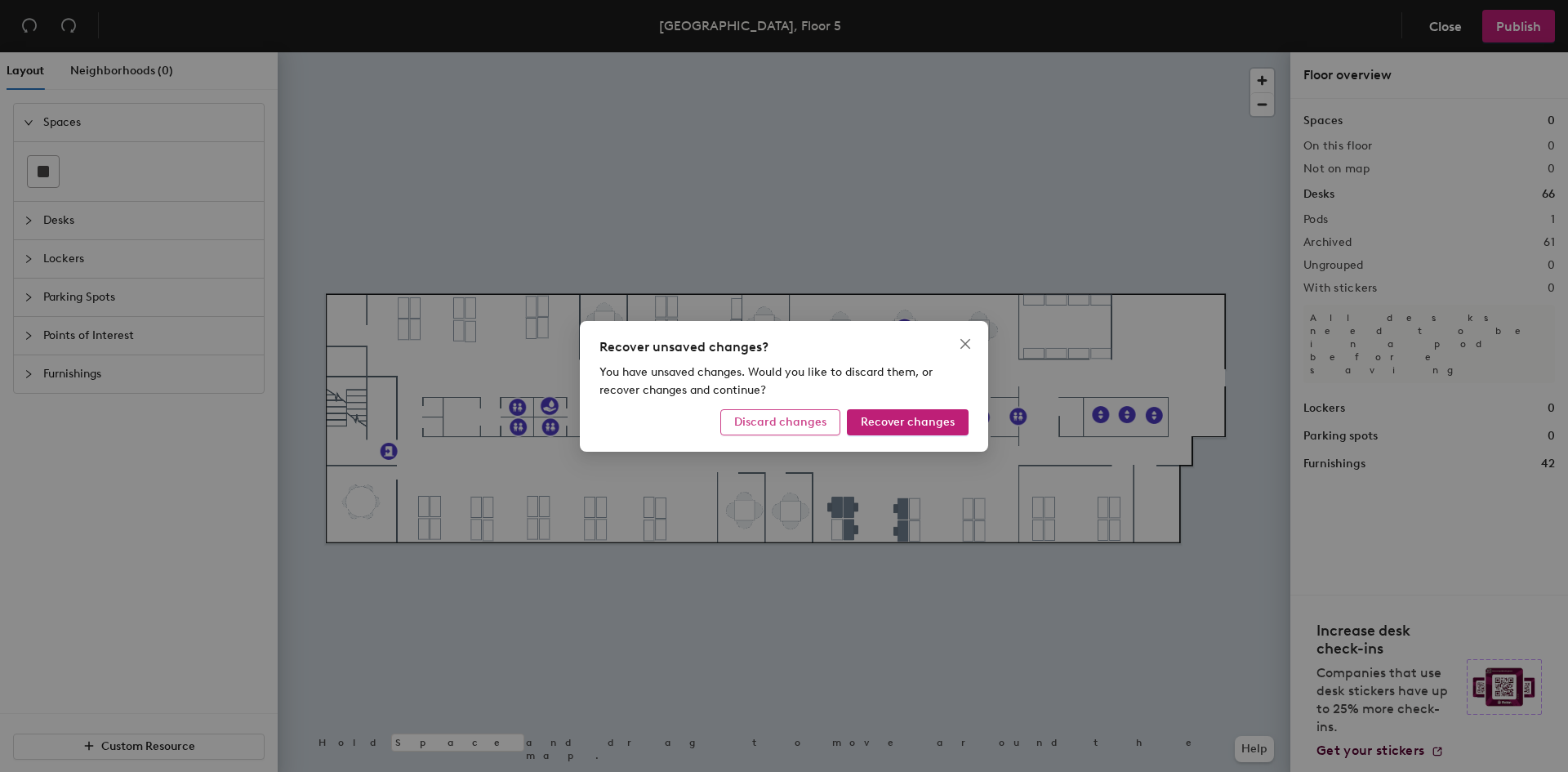
click at [797, 420] on span "Discard changes" at bounding box center [780, 422] width 93 height 14
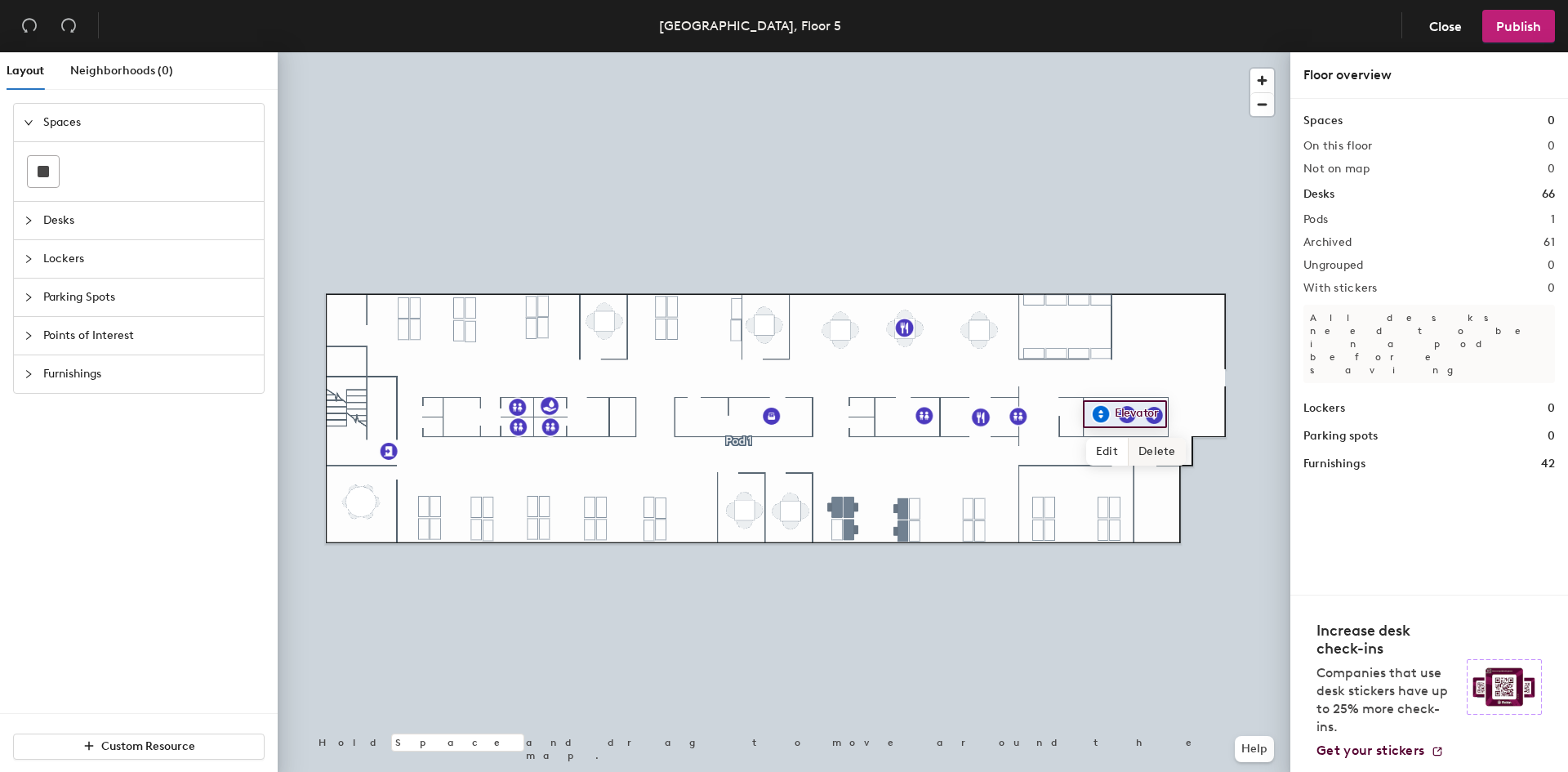
click at [1147, 452] on span "Delete" at bounding box center [1157, 451] width 57 height 27
click at [1167, 447] on span "Delete" at bounding box center [1183, 451] width 57 height 27
click at [1214, 457] on span "Delete" at bounding box center [1210, 452] width 57 height 27
click at [1542, 26] on button "Publish" at bounding box center [1519, 26] width 72 height 33
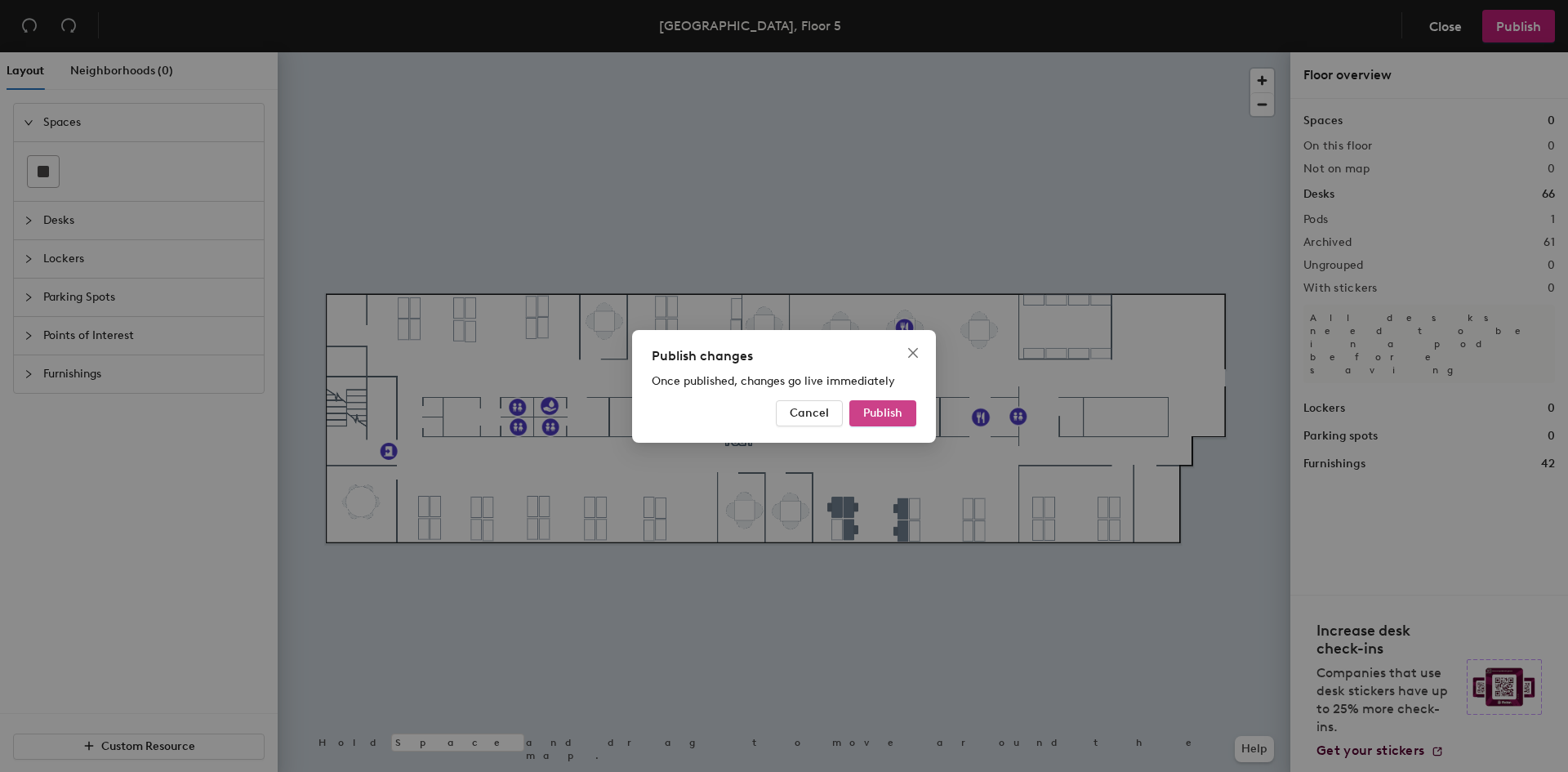
click at [891, 412] on span "Publish" at bounding box center [883, 413] width 39 height 14
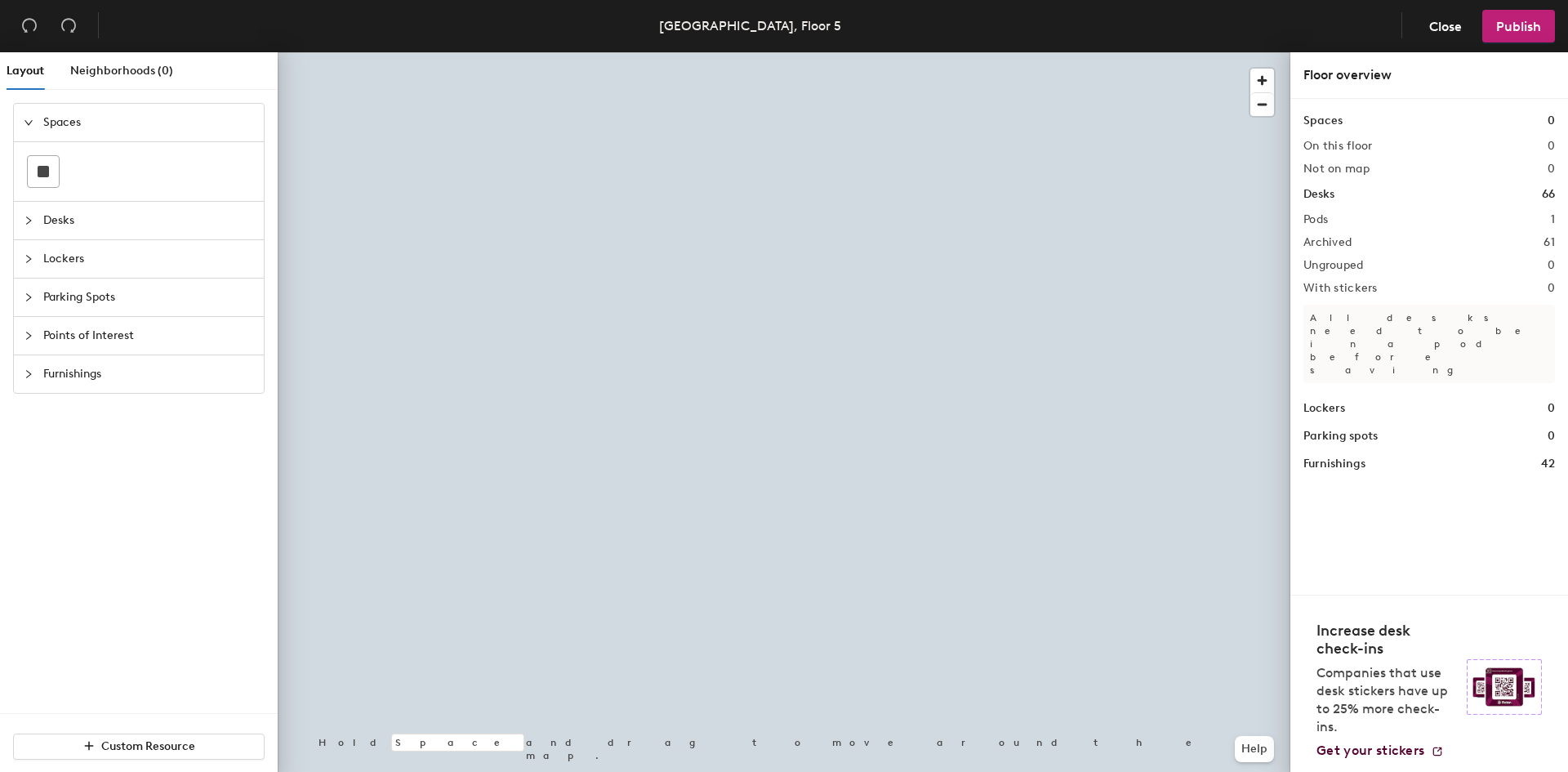
click at [91, 331] on span "Points of Interest" at bounding box center [148, 335] width 211 height 38
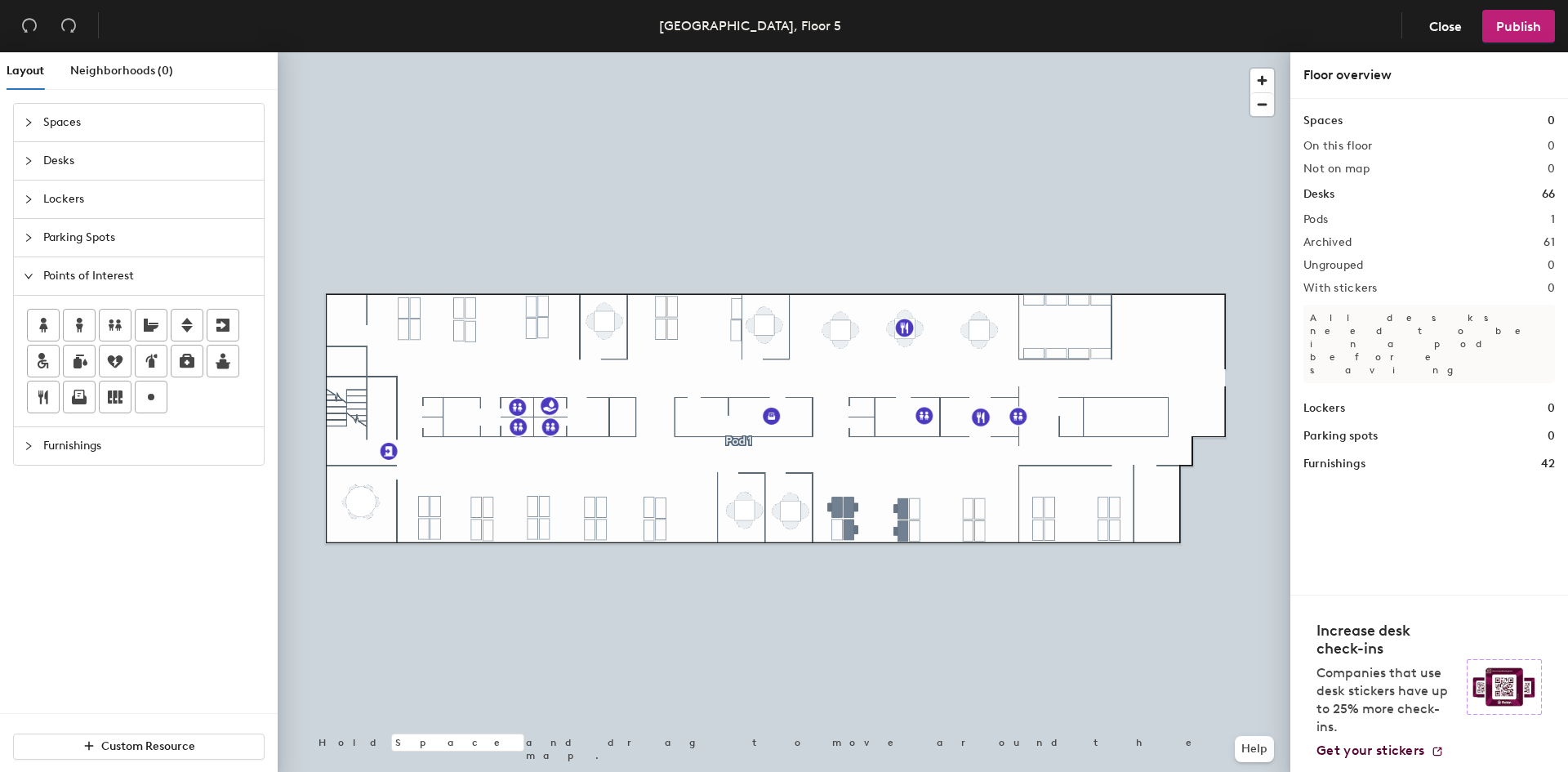
click at [1216, 379] on div "Layout Neighborhoods (0) Spaces Desks Lockers Parking Spots Points of Interest …" at bounding box center [784, 415] width 1568 height 726
click at [1512, 27] on span "Publish" at bounding box center [1519, 26] width 45 height 16
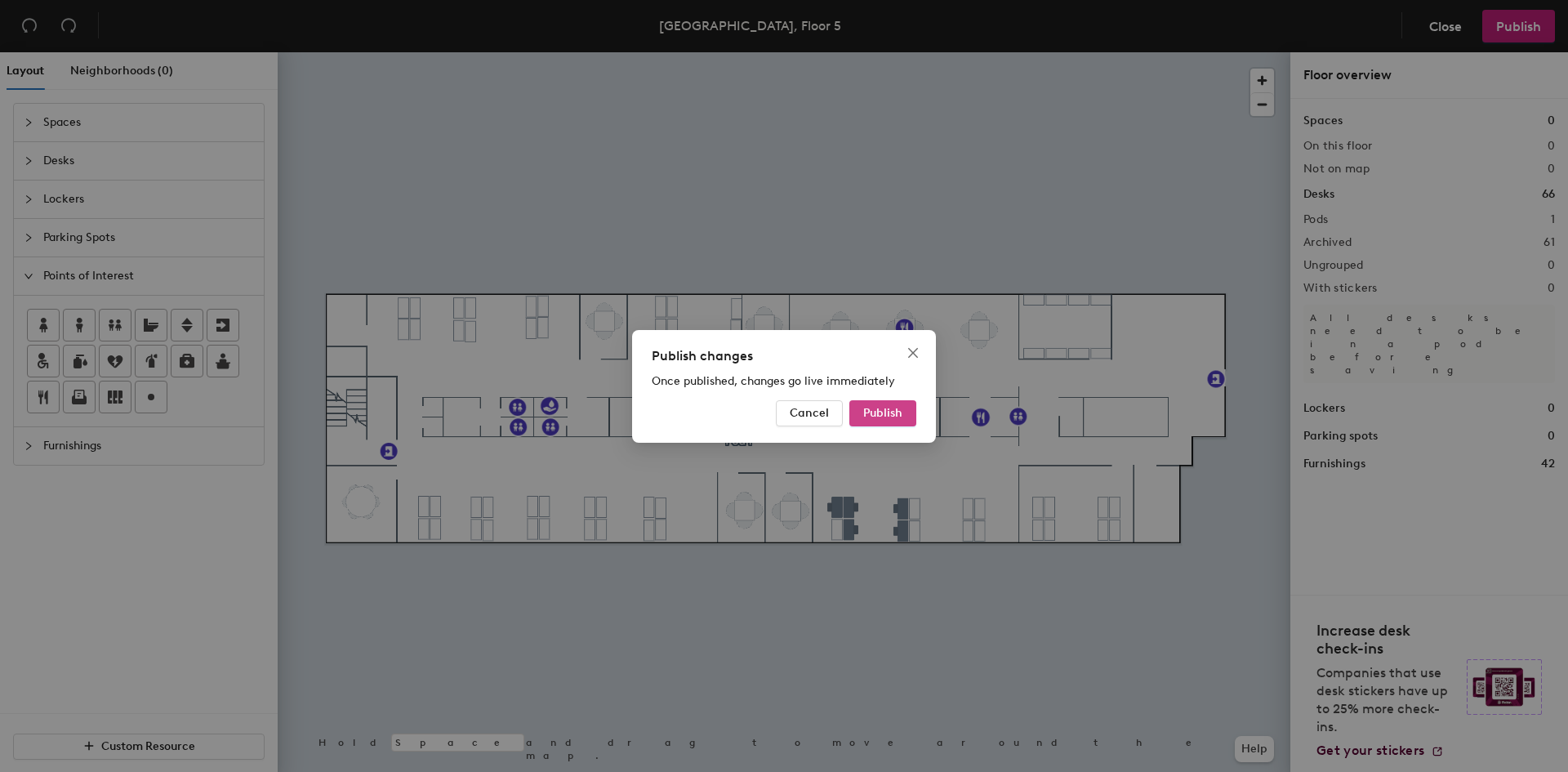
click at [870, 415] on span "Publish" at bounding box center [883, 413] width 39 height 14
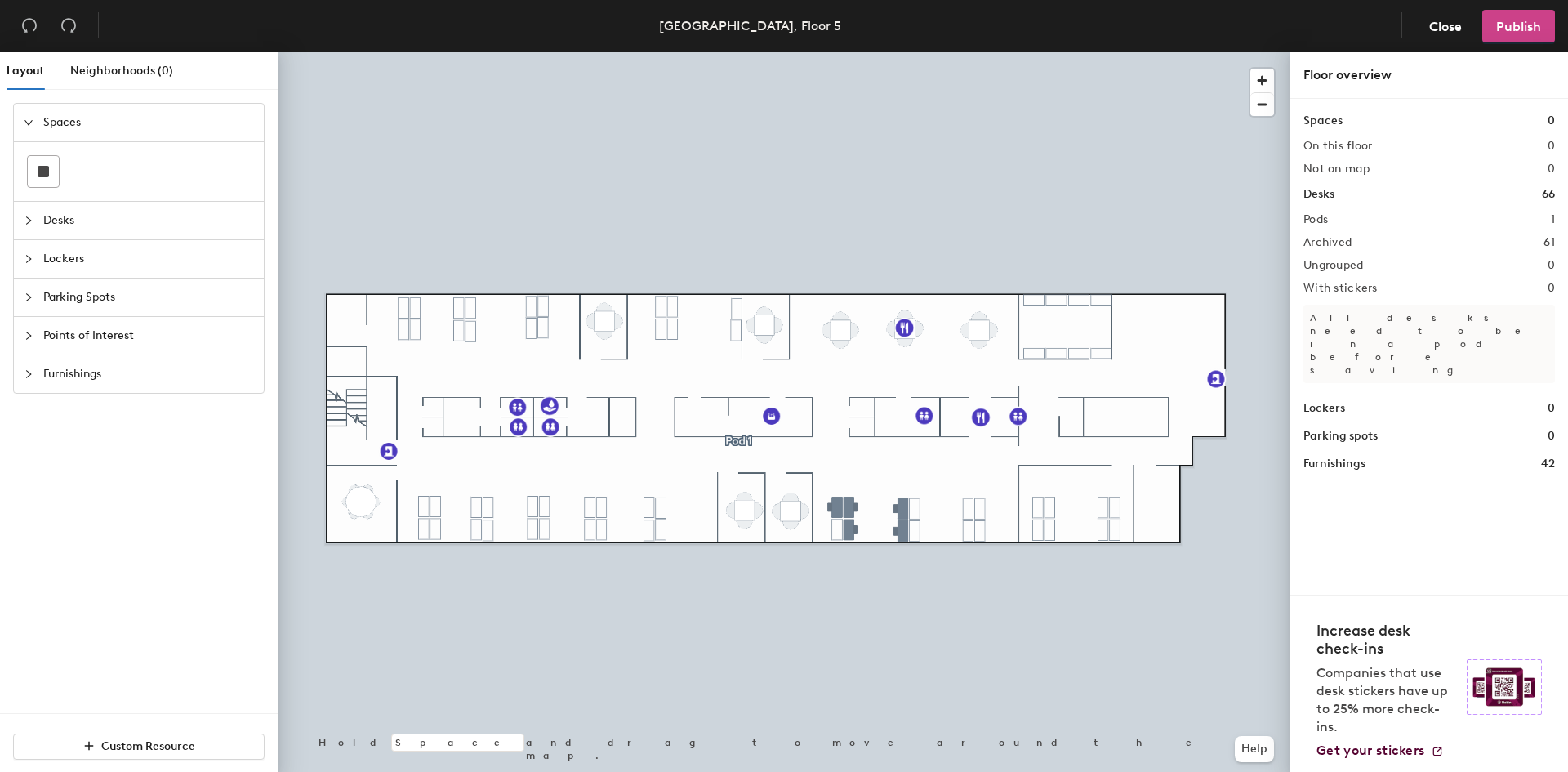
click at [1511, 27] on span "Publish" at bounding box center [1519, 26] width 45 height 16
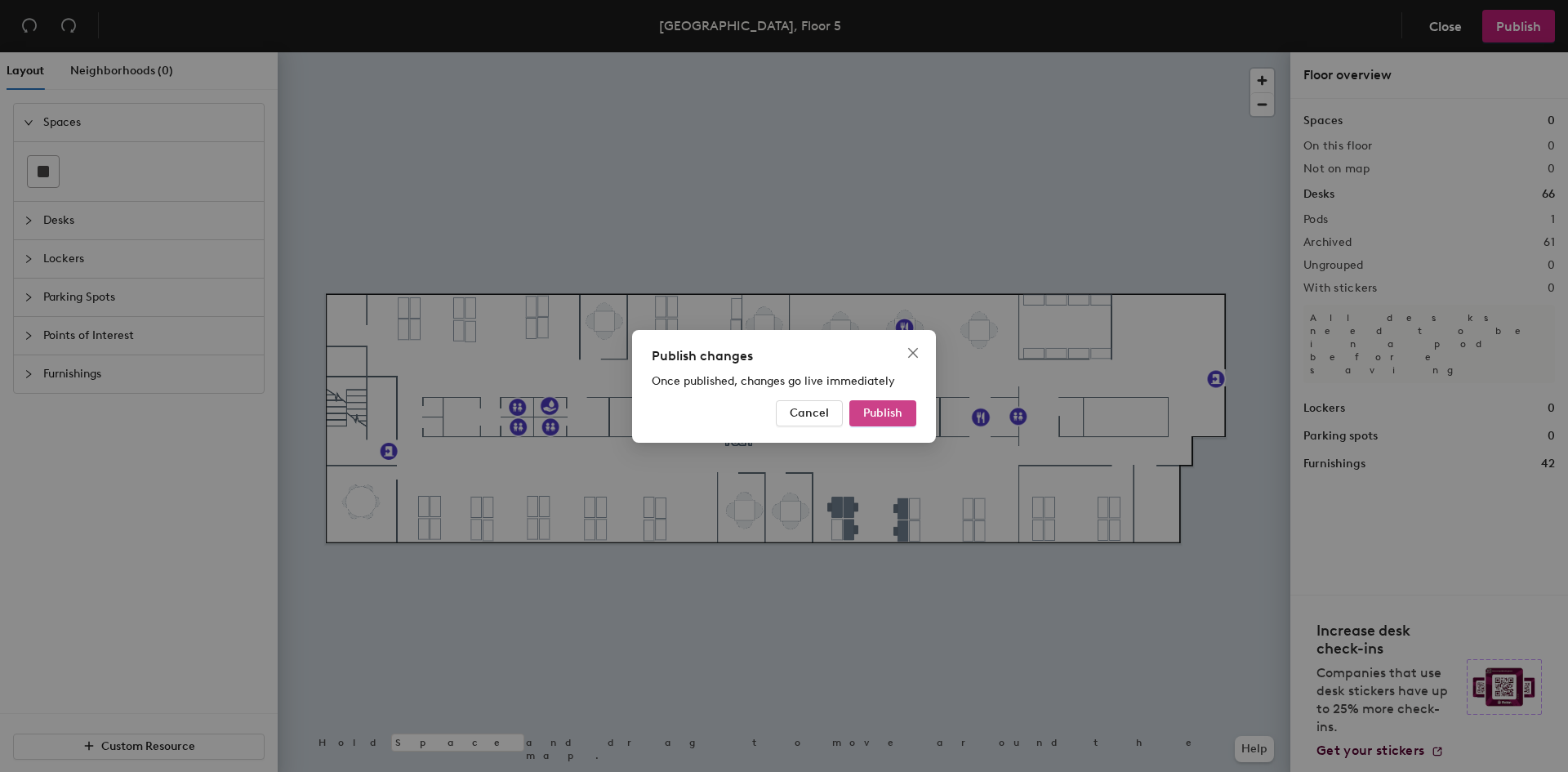
click at [885, 413] on span "Publish" at bounding box center [883, 413] width 39 height 14
